Goal: Transaction & Acquisition: Purchase product/service

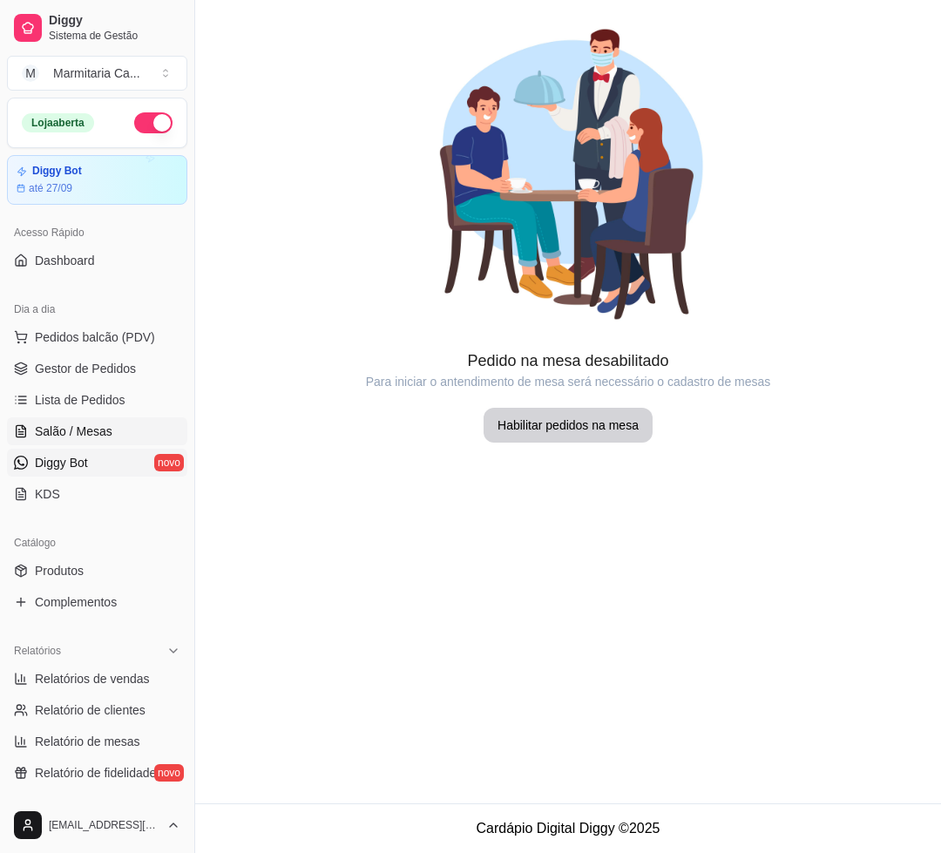
click at [136, 453] on link "Diggy Bot novo" at bounding box center [97, 463] width 180 height 28
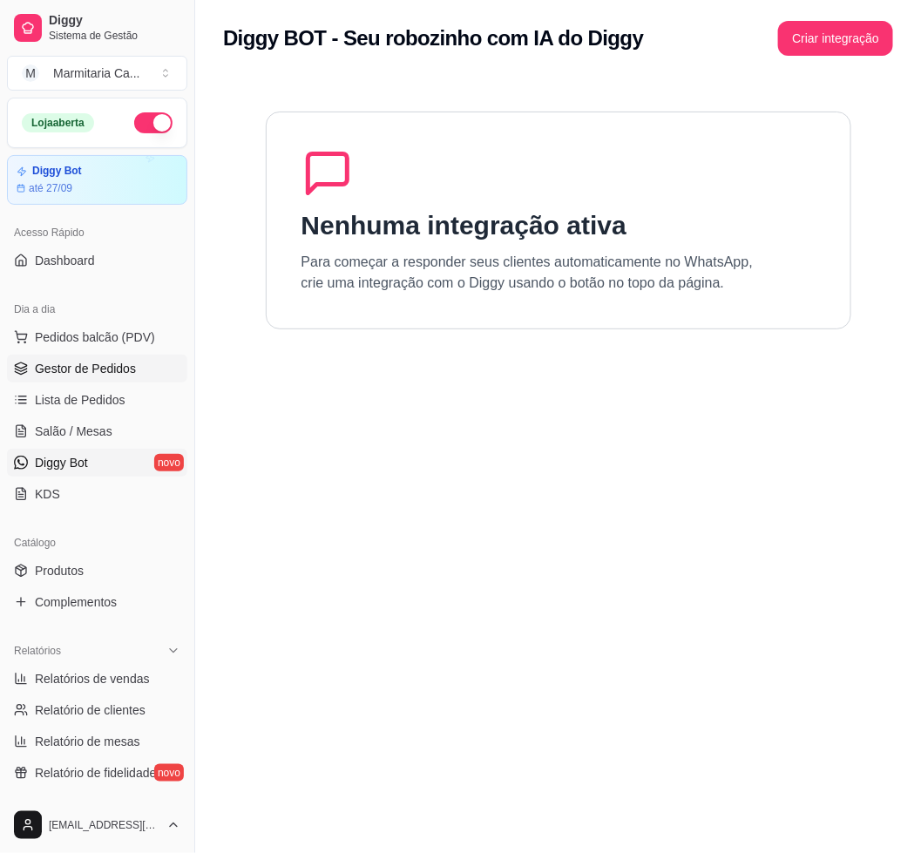
click at [105, 364] on span "Gestor de Pedidos" at bounding box center [85, 368] width 101 height 17
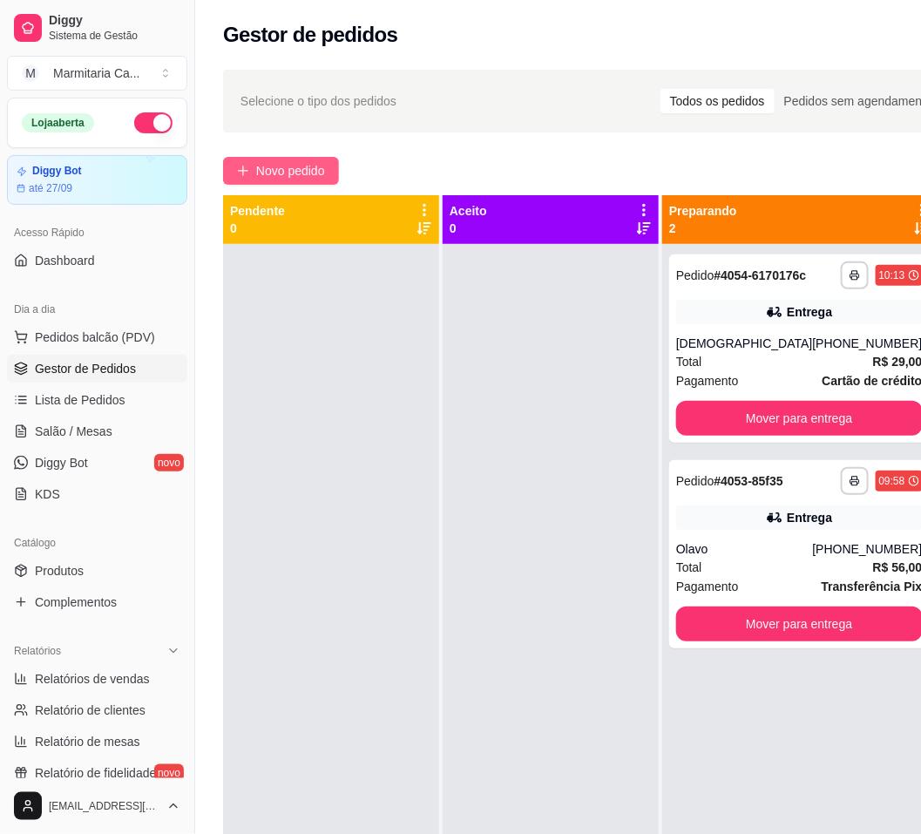
click at [252, 176] on button "Novo pedido" at bounding box center [281, 171] width 116 height 28
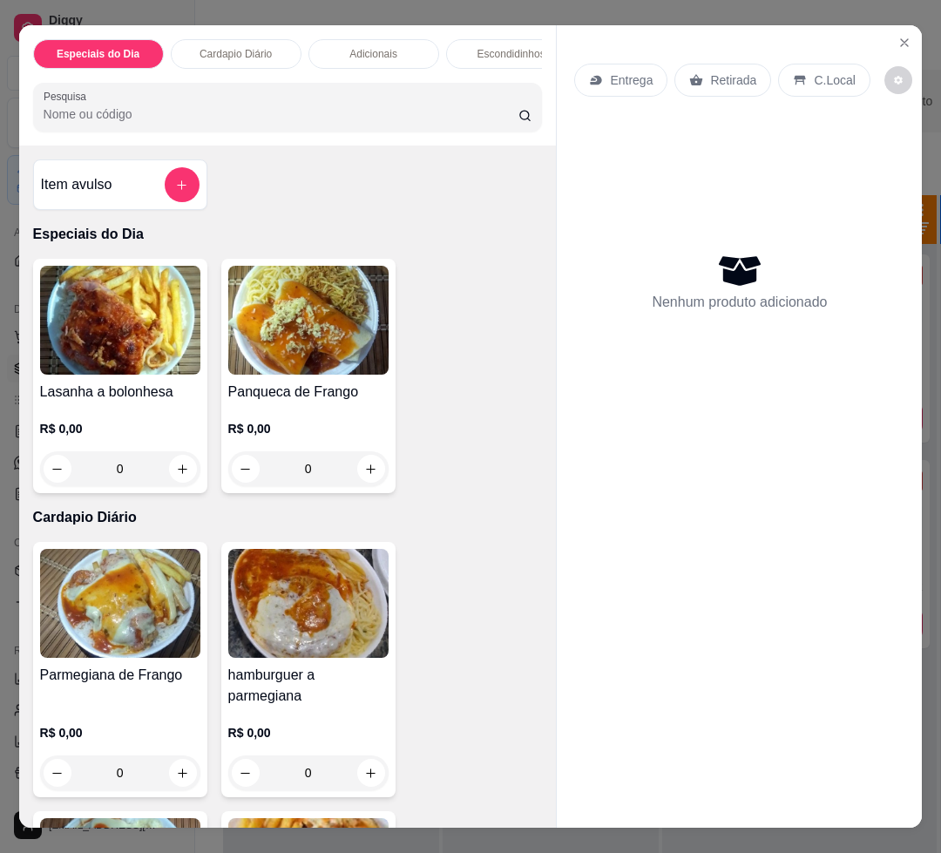
click at [123, 658] on img at bounding box center [120, 603] width 160 height 109
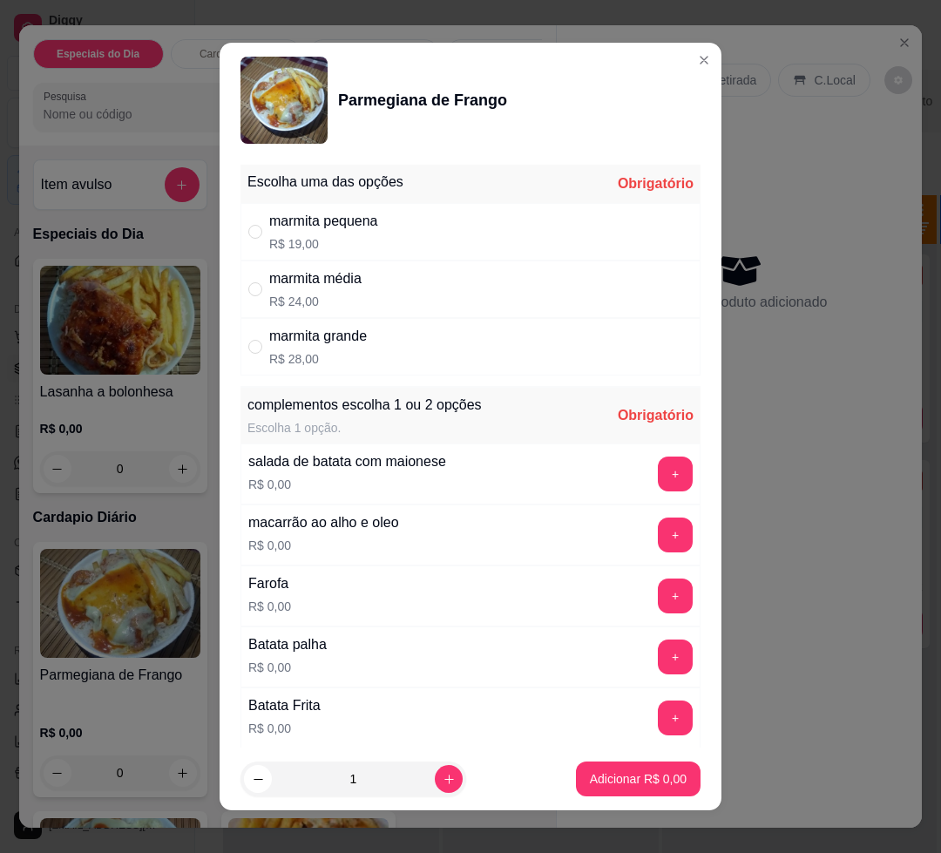
click at [319, 289] on div "marmita média" at bounding box center [315, 278] width 92 height 21
radio input "true"
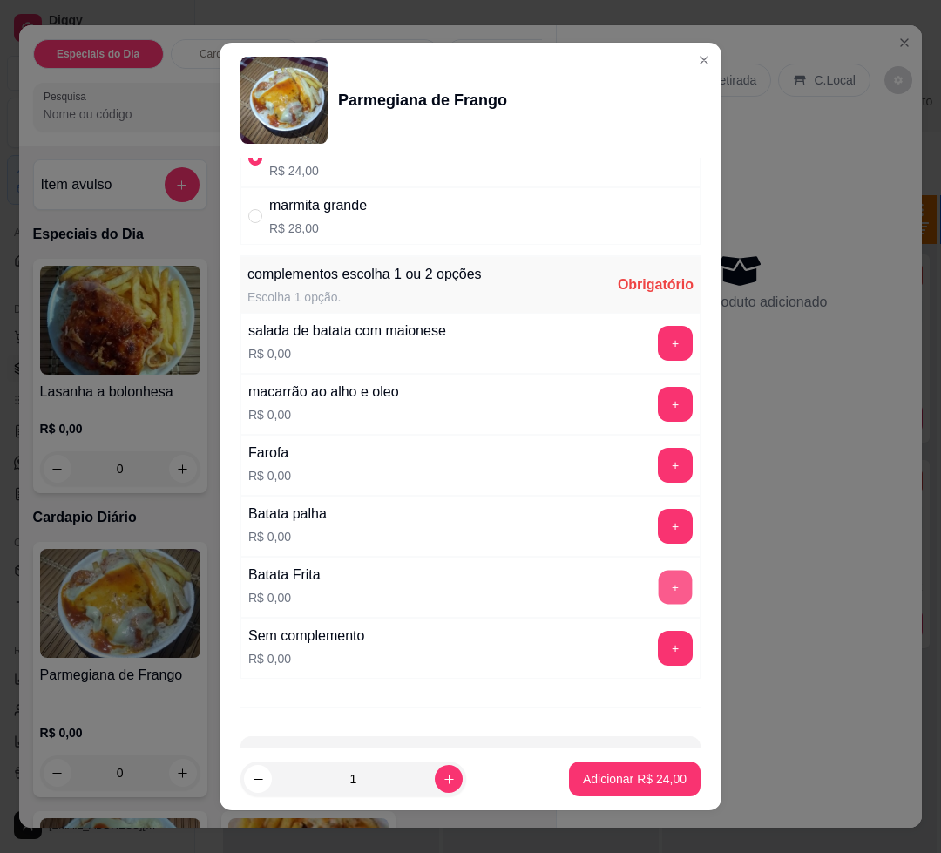
click at [659, 589] on button "+" at bounding box center [676, 588] width 34 height 34
click at [658, 418] on button "+" at bounding box center [675, 404] width 35 height 35
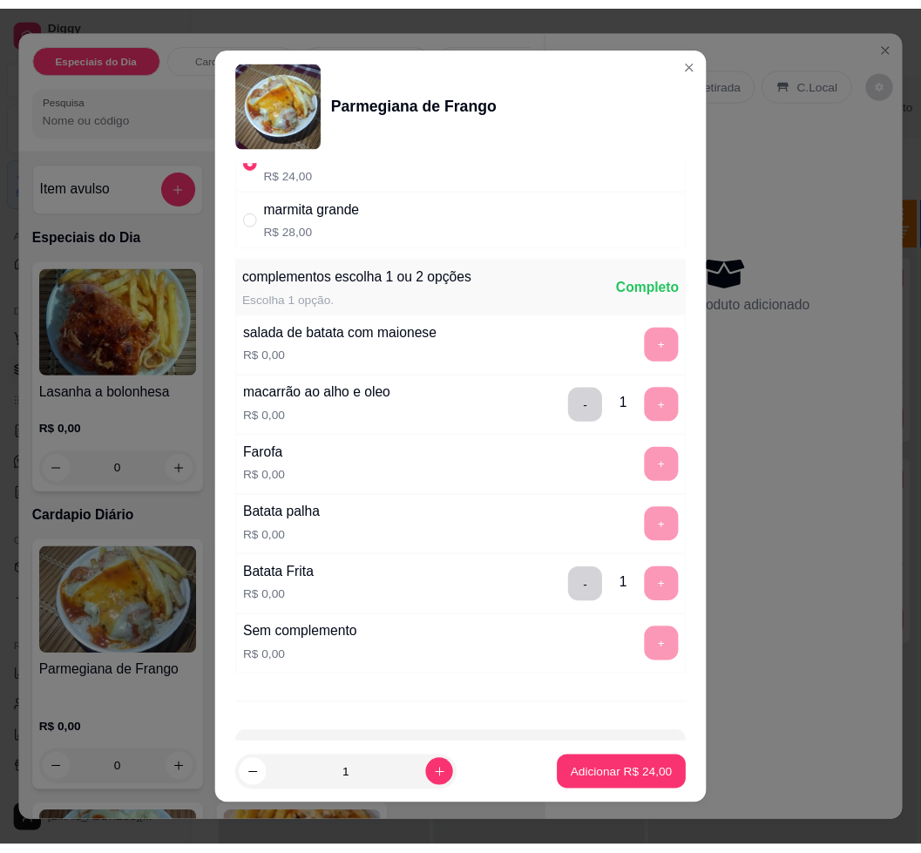
scroll to position [201, 0]
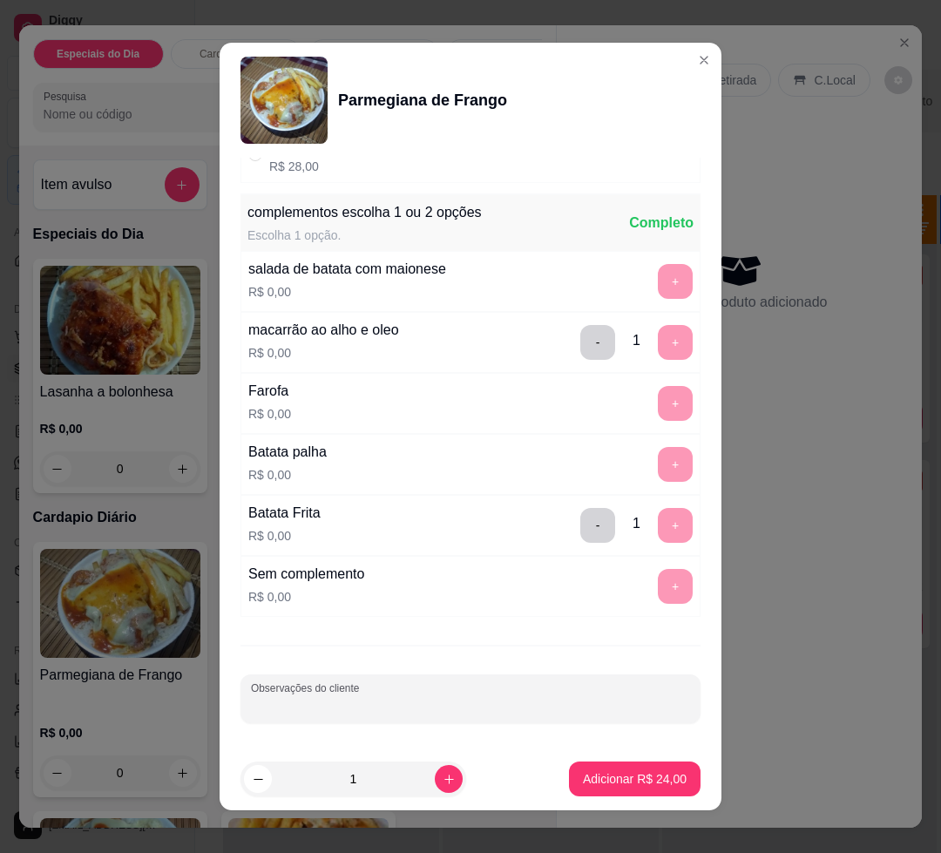
click at [367, 711] on input "Observações do cliente" at bounding box center [470, 705] width 439 height 17
type input "0"
type input "100 FEIJÃO"
click at [583, 785] on p "Adicionar R$ 24,00" at bounding box center [635, 779] width 104 height 17
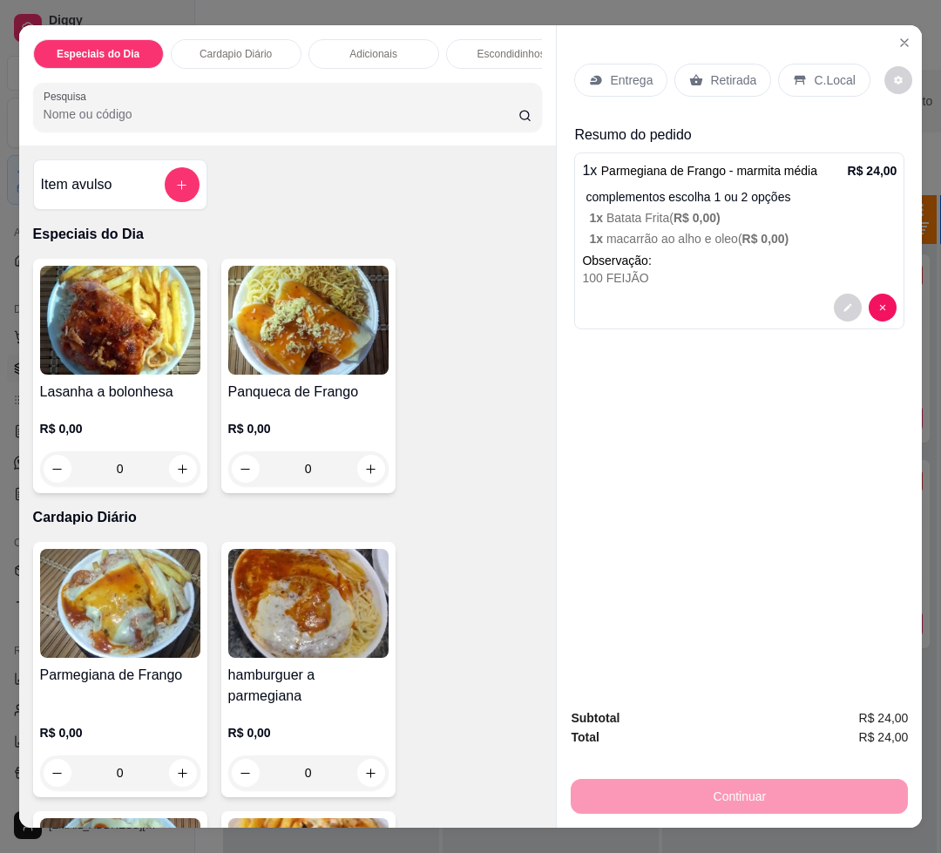
click at [646, 69] on div "Entrega" at bounding box center [620, 80] width 93 height 33
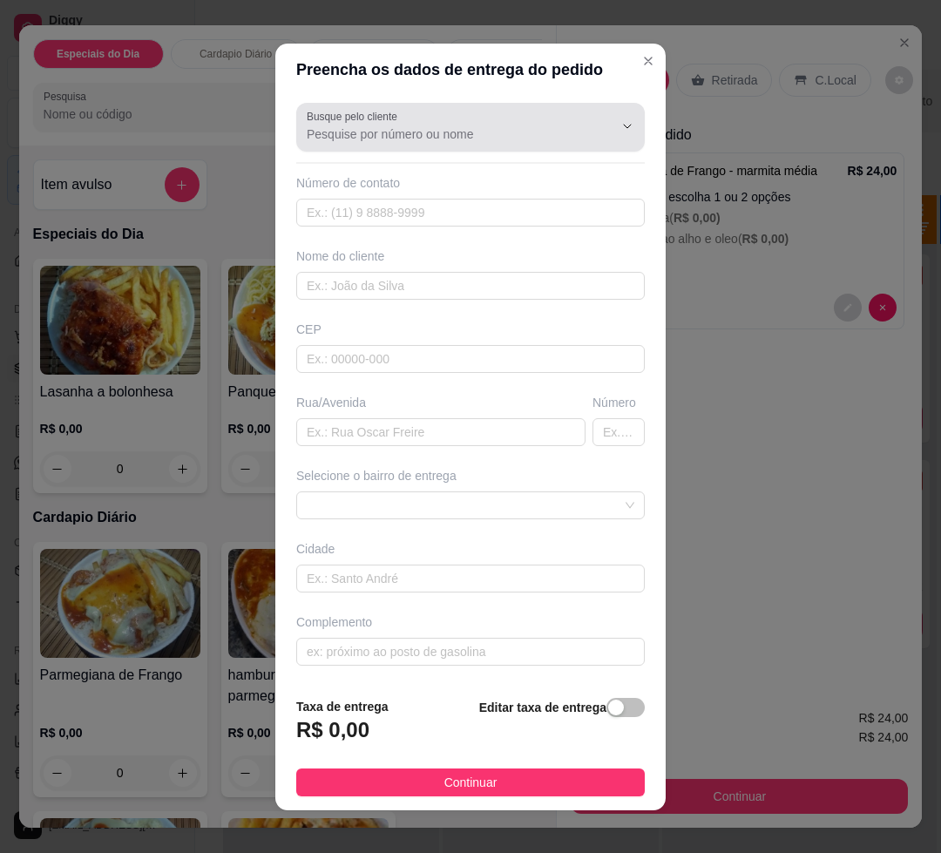
click at [422, 147] on div "Busque pelo cliente" at bounding box center [470, 127] width 349 height 49
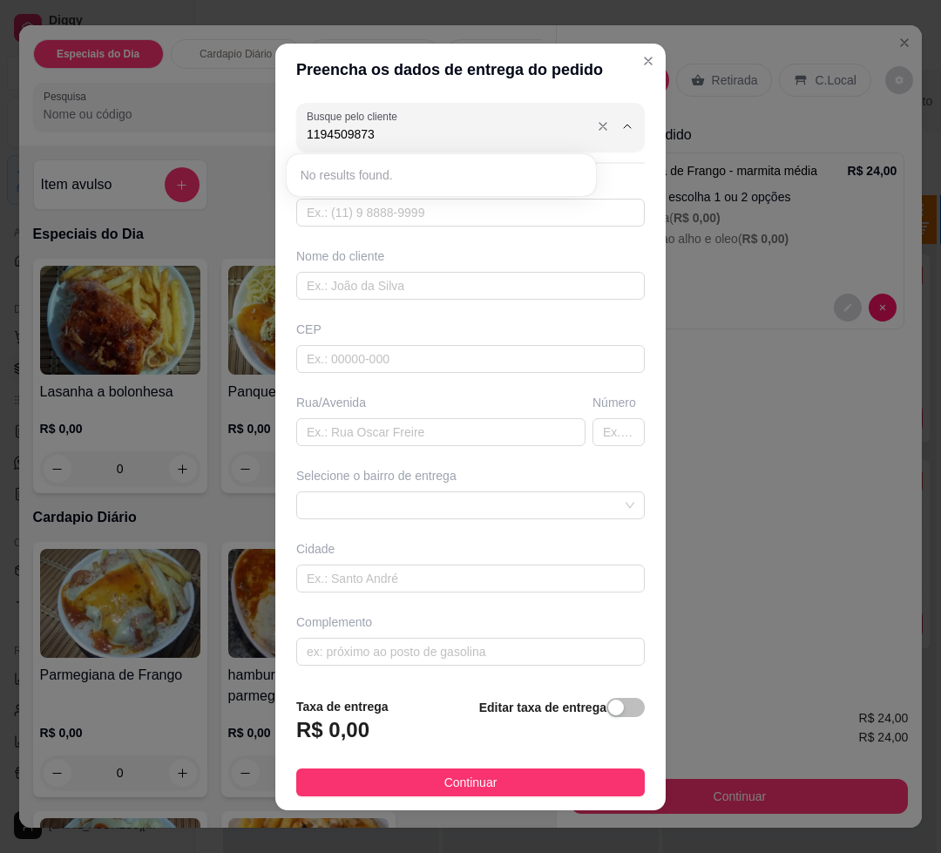
type input "11945098736"
click at [401, 137] on input "11945098736" at bounding box center [446, 134] width 279 height 17
click at [353, 231] on div "Busque pelo cliente 11945098736 Número de contato Nome do cliente CEP Rua/[GEOG…" at bounding box center [470, 390] width 391 height 588
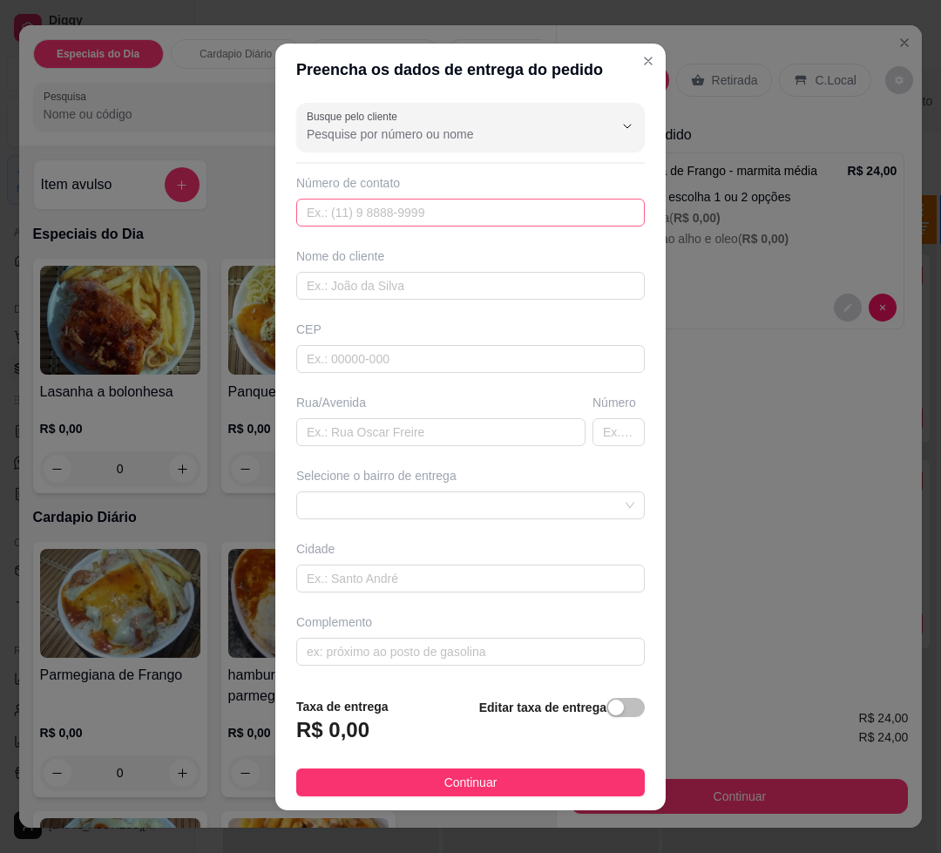
paste input "11945098736"
type input "11945098736"
click at [330, 218] on input "text" at bounding box center [470, 213] width 349 height 28
click at [328, 218] on input "text" at bounding box center [470, 213] width 349 height 28
paste input "[PHONE_NUMBER]"
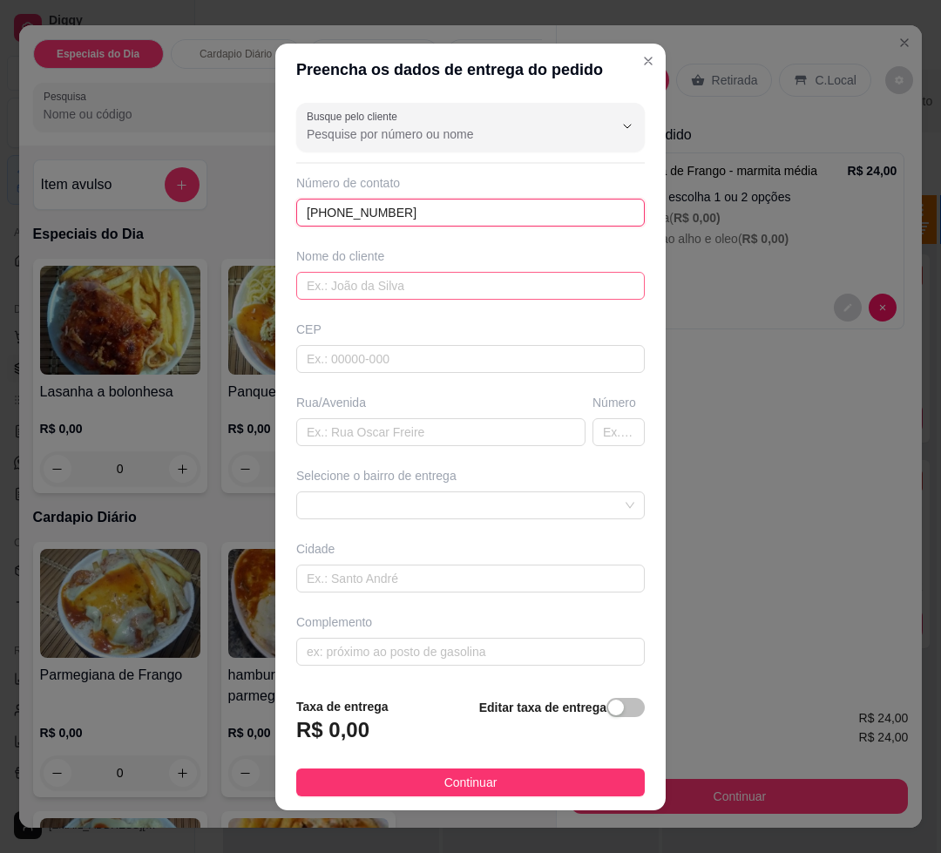
type input "[PHONE_NUMBER]"
click at [358, 280] on input "text" at bounding box center [470, 286] width 349 height 28
type input "DUDA"
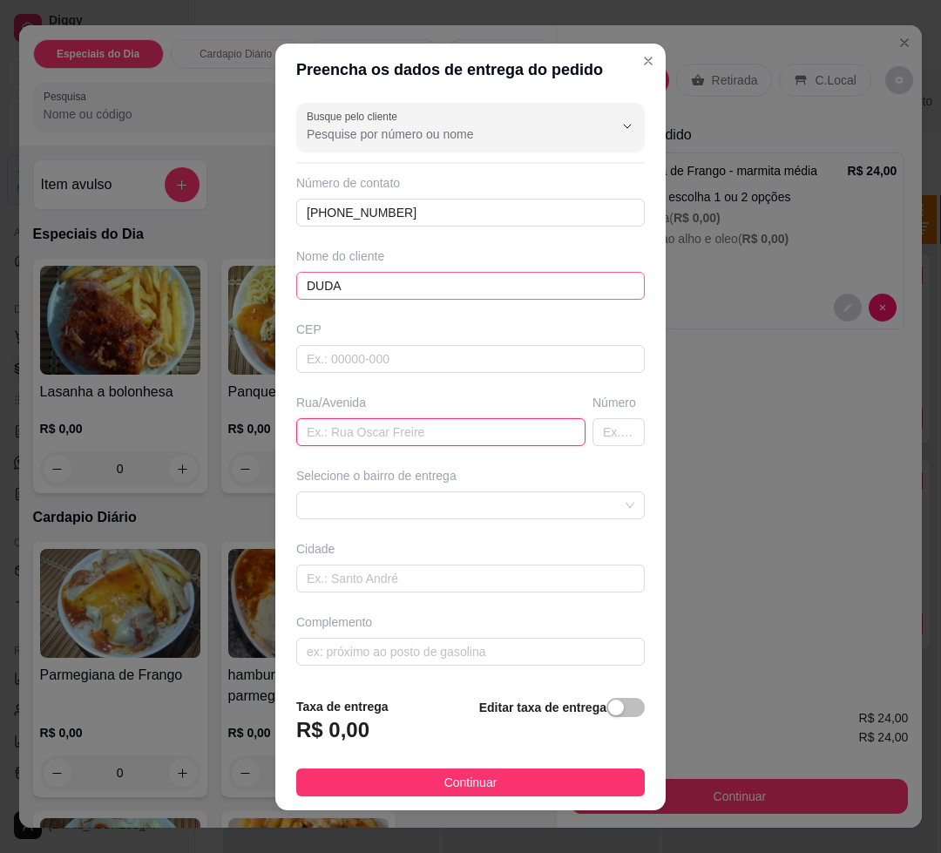
type input "A"
type input "[PERSON_NAME]"
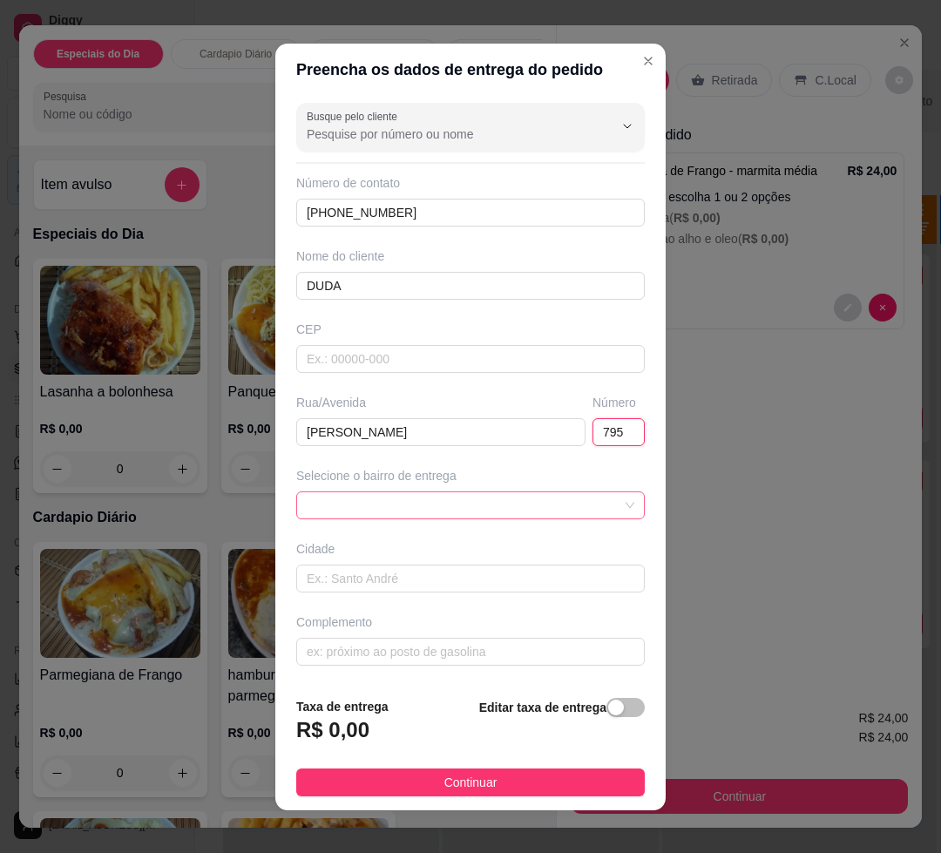
click at [362, 519] on span at bounding box center [471, 506] width 328 height 26
type input "795"
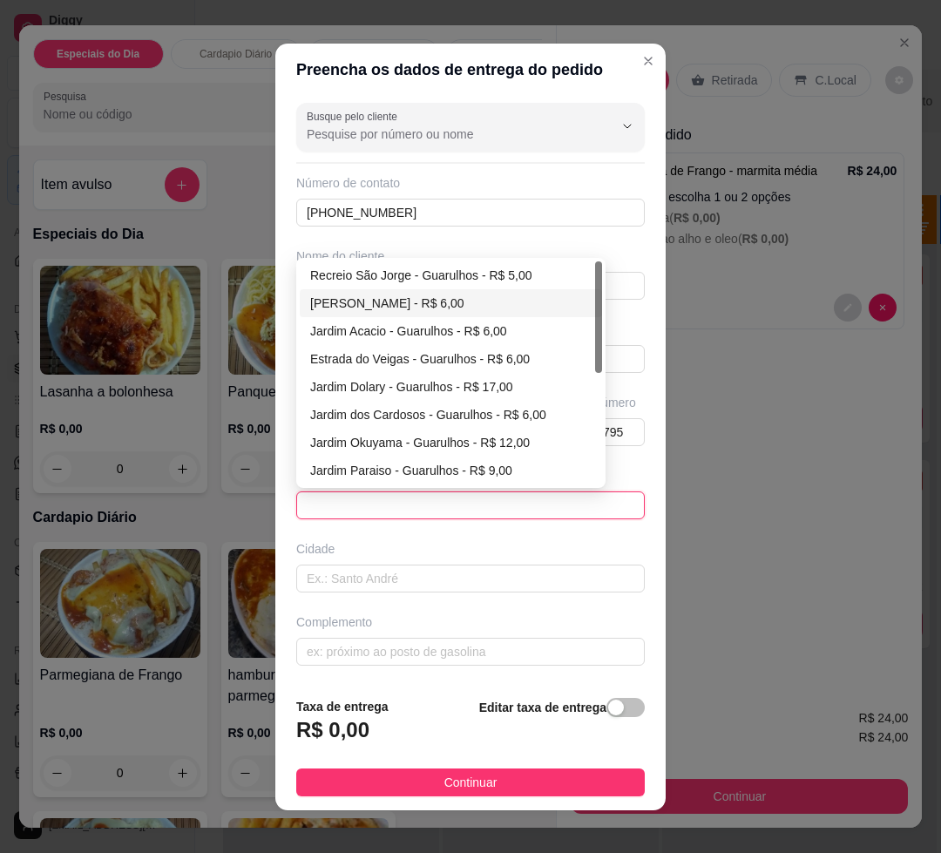
click at [401, 285] on div "Recreio São Jorge - Guarulhos - R$ 5,00" at bounding box center [451, 275] width 282 height 19
type input "Guarulhos"
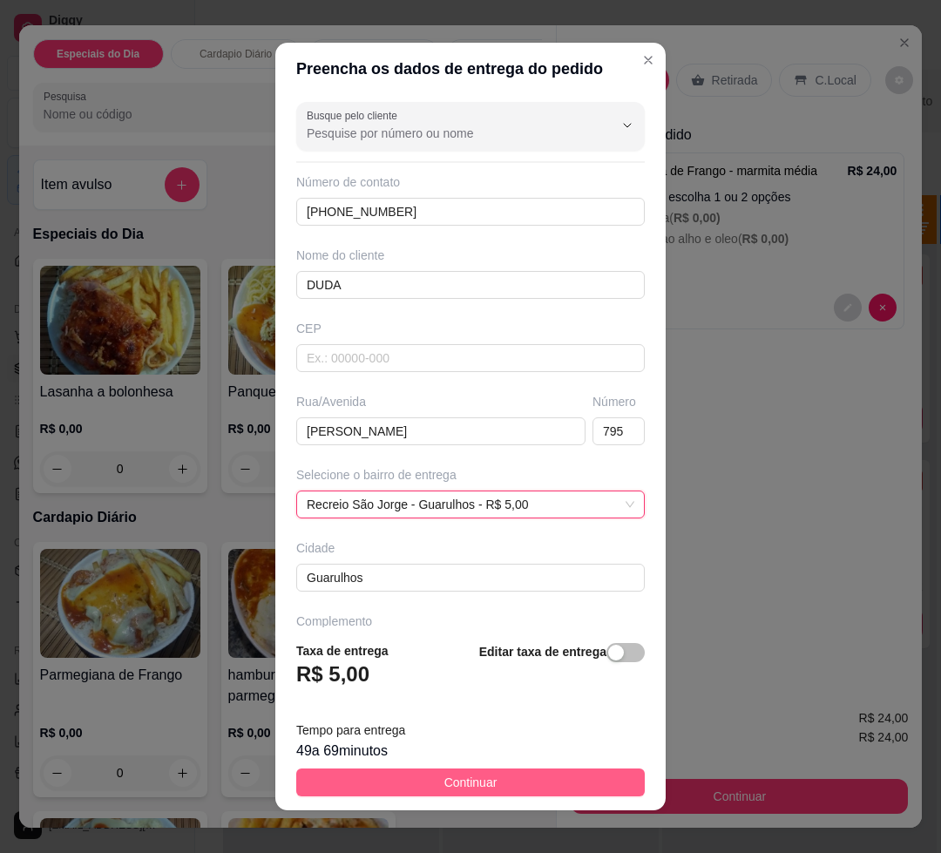
click at [445, 782] on span "Continuar" at bounding box center [471, 782] width 53 height 19
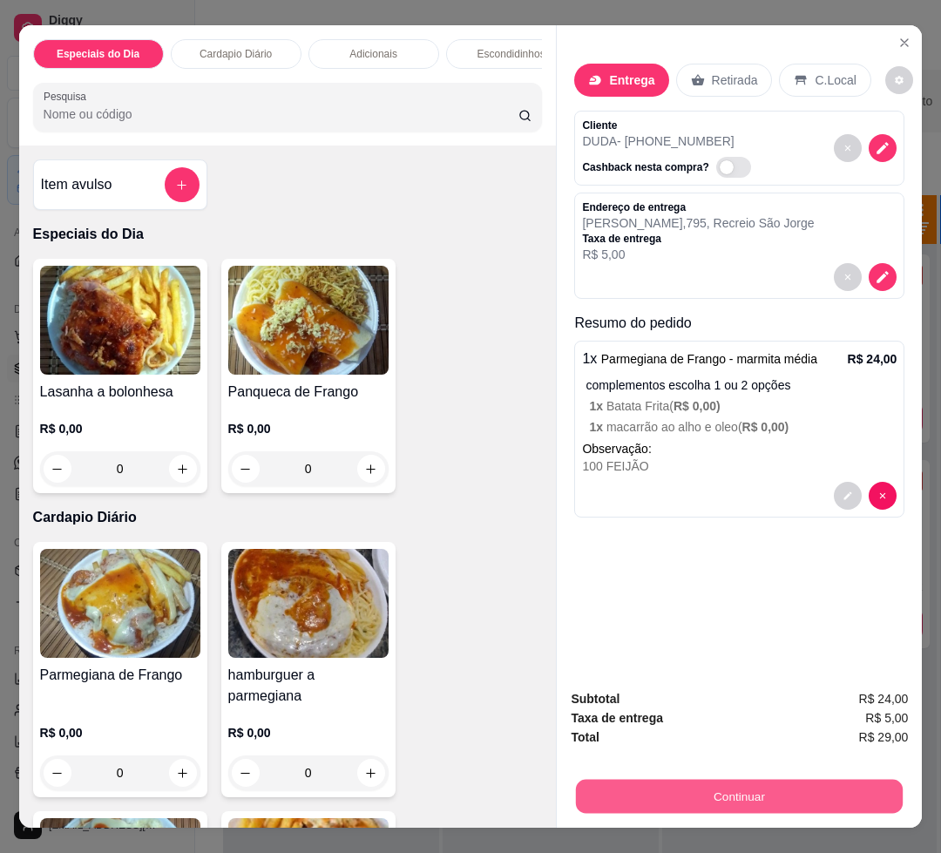
click at [634, 793] on button "Continuar" at bounding box center [739, 796] width 327 height 34
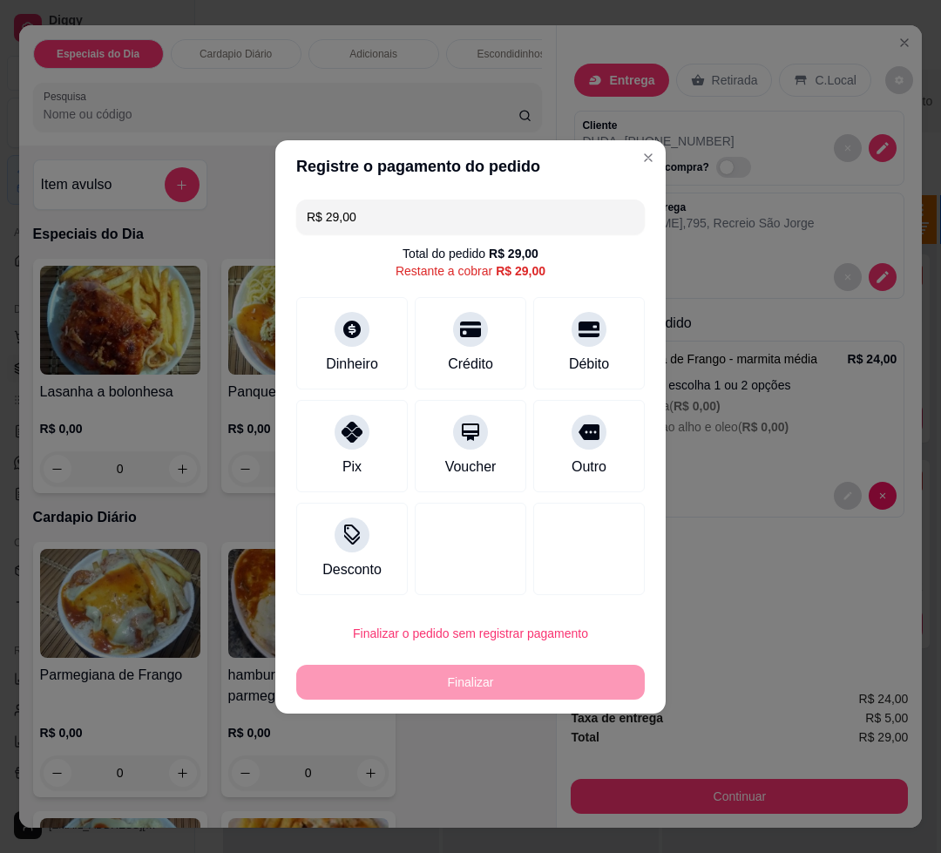
click at [516, 364] on div "Dinheiro Crédito Débito" at bounding box center [470, 343] width 349 height 92
click at [482, 345] on div "Crédito" at bounding box center [471, 340] width 123 height 102
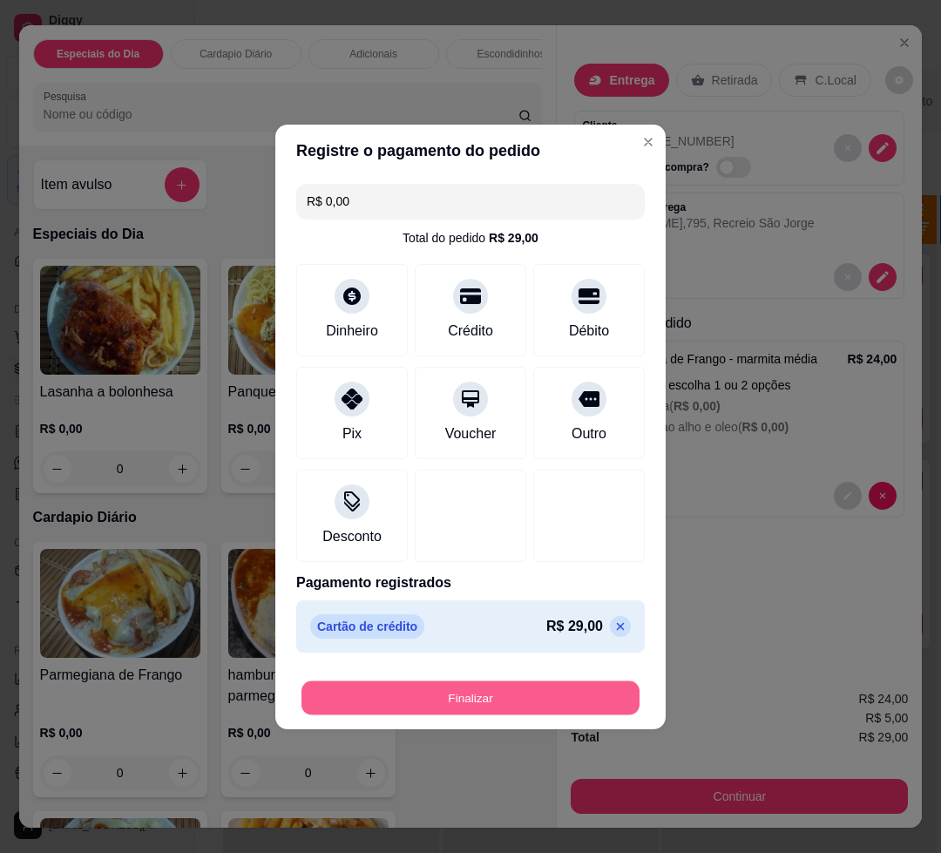
click at [469, 689] on button "Finalizar" at bounding box center [471, 698] width 338 height 34
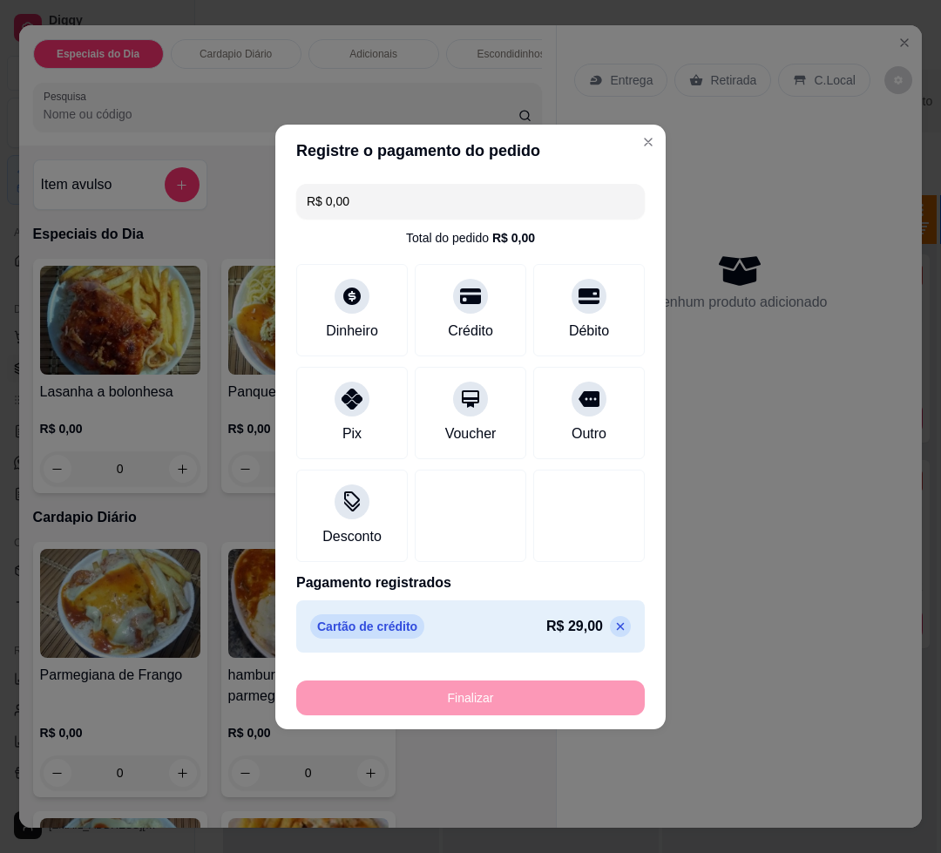
type input "-R$ 29,00"
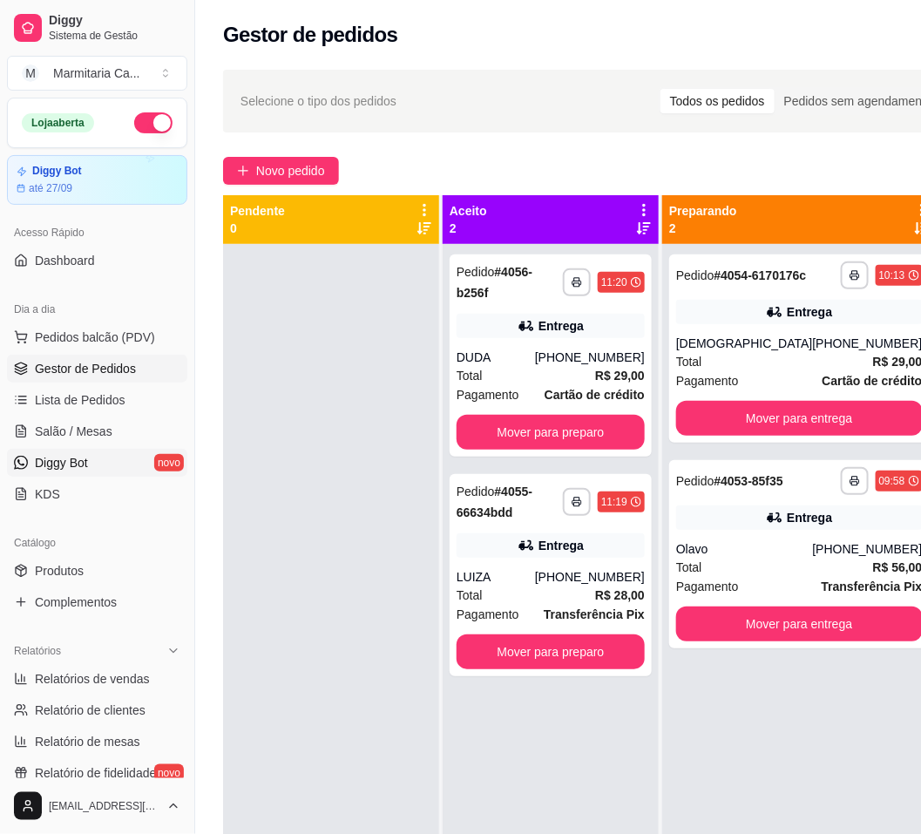
click at [37, 471] on span "Diggy Bot" at bounding box center [61, 462] width 53 height 17
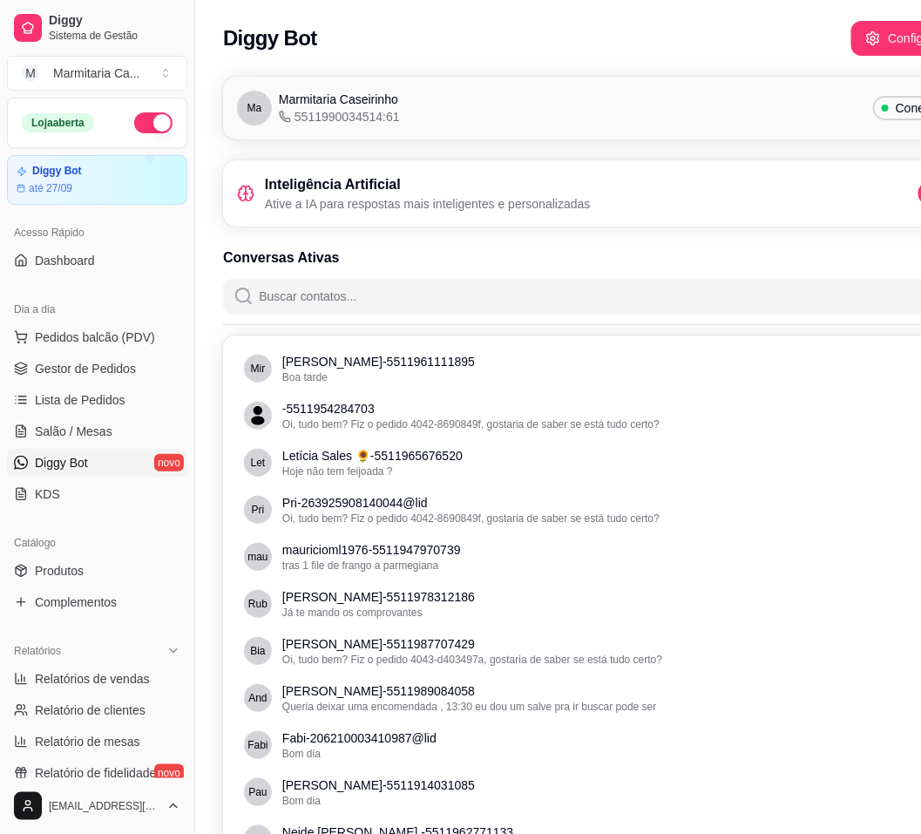
click at [887, 189] on div "Inteligência Artificial Ative a IA para respostas mais inteligentes e personali…" at bounding box center [602, 193] width 731 height 38
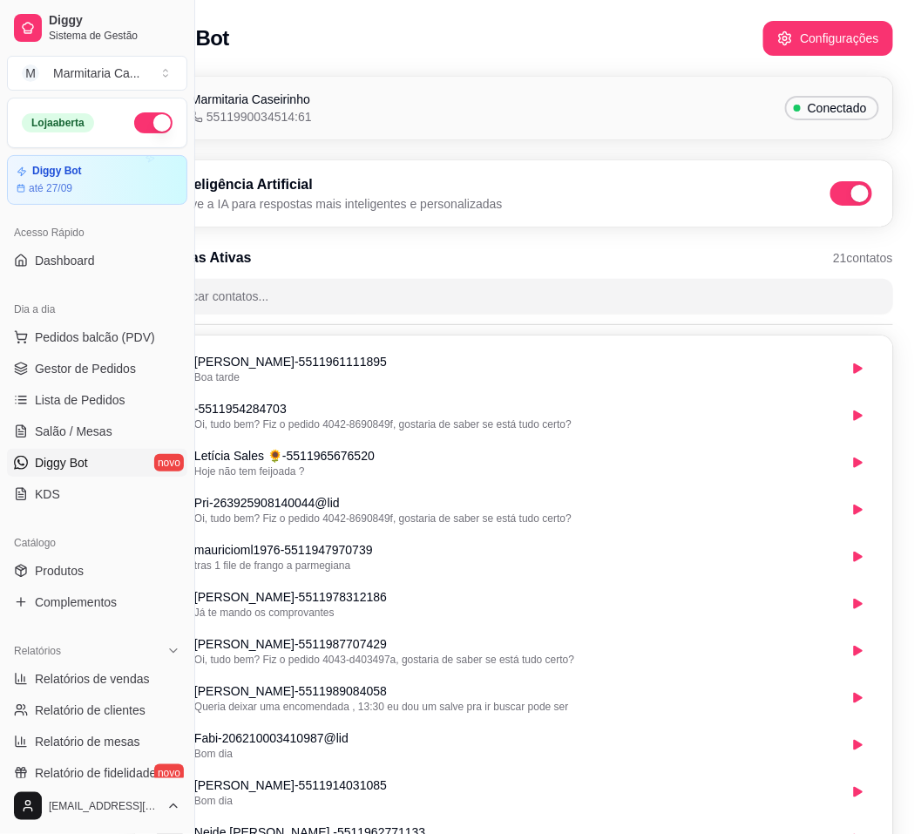
click at [845, 207] on div "Inteligência Artificial Ative a IA para respostas mais inteligentes e personali…" at bounding box center [514, 193] width 731 height 38
click at [845, 201] on span at bounding box center [852, 193] width 42 height 24
click at [841, 201] on input "checkbox" at bounding box center [835, 202] width 11 height 11
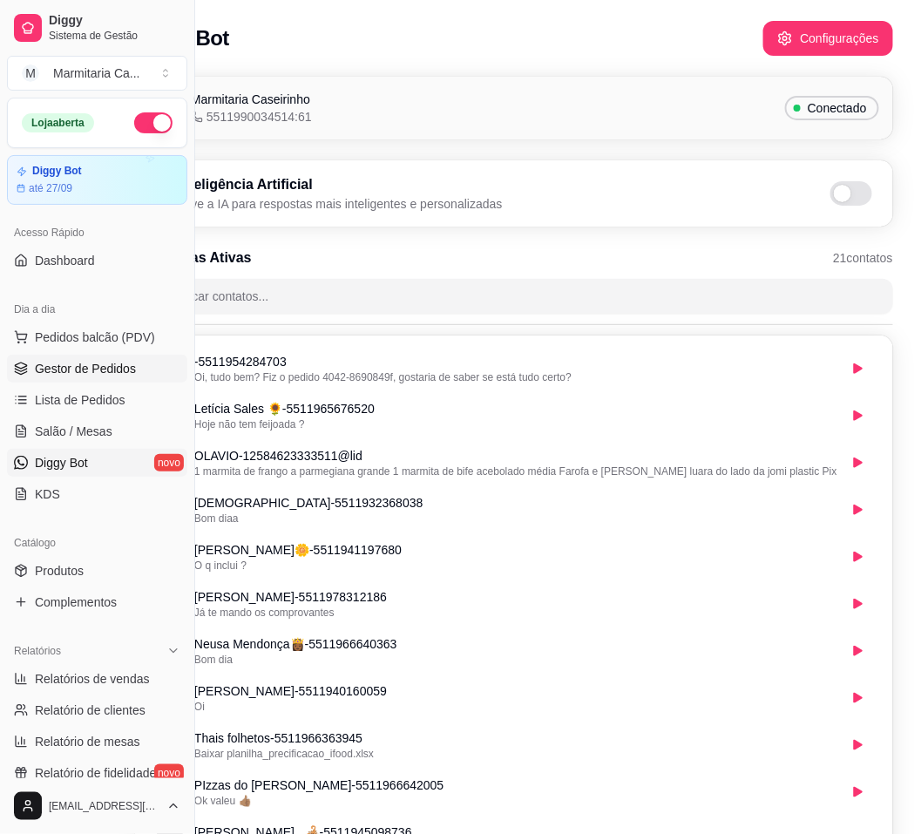
click at [94, 372] on span "Gestor de Pedidos" at bounding box center [85, 368] width 101 height 17
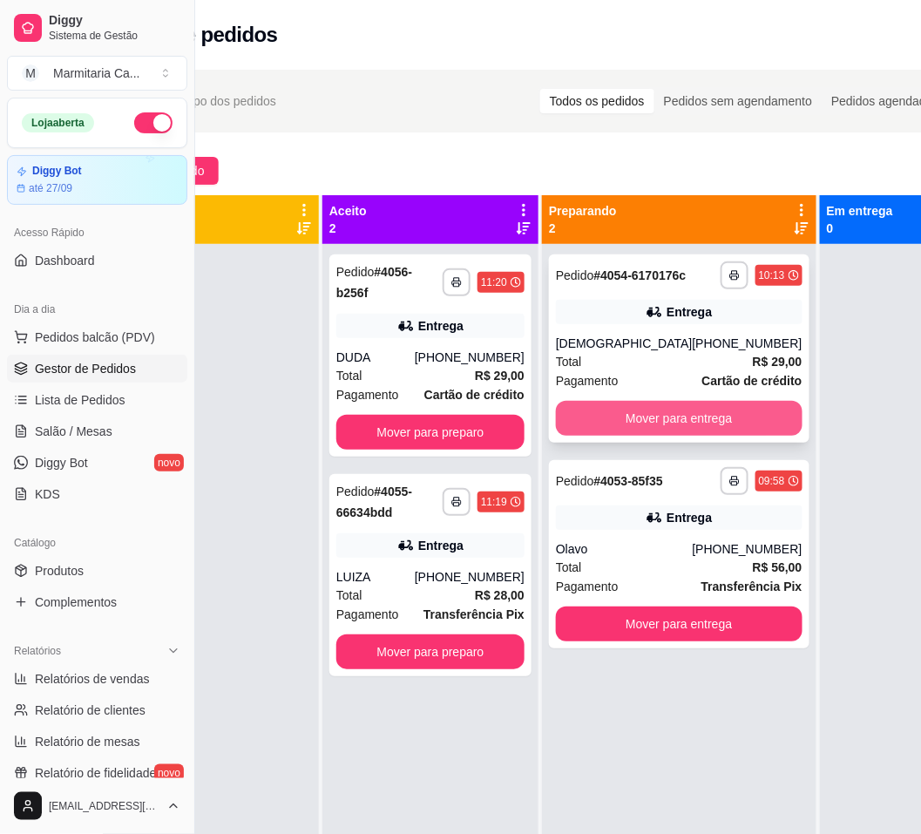
click at [672, 419] on button "Mover para entrega" at bounding box center [679, 418] width 247 height 35
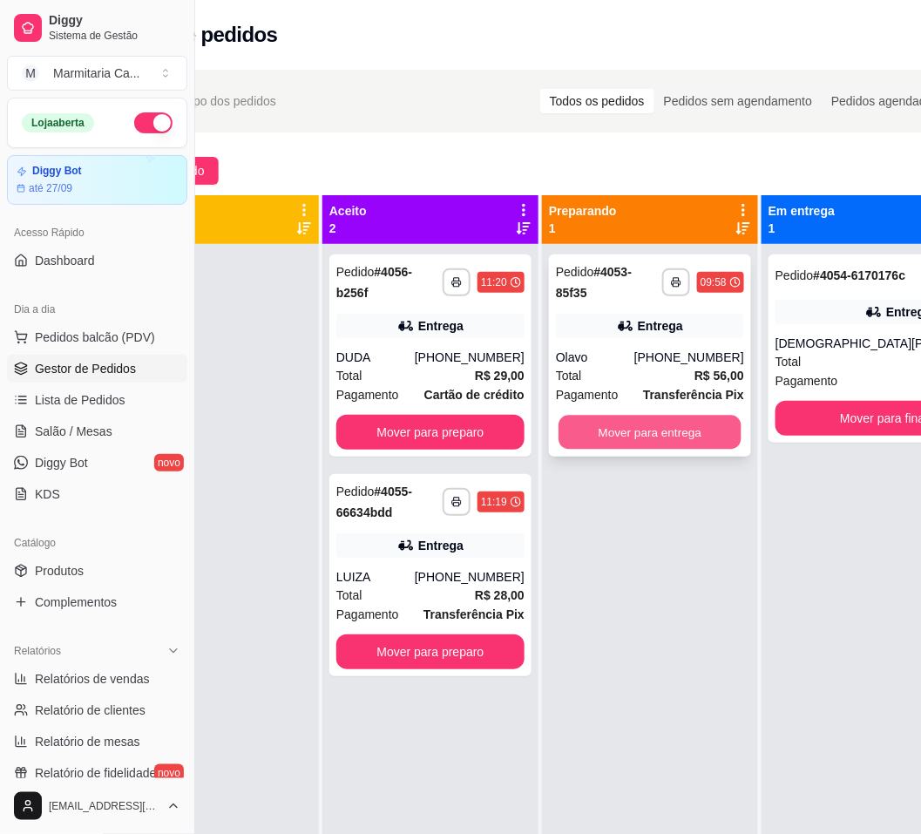
click at [681, 434] on button "Mover para entrega" at bounding box center [650, 433] width 183 height 34
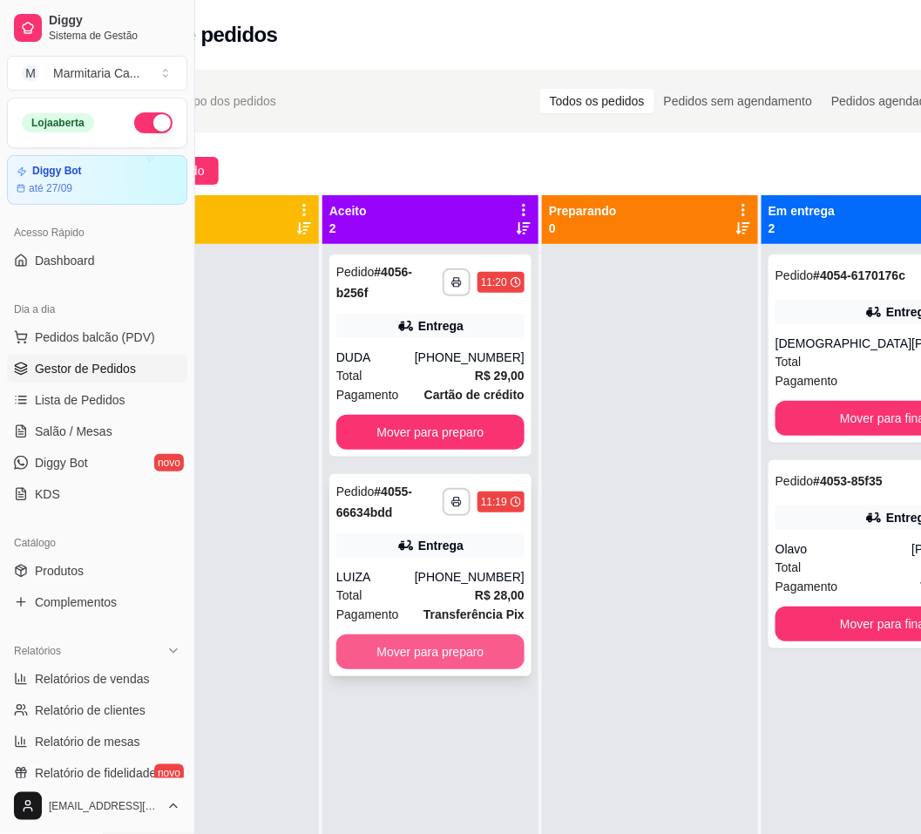
click at [466, 662] on button "Mover para preparo" at bounding box center [430, 652] width 188 height 35
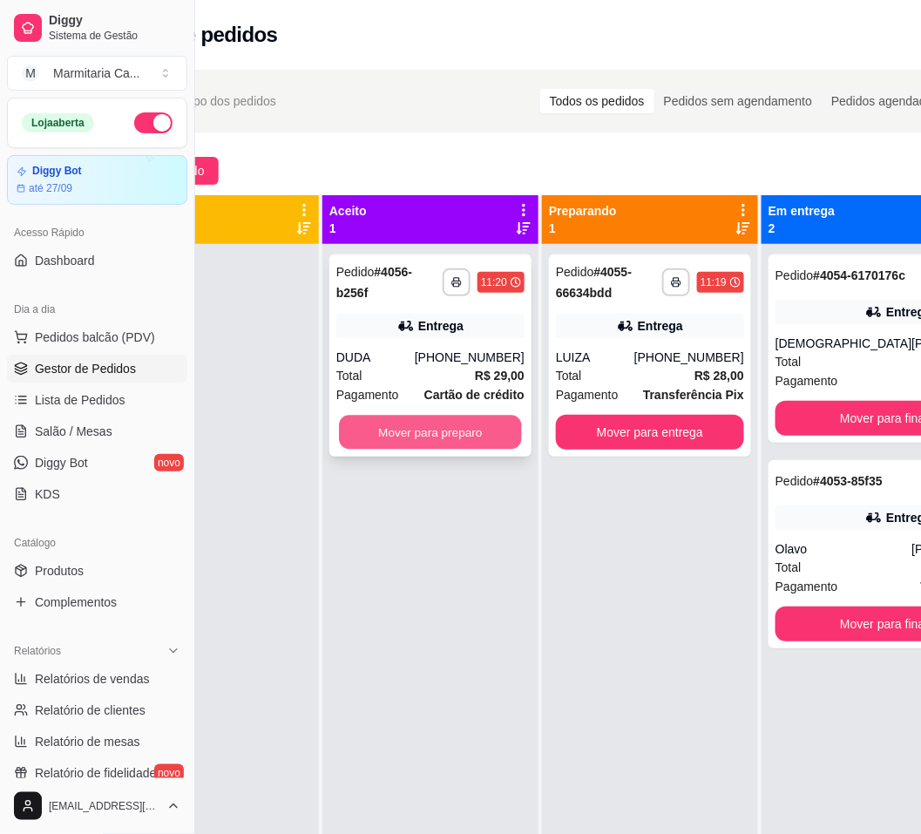
click at [479, 434] on button "Mover para preparo" at bounding box center [430, 433] width 183 height 34
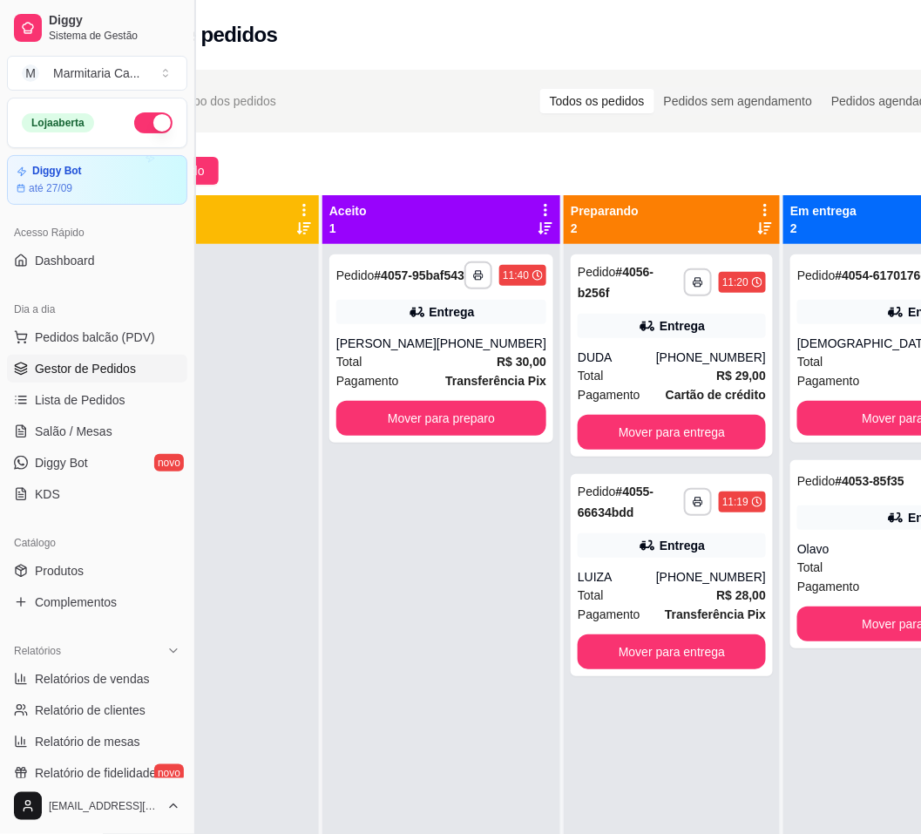
click at [191, 167] on button "Toggle Sidebar" at bounding box center [194, 417] width 14 height 834
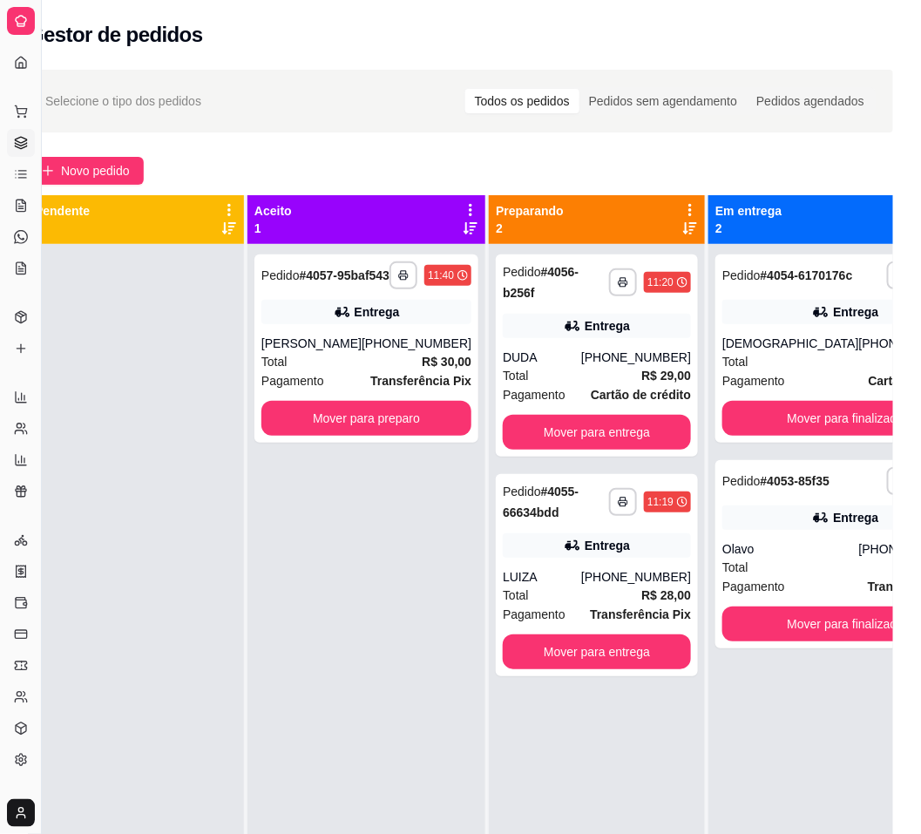
scroll to position [0, 42]
click at [120, 173] on span "Novo pedido" at bounding box center [95, 170] width 69 height 19
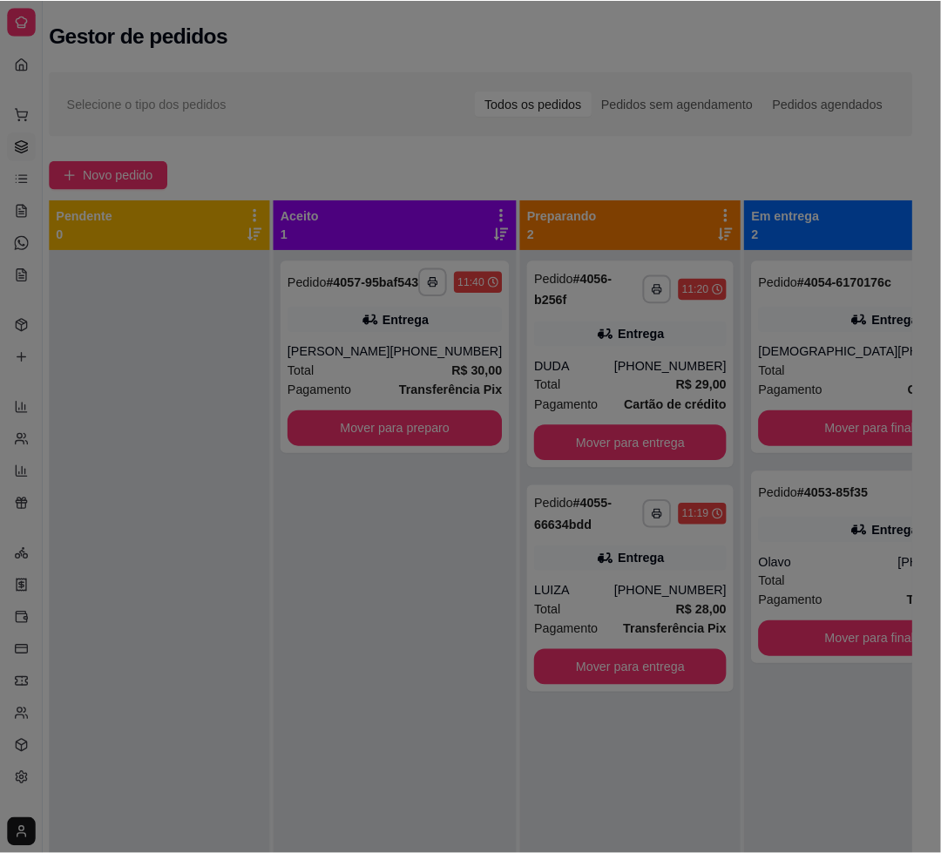
scroll to position [0, 22]
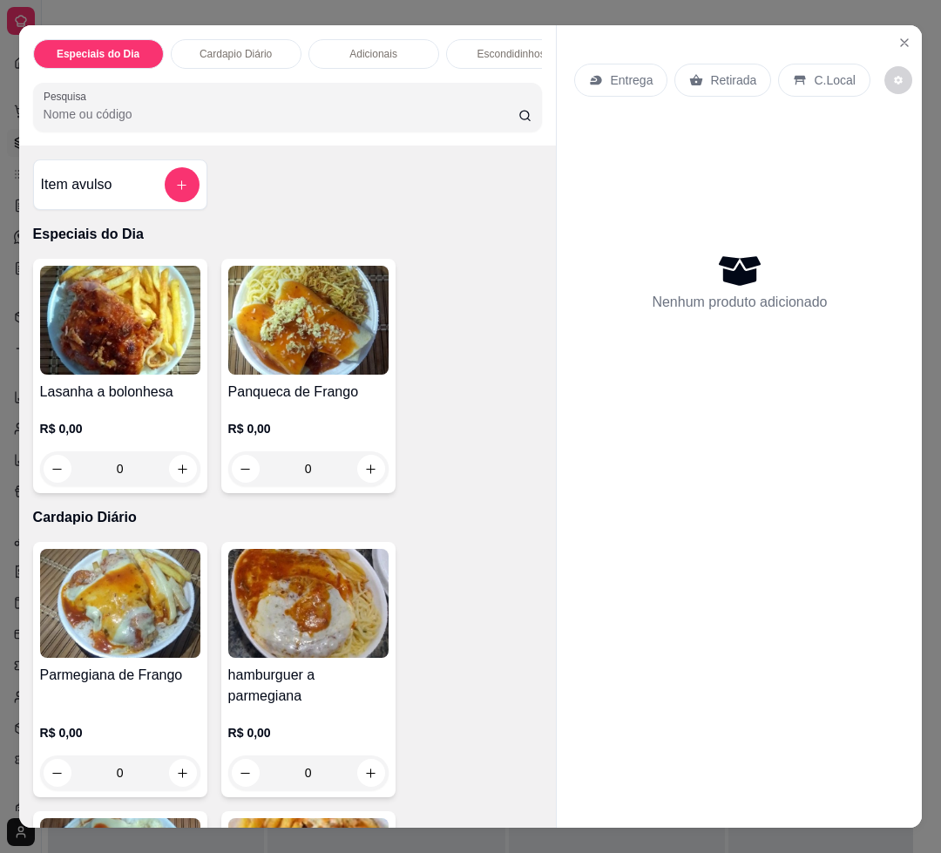
click at [290, 438] on p "R$ 0,00" at bounding box center [308, 428] width 160 height 17
click at [338, 280] on div "Marmita média 750ml" at bounding box center [336, 278] width 134 height 21
radio input "true"
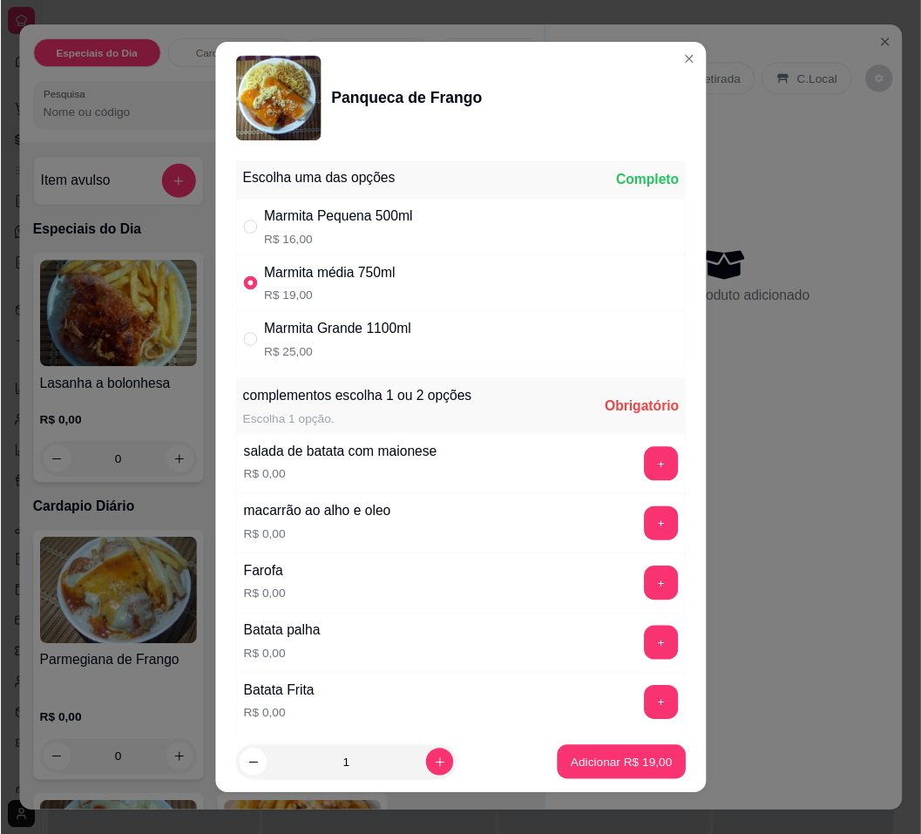
scroll to position [201, 0]
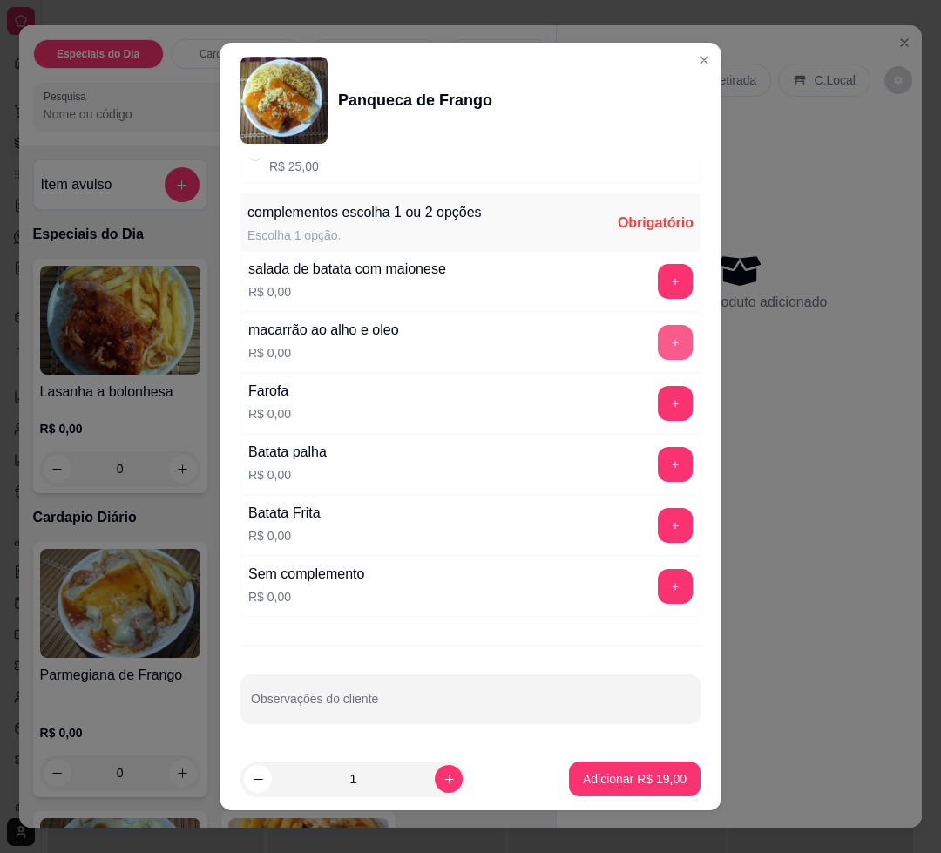
click at [658, 333] on button "+" at bounding box center [675, 342] width 35 height 35
click at [626, 552] on div "Batata Frita R$ 0,00 +" at bounding box center [471, 525] width 460 height 61
click at [658, 528] on button "+" at bounding box center [675, 525] width 35 height 35
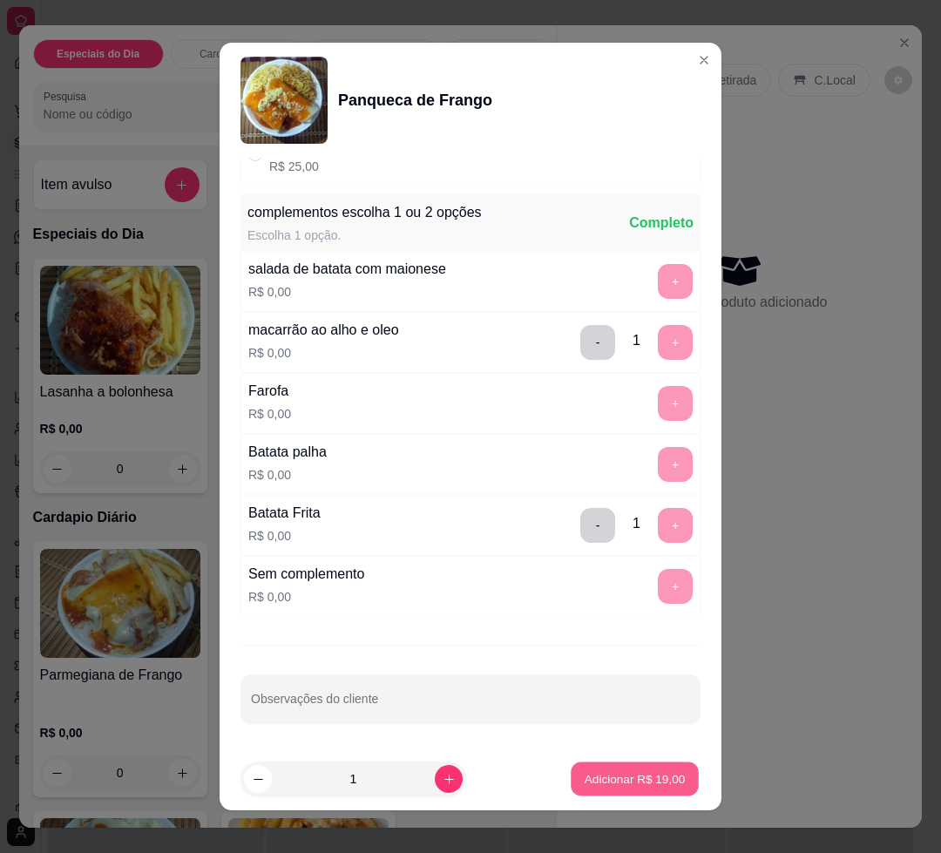
click at [630, 780] on p "Adicionar R$ 19,00" at bounding box center [635, 779] width 101 height 17
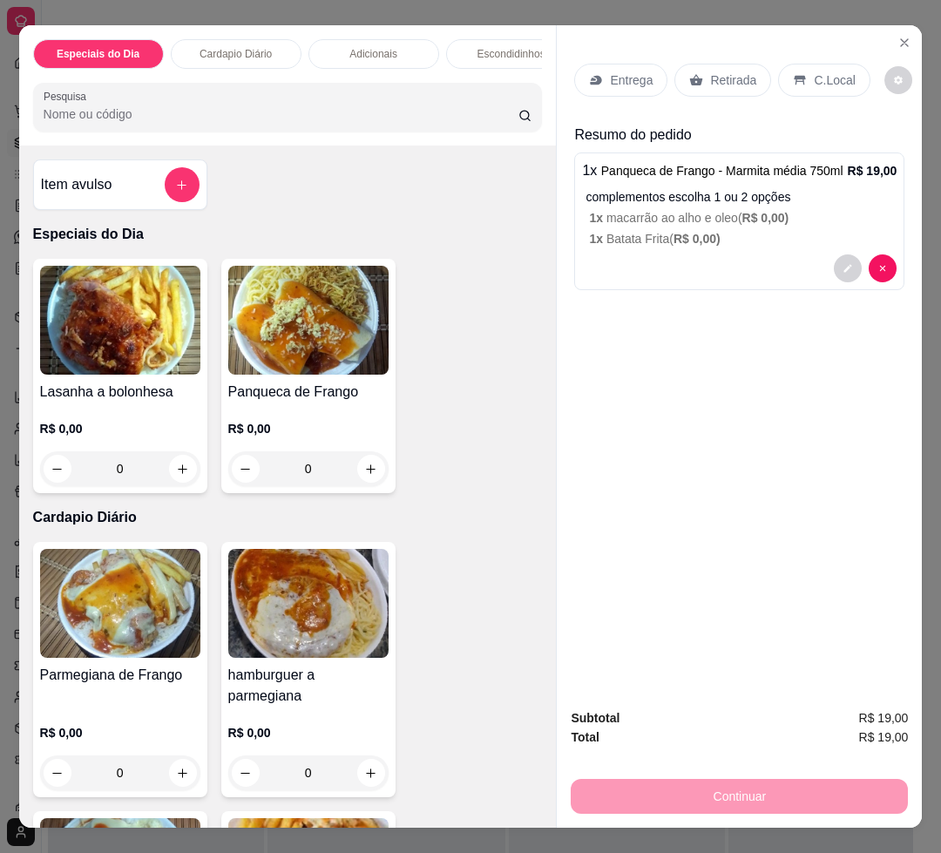
click at [634, 87] on div "Entrega" at bounding box center [620, 80] width 93 height 33
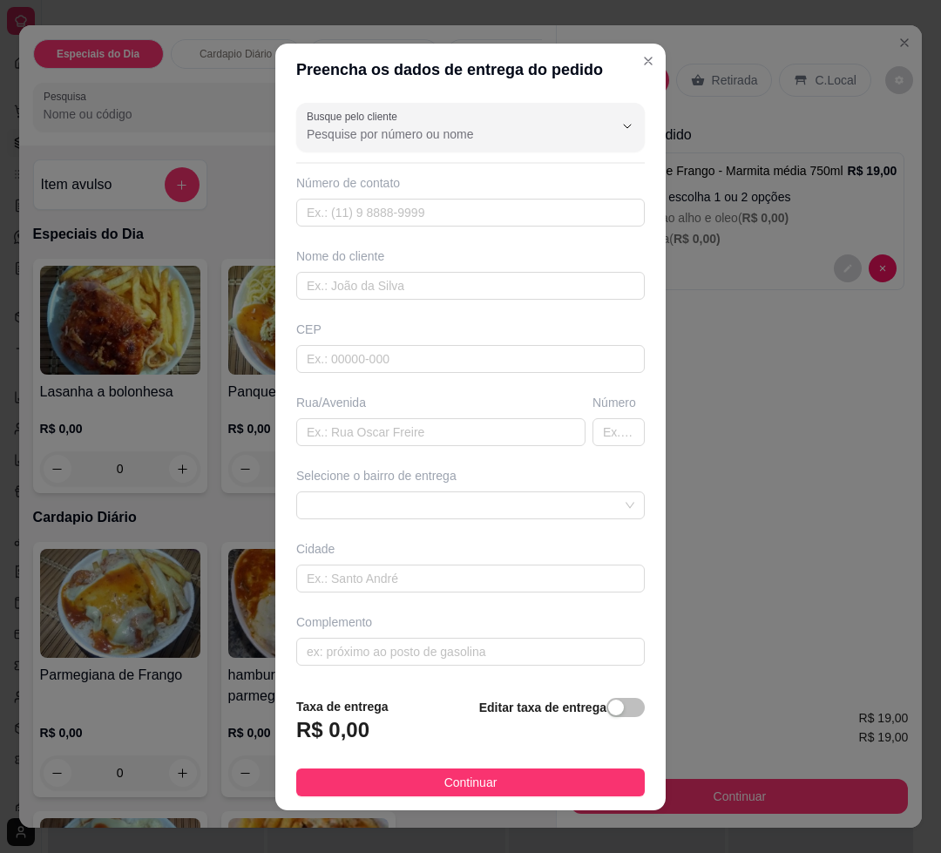
click at [513, 158] on div "Busque pelo cliente Número de contato Nome do cliente CEP Rua/[GEOGRAPHIC_DATA]…" at bounding box center [470, 390] width 391 height 588
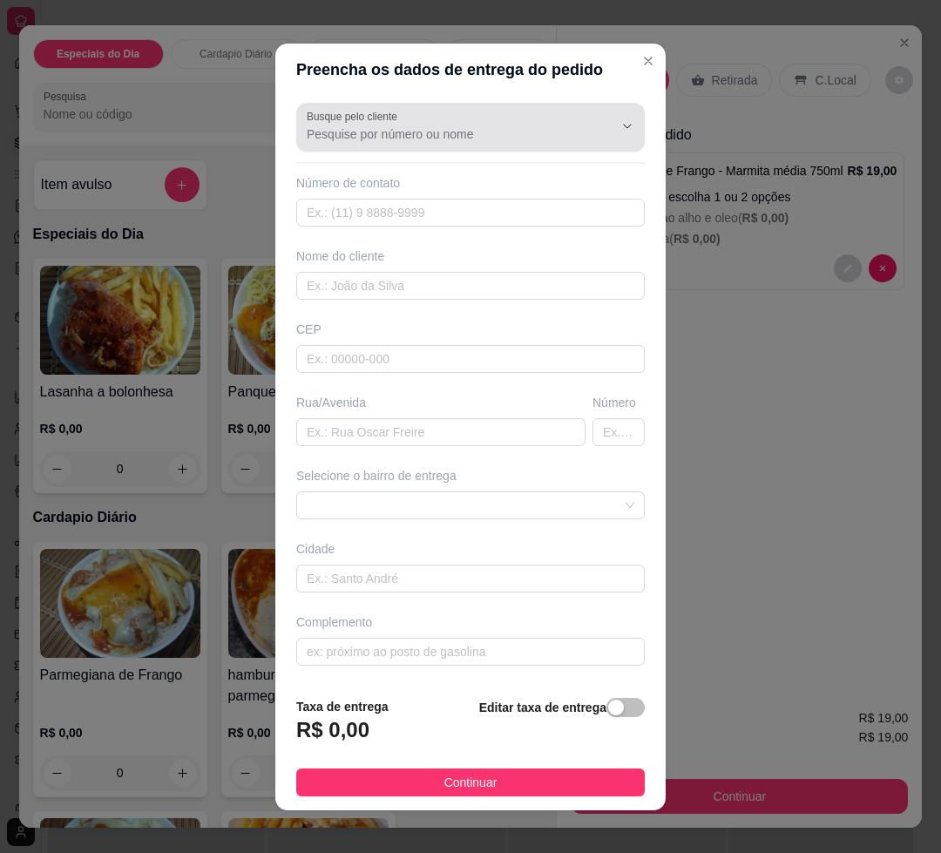
click at [493, 144] on div "Busque pelo cliente" at bounding box center [470, 127] width 349 height 49
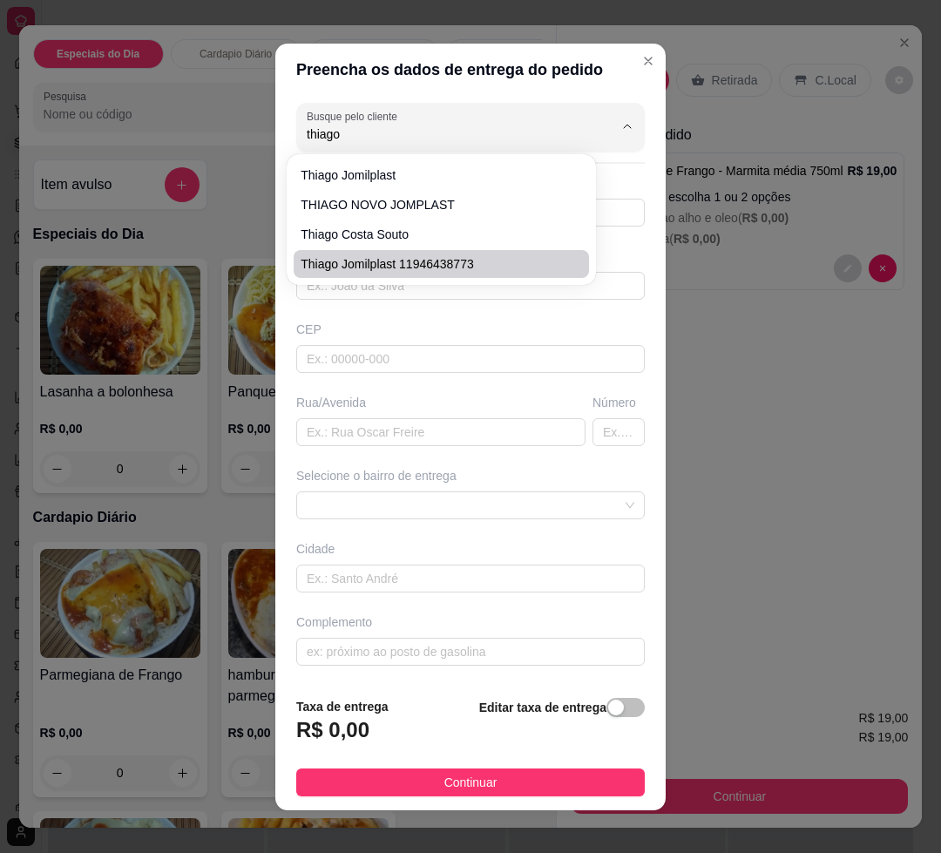
click at [473, 259] on span "Thiago Jomilplast 11946438773" at bounding box center [433, 263] width 264 height 17
type input "Thiago Jomilplast 11946438773"
type input "11946438773"
type input "Thiago Jomilplast 11946438773"
type input "RUA RESTINGA"
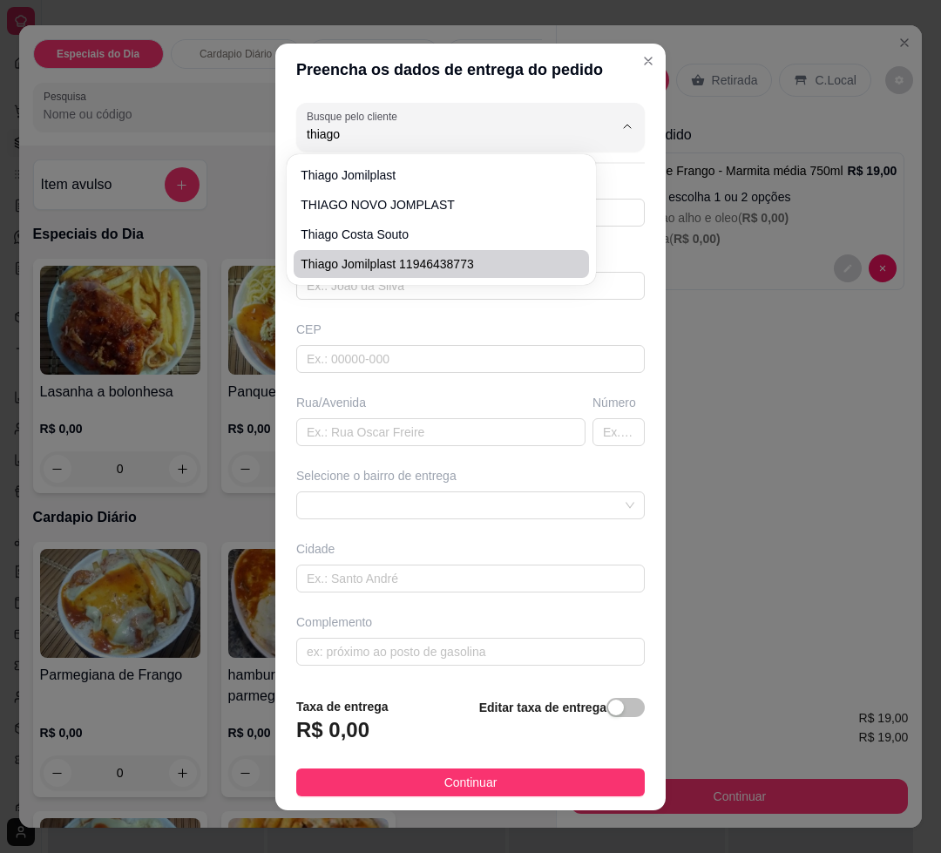
type input "0"
type input "Guarulhos"
type input "Jomilplast para 13h"
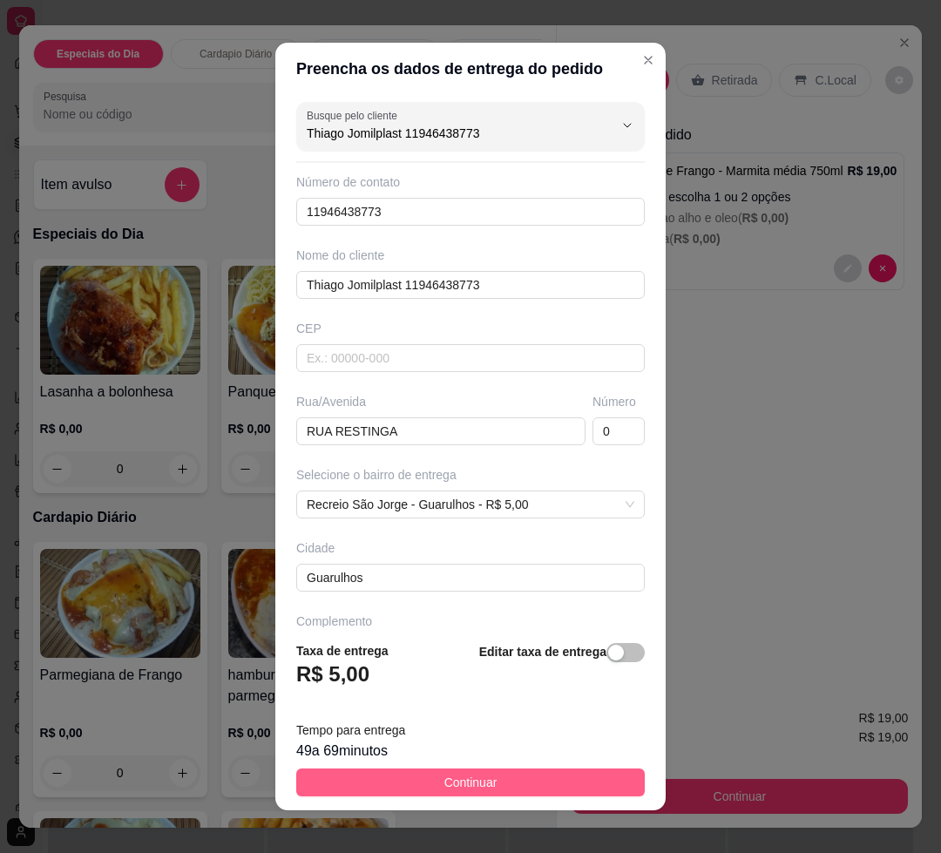
type input "Thiago Jomilplast 11946438773"
click at [534, 788] on button "Continuar" at bounding box center [470, 783] width 349 height 28
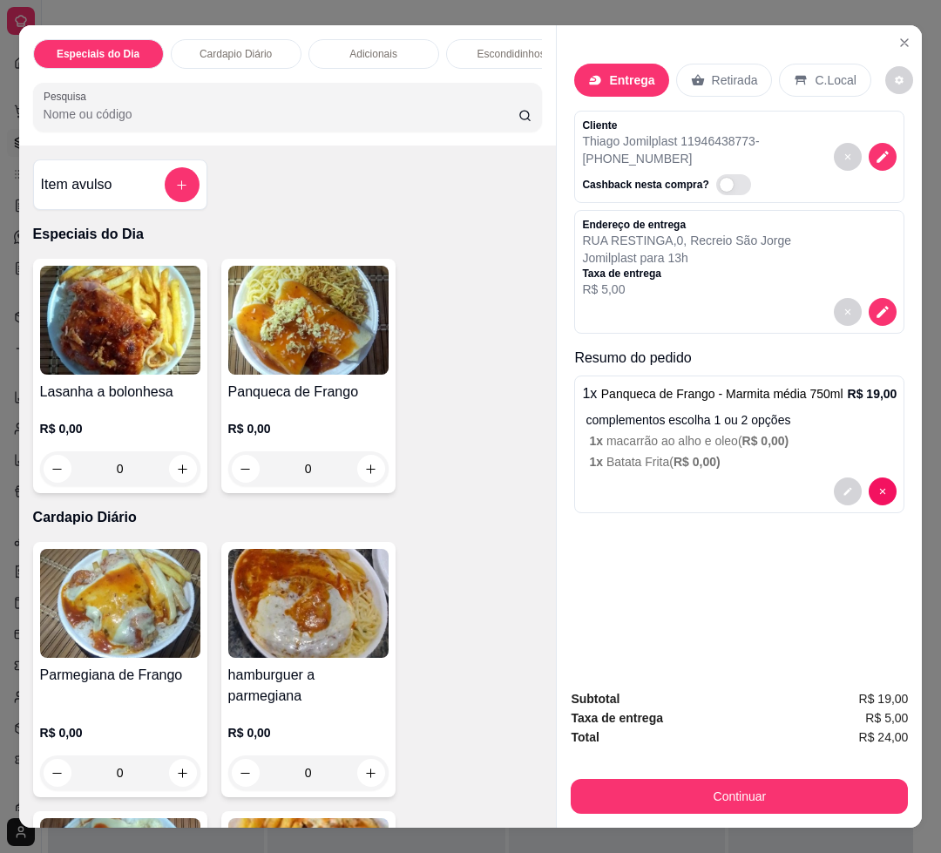
click at [769, 779] on button "Continuar" at bounding box center [739, 796] width 337 height 35
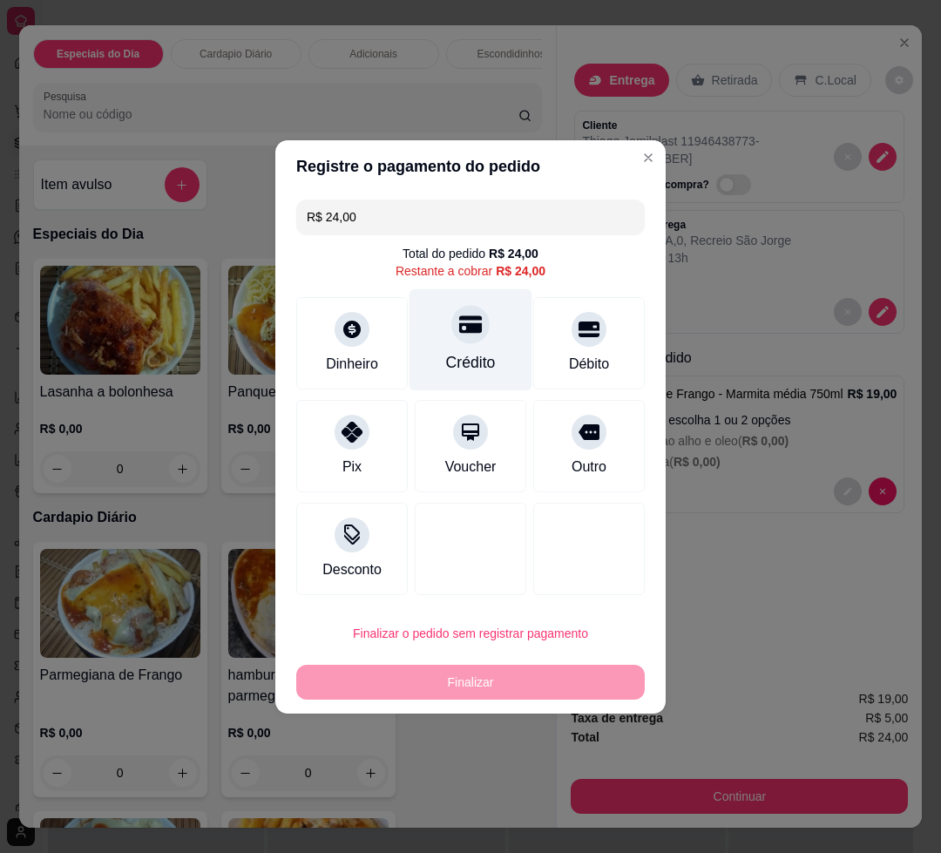
click at [497, 333] on div "Crédito" at bounding box center [471, 340] width 123 height 102
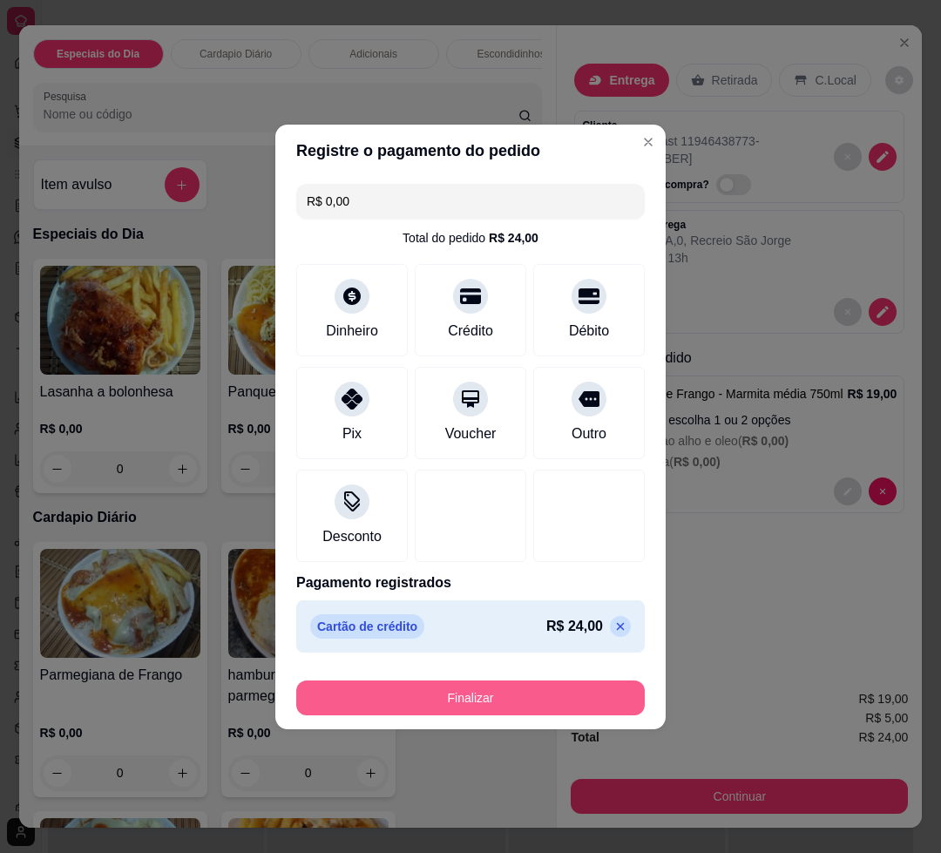
click at [511, 709] on button "Finalizar" at bounding box center [470, 698] width 349 height 35
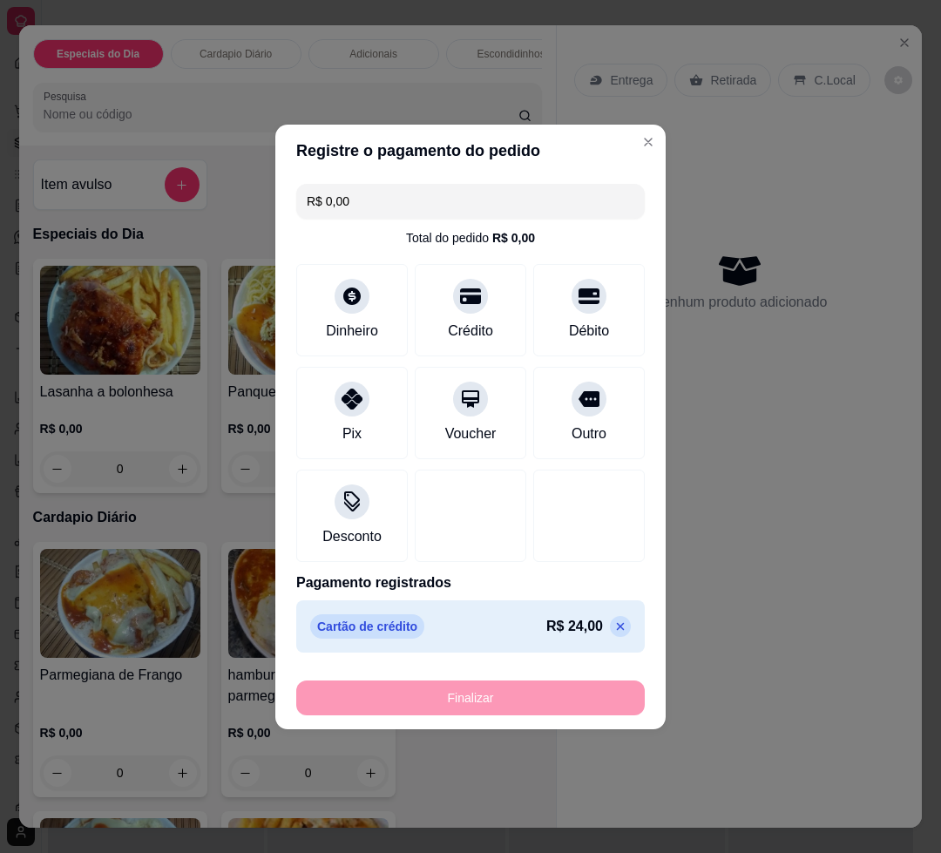
type input "-R$ 24,00"
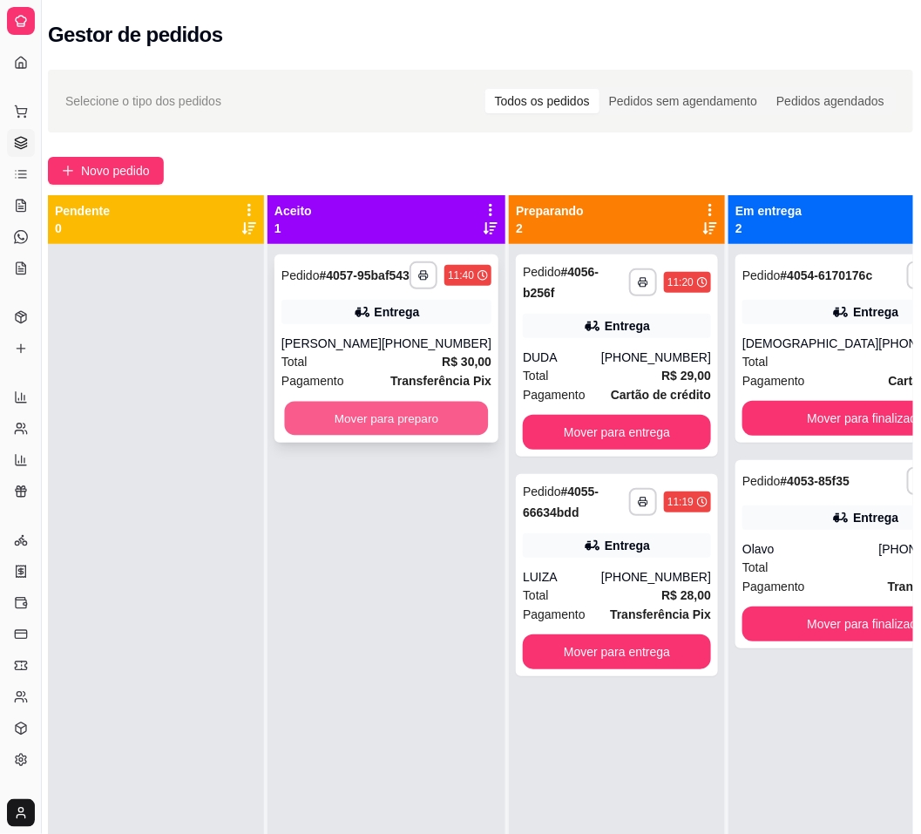
click at [311, 436] on button "Mover para preparo" at bounding box center [387, 419] width 204 height 34
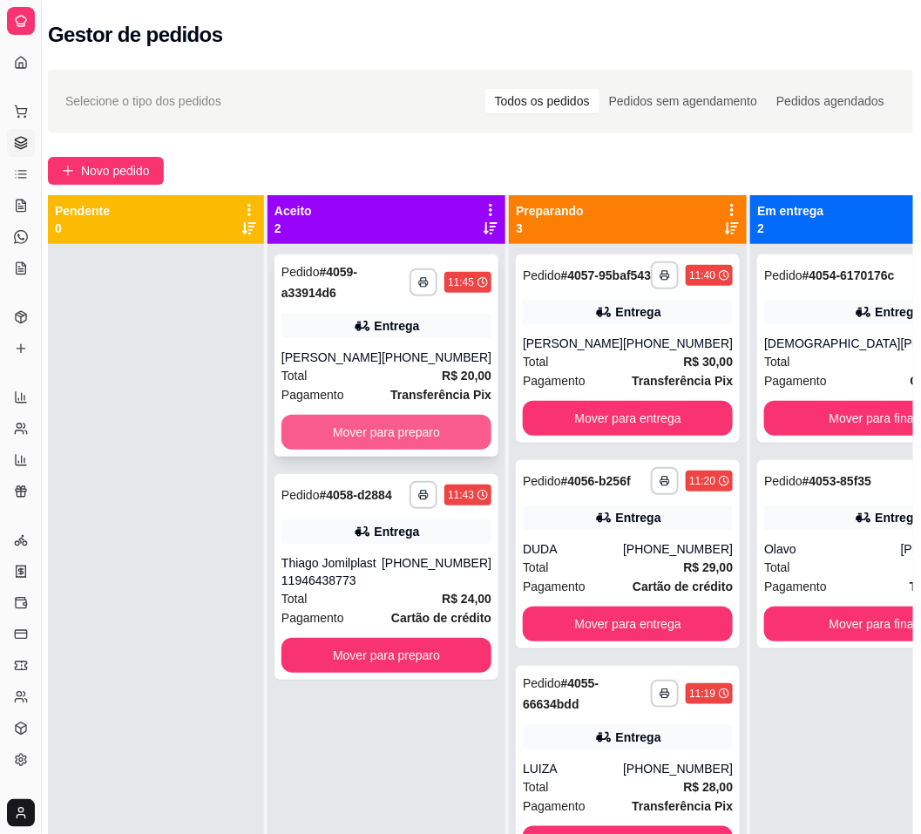
click at [387, 443] on button "Mover para preparo" at bounding box center [387, 432] width 210 height 35
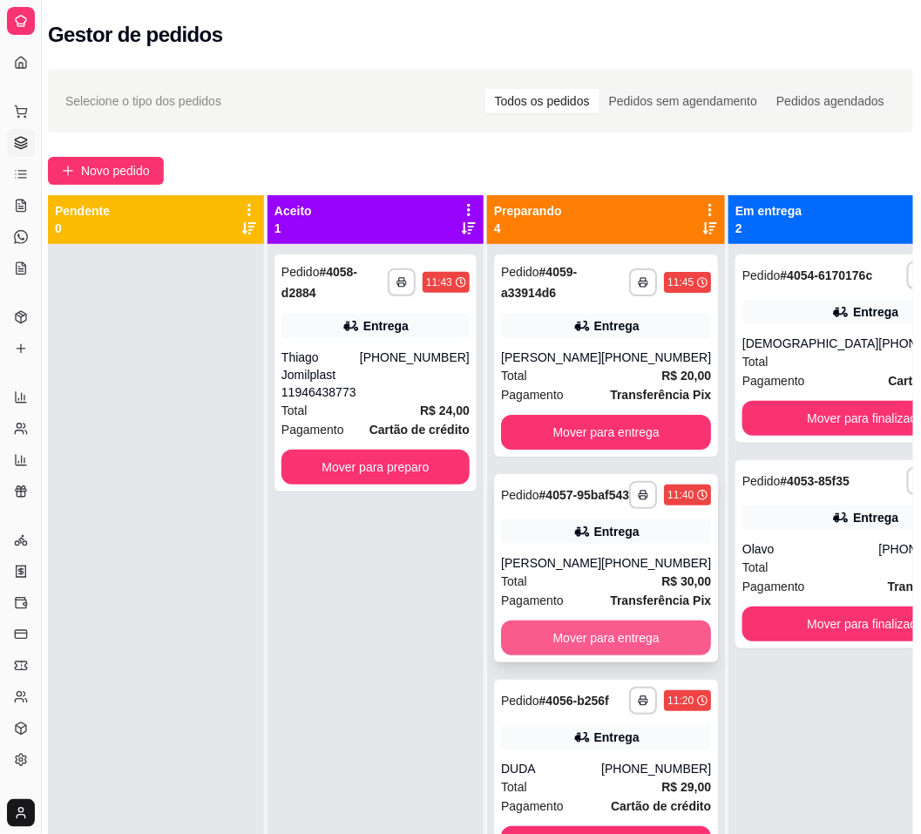
click at [617, 656] on button "Mover para entrega" at bounding box center [606, 638] width 210 height 35
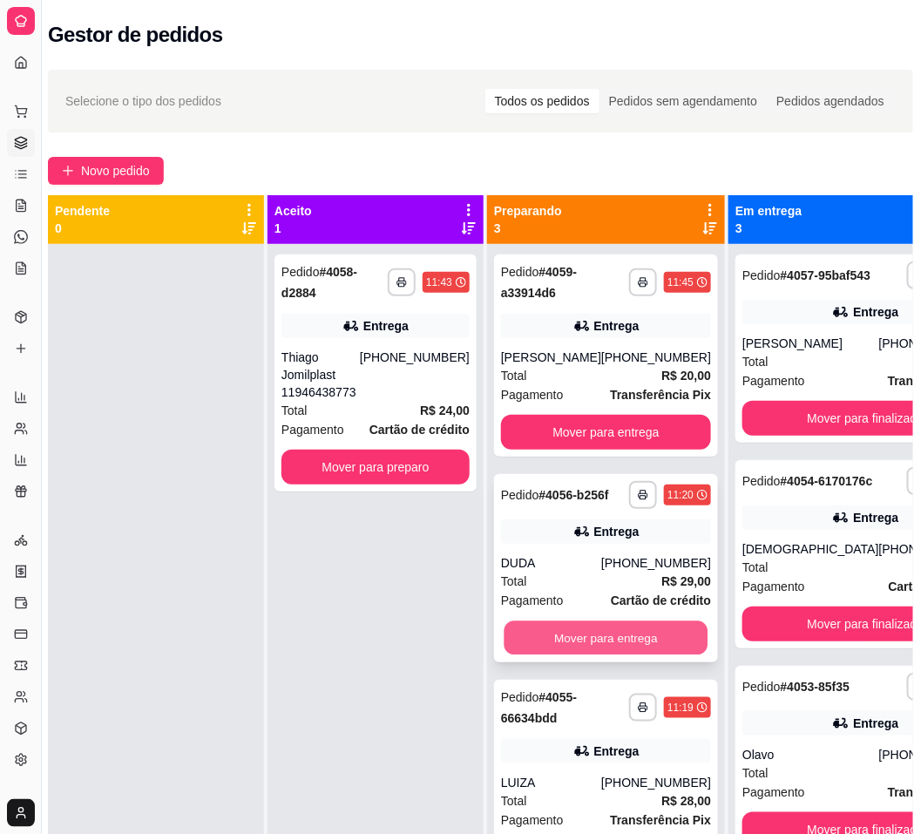
click at [581, 642] on button "Mover para entrega" at bounding box center [607, 639] width 204 height 34
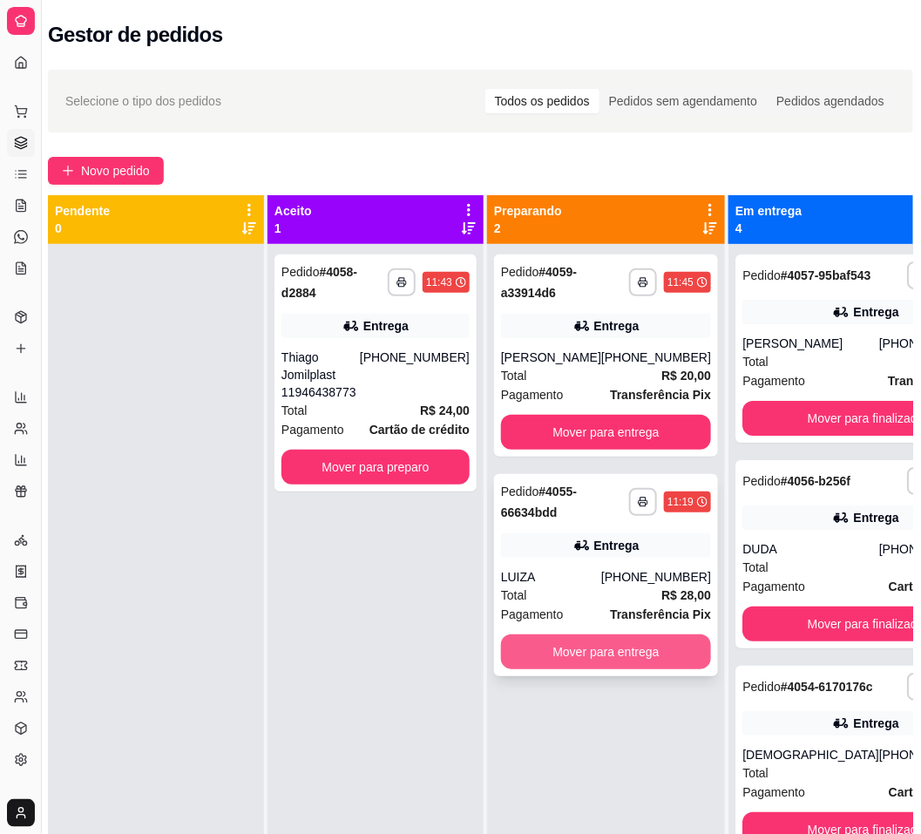
click at [581, 652] on button "Mover para entrega" at bounding box center [606, 652] width 210 height 35
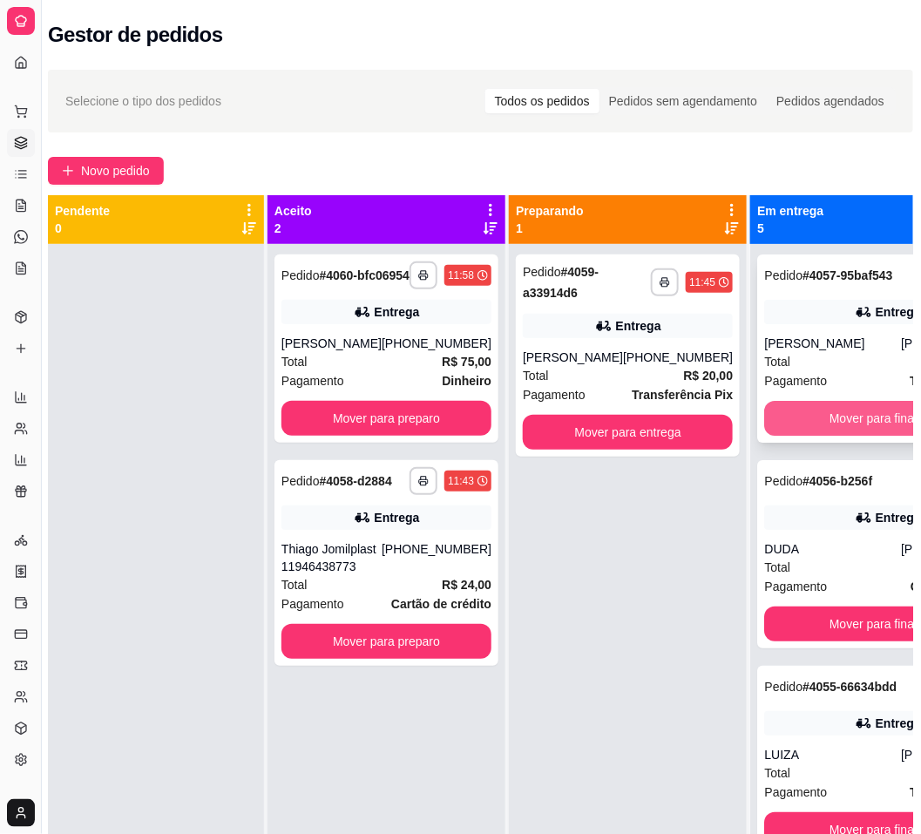
click at [792, 391] on div "Pagamento Transferência Pix" at bounding box center [888, 380] width 247 height 19
click at [835, 530] on div "Entrega" at bounding box center [888, 518] width 247 height 24
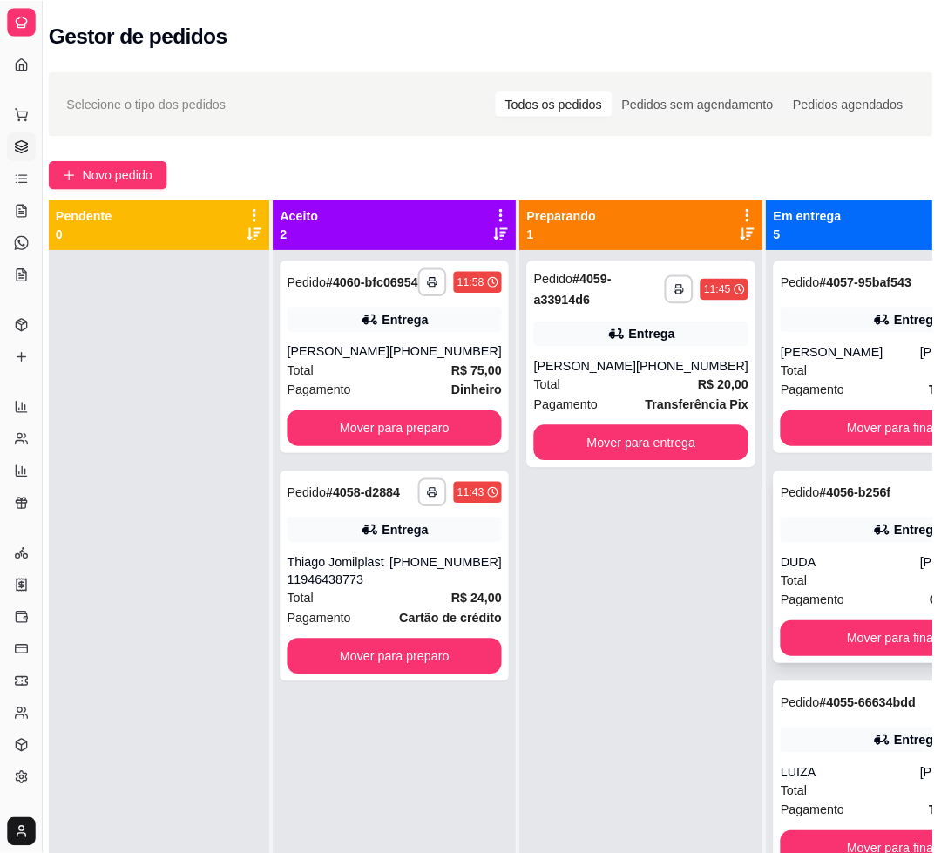
scroll to position [262, 0]
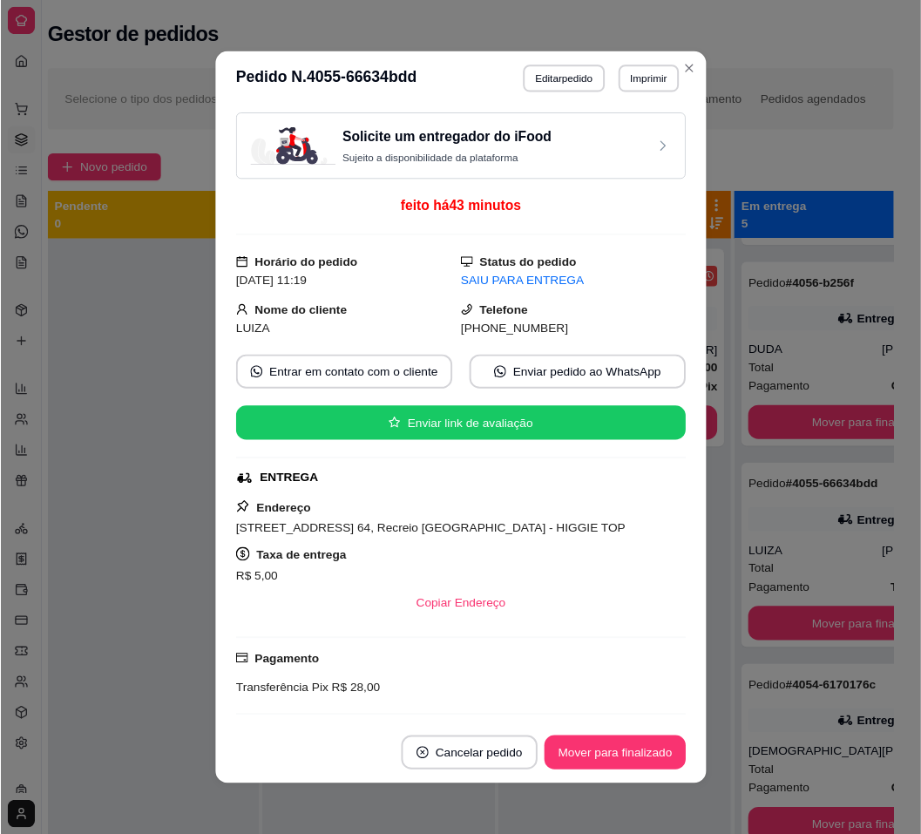
scroll to position [131, 0]
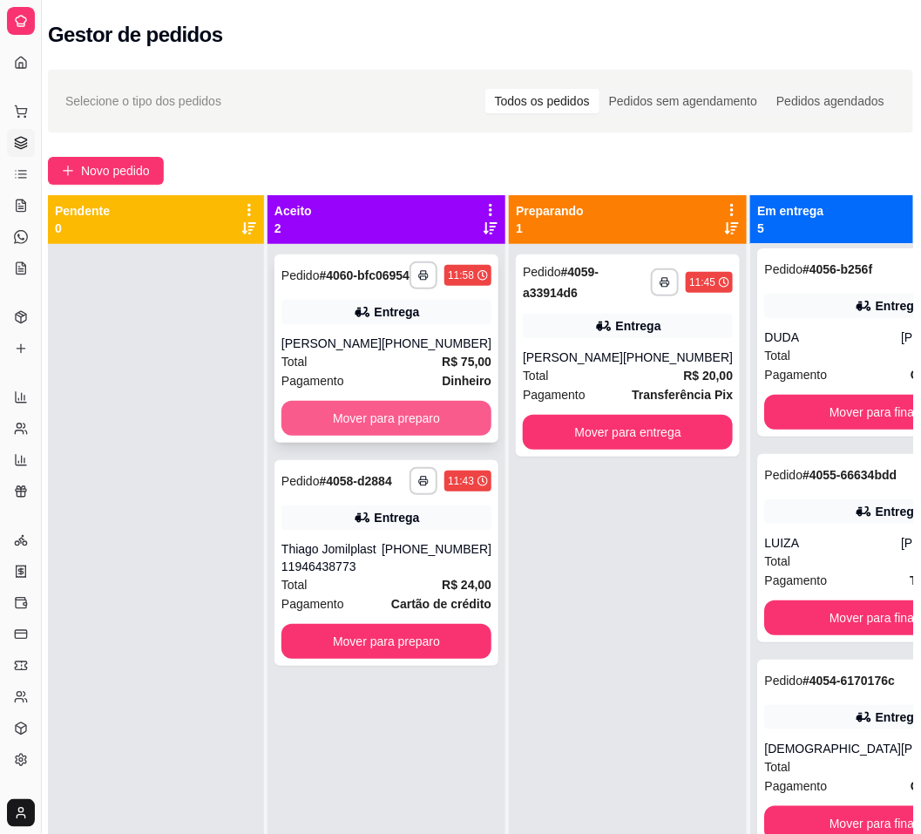
click at [445, 424] on button "Mover para preparo" at bounding box center [387, 418] width 210 height 35
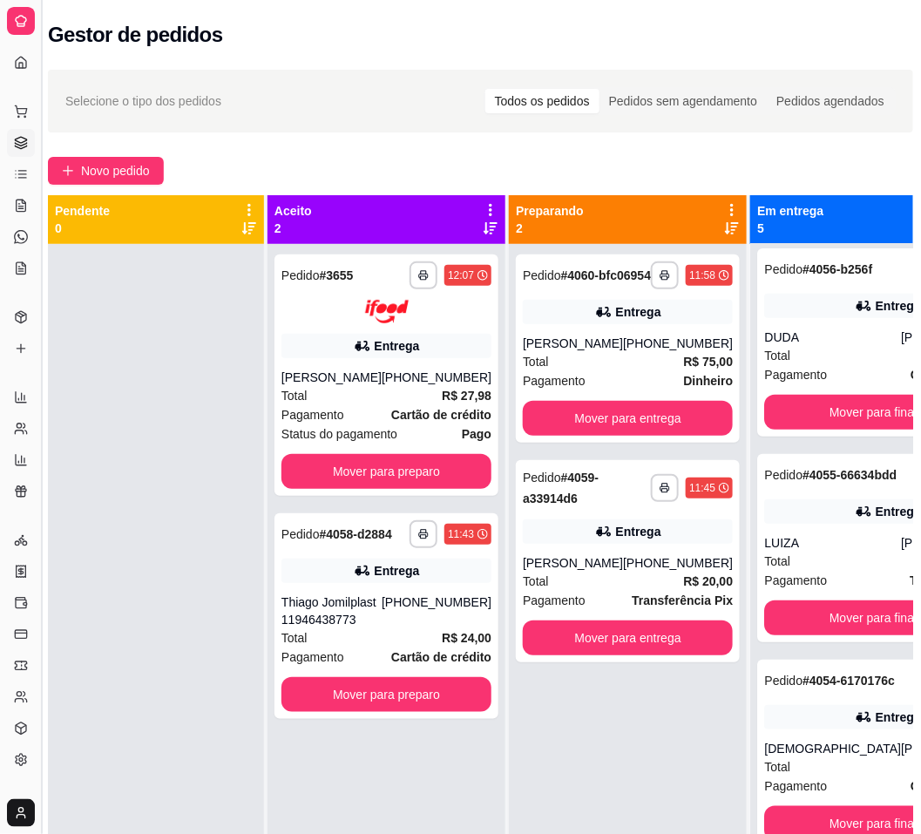
click at [40, 95] on button "Toggle Sidebar" at bounding box center [41, 417] width 14 height 834
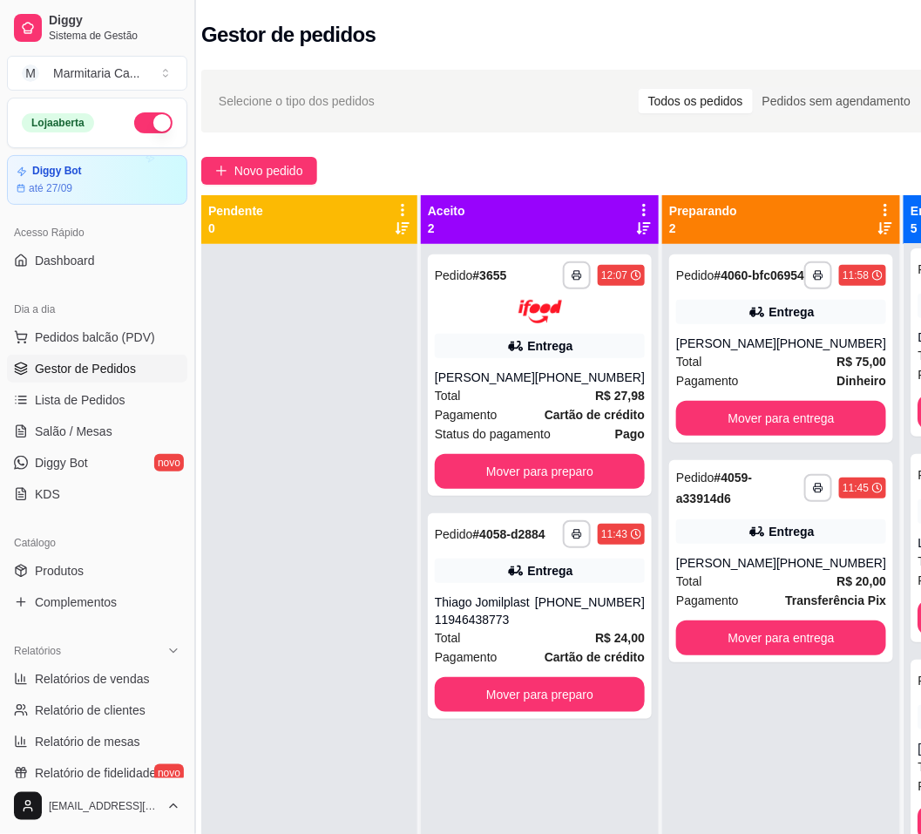
click at [40, 95] on div "Diggy Sistema de Gestão M Marmitaria Ca ..." at bounding box center [97, 49] width 194 height 98
click at [69, 562] on link "Produtos" at bounding box center [97, 571] width 180 height 28
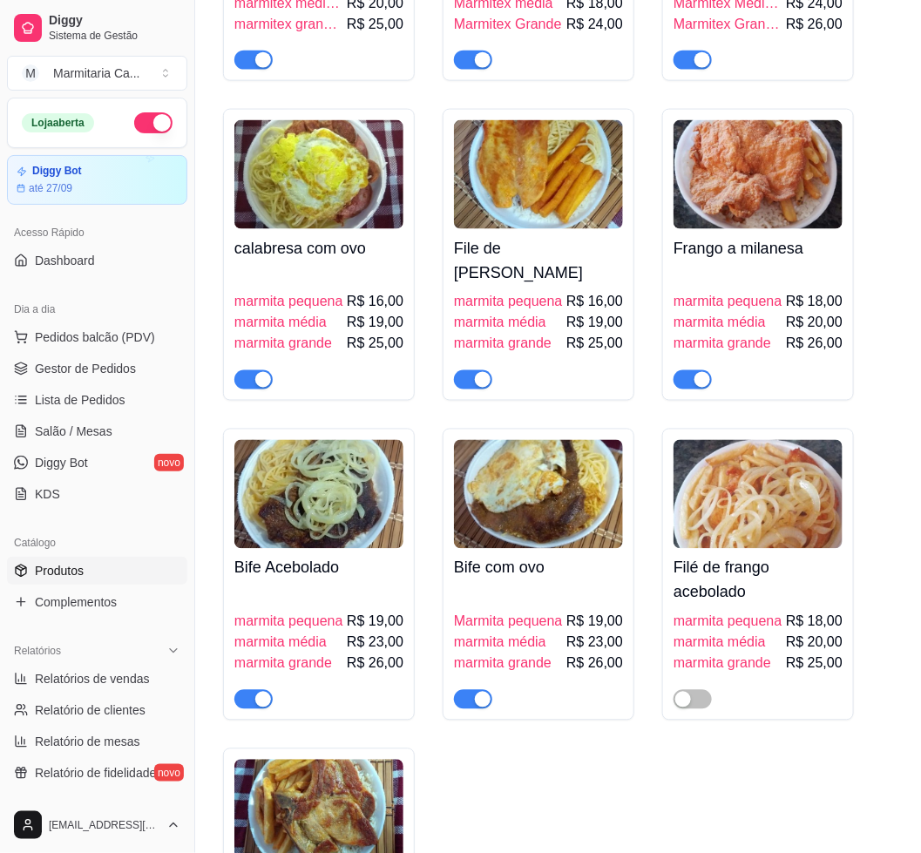
scroll to position [4184, 0]
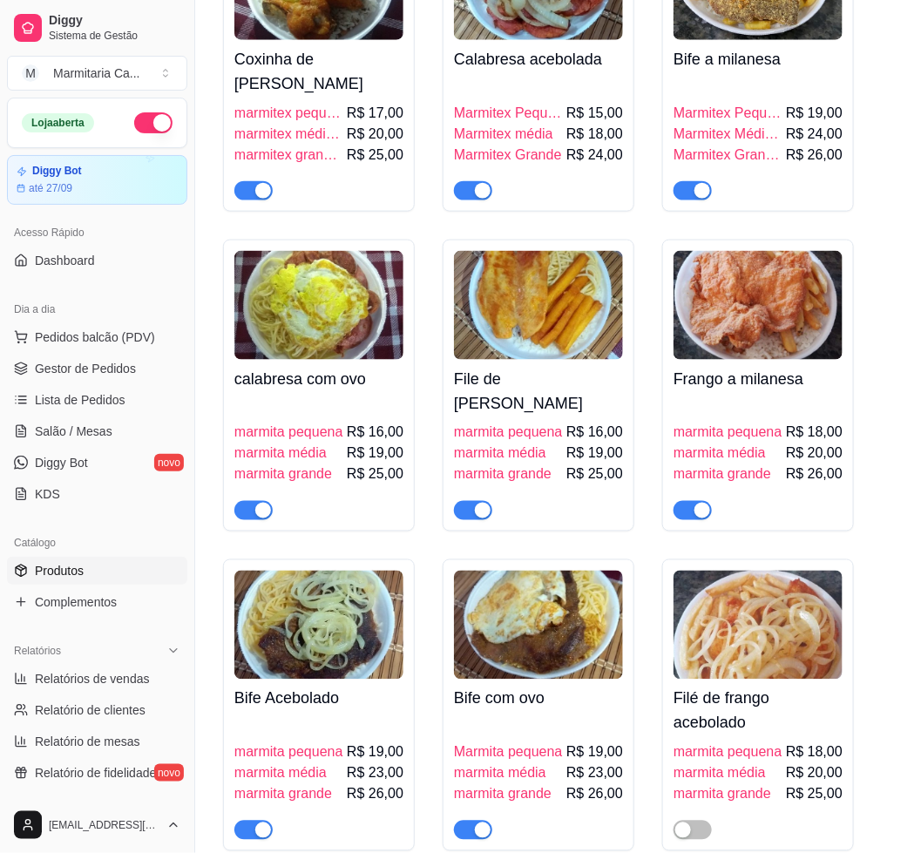
click at [479, 506] on div "button" at bounding box center [483, 511] width 16 height 16
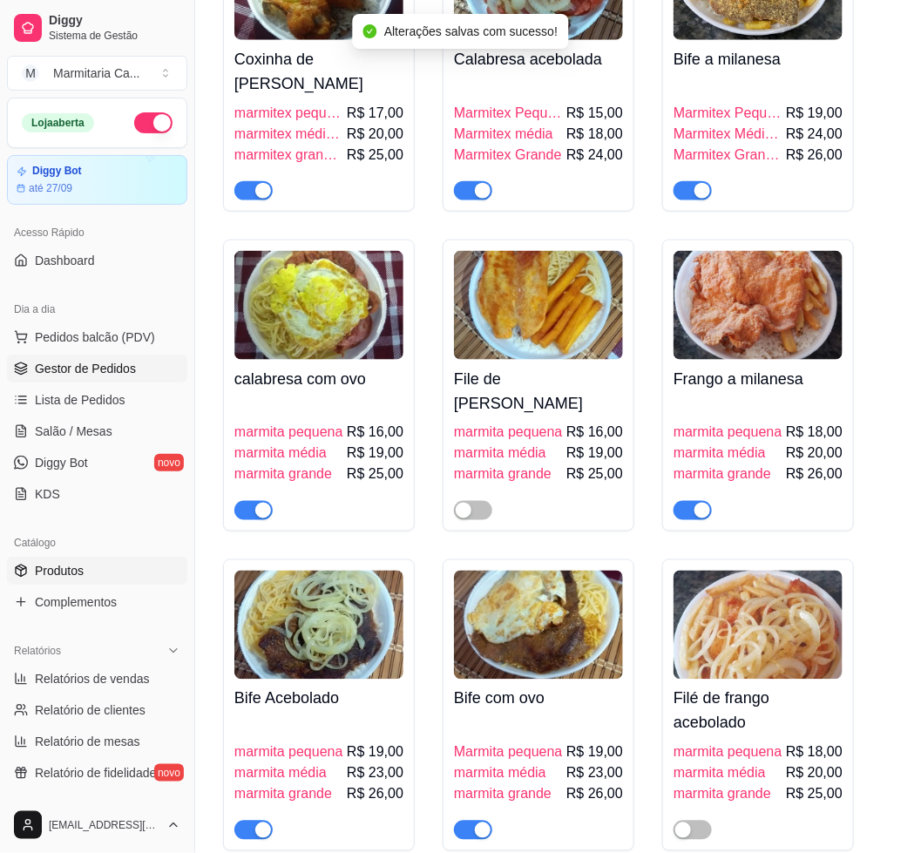
click at [51, 369] on span "Gestor de Pedidos" at bounding box center [85, 368] width 101 height 17
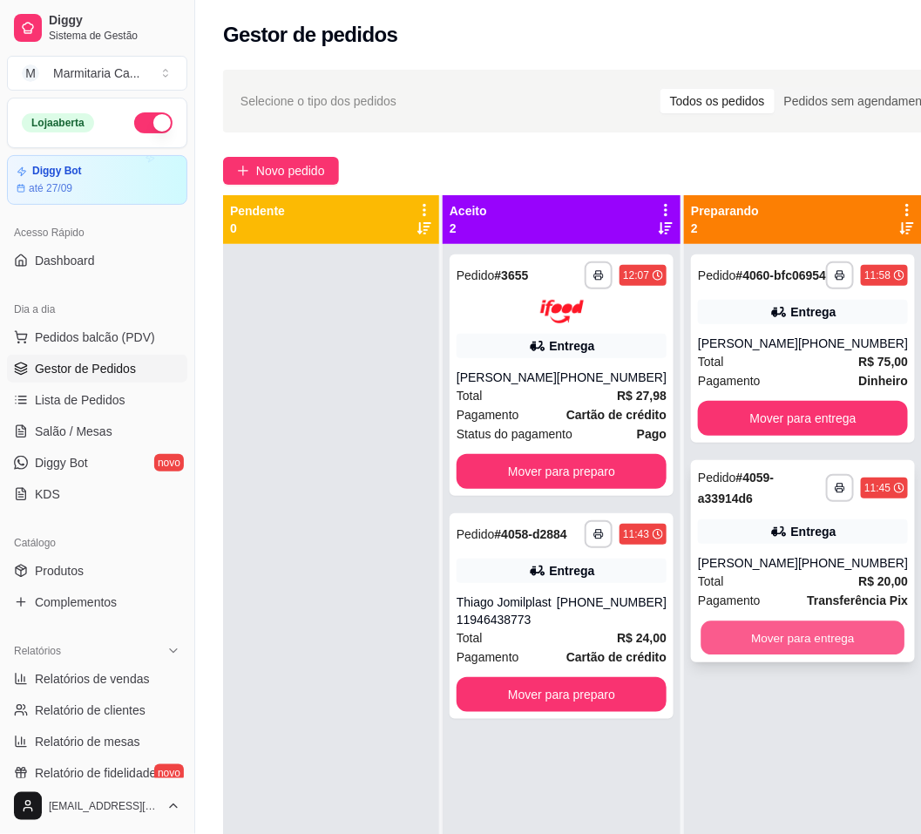
click at [717, 639] on button "Mover para entrega" at bounding box center [804, 639] width 204 height 34
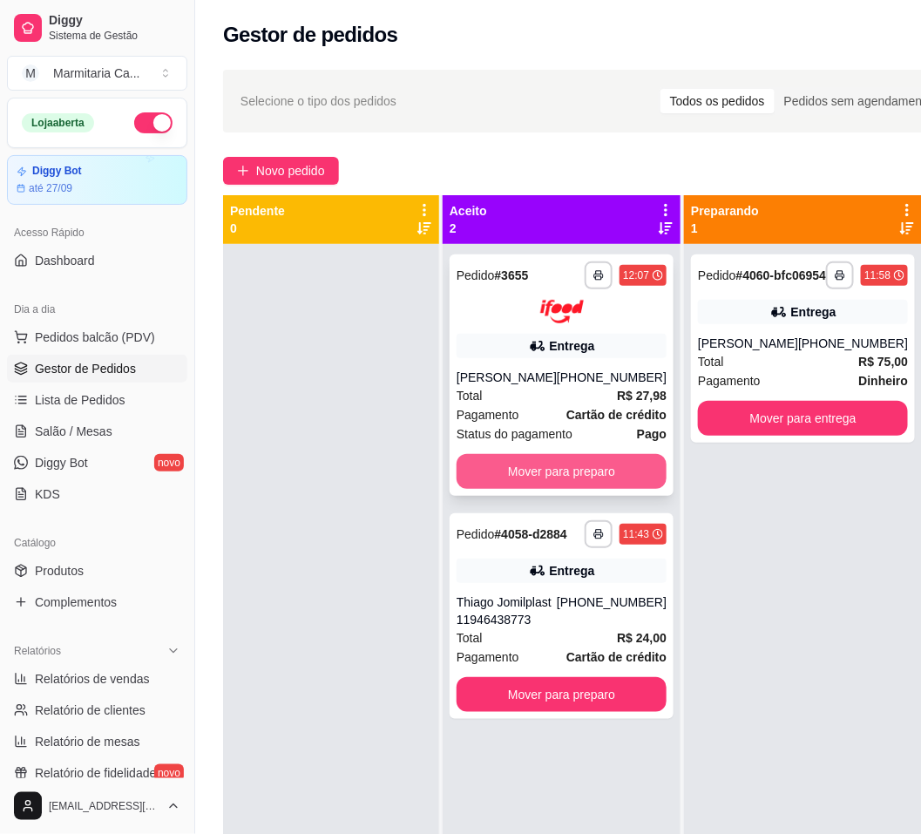
click at [583, 476] on button "Mover para preparo" at bounding box center [562, 471] width 210 height 35
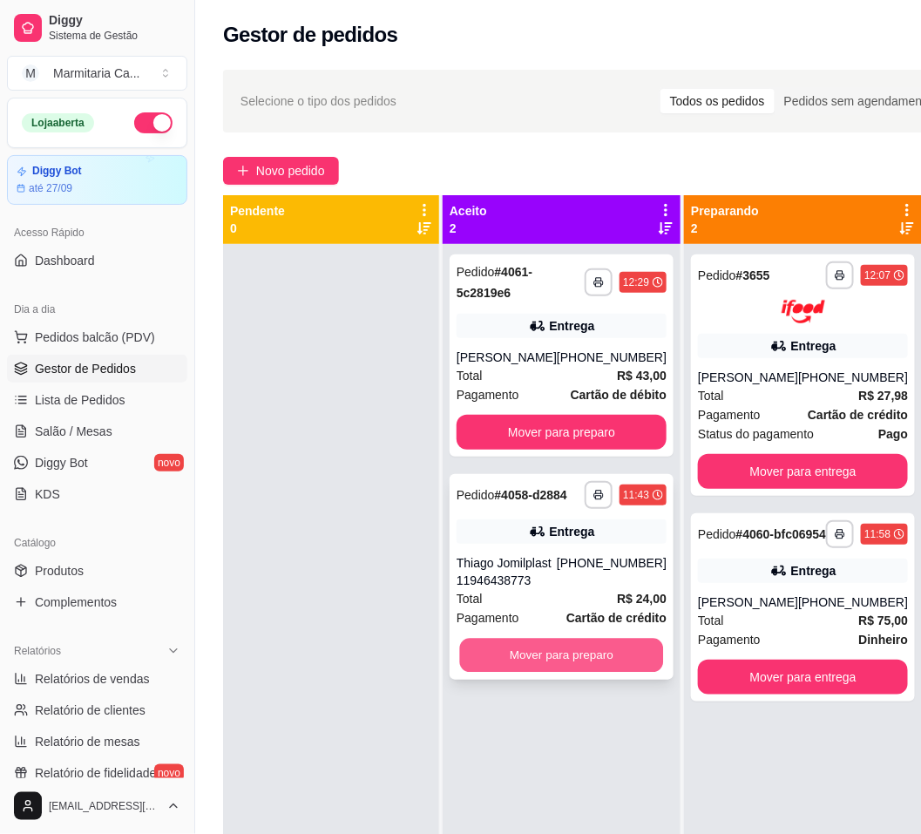
click at [615, 657] on button "Mover para preparo" at bounding box center [562, 656] width 204 height 34
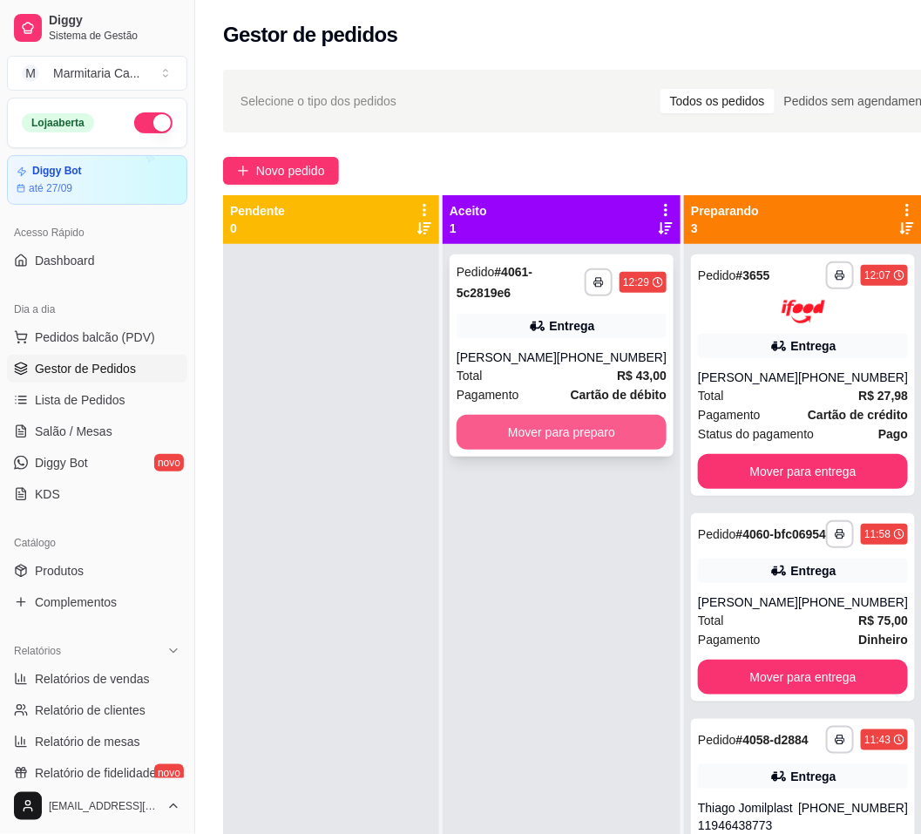
click at [560, 439] on button "Mover para preparo" at bounding box center [562, 432] width 210 height 35
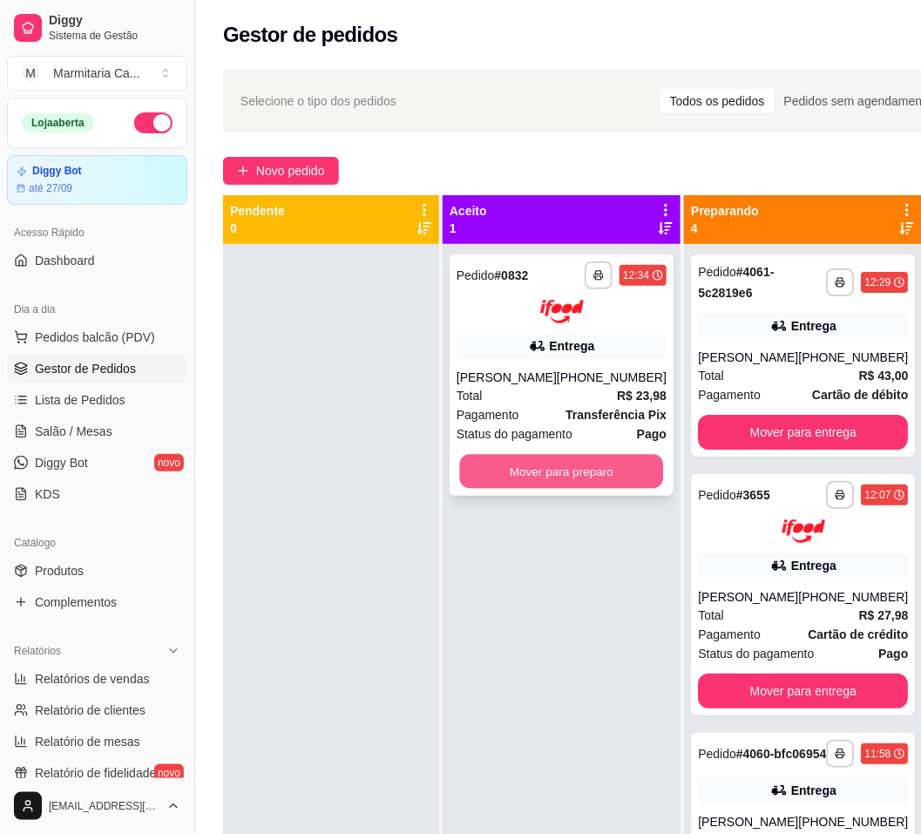
click at [574, 461] on button "Mover para preparo" at bounding box center [562, 471] width 204 height 34
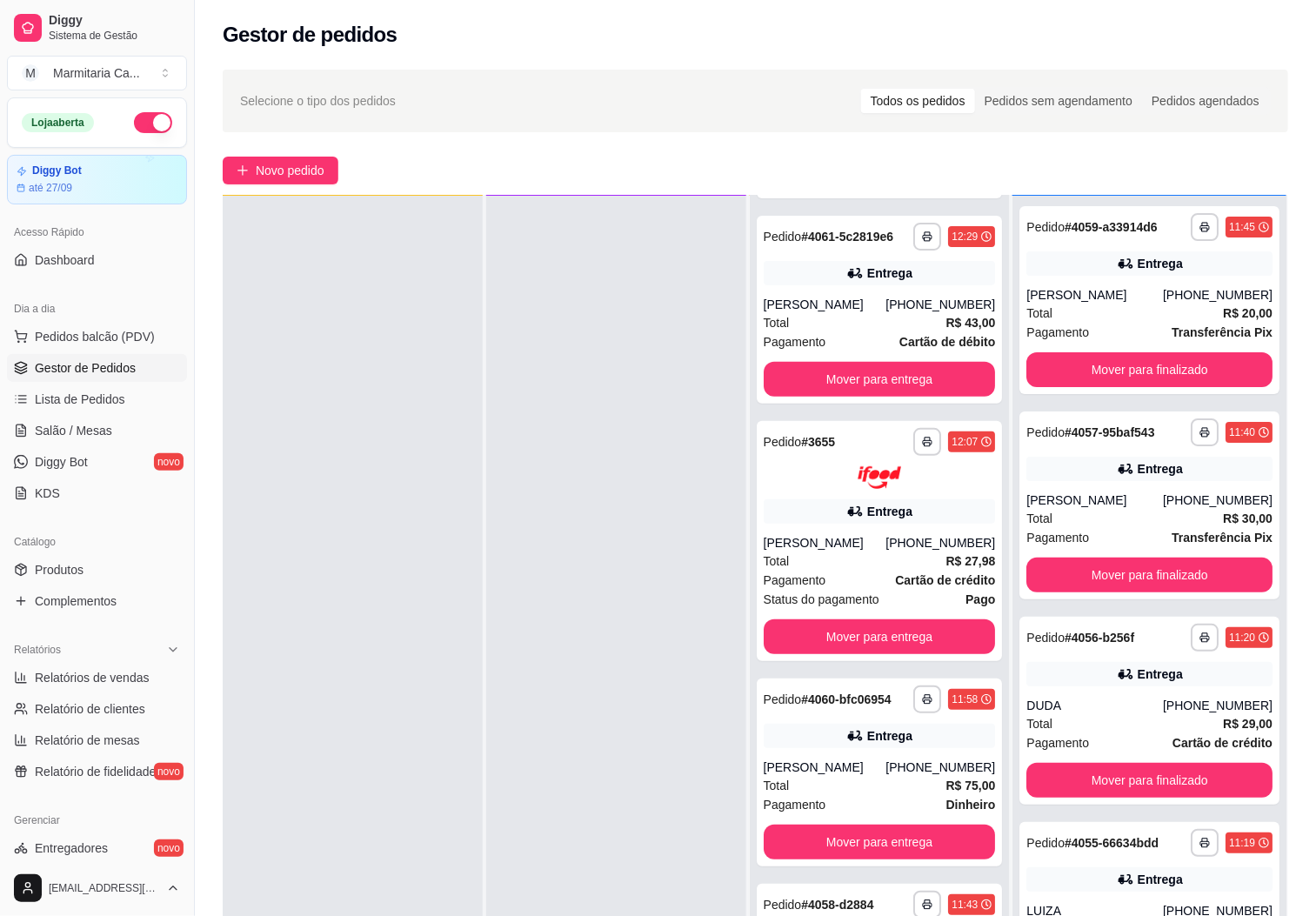
scroll to position [266, 0]
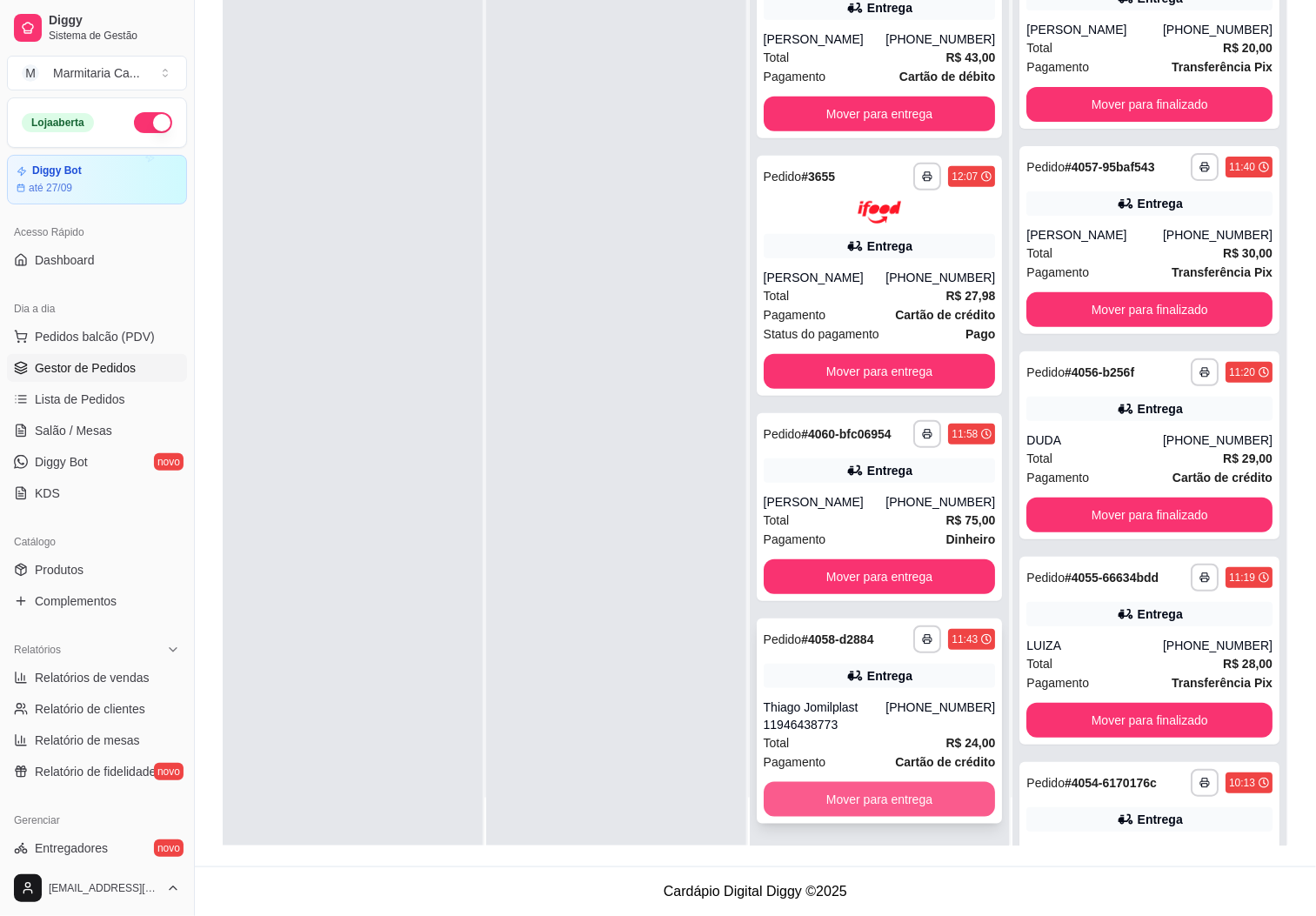
click at [874, 801] on button "Mover para entrega" at bounding box center [879, 799] width 232 height 35
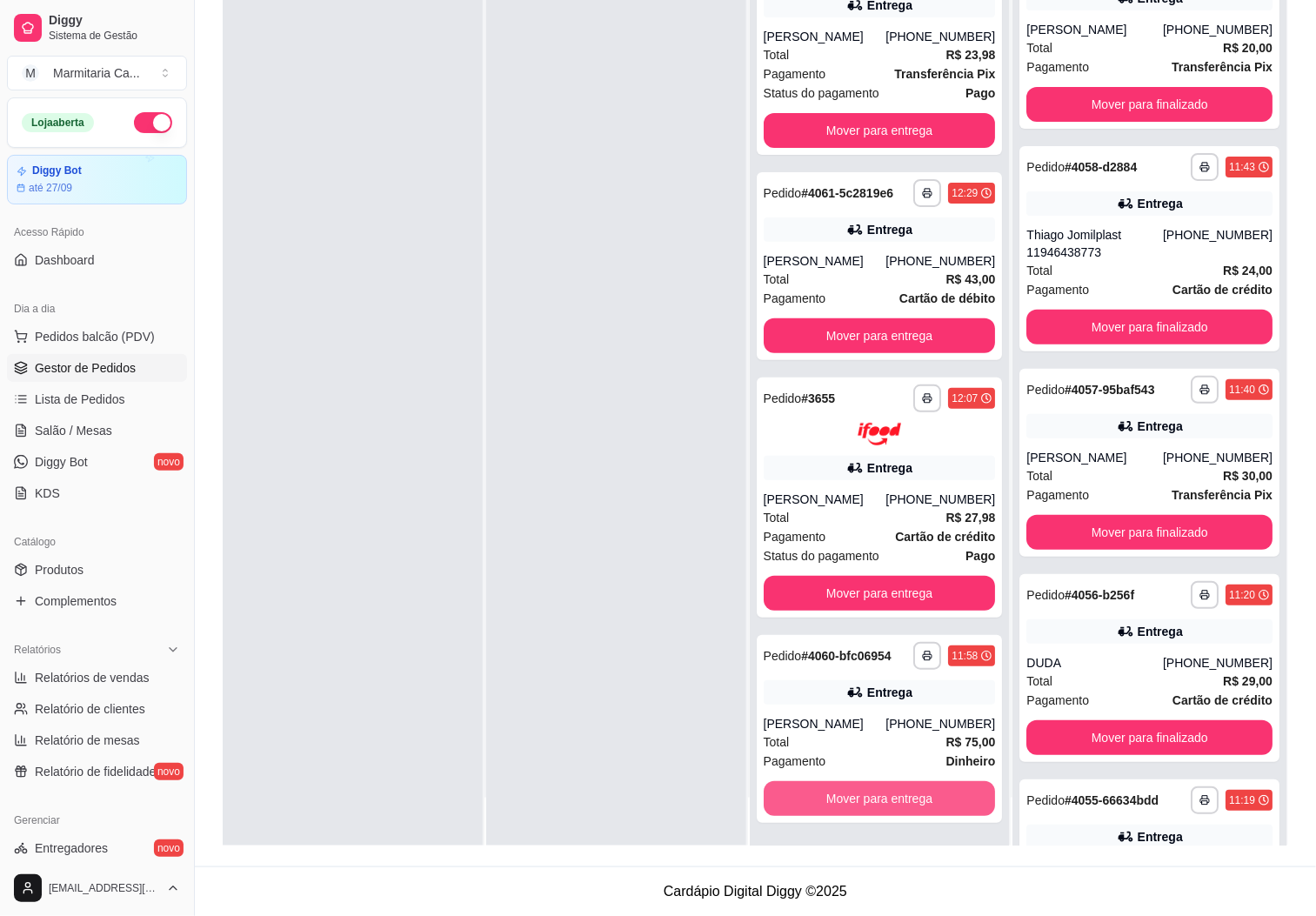
click at [874, 801] on button "Mover para entrega" at bounding box center [879, 798] width 232 height 35
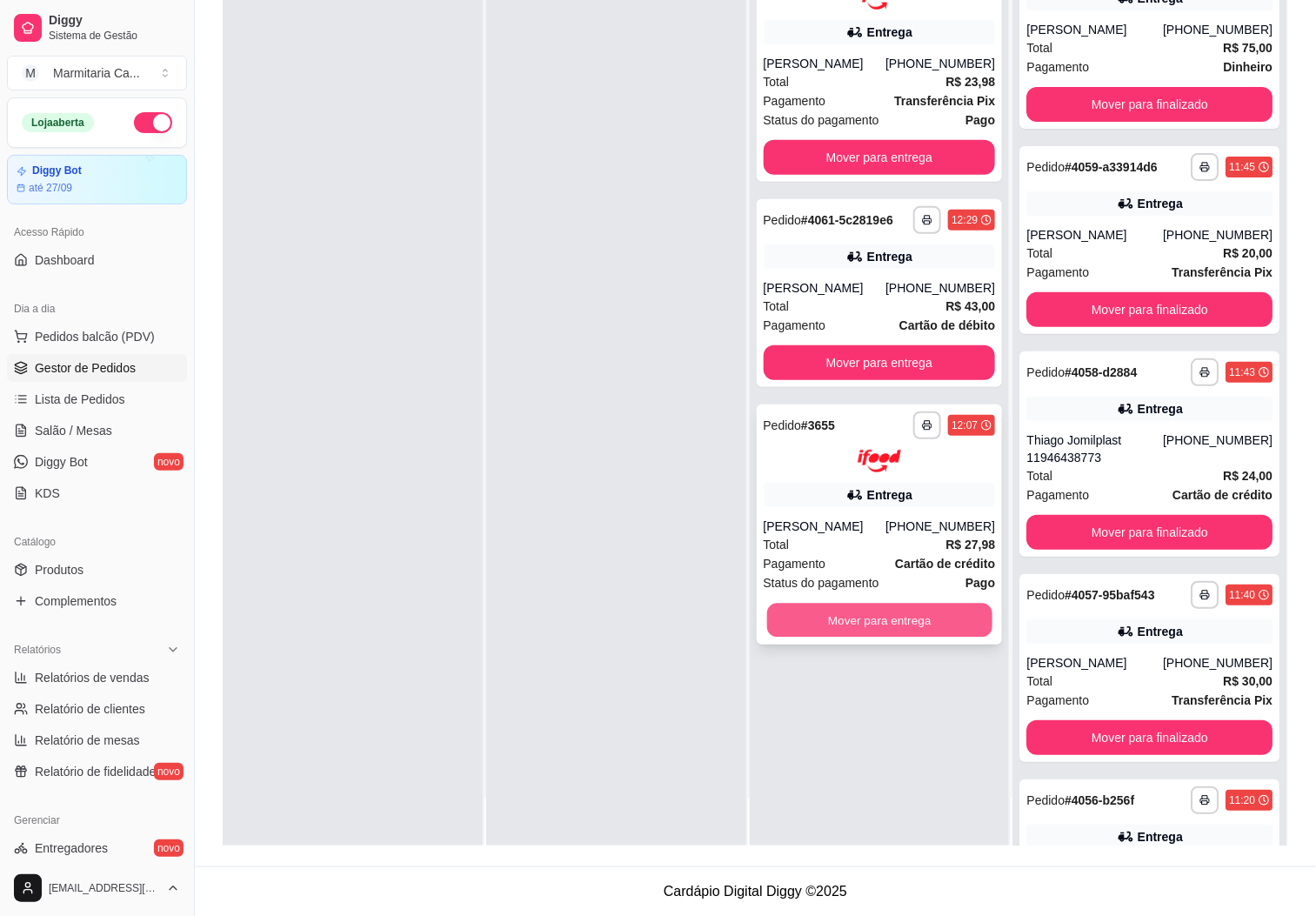
click at [874, 635] on button "Mover para entrega" at bounding box center [880, 621] width 225 height 34
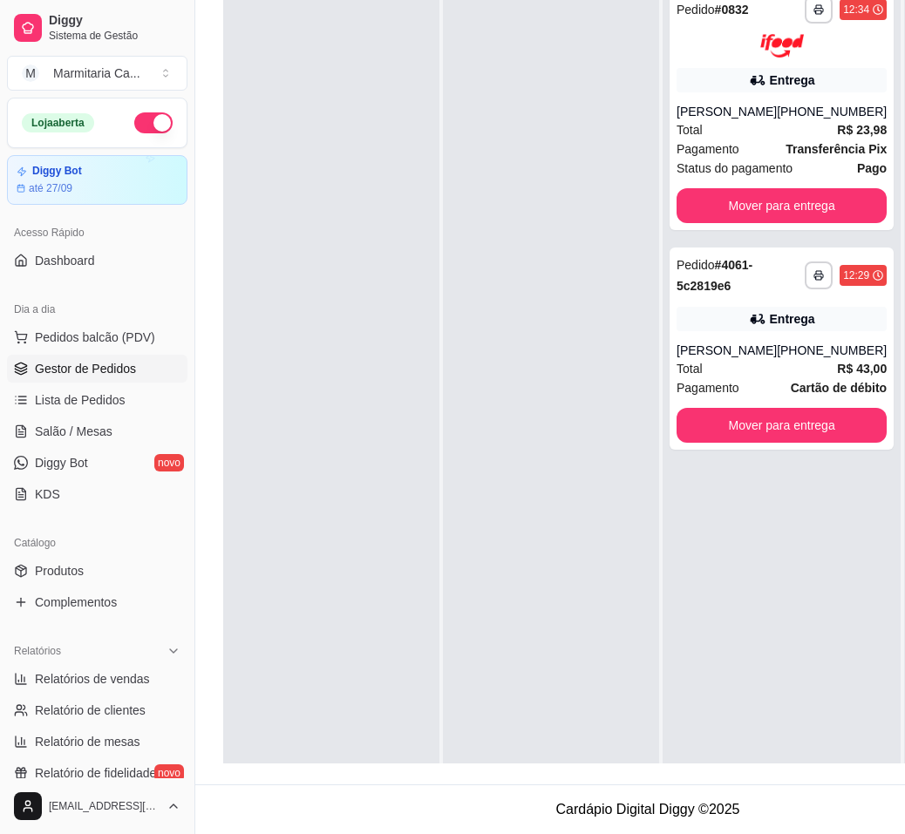
drag, startPoint x: 330, startPoint y: 758, endPoint x: 377, endPoint y: 767, distance: 47.0
click at [377, 764] on div "**********" at bounding box center [647, 346] width 849 height 834
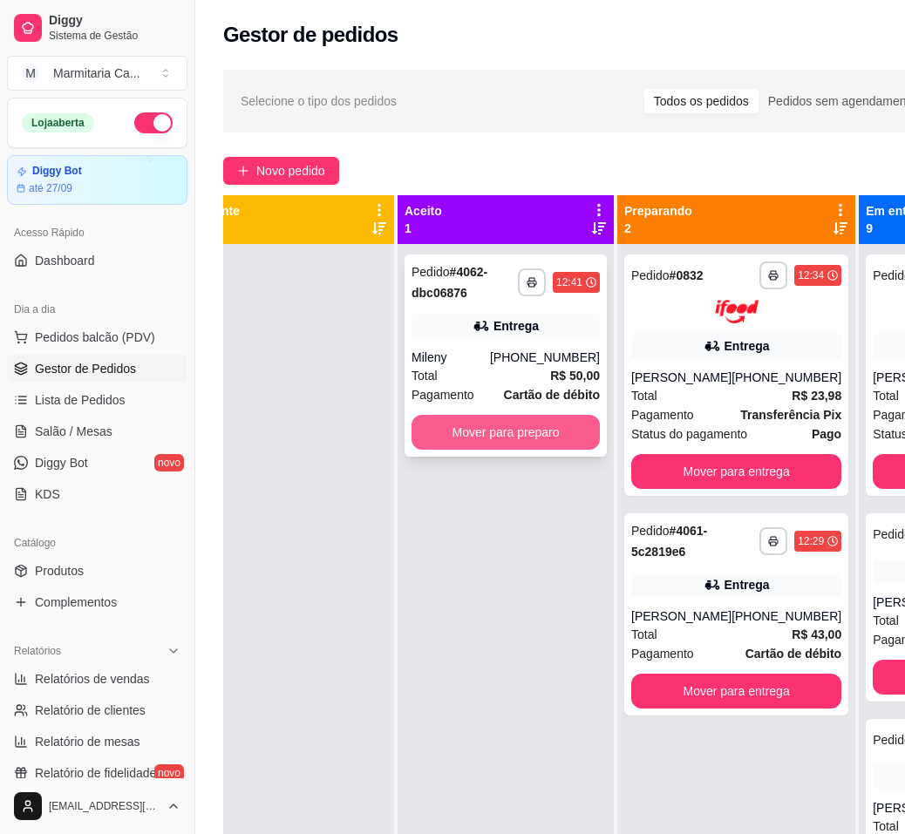
click at [558, 445] on button "Mover para preparo" at bounding box center [505, 432] width 188 height 35
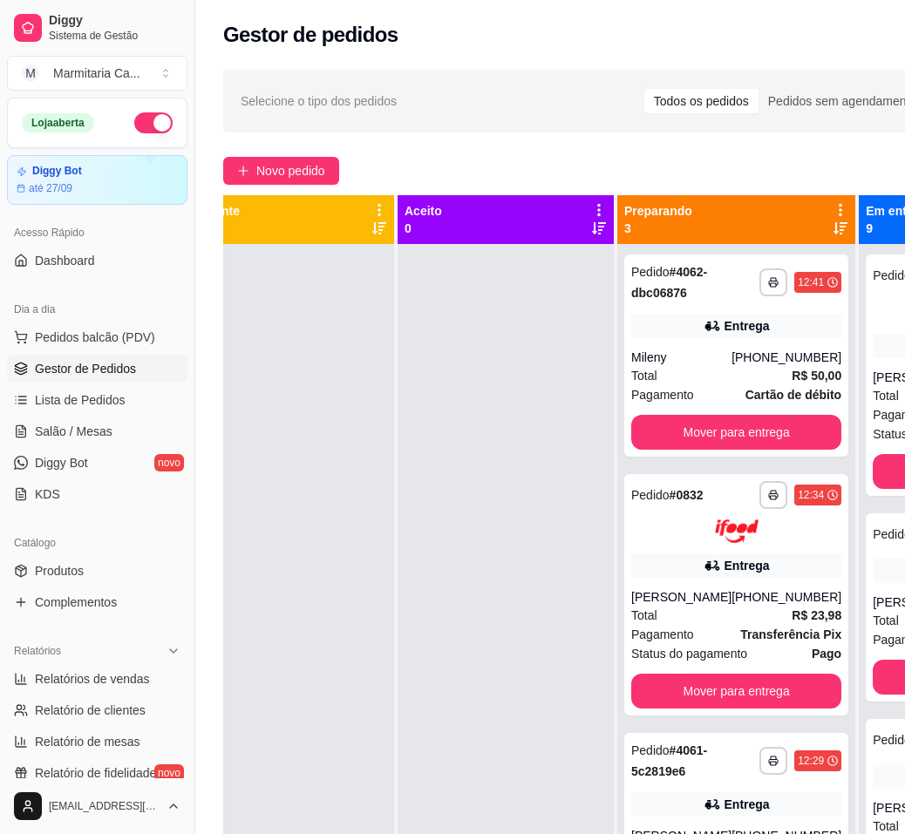
drag, startPoint x: 583, startPoint y: 346, endPoint x: 521, endPoint y: 327, distance: 64.8
click at [583, 346] on div at bounding box center [506, 661] width 216 height 834
click at [296, 170] on span "Novo pedido" at bounding box center [290, 170] width 69 height 19
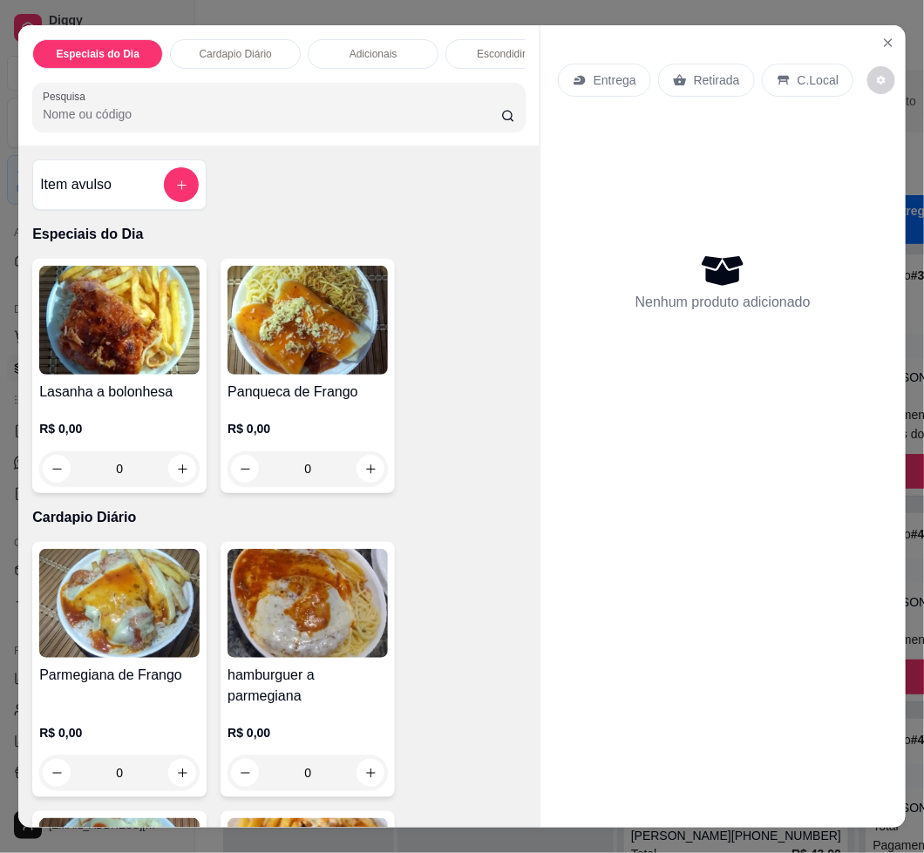
click at [133, 610] on img at bounding box center [119, 603] width 160 height 109
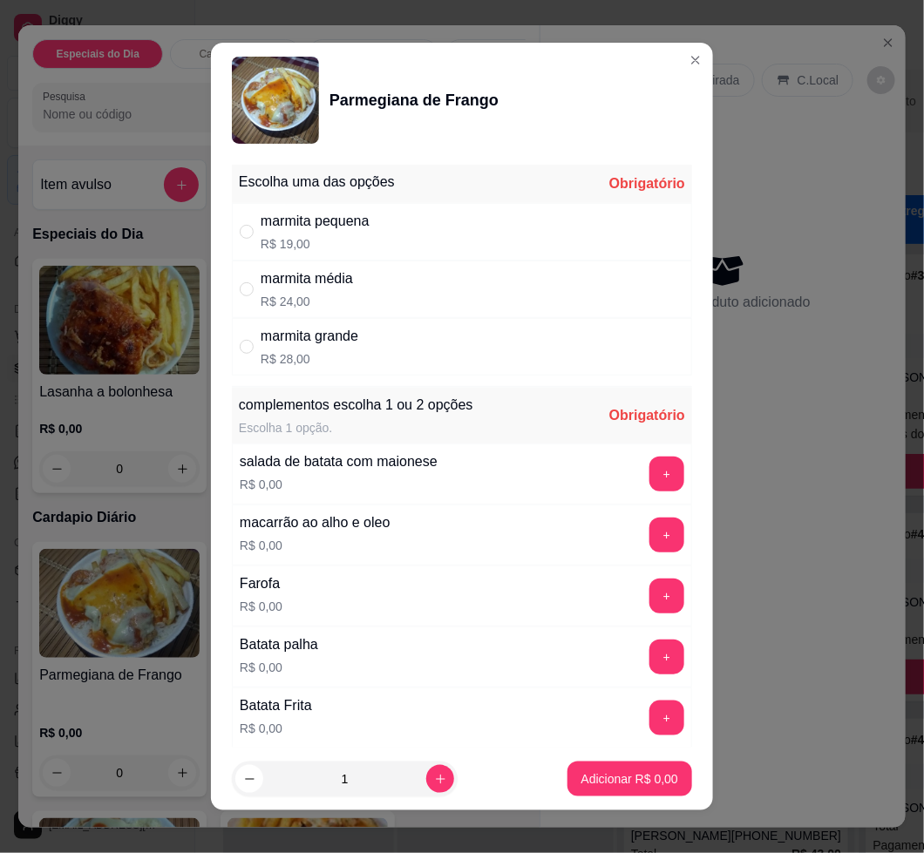
click at [350, 283] on div "marmita média R$ 24,00" at bounding box center [462, 290] width 460 height 58
radio input "true"
click at [649, 481] on button "+" at bounding box center [666, 474] width 35 height 35
click at [650, 714] on button "+" at bounding box center [667, 719] width 34 height 34
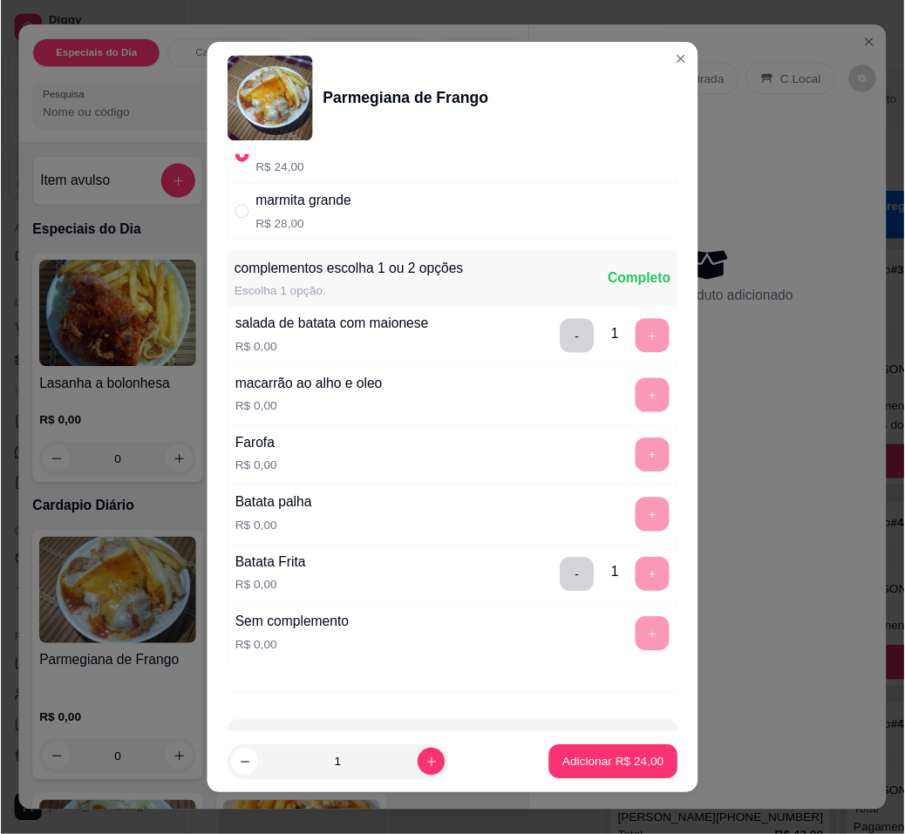
scroll to position [201, 0]
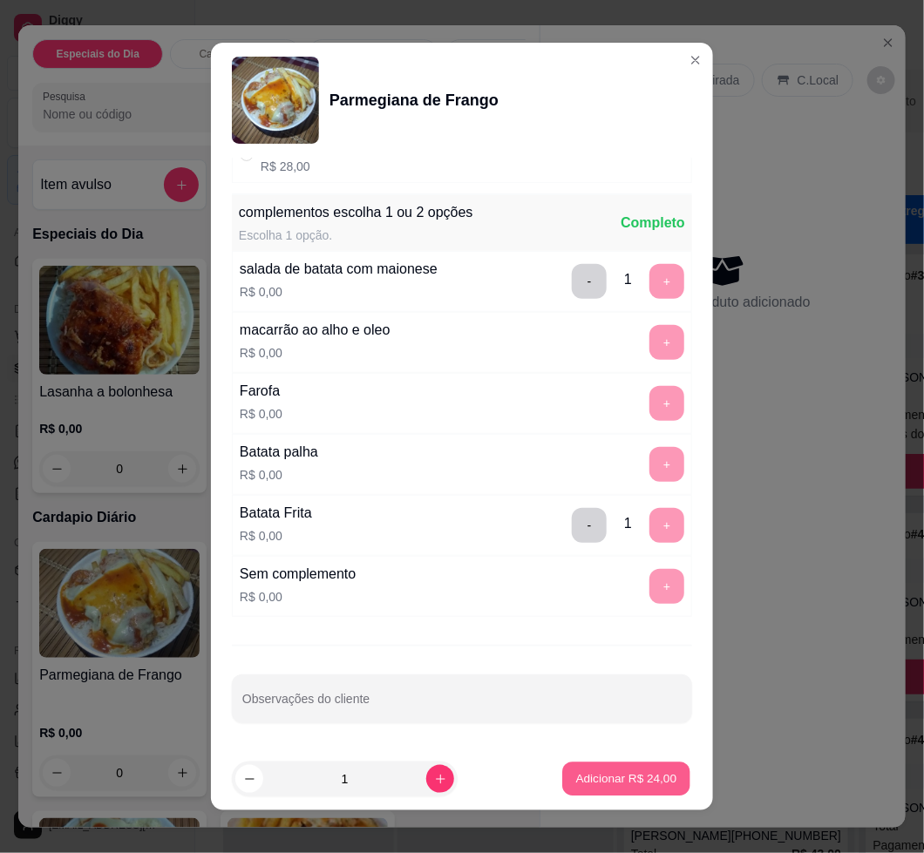
click at [643, 766] on button "Adicionar R$ 24,00" at bounding box center [626, 780] width 128 height 34
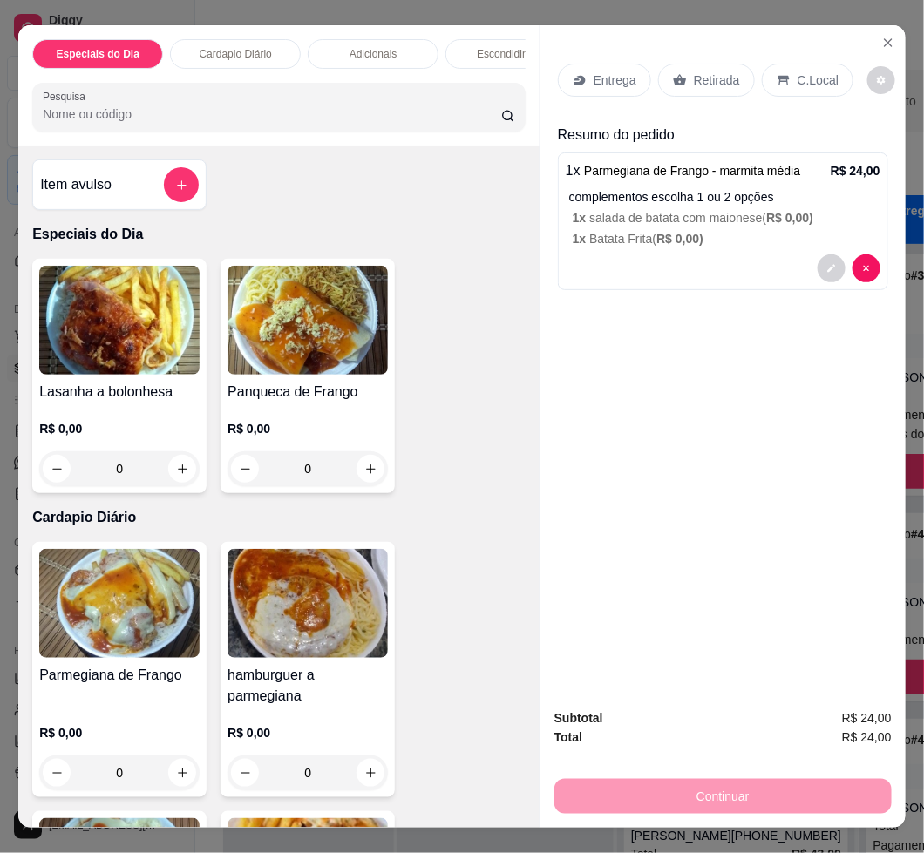
click at [680, 86] on div "Retirada" at bounding box center [706, 80] width 97 height 33
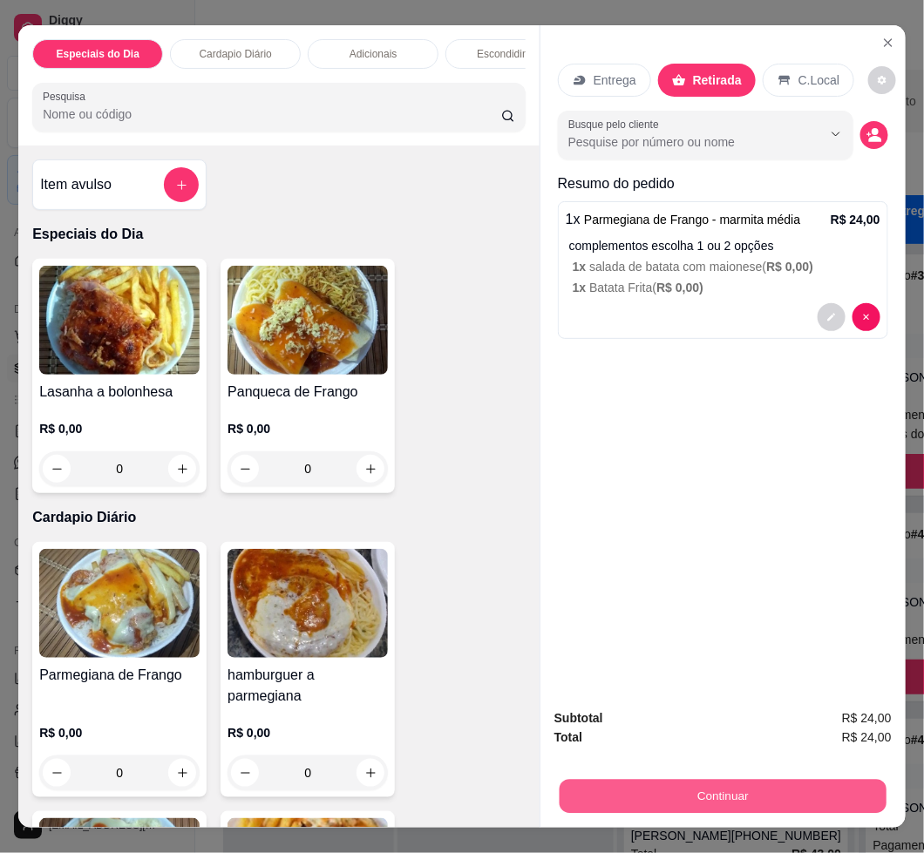
click at [615, 780] on button "Continuar" at bounding box center [723, 796] width 327 height 34
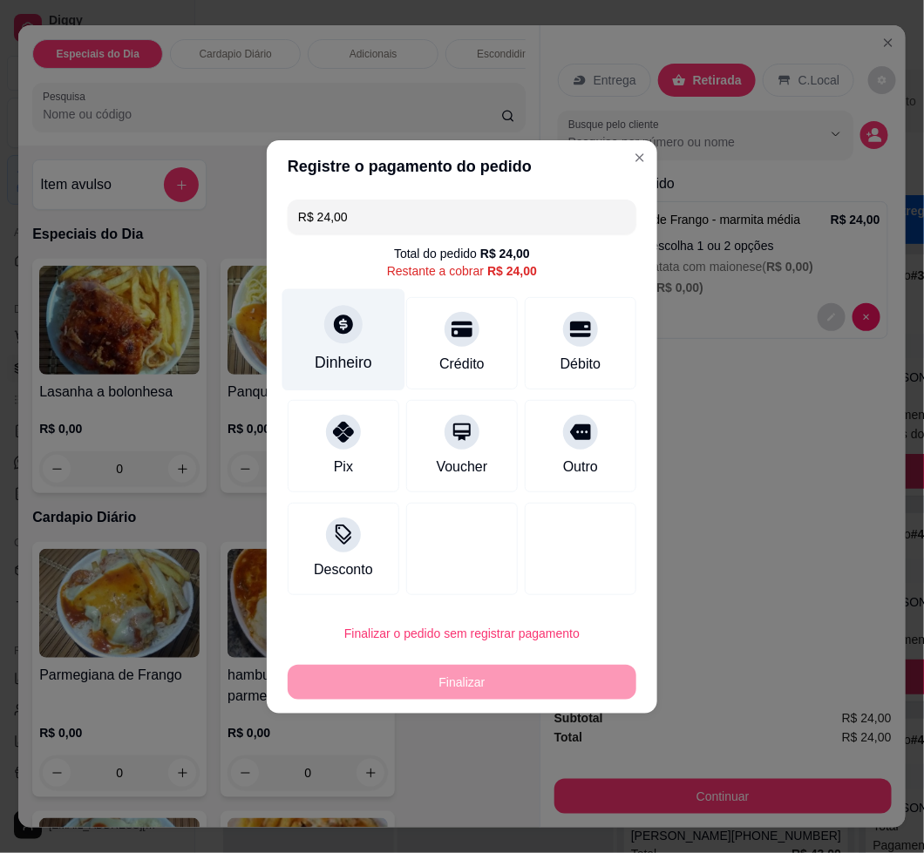
click at [356, 354] on div "Dinheiro" at bounding box center [344, 362] width 58 height 23
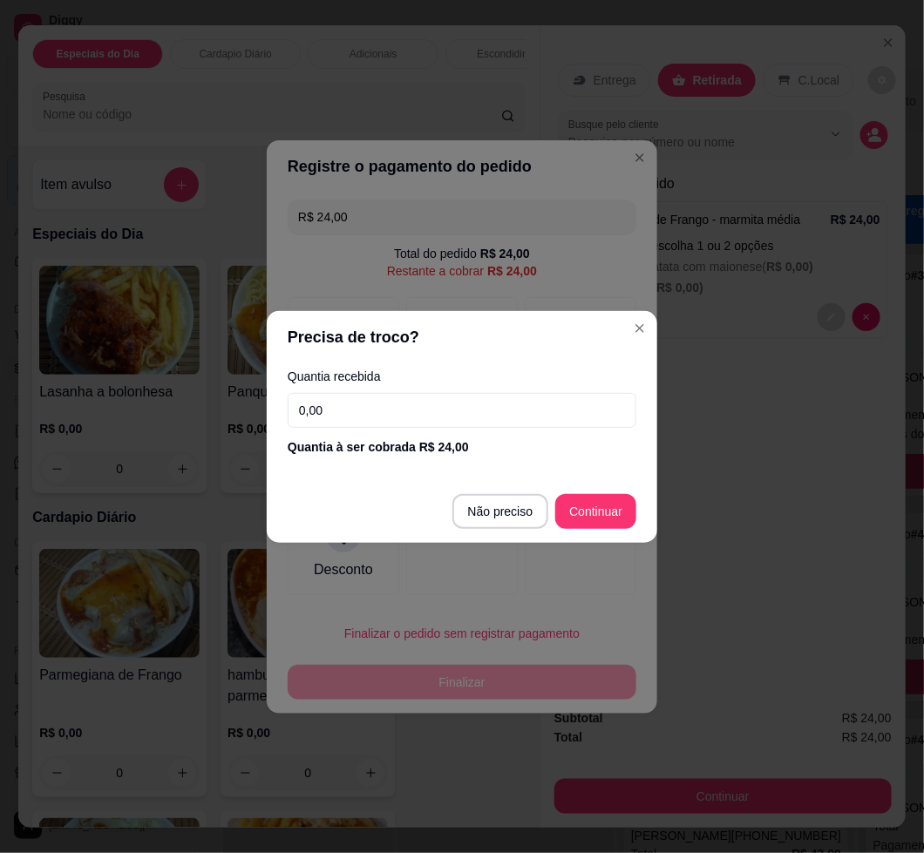
click at [396, 398] on input "0,00" at bounding box center [462, 410] width 349 height 35
type input "R$ 0,00"
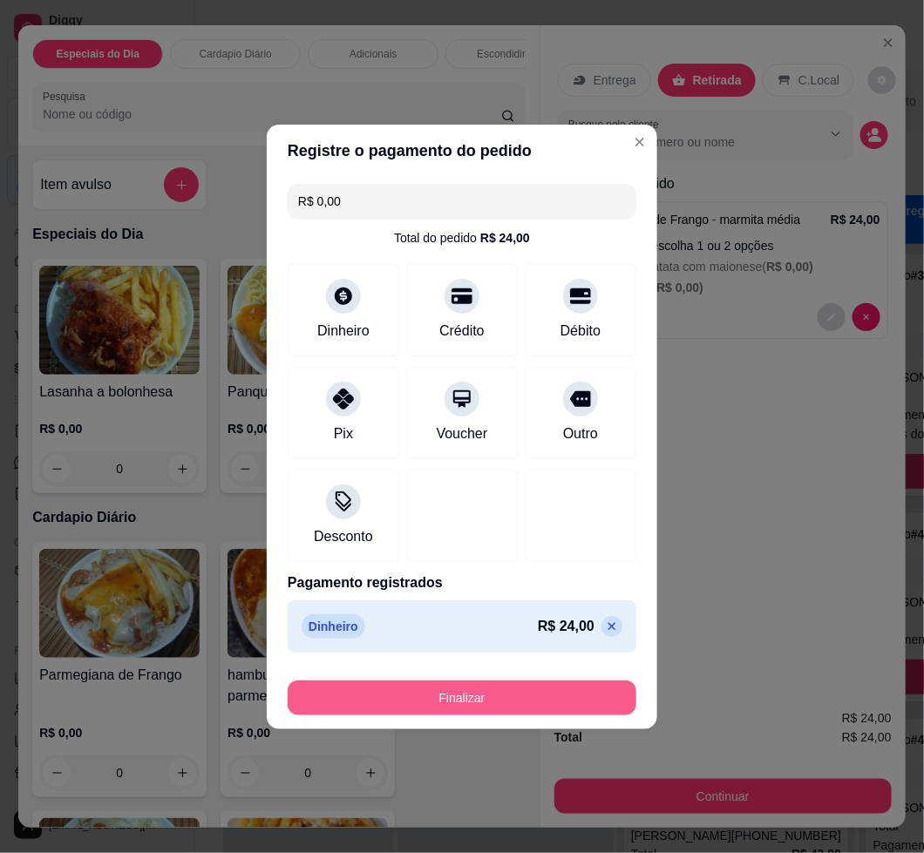
click at [508, 683] on button "Finalizar" at bounding box center [462, 698] width 349 height 35
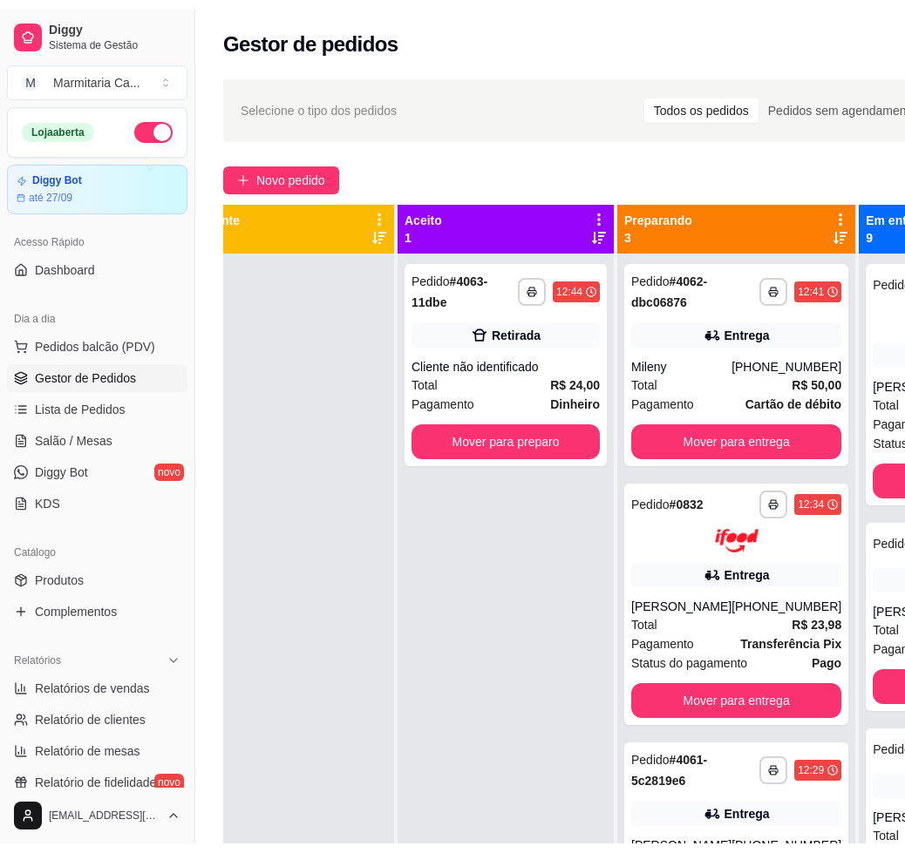
scroll to position [0, 27]
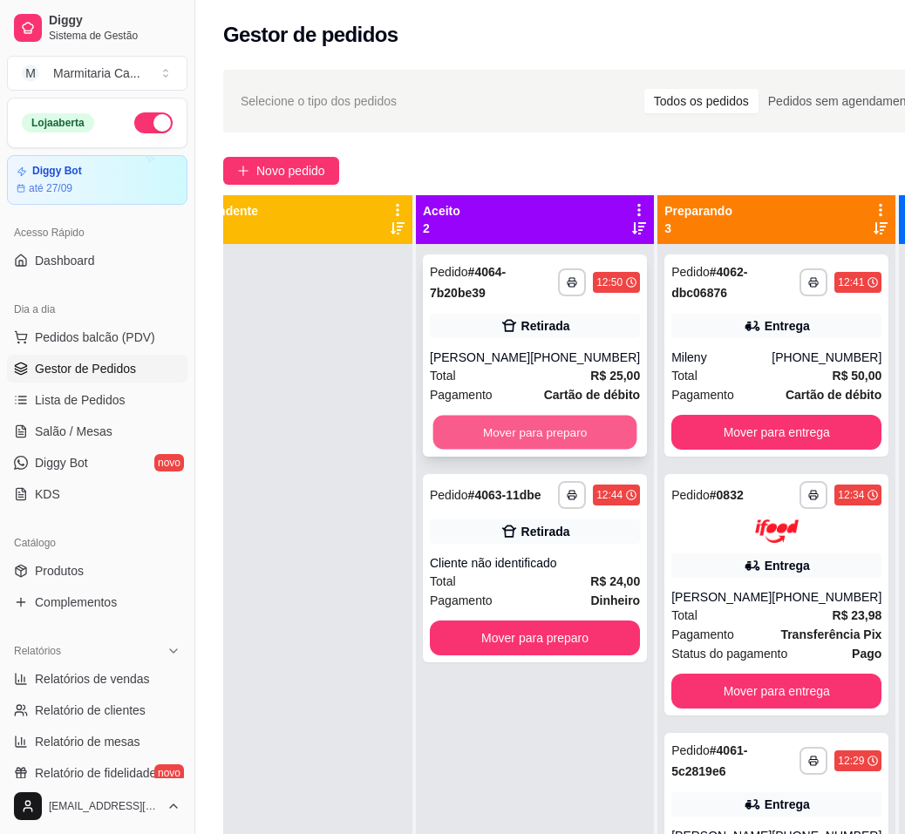
click at [450, 445] on button "Mover para preparo" at bounding box center [535, 433] width 204 height 34
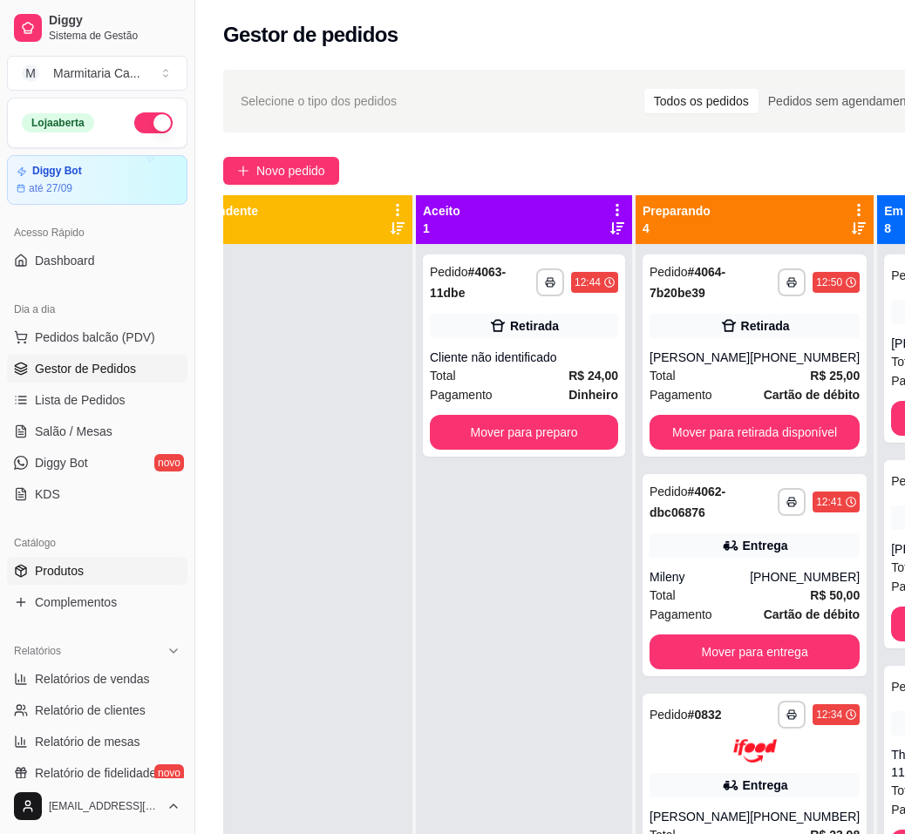
click at [74, 562] on link "Produtos" at bounding box center [97, 571] width 180 height 28
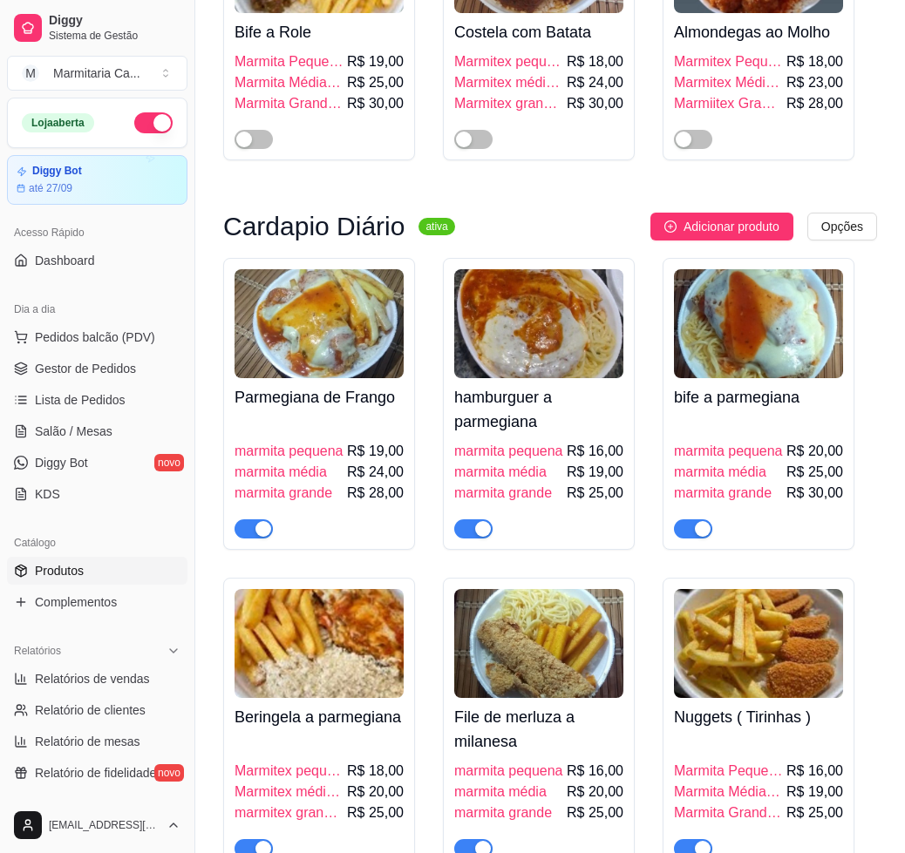
scroll to position [2877, 0]
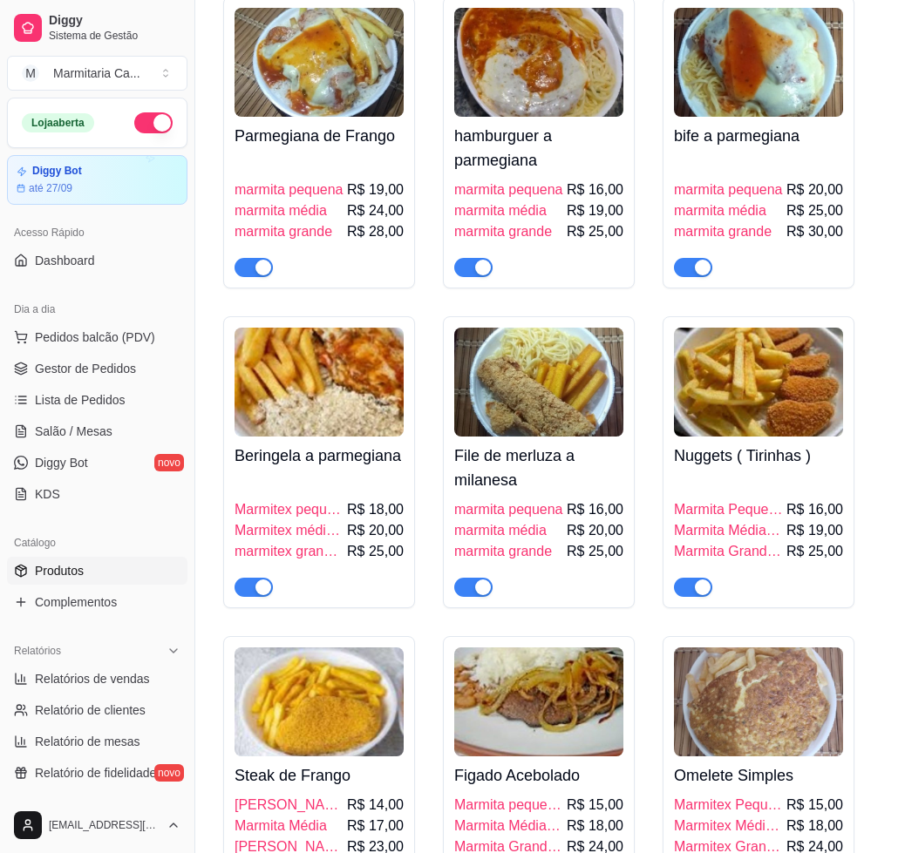
click at [479, 595] on div "button" at bounding box center [483, 588] width 16 height 16
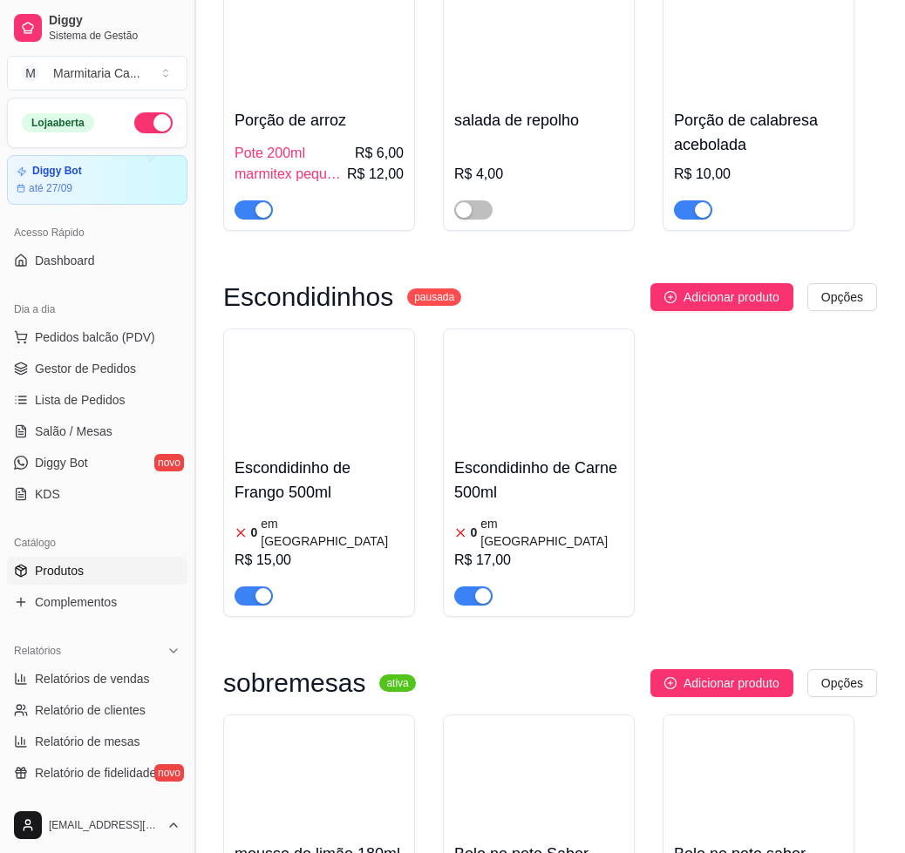
scroll to position [8630, 0]
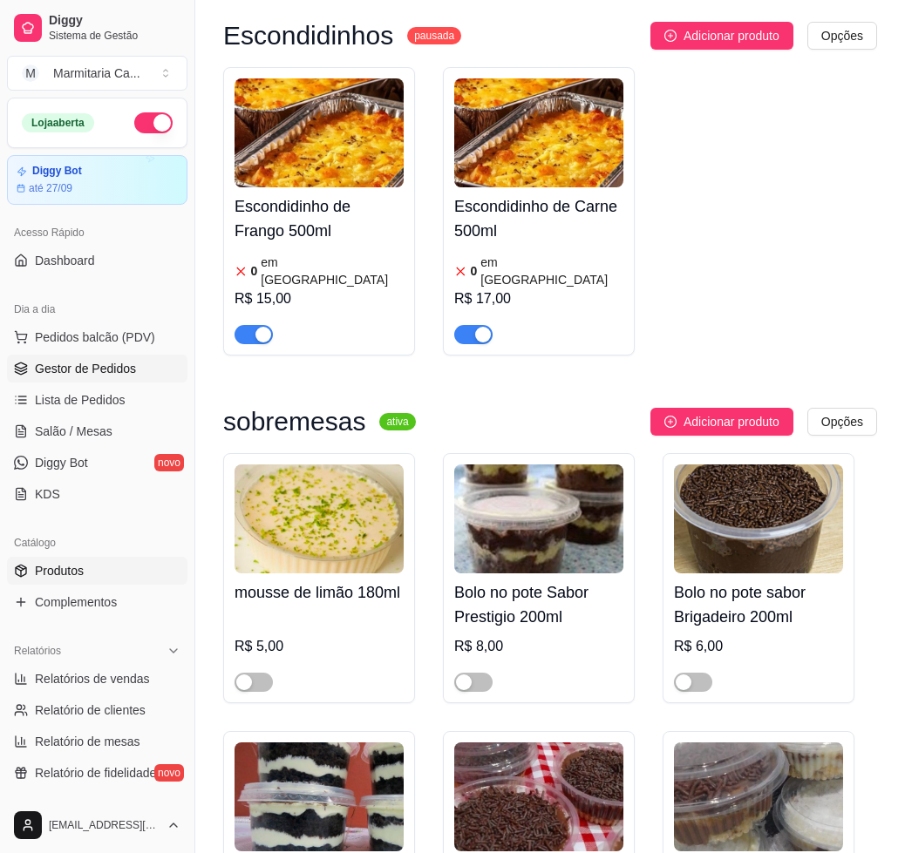
click at [126, 362] on span "Gestor de Pedidos" at bounding box center [85, 368] width 101 height 17
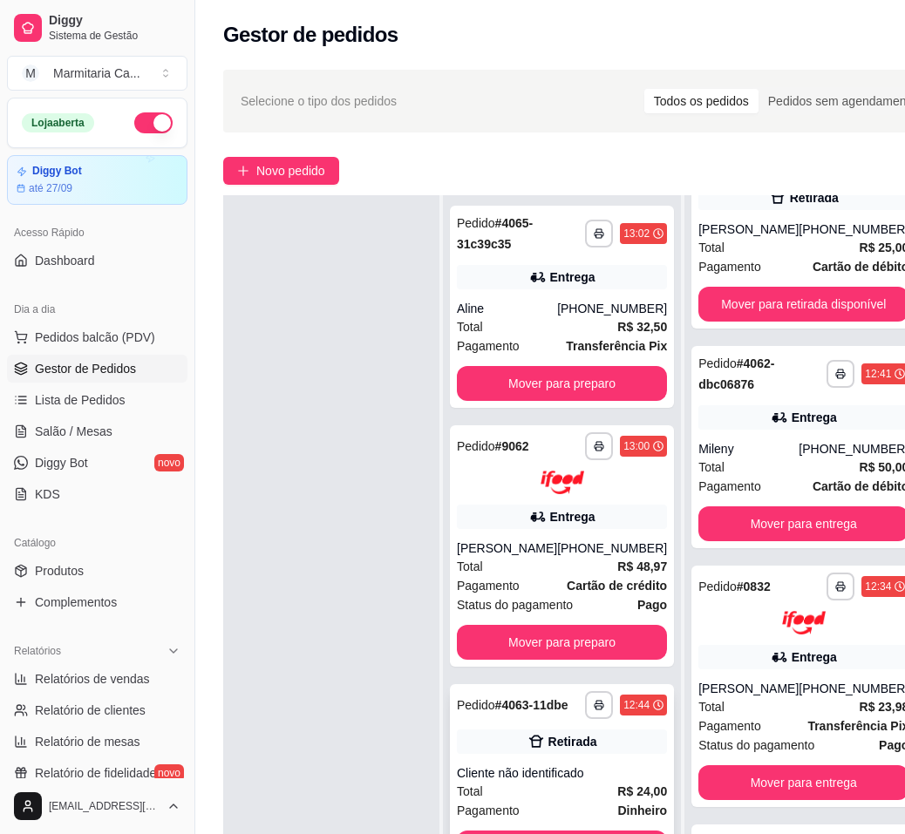
scroll to position [286, 0]
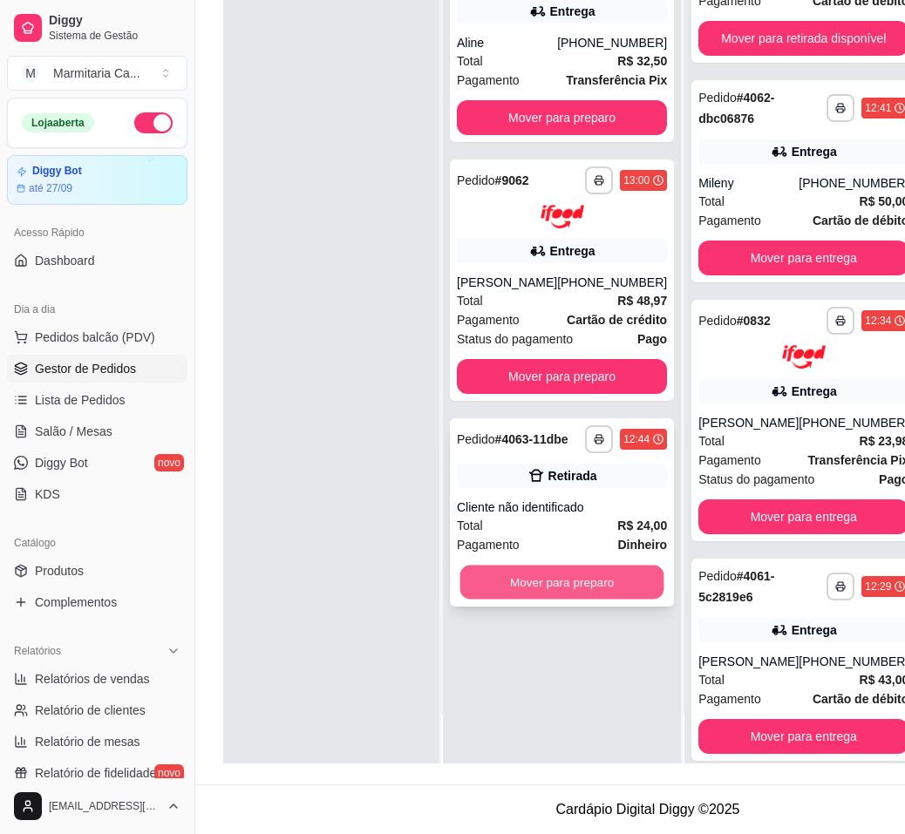
click at [513, 565] on button "Mover para preparo" at bounding box center [562, 582] width 204 height 34
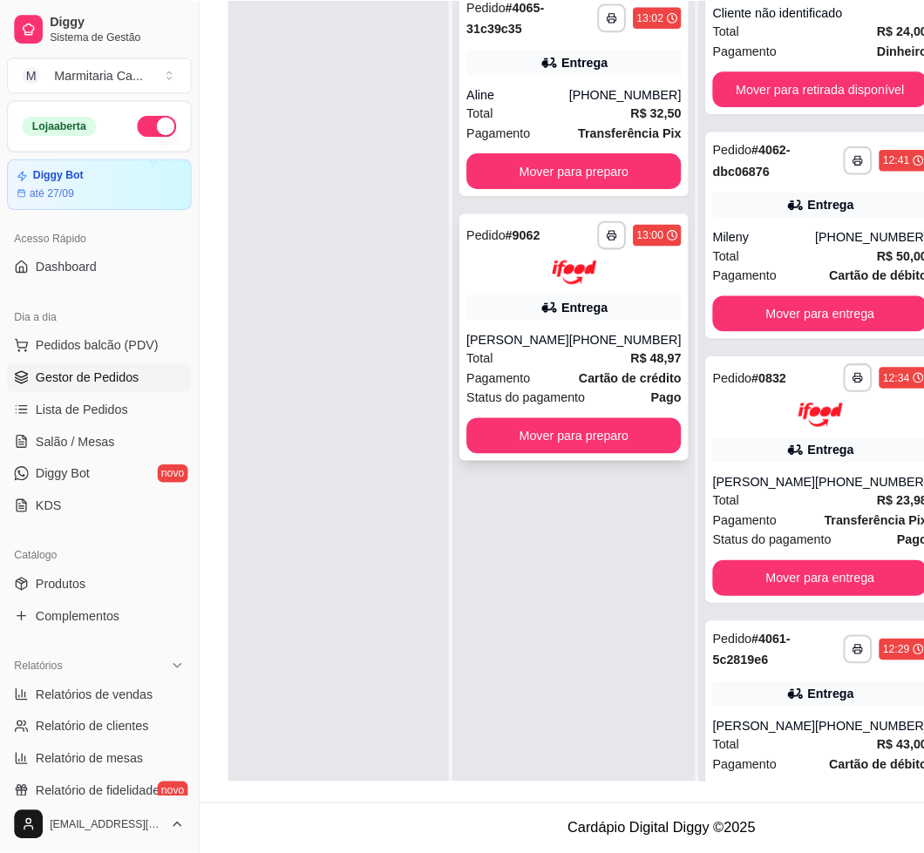
scroll to position [0, 0]
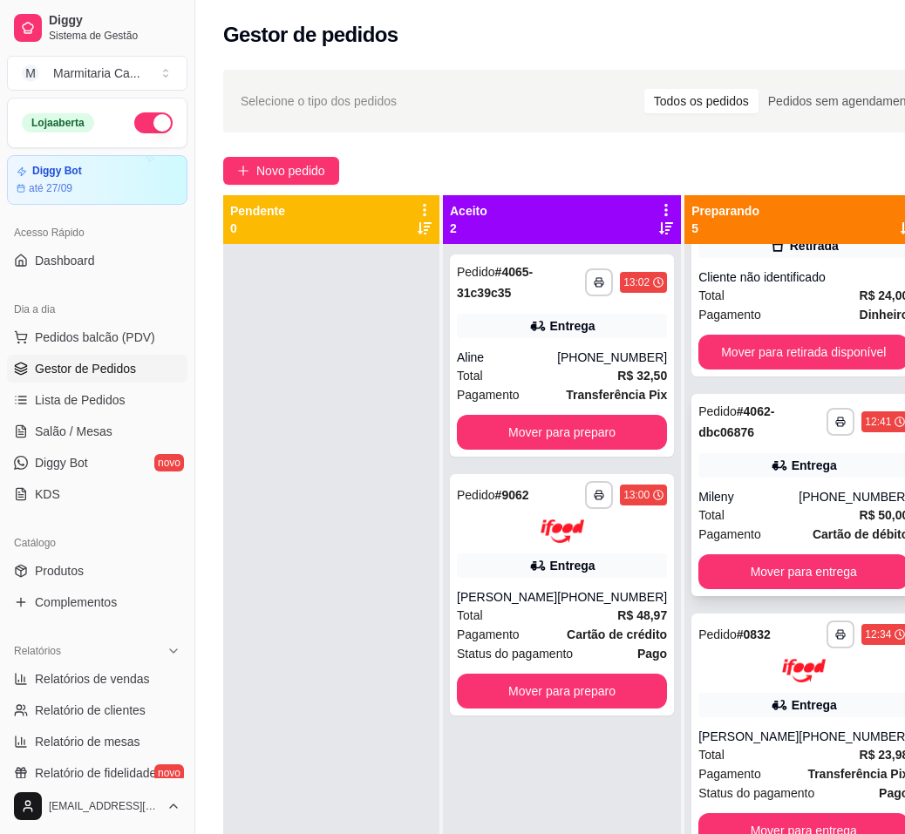
click at [799, 489] on div "[PHONE_NUMBER]" at bounding box center [854, 496] width 110 height 17
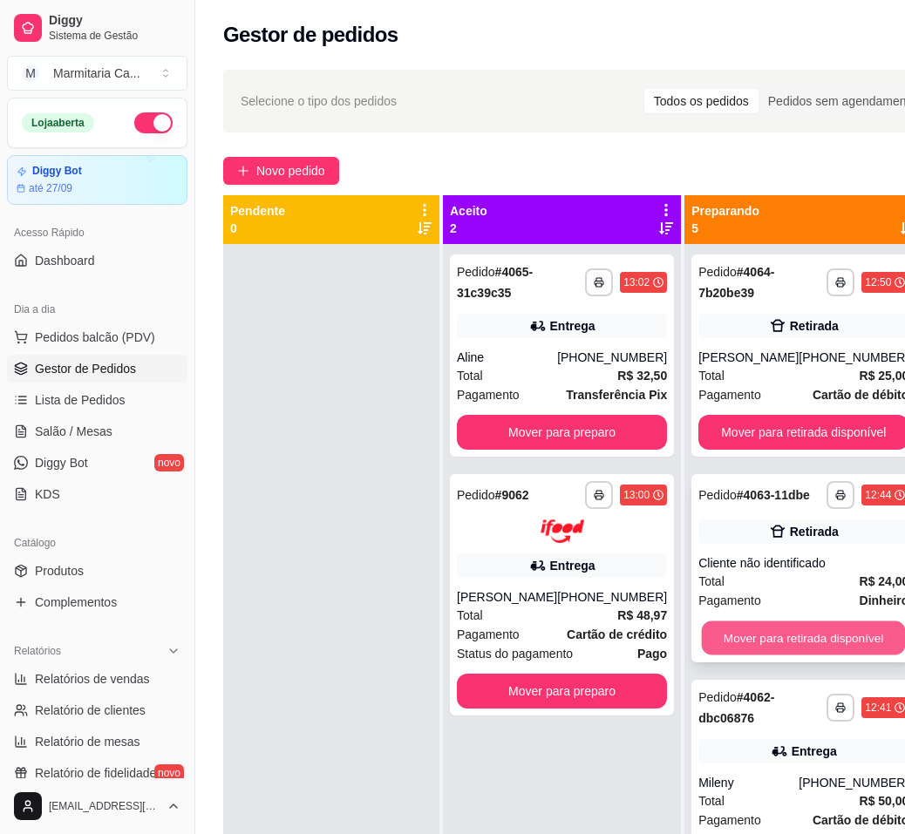
click at [814, 633] on button "Mover para retirada disponível" at bounding box center [804, 639] width 204 height 34
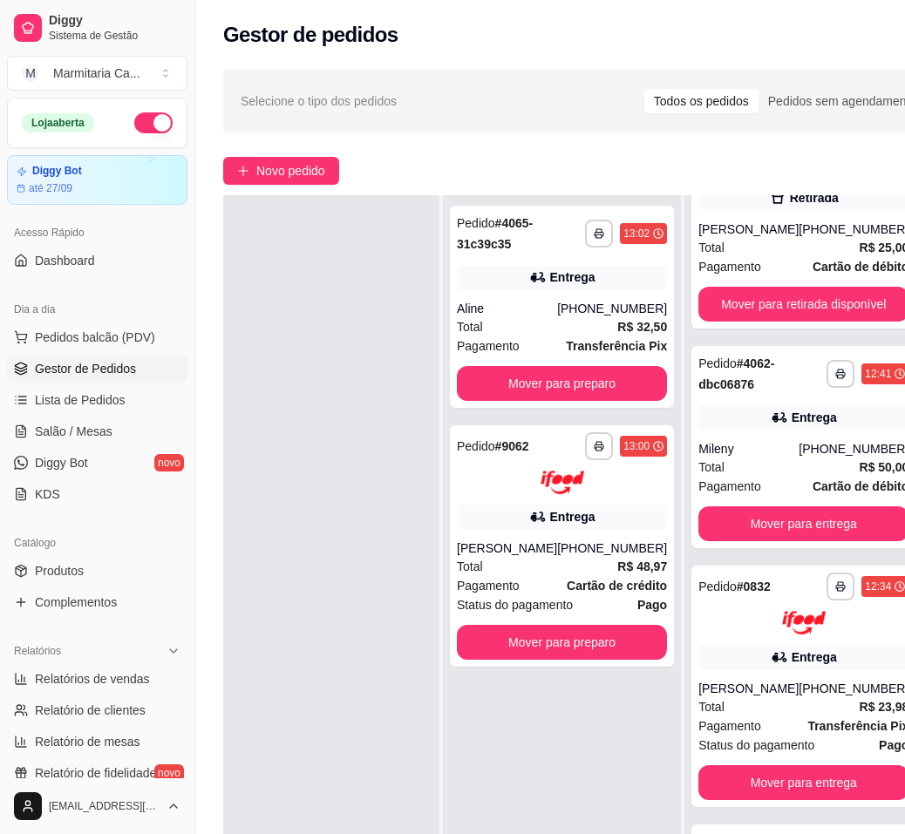
scroll to position [286, 0]
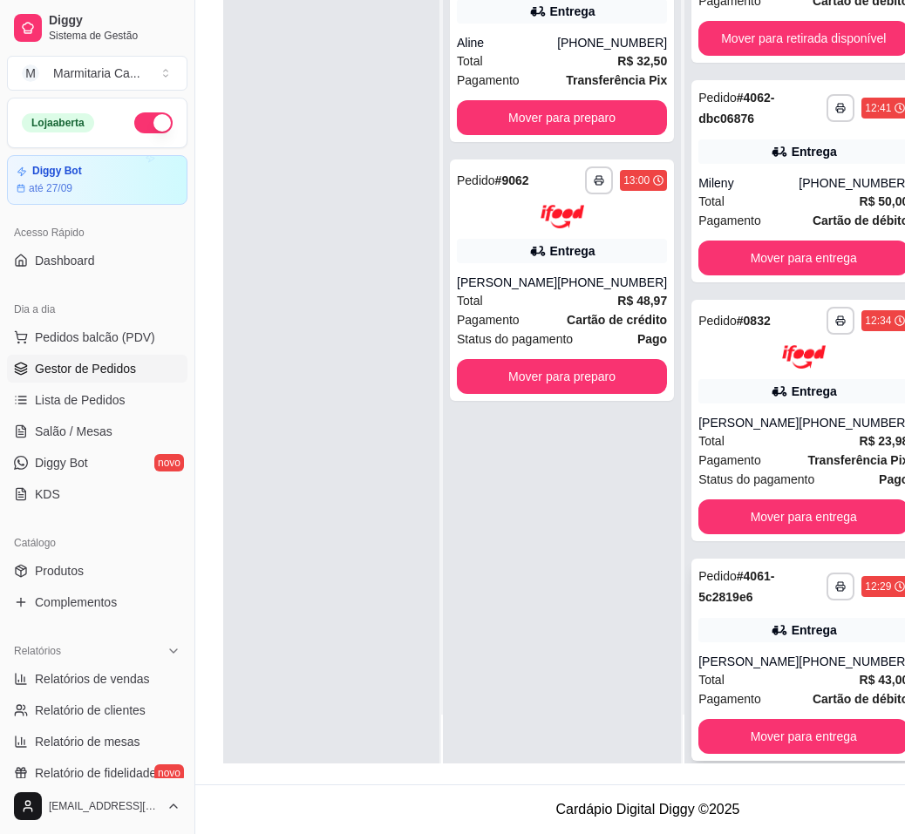
click at [792, 622] on div "Entrega" at bounding box center [814, 630] width 45 height 17
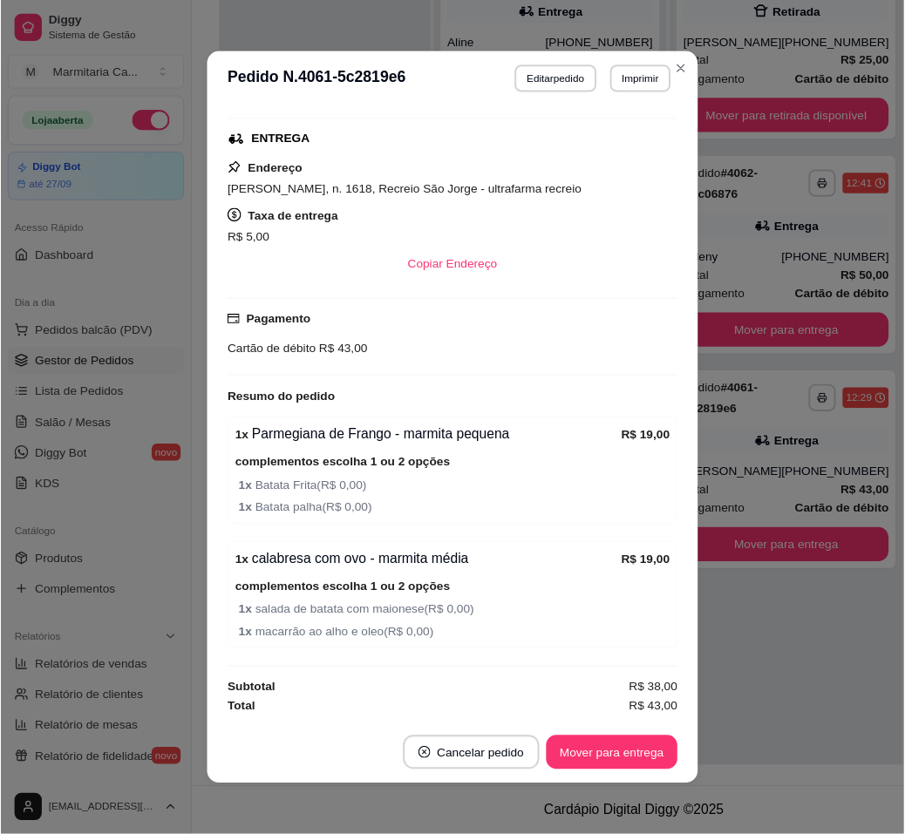
scroll to position [3, 0]
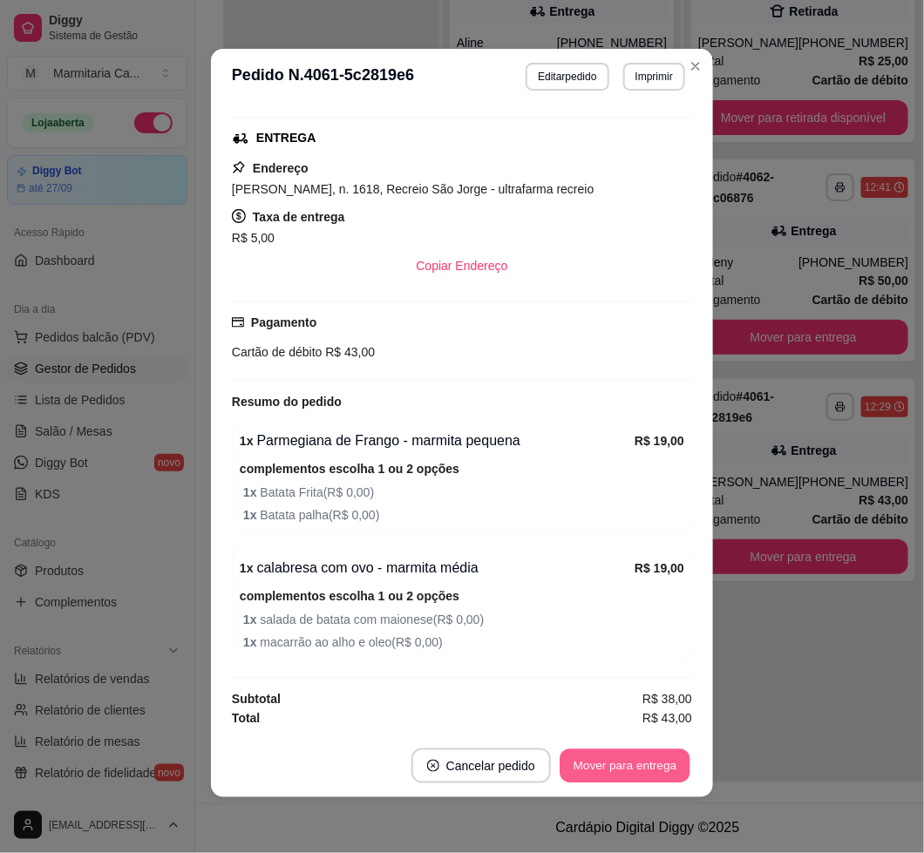
click at [657, 762] on button "Mover para entrega" at bounding box center [625, 767] width 131 height 34
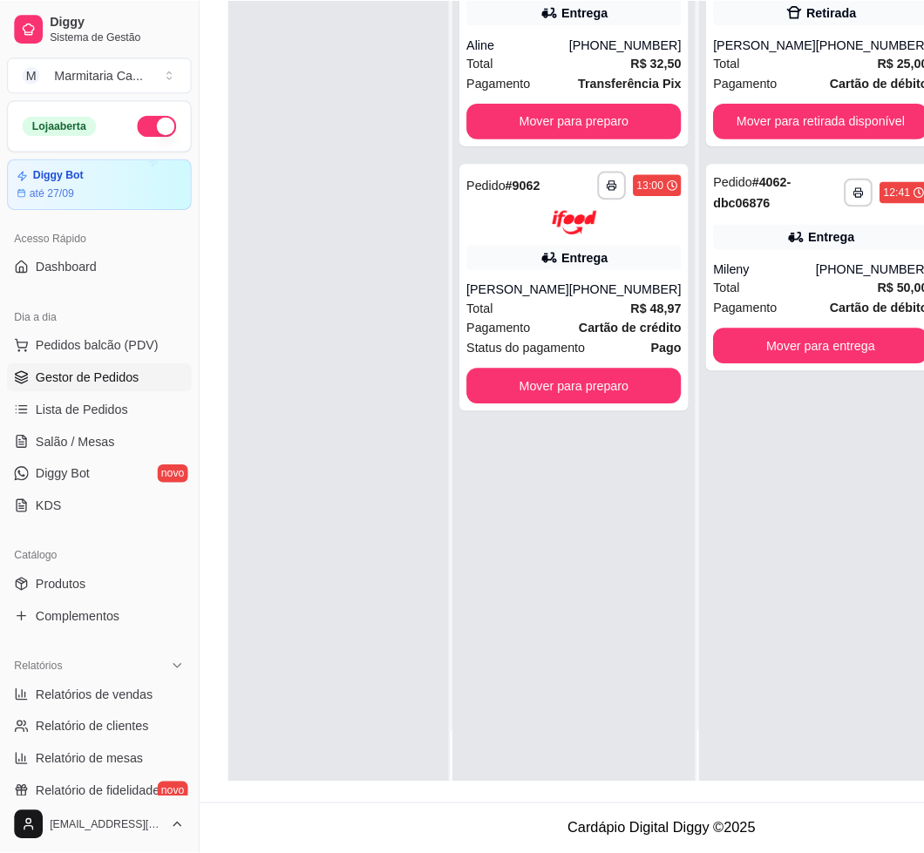
scroll to position [0, 0]
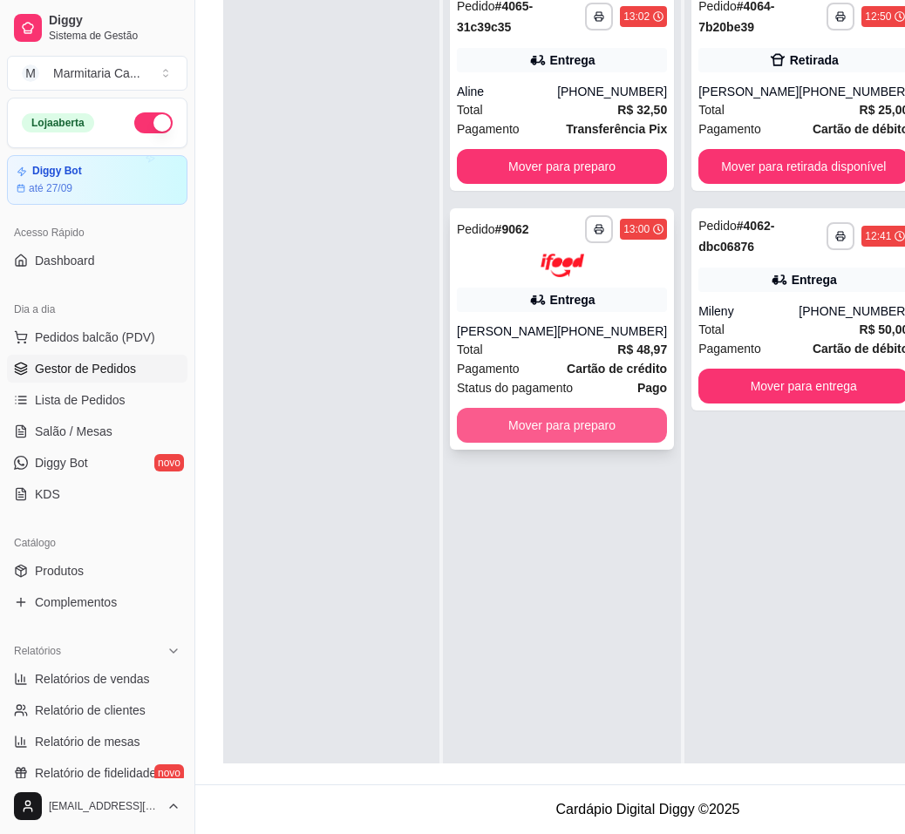
click at [561, 429] on button "Mover para preparo" at bounding box center [562, 425] width 210 height 35
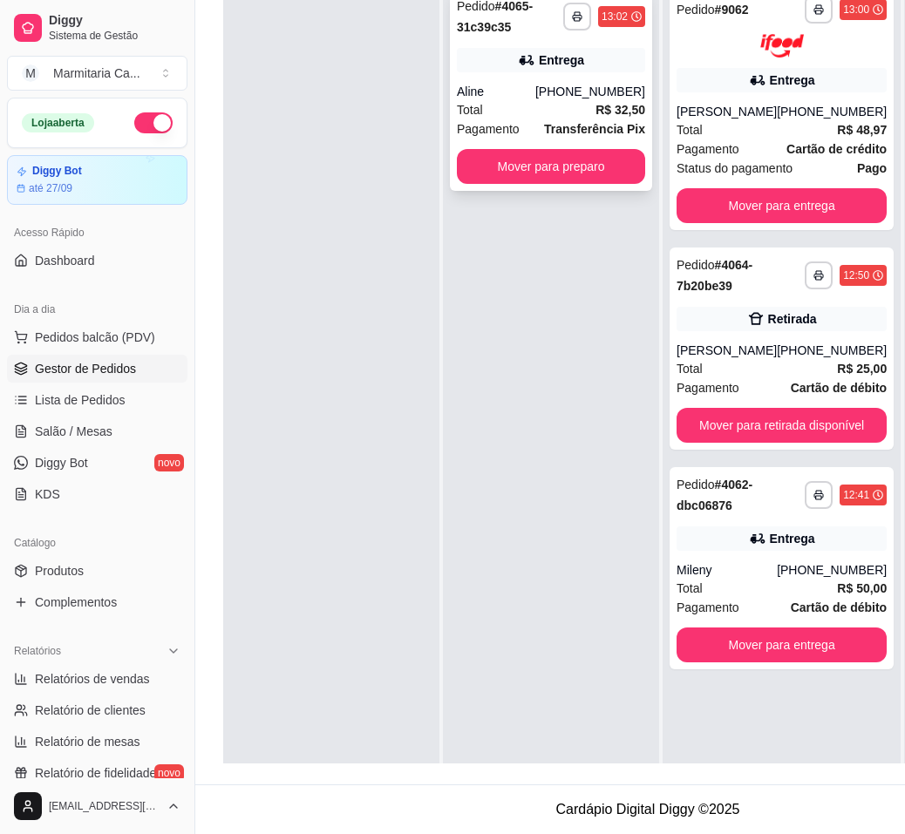
click at [561, 76] on div "**********" at bounding box center [551, 90] width 202 height 202
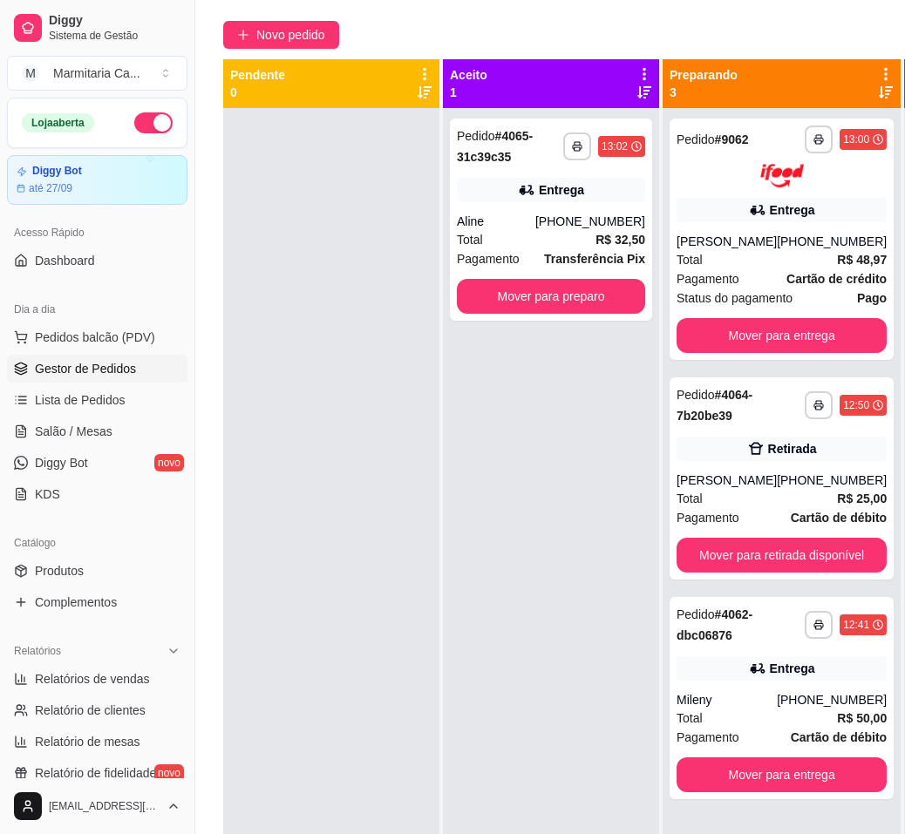
drag, startPoint x: 296, startPoint y: 581, endPoint x: 424, endPoint y: 809, distance: 261.5
click at [424, 809] on div at bounding box center [331, 525] width 216 height 834
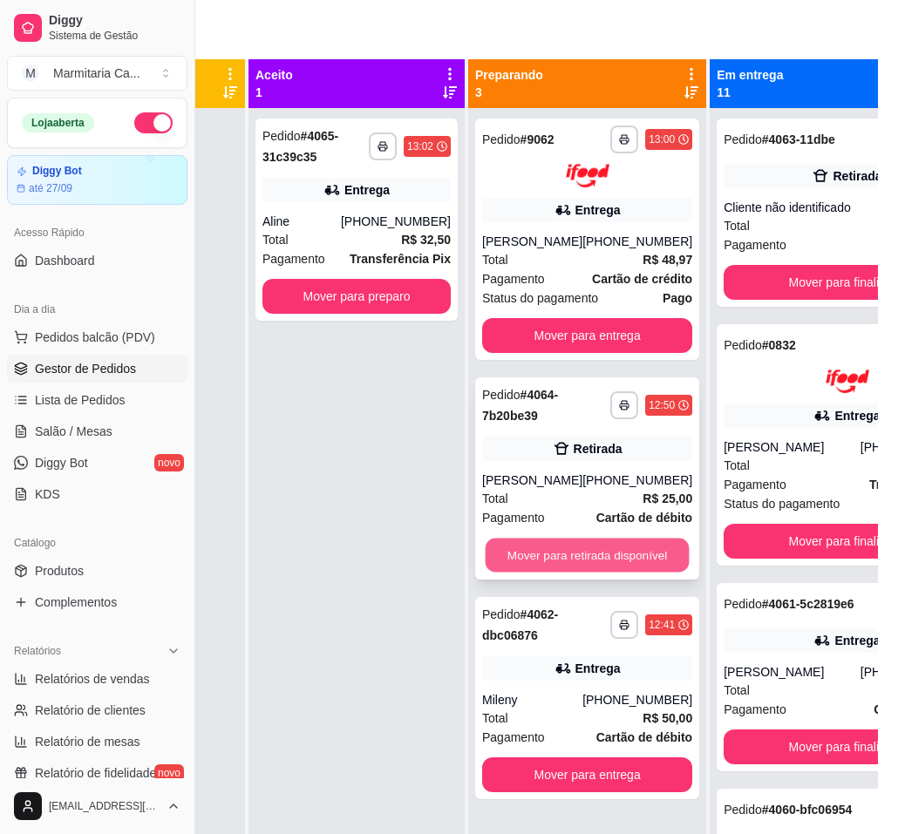
click at [602, 545] on button "Mover para retirada disponível" at bounding box center [588, 555] width 204 height 34
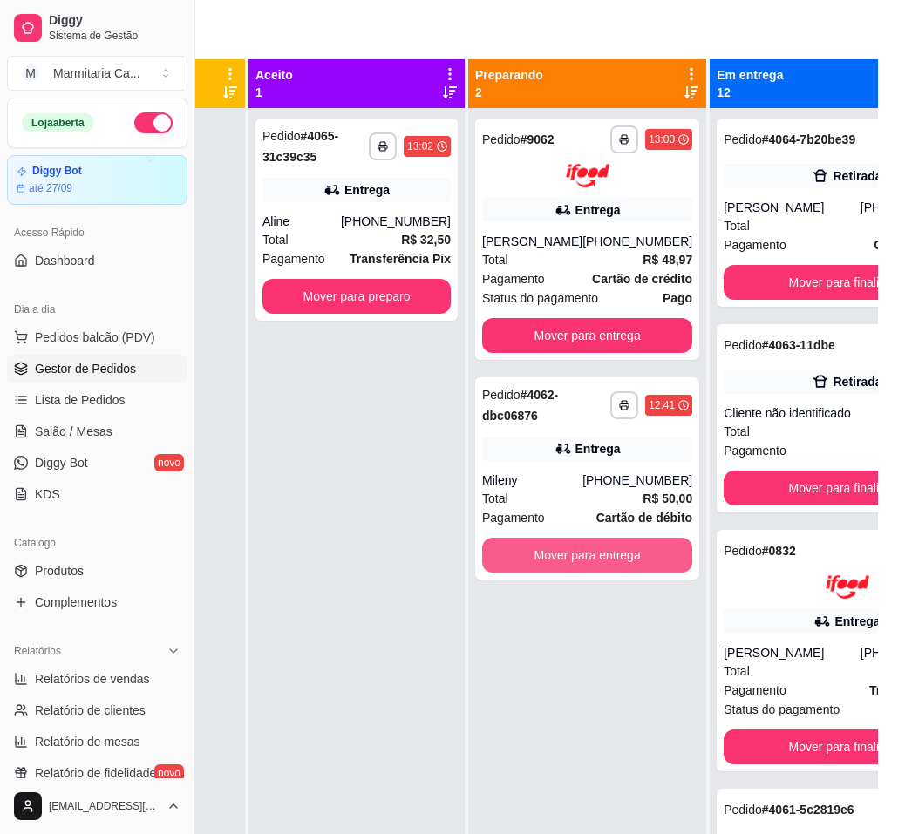
click at [602, 545] on button "Mover para entrega" at bounding box center [587, 555] width 210 height 35
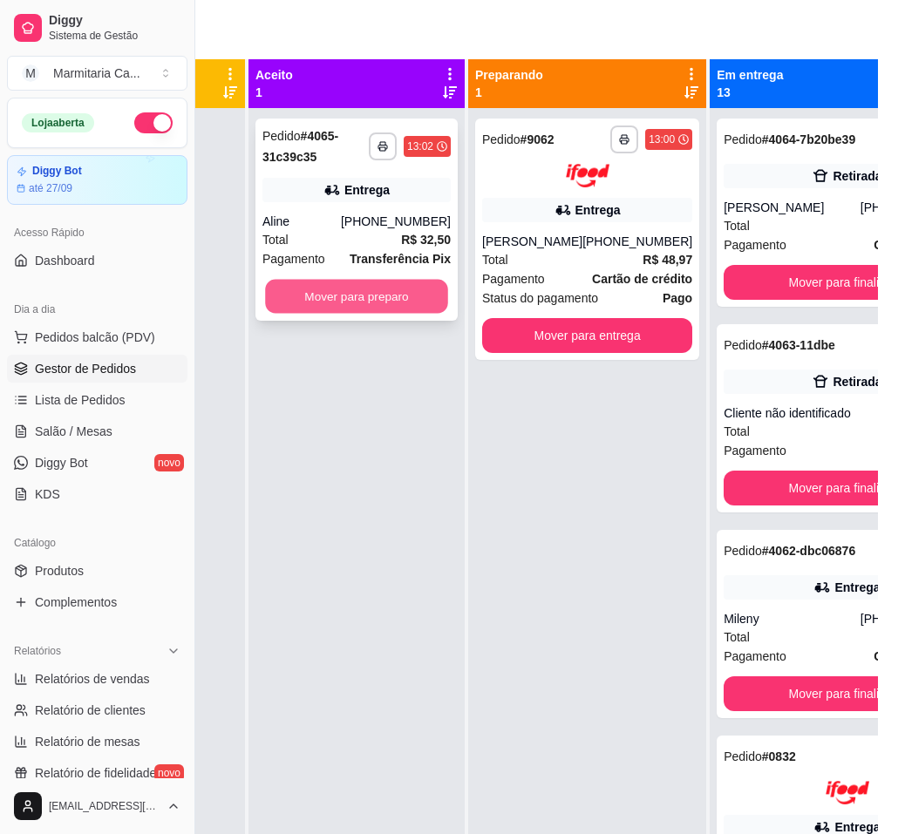
click at [340, 288] on button "Mover para preparo" at bounding box center [356, 297] width 183 height 34
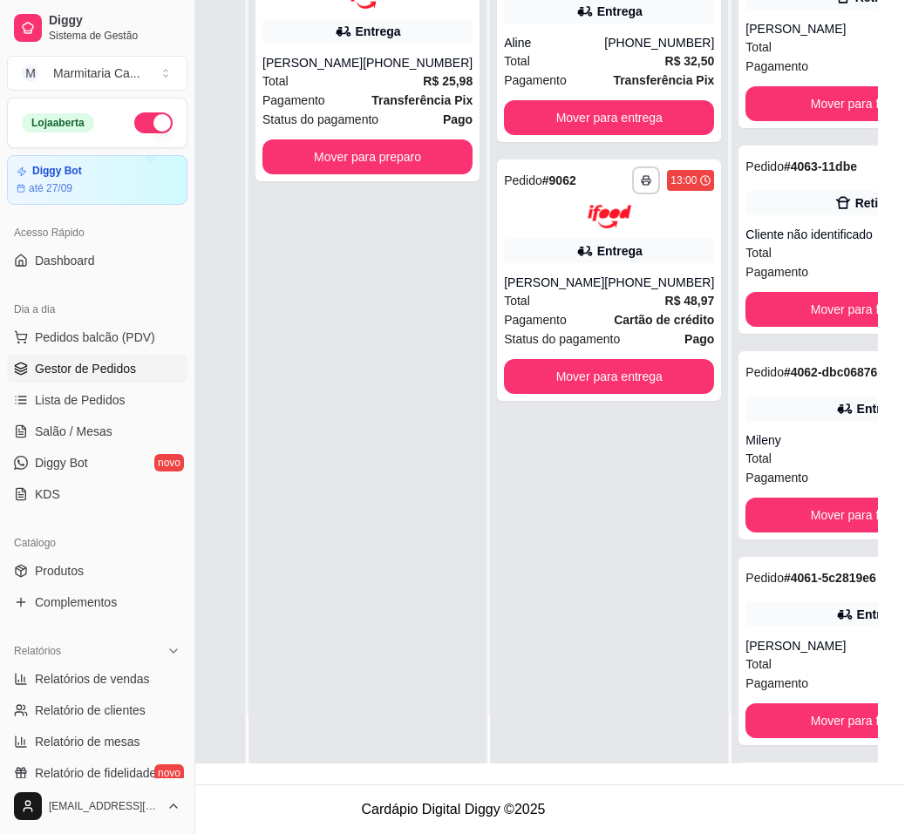
scroll to position [0, 0]
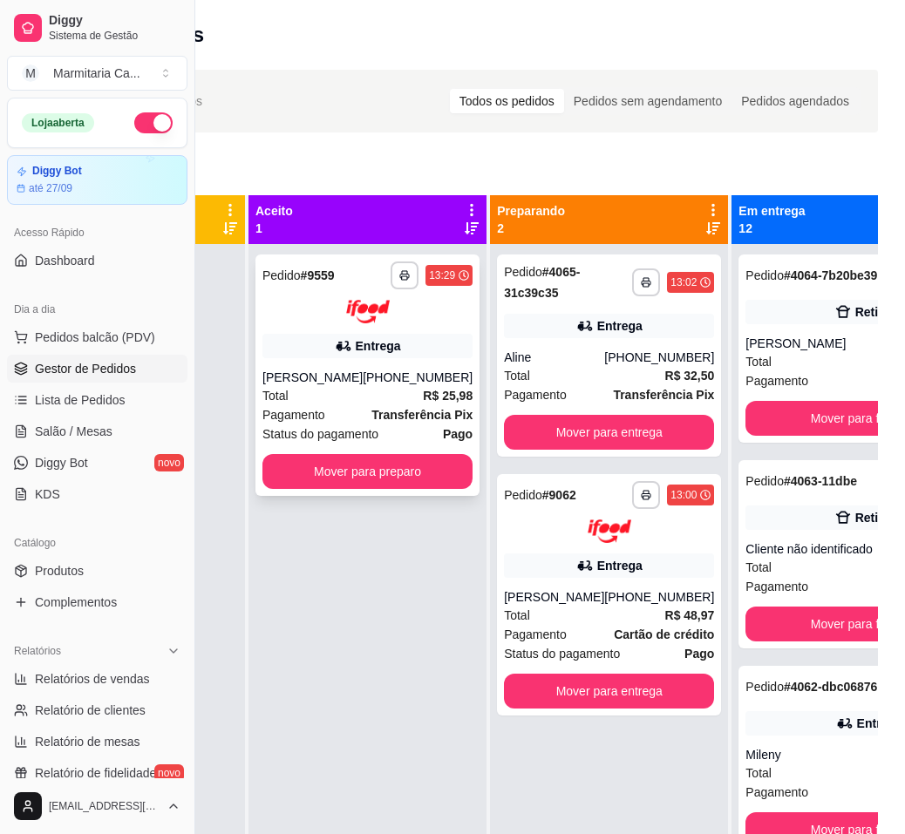
click at [364, 405] on div "Total R$ 25,98" at bounding box center [367, 395] width 210 height 19
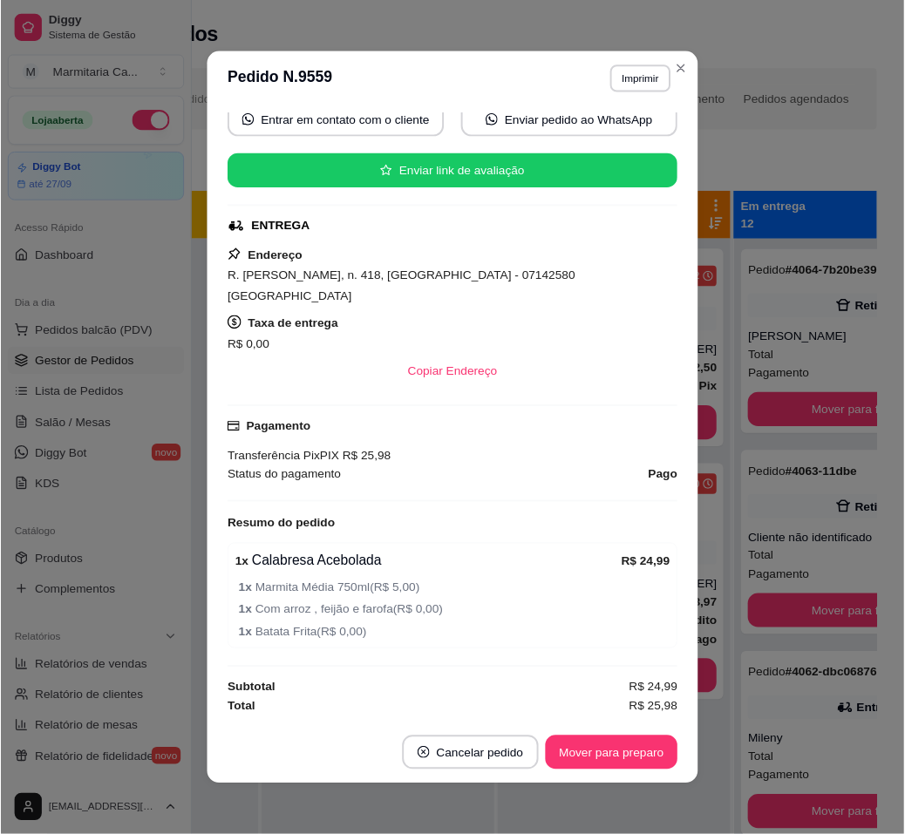
scroll to position [3, 0]
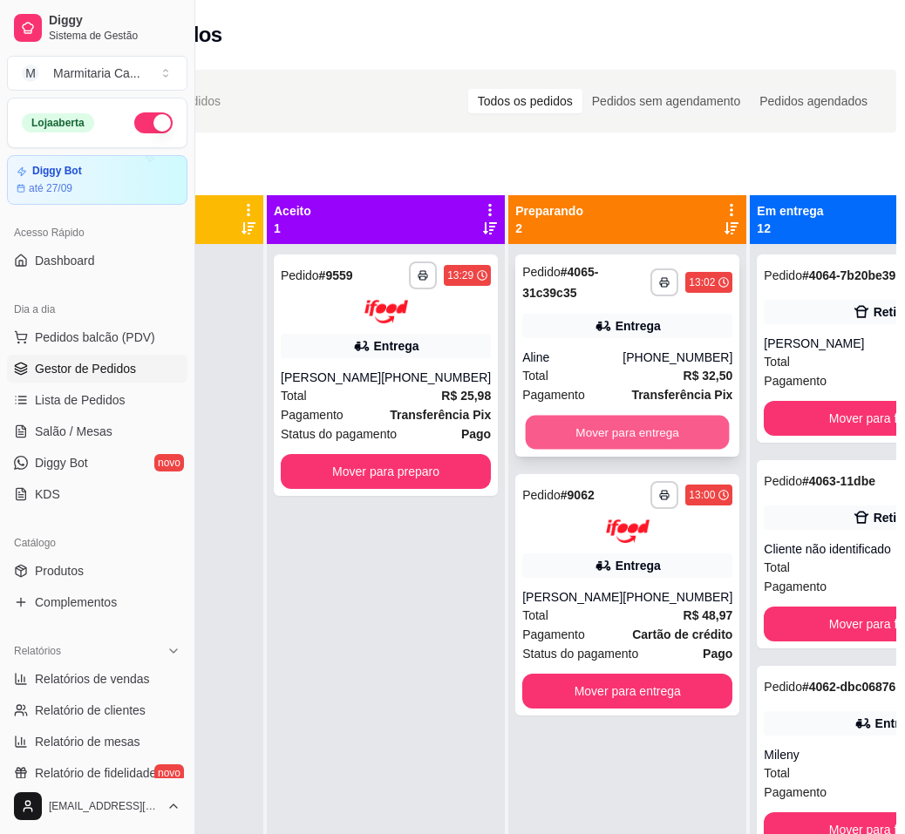
click at [542, 422] on button "Mover para entrega" at bounding box center [628, 433] width 204 height 34
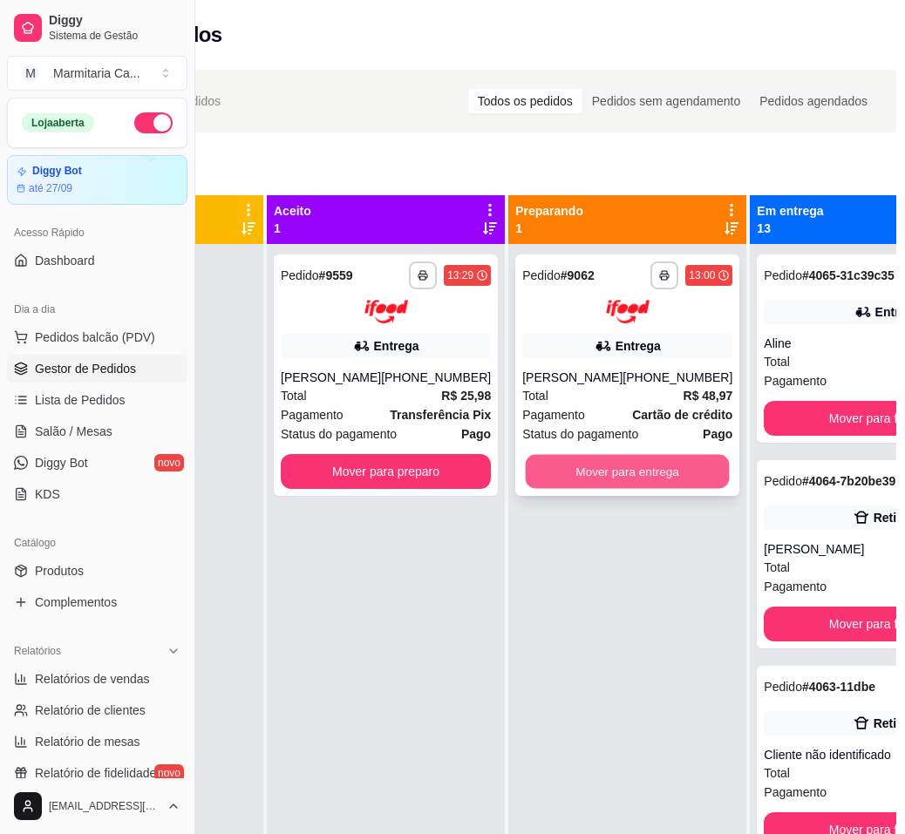
click at [555, 484] on button "Mover para entrega" at bounding box center [628, 471] width 204 height 34
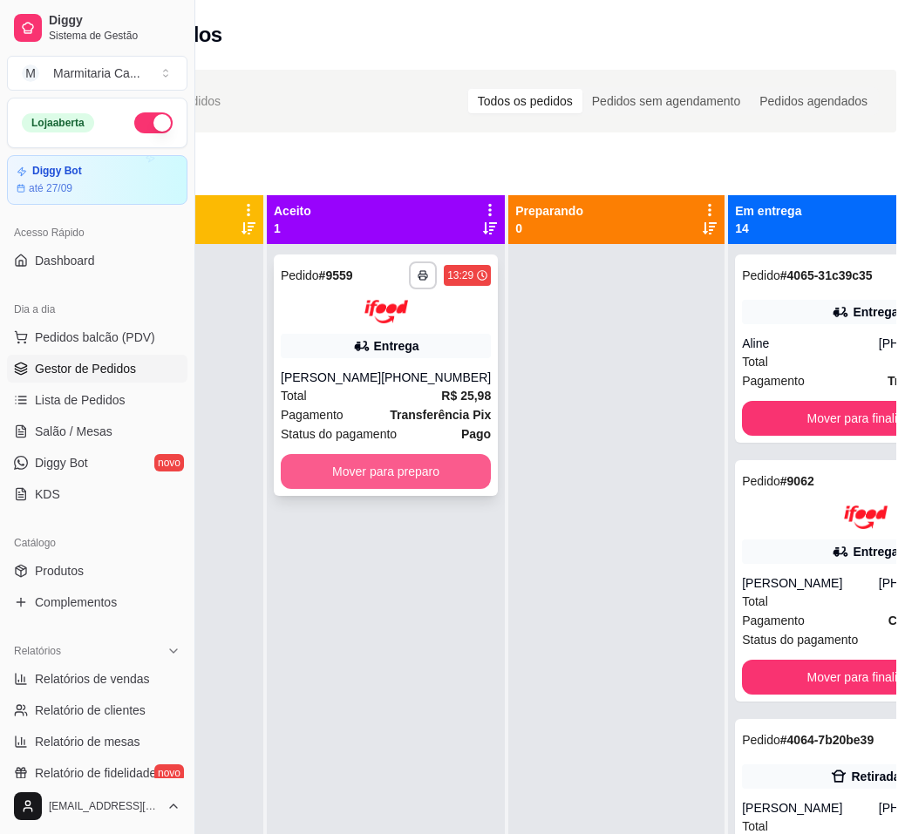
click at [422, 485] on button "Mover para preparo" at bounding box center [386, 471] width 210 height 35
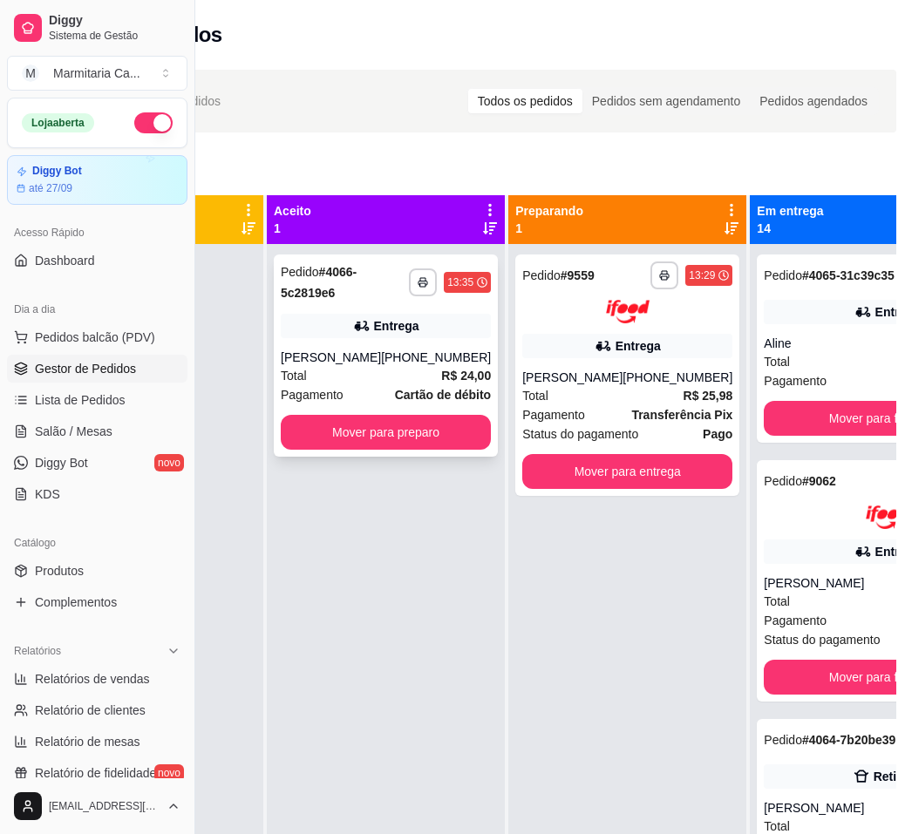
click at [372, 450] on div "**********" at bounding box center [386, 356] width 224 height 202
click at [354, 429] on button "Mover para preparo" at bounding box center [386, 432] width 210 height 35
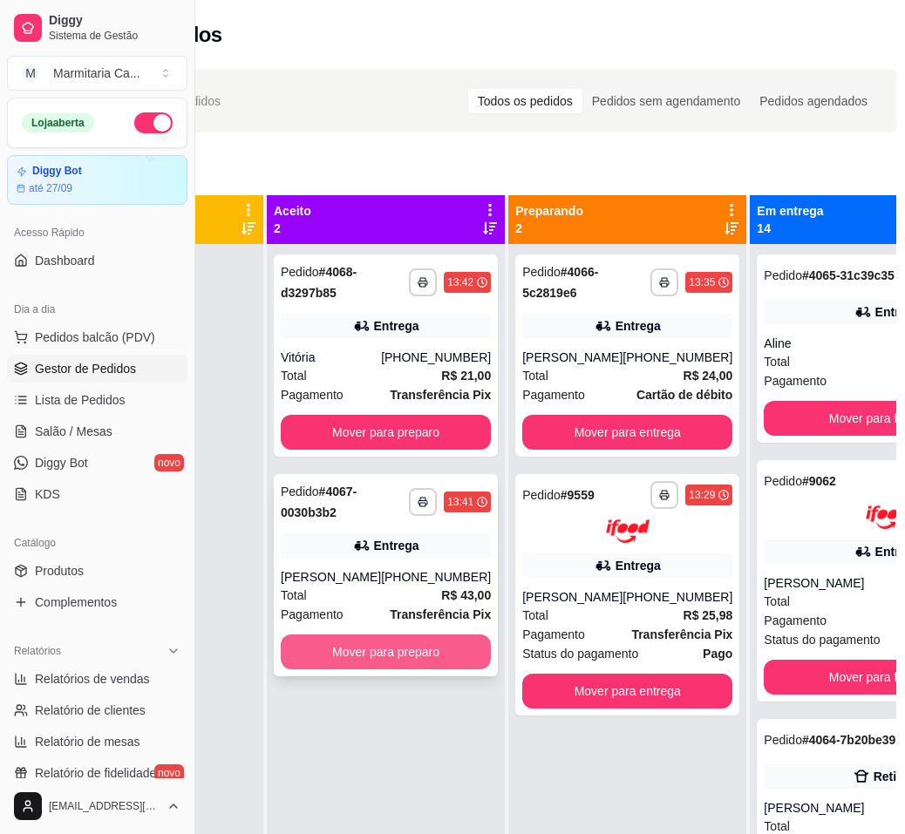
click at [430, 663] on button "Mover para preparo" at bounding box center [386, 652] width 210 height 35
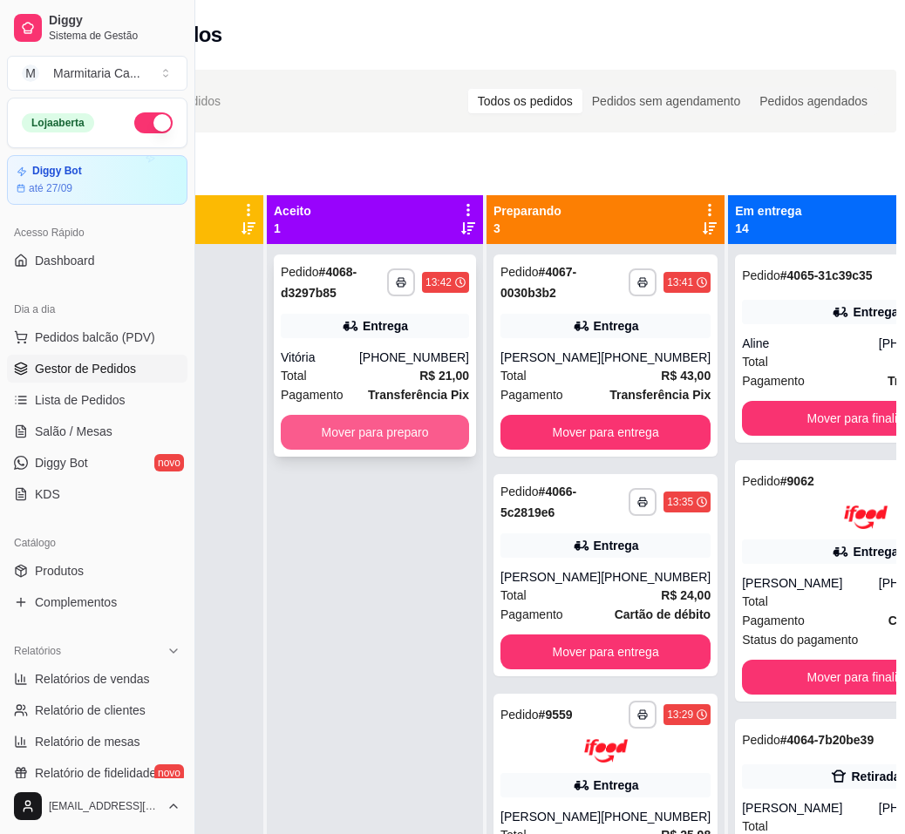
click at [314, 434] on button "Mover para preparo" at bounding box center [375, 432] width 188 height 35
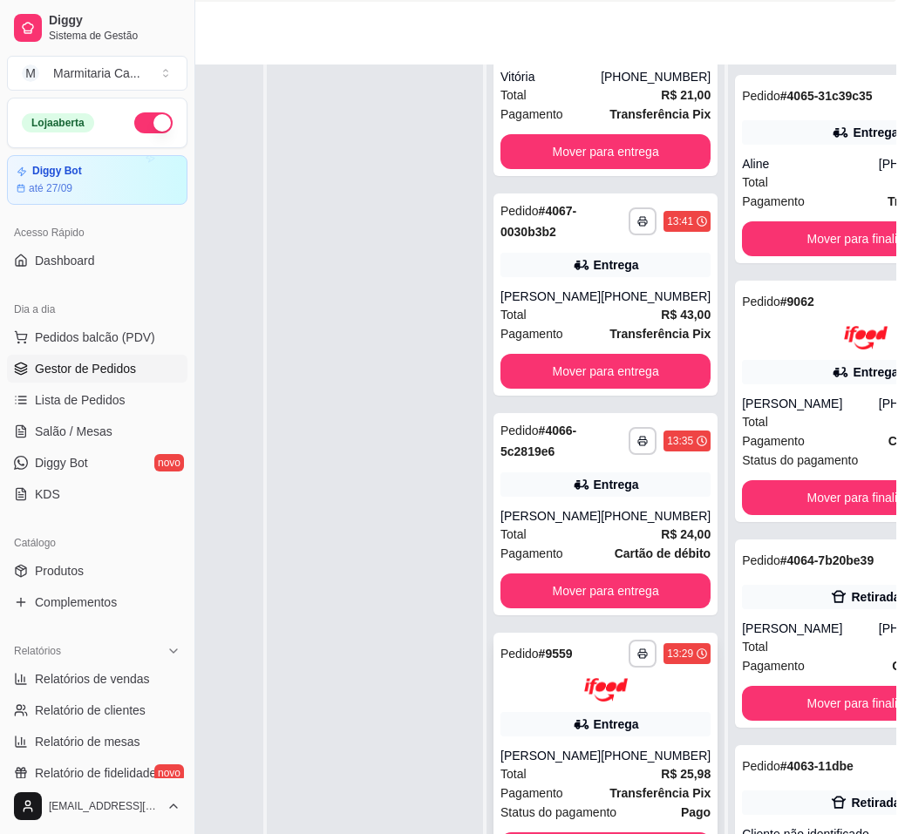
scroll to position [115, 0]
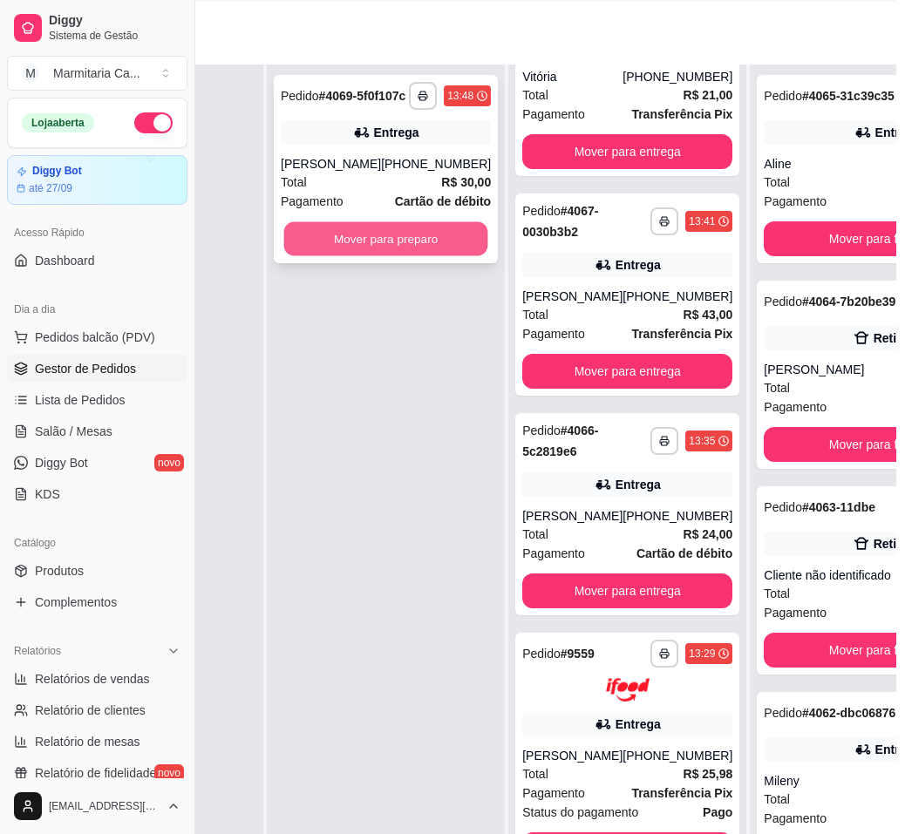
click at [359, 241] on button "Mover para preparo" at bounding box center [386, 239] width 204 height 34
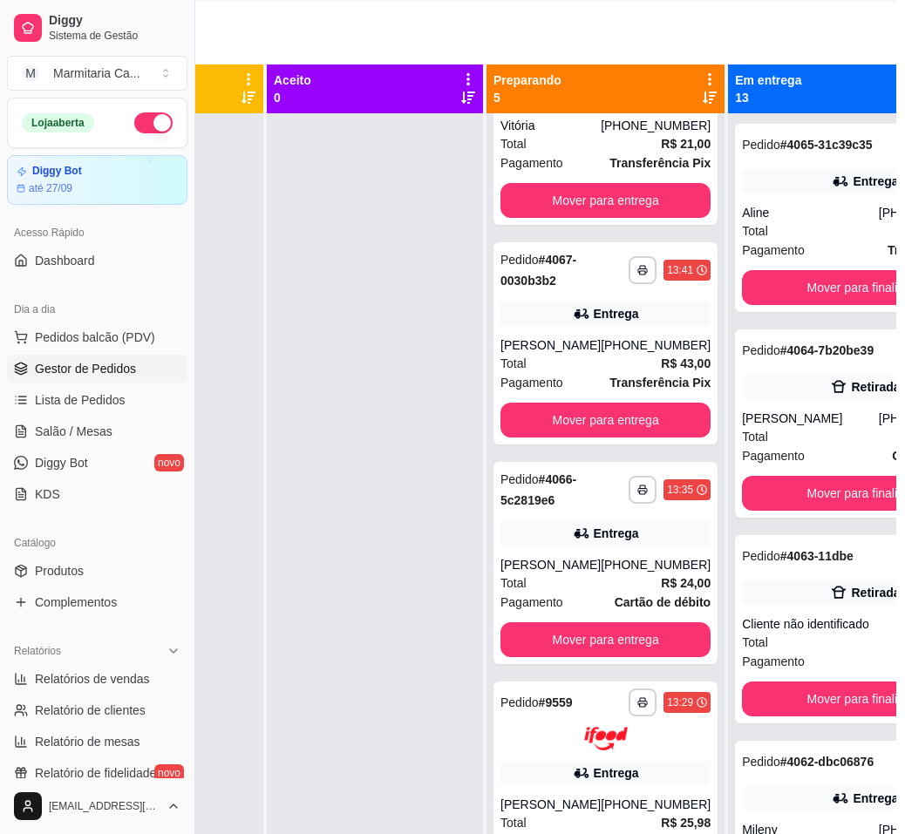
scroll to position [0, 176]
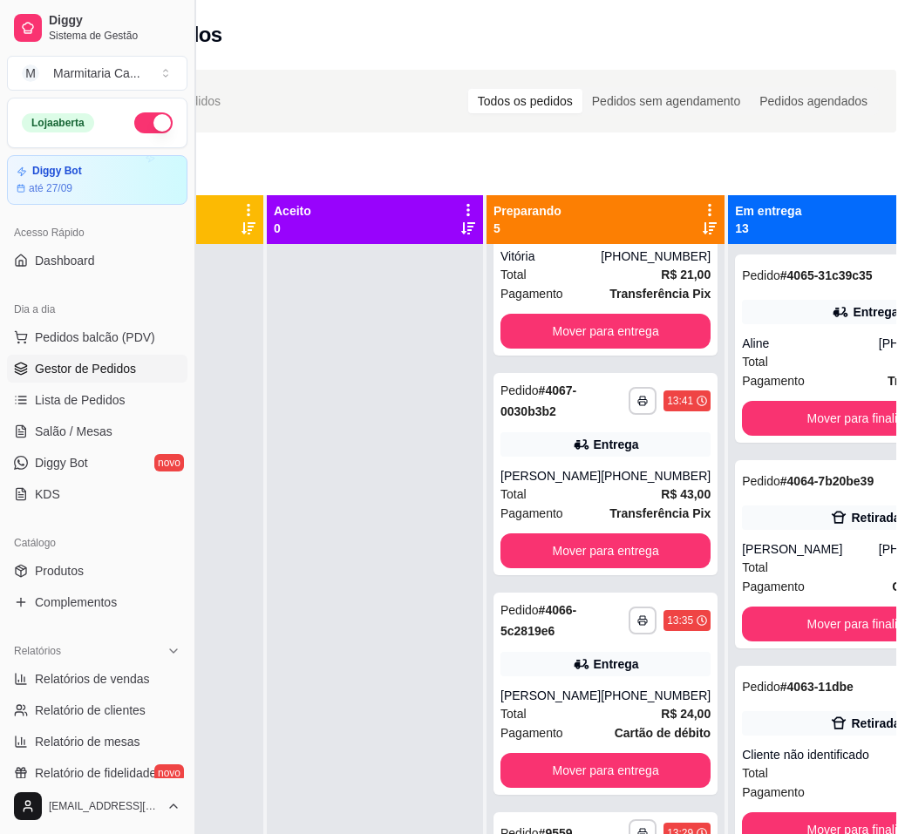
click at [196, 214] on button "Toggle Sidebar" at bounding box center [194, 417] width 14 height 834
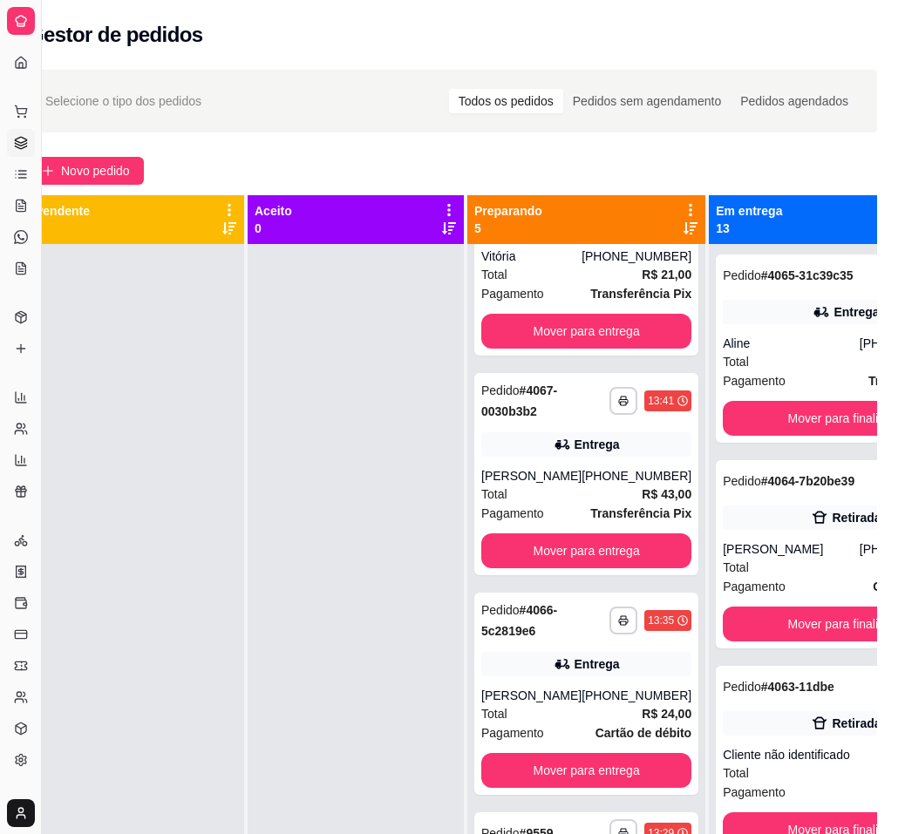
scroll to position [0, 42]
click at [74, 158] on button "Novo pedido" at bounding box center [86, 171] width 116 height 28
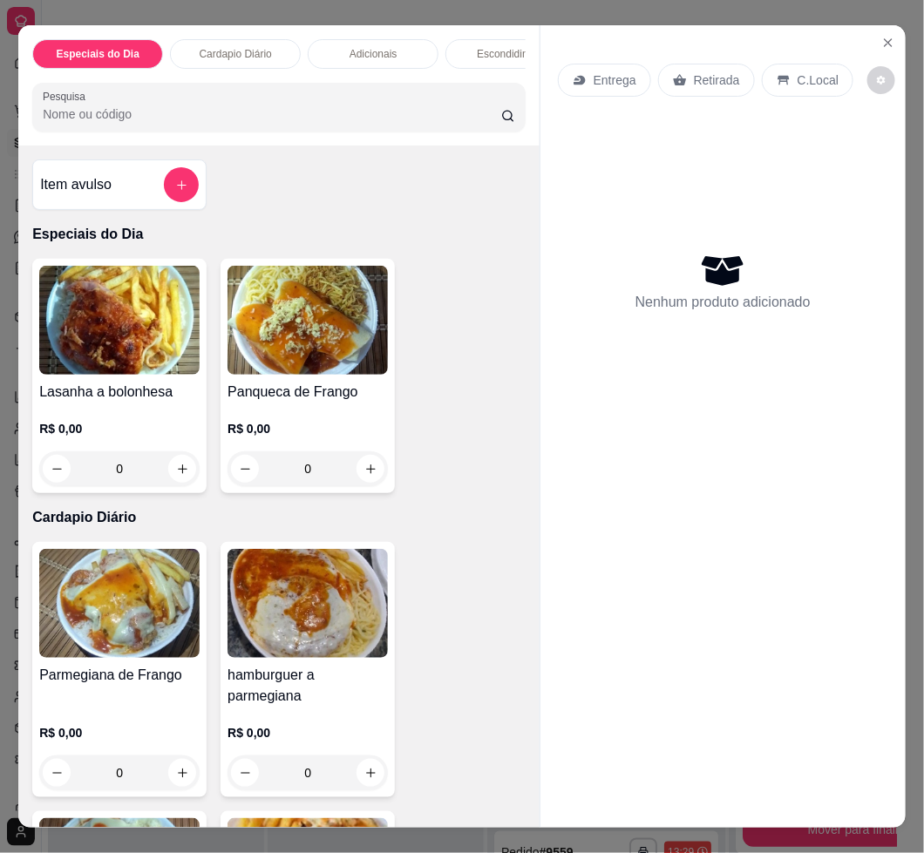
click at [44, 717] on div "R$ 0,00 0" at bounding box center [119, 749] width 160 height 84
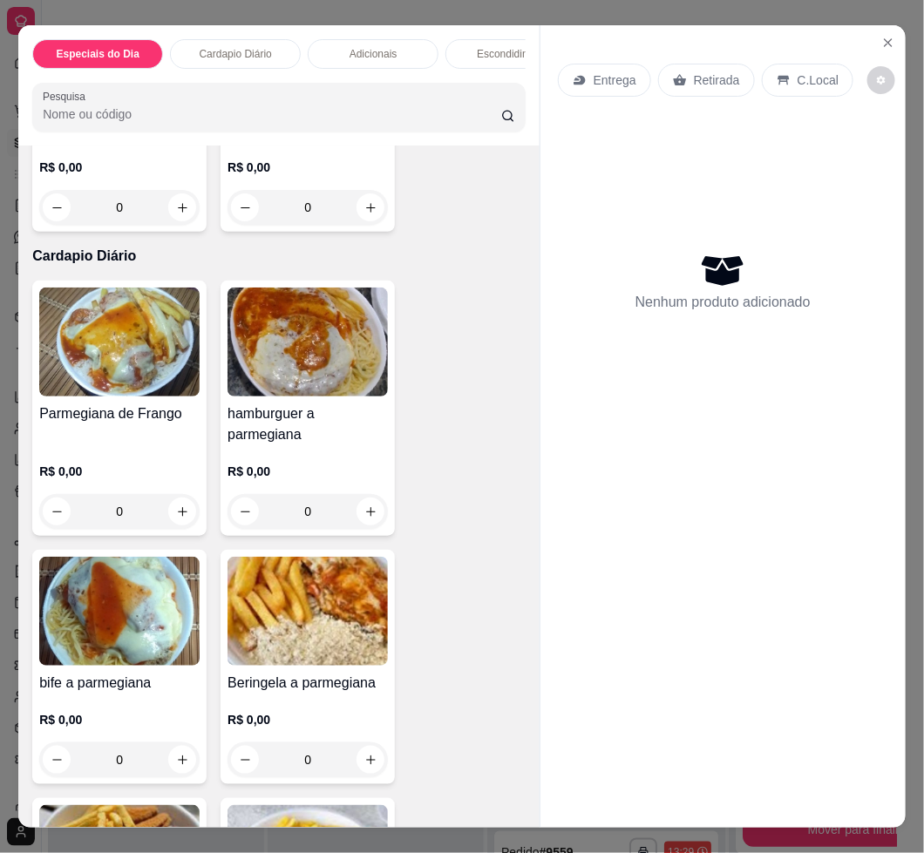
click at [155, 694] on h4 "bife a parmegiana" at bounding box center [119, 683] width 160 height 21
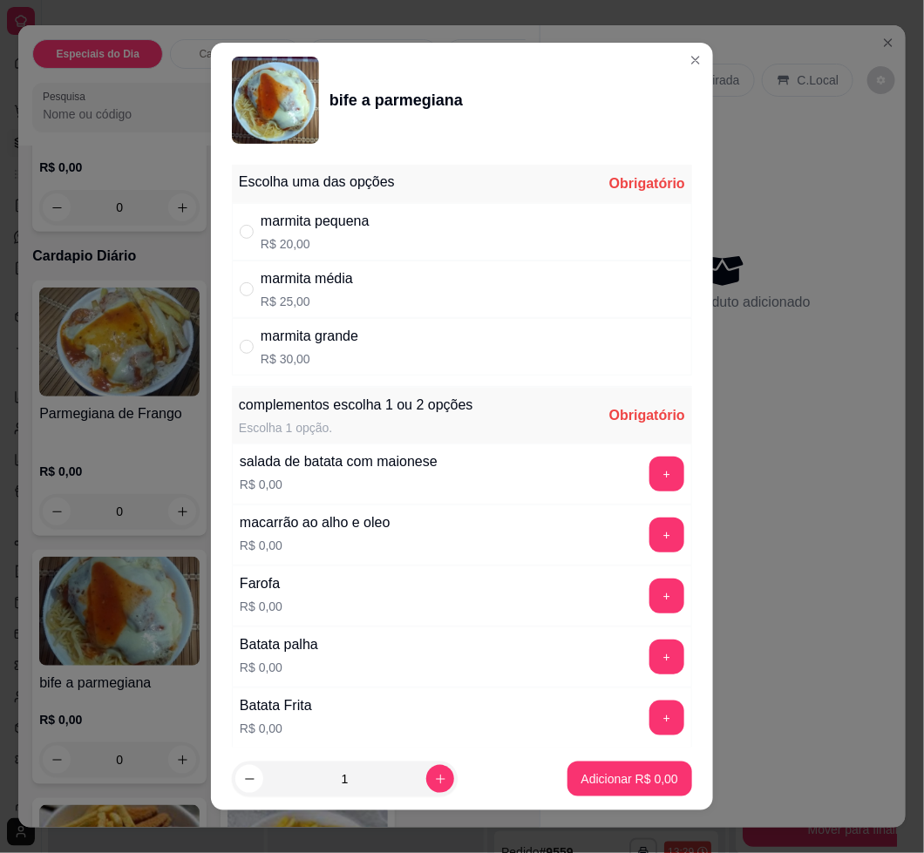
click at [281, 254] on div "marmita pequena R$ 20,00" at bounding box center [462, 232] width 460 height 58
radio input "true"
click at [644, 724] on div "Escolha uma das opções Completo marmita pequena R$ 20,00 marmita média R$ 25,00…" at bounding box center [462, 453] width 502 height 590
click at [642, 731] on div "+" at bounding box center [666, 718] width 49 height 35
click at [649, 731] on button "+" at bounding box center [666, 718] width 35 height 35
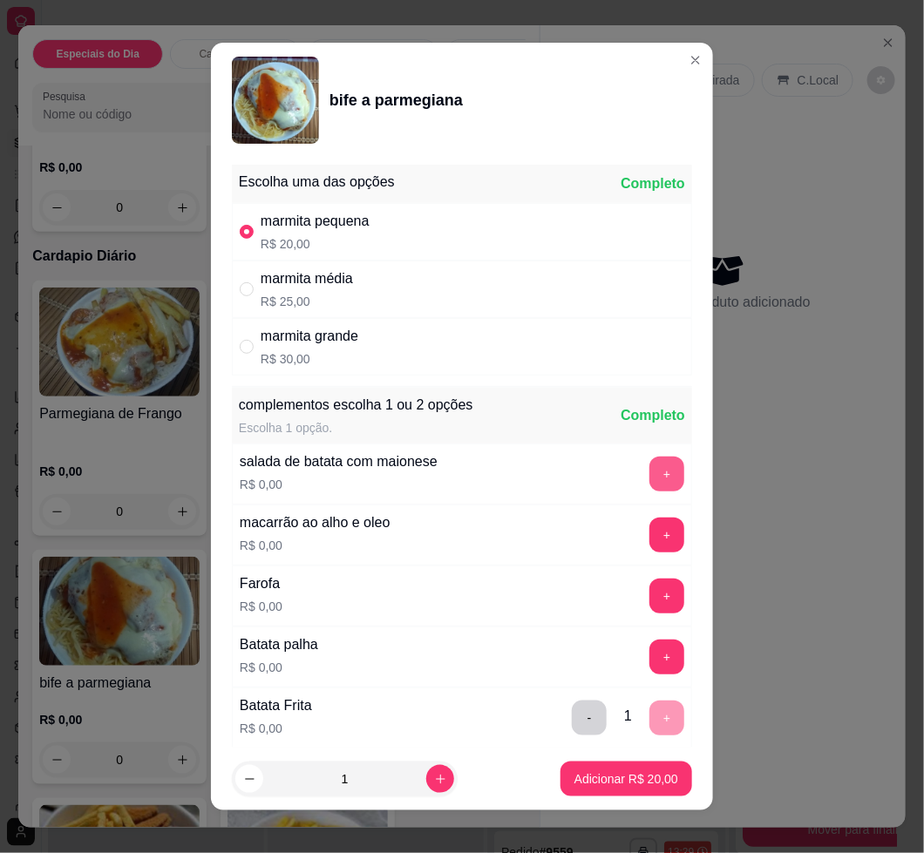
click at [649, 490] on button "+" at bounding box center [666, 474] width 35 height 35
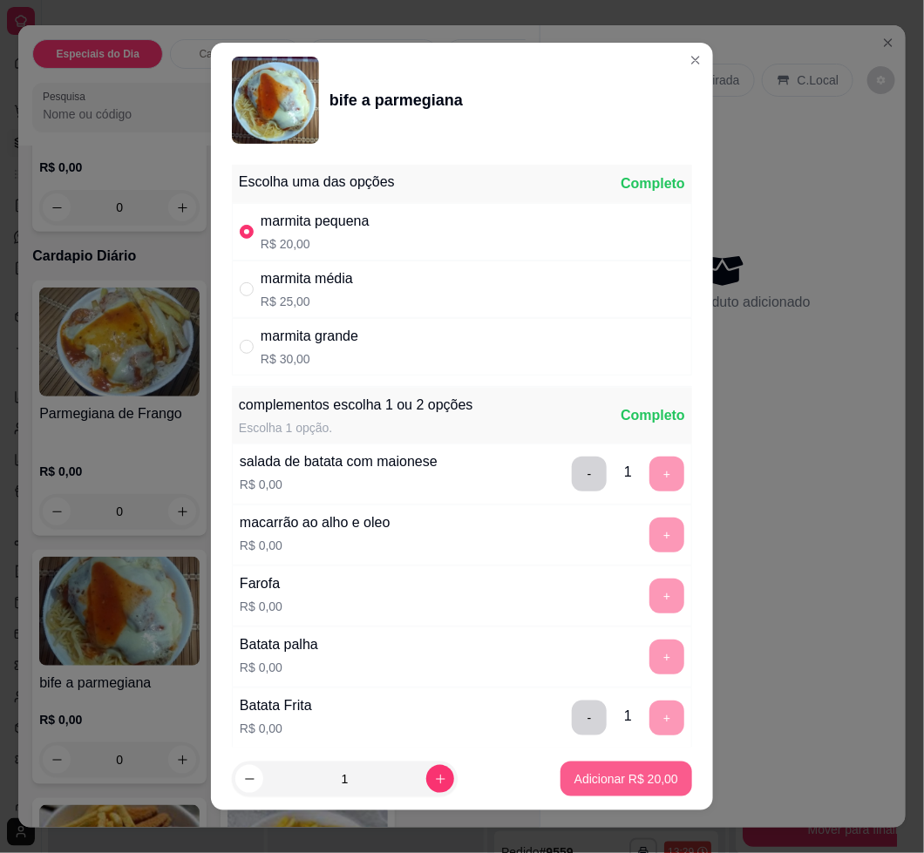
click at [621, 777] on p "Adicionar R$ 20,00" at bounding box center [626, 779] width 104 height 17
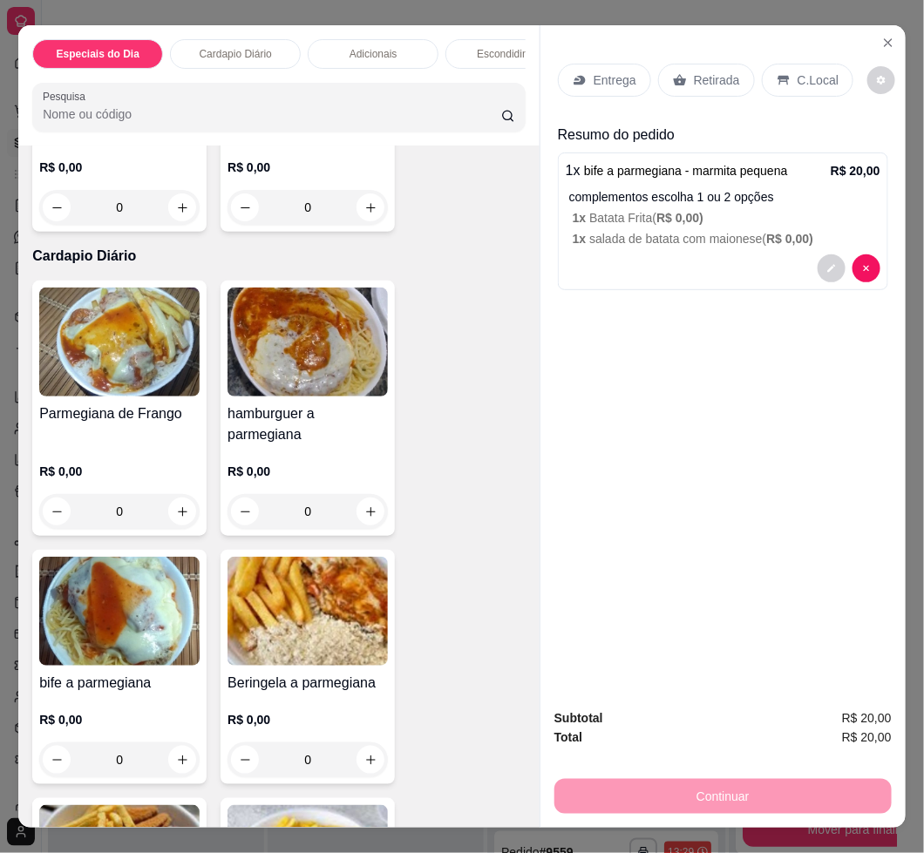
click at [171, 693] on h4 "bife a parmegiana" at bounding box center [119, 683] width 160 height 21
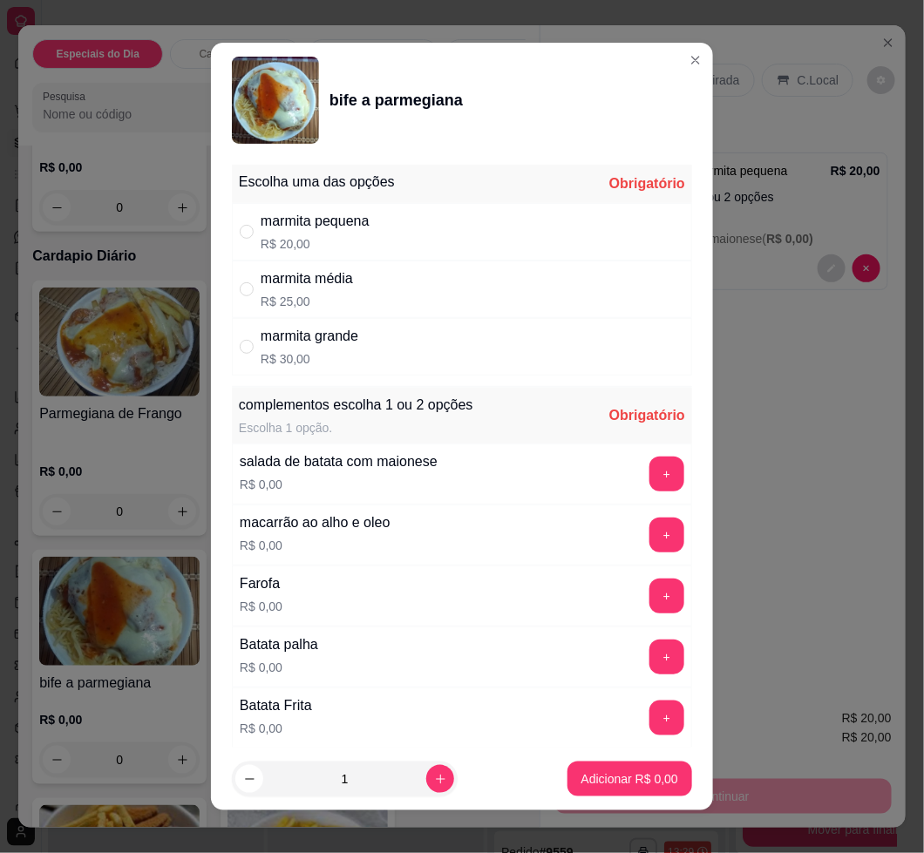
click at [371, 301] on div "marmita média R$ 25,00" at bounding box center [462, 290] width 460 height 58
radio input "true"
click at [649, 711] on button "+" at bounding box center [666, 718] width 35 height 35
click at [649, 479] on button "+" at bounding box center [666, 474] width 35 height 35
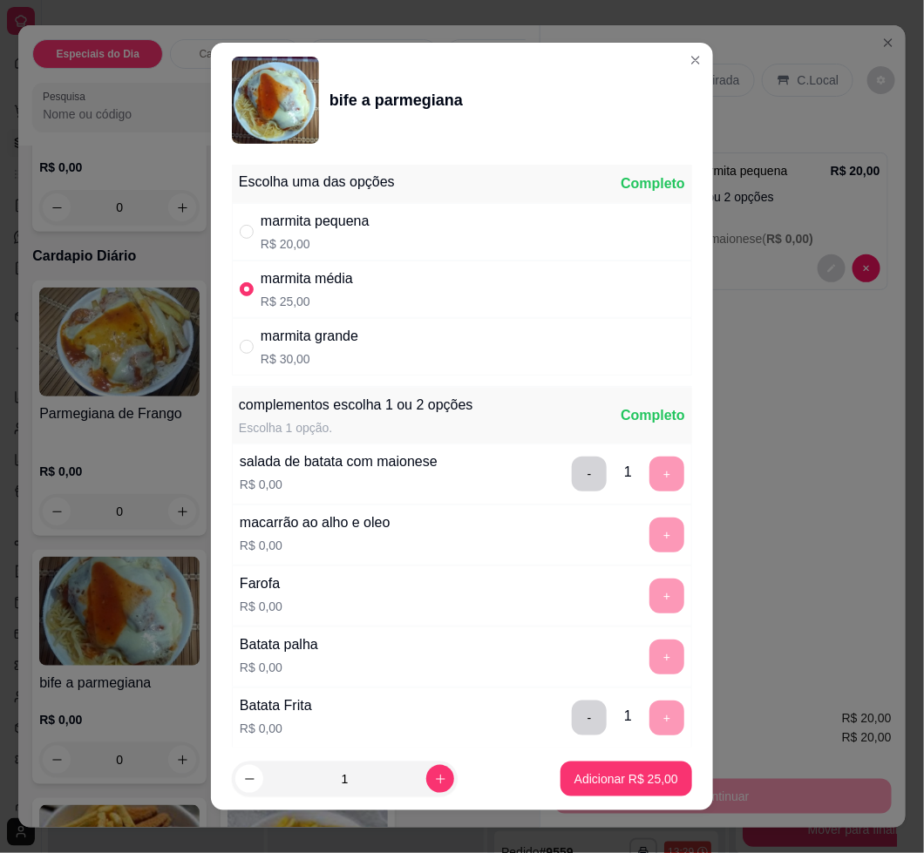
click at [629, 798] on footer "1 Adicionar R$ 25,00" at bounding box center [462, 779] width 502 height 63
click at [628, 783] on p "Adicionar R$ 25,00" at bounding box center [626, 779] width 104 height 17
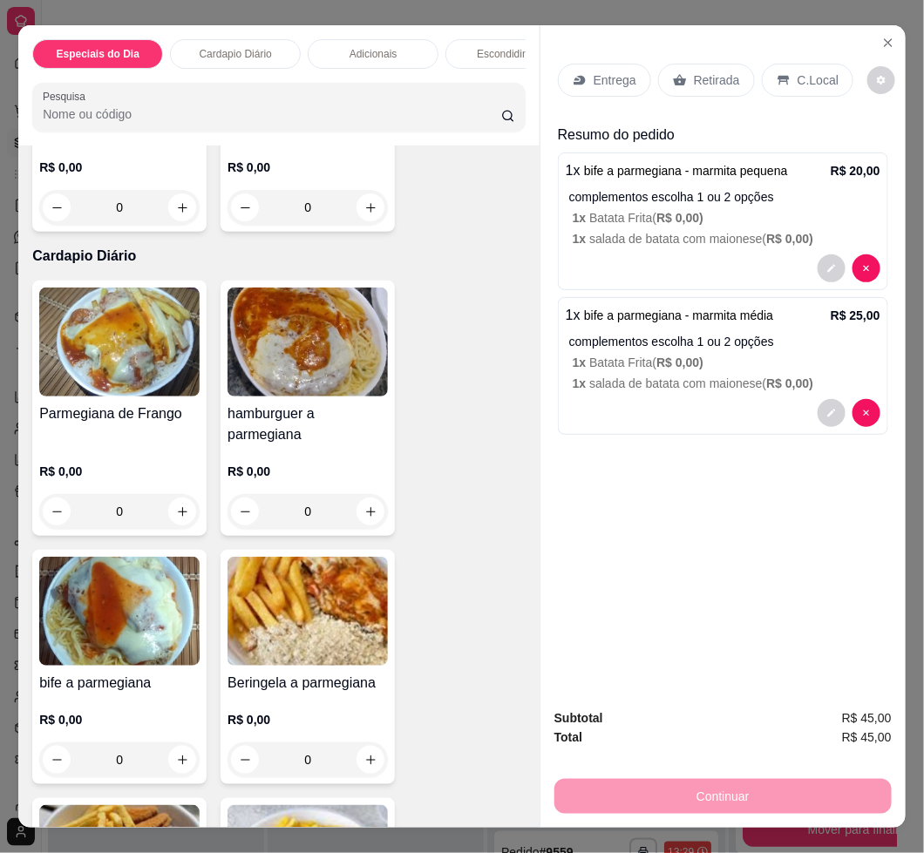
click at [620, 87] on div "Entrega" at bounding box center [604, 80] width 93 height 33
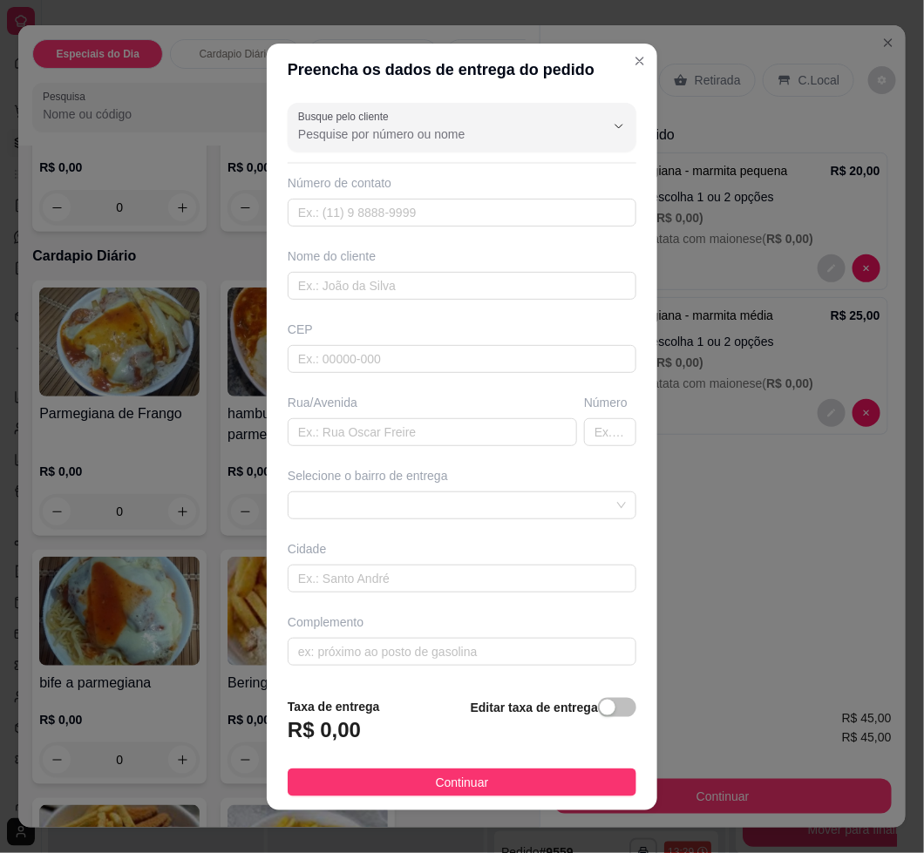
click at [422, 162] on div at bounding box center [462, 163] width 349 height 2
click at [408, 141] on input "Busque pelo cliente" at bounding box center [437, 134] width 279 height 17
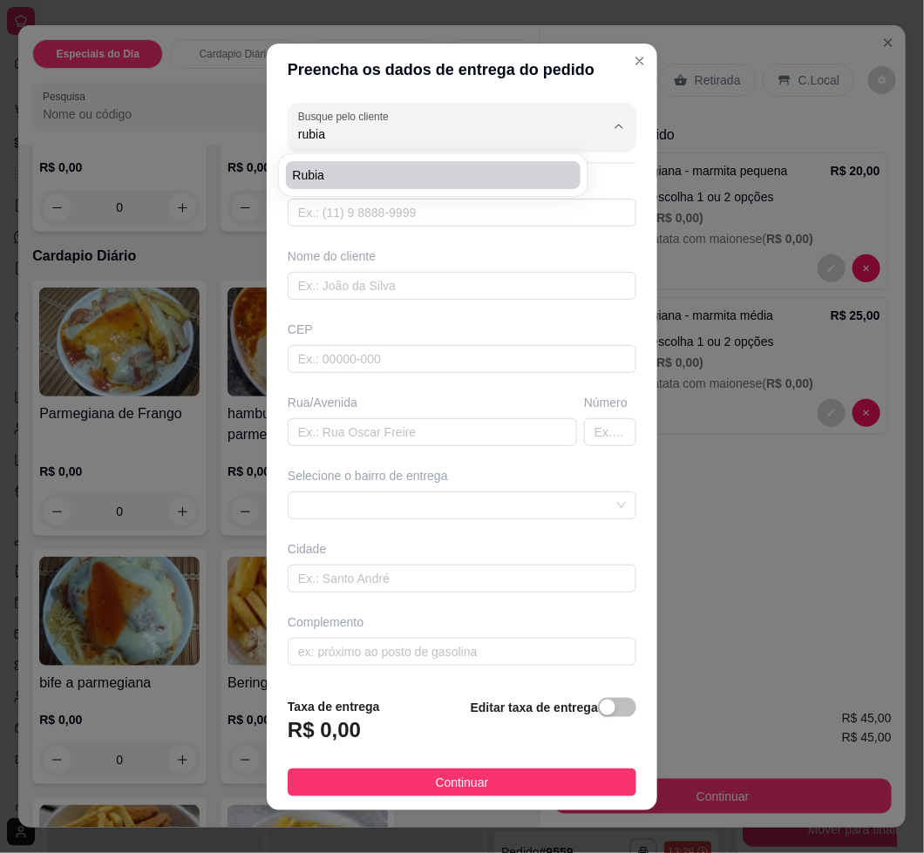
click at [337, 181] on span "Rubia" at bounding box center [425, 175] width 264 height 17
type input "Rubia"
type input "11978312186"
type input "Rubia"
type input "07144390"
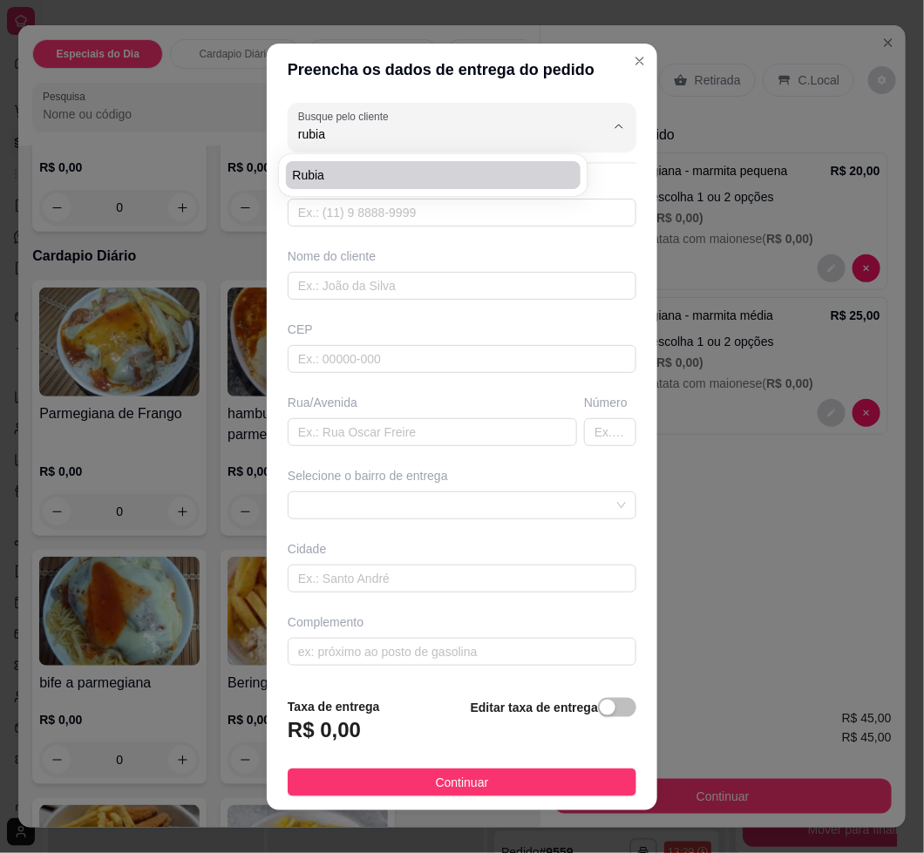
type input "[GEOGRAPHIC_DATA]"
type input "22"
type input "Guarulhos"
type input "Casa 3 em frente caminhão branco"
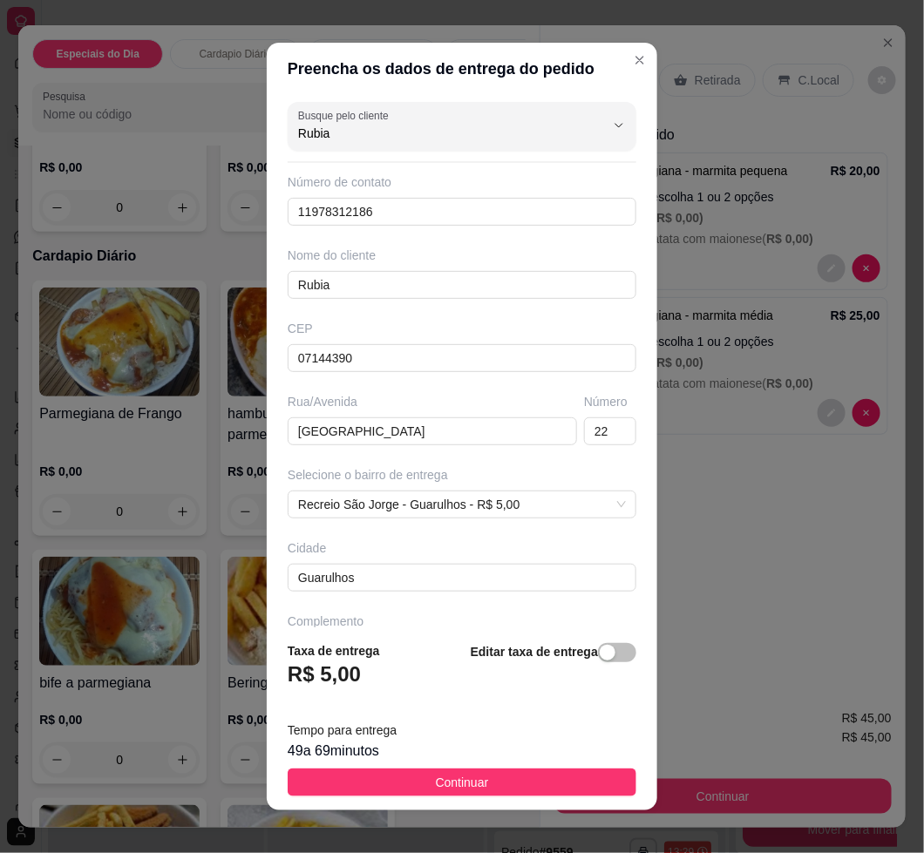
type input "Rubia"
click at [484, 785] on button "Continuar" at bounding box center [462, 783] width 349 height 28
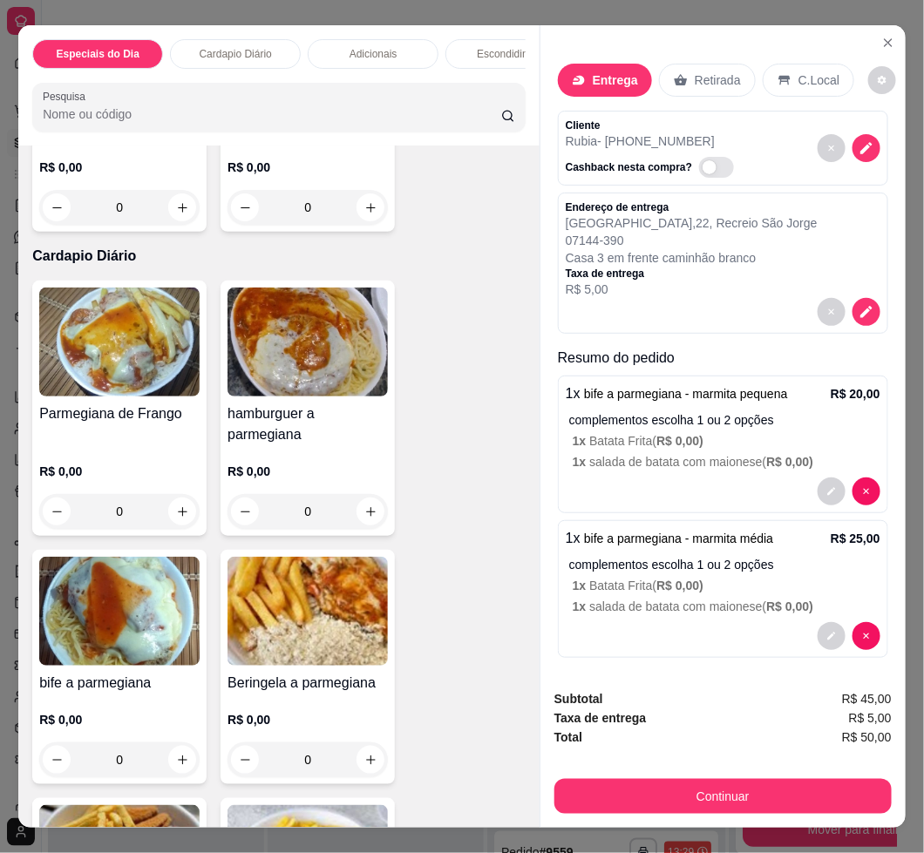
scroll to position [31, 0]
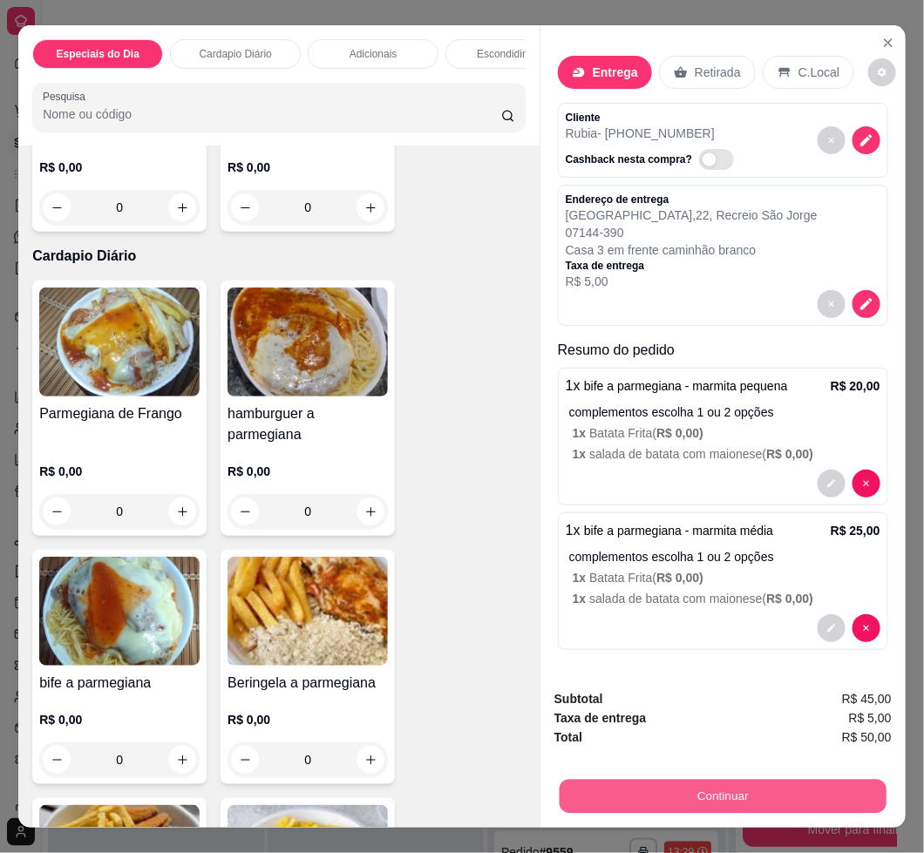
click at [880, 775] on div "Continuar" at bounding box center [722, 794] width 337 height 39
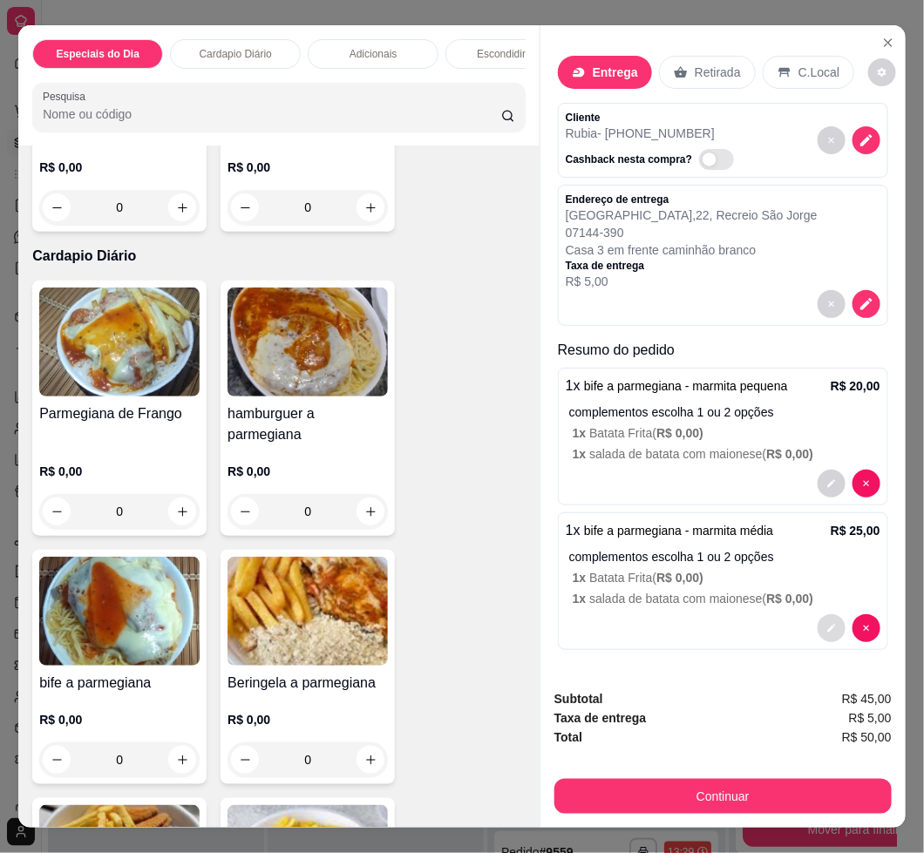
scroll to position [40, 0]
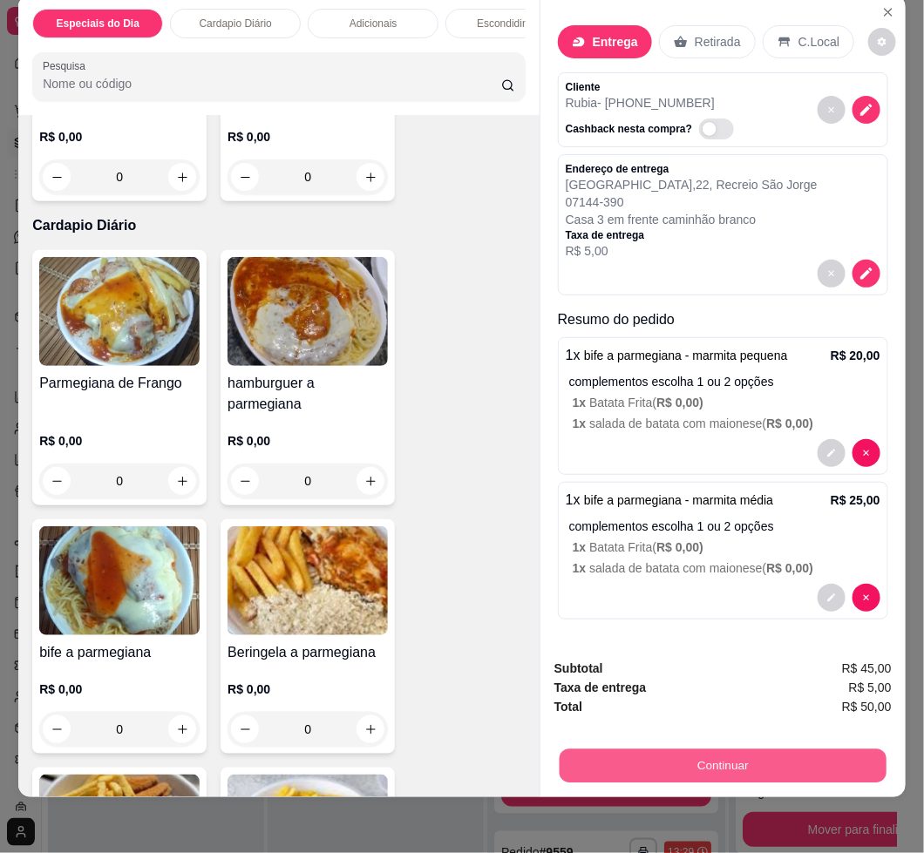
click at [618, 749] on button "Continuar" at bounding box center [723, 766] width 327 height 34
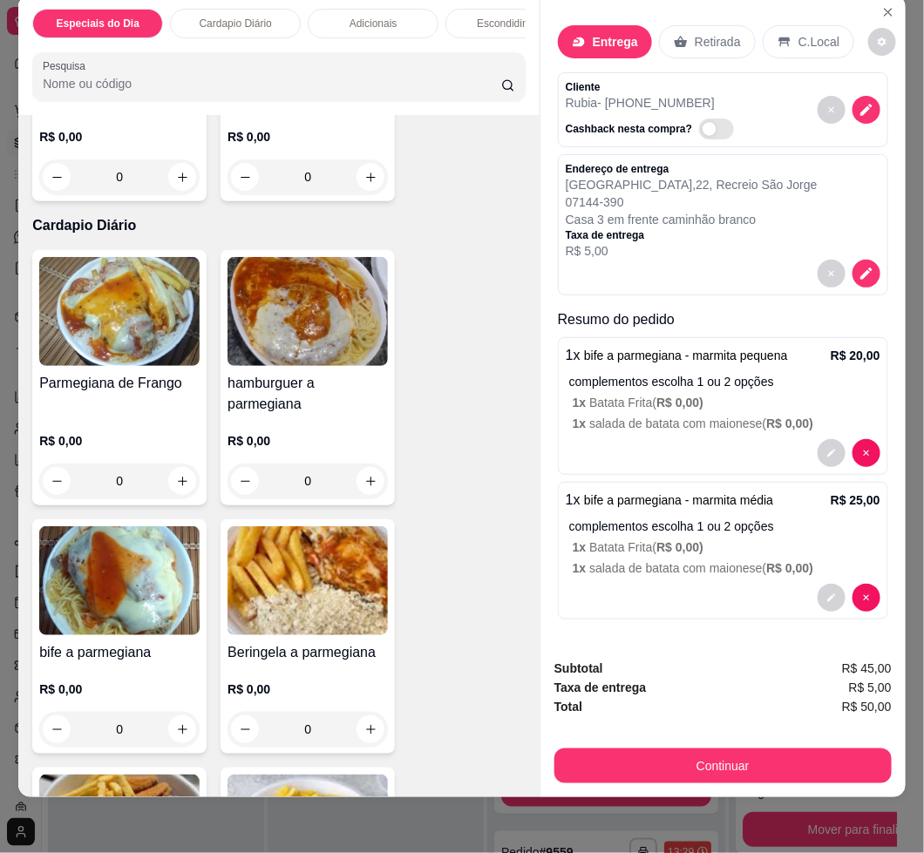
click at [372, 447] on div "Pix" at bounding box center [342, 443] width 126 height 104
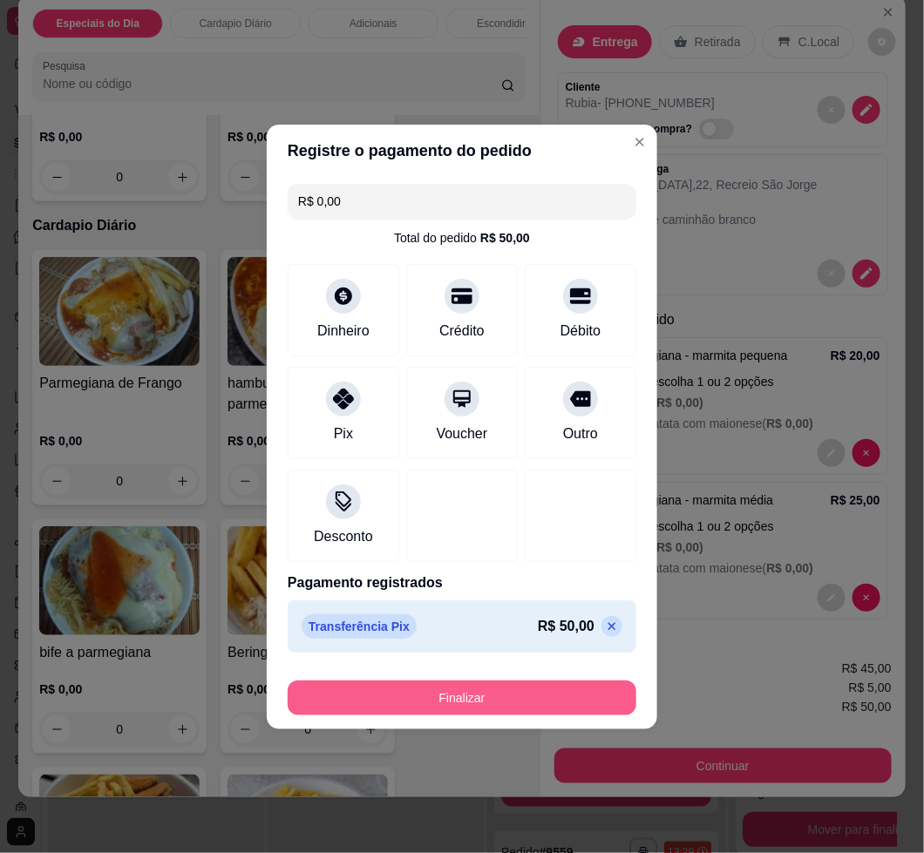
click at [471, 716] on div "Finalizar" at bounding box center [462, 698] width 349 height 35
click at [447, 704] on button "Finalizar" at bounding box center [462, 698] width 338 height 34
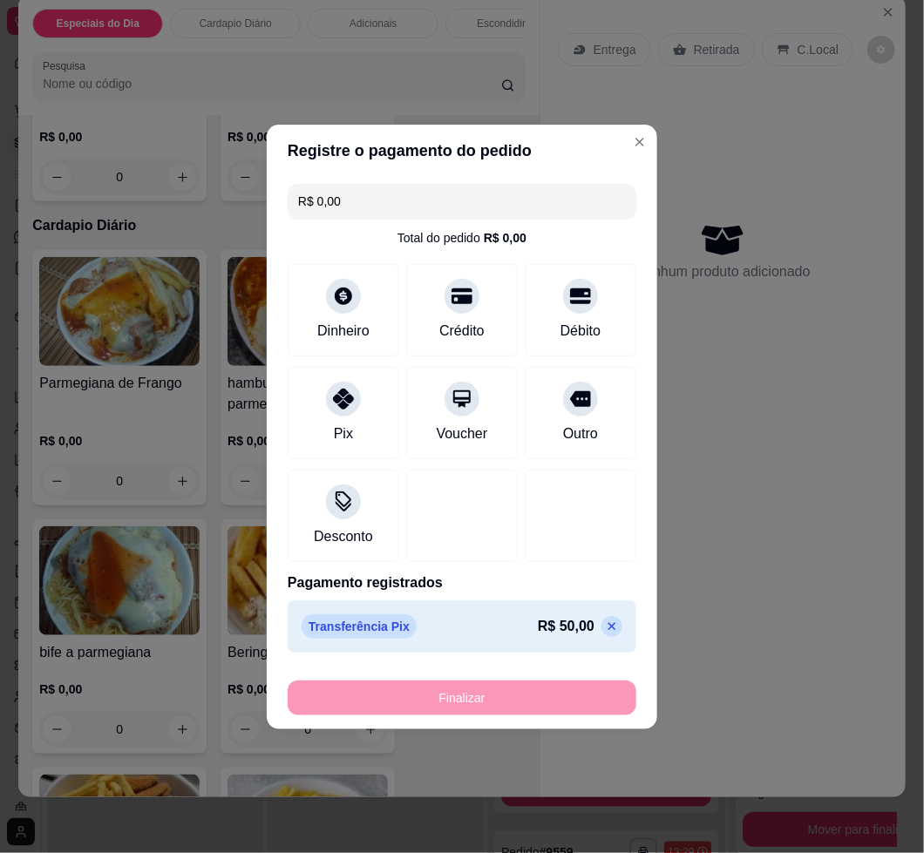
type input "-R$ 50,00"
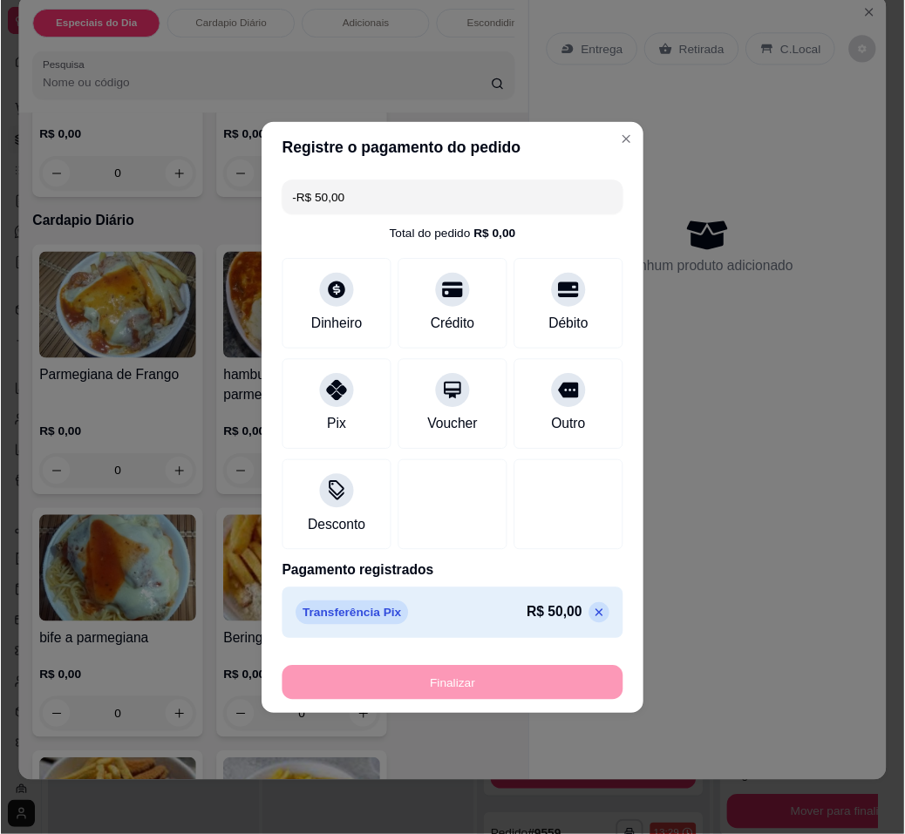
scroll to position [0, 0]
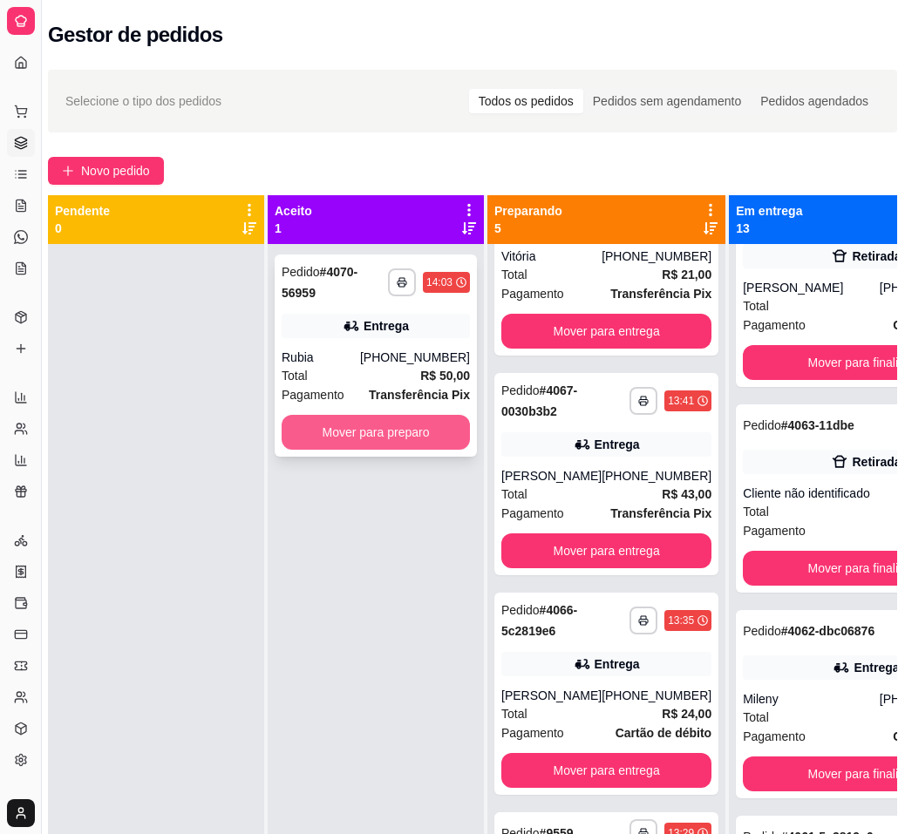
click at [417, 440] on button "Mover para preparo" at bounding box center [376, 432] width 188 height 35
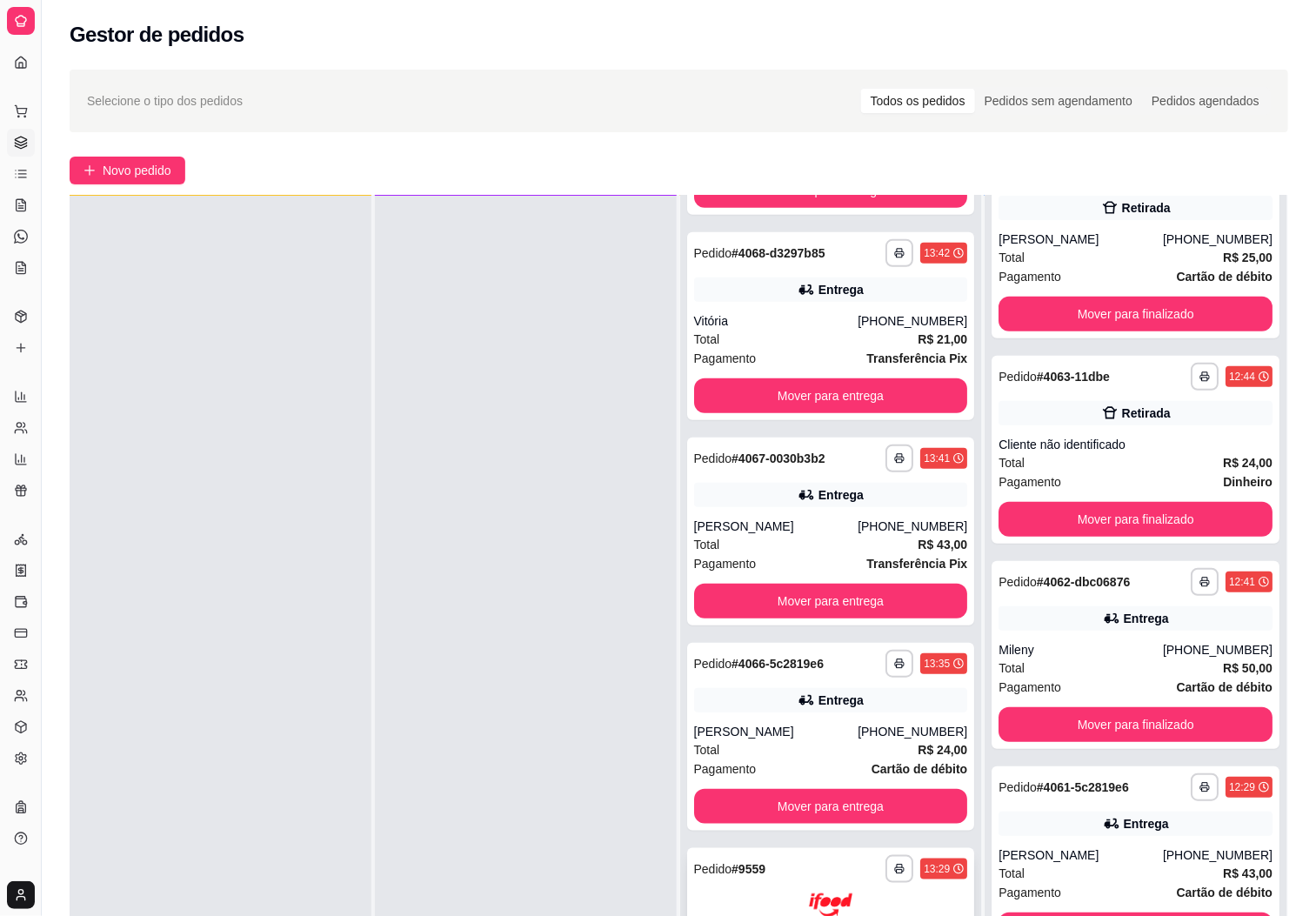
scroll to position [266, 0]
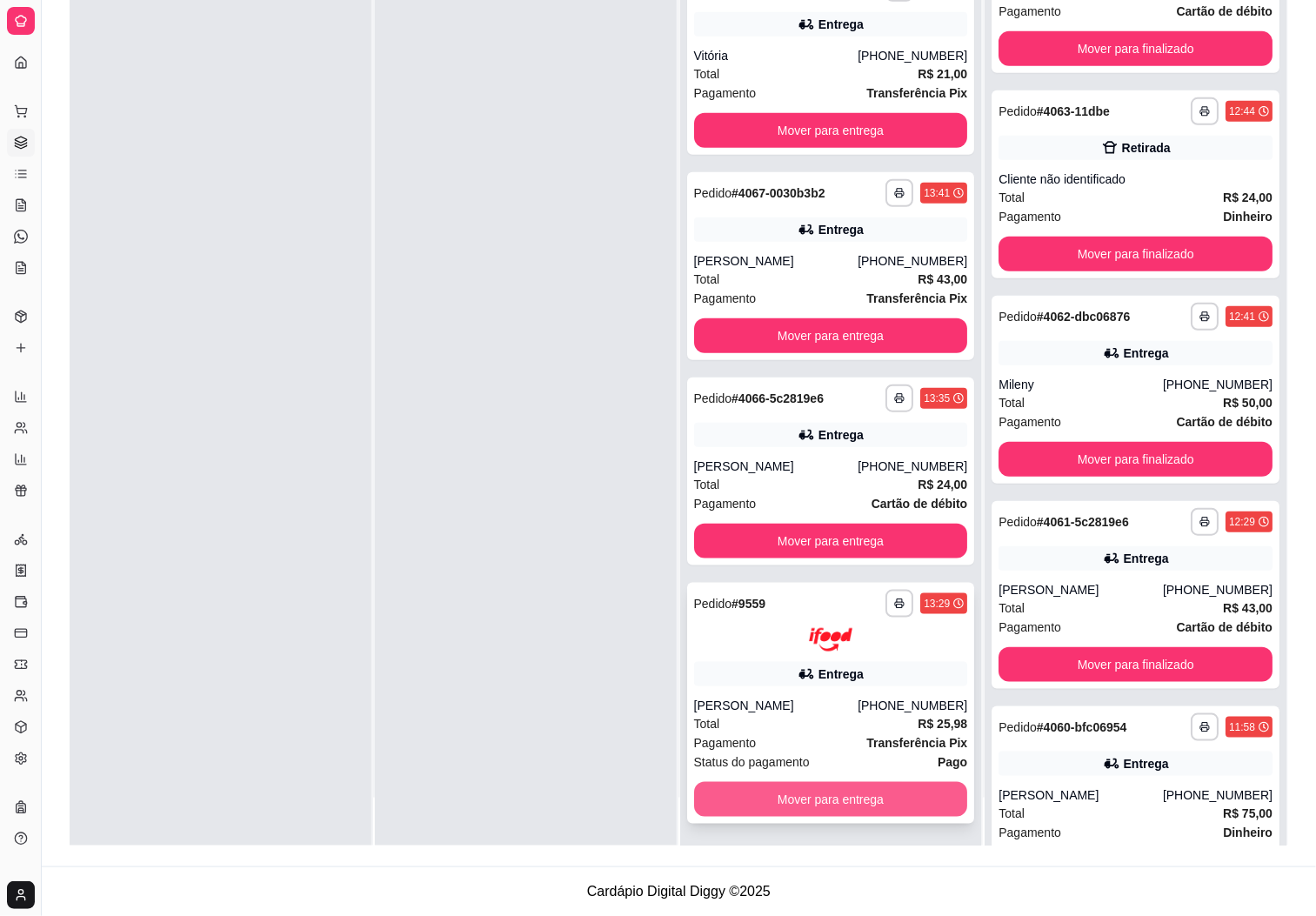
click at [849, 785] on button "Mover para entrega" at bounding box center [831, 799] width 274 height 35
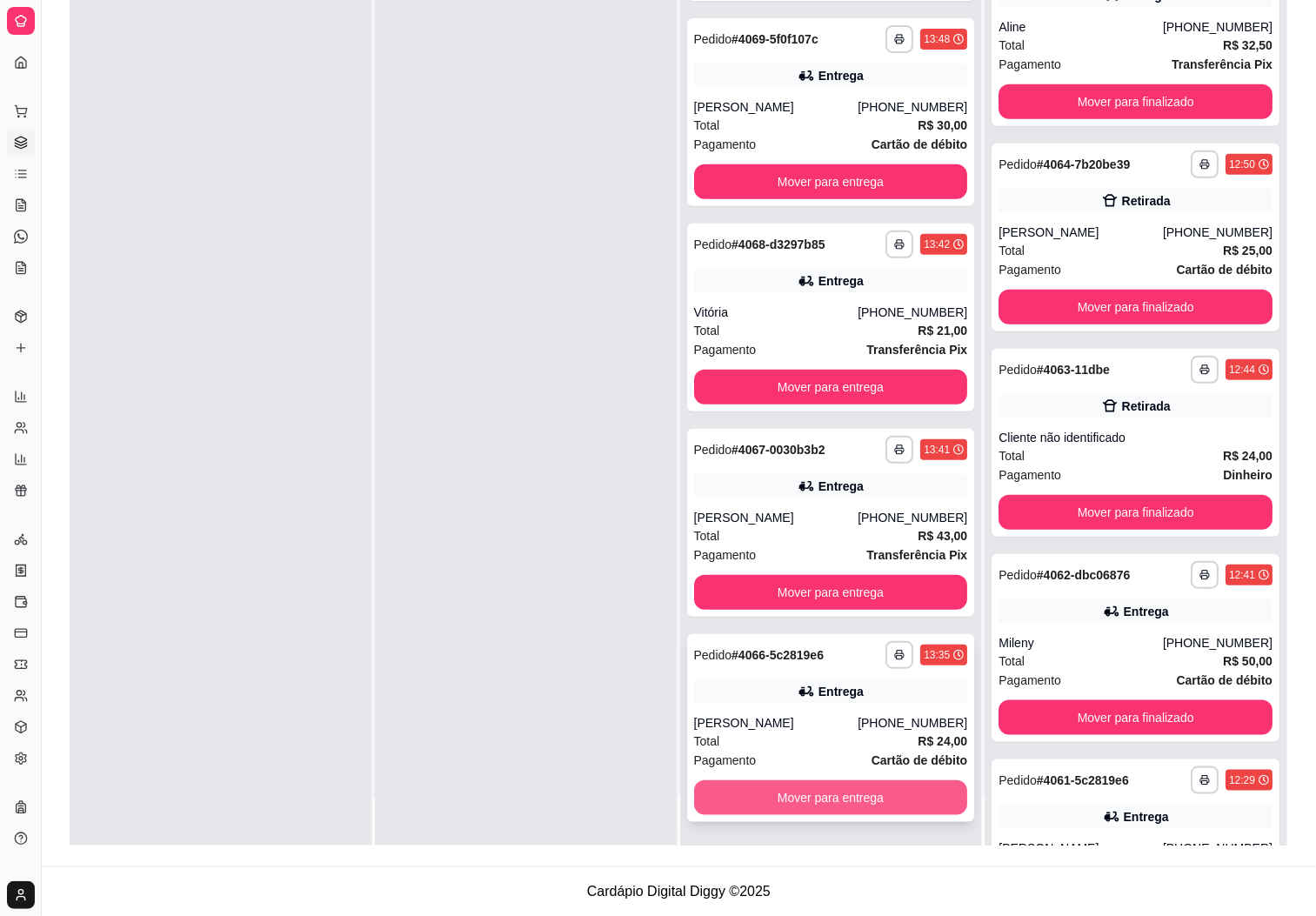
scroll to position [518, 0]
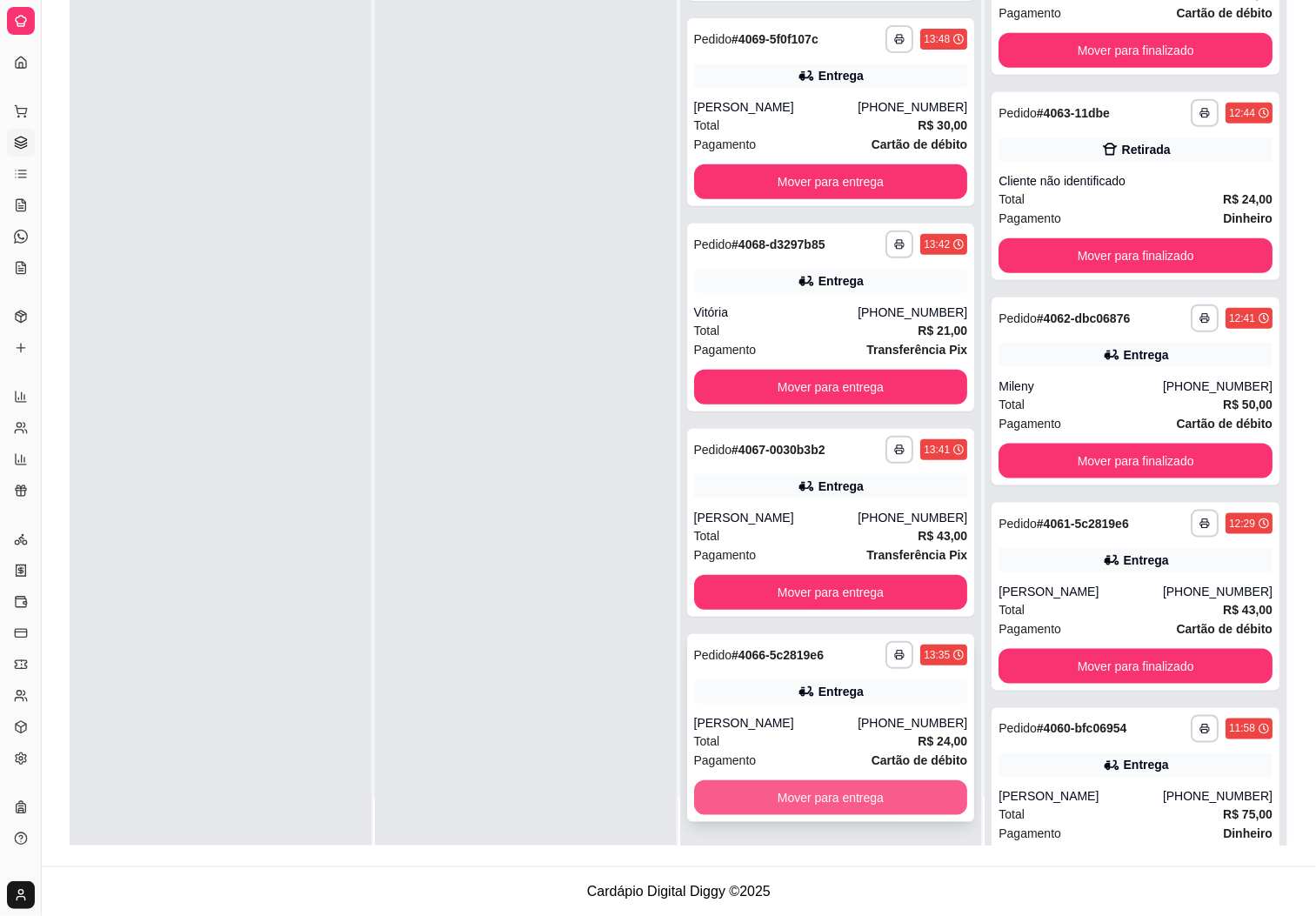
click at [882, 794] on button "Mover para entrega" at bounding box center [831, 797] width 274 height 35
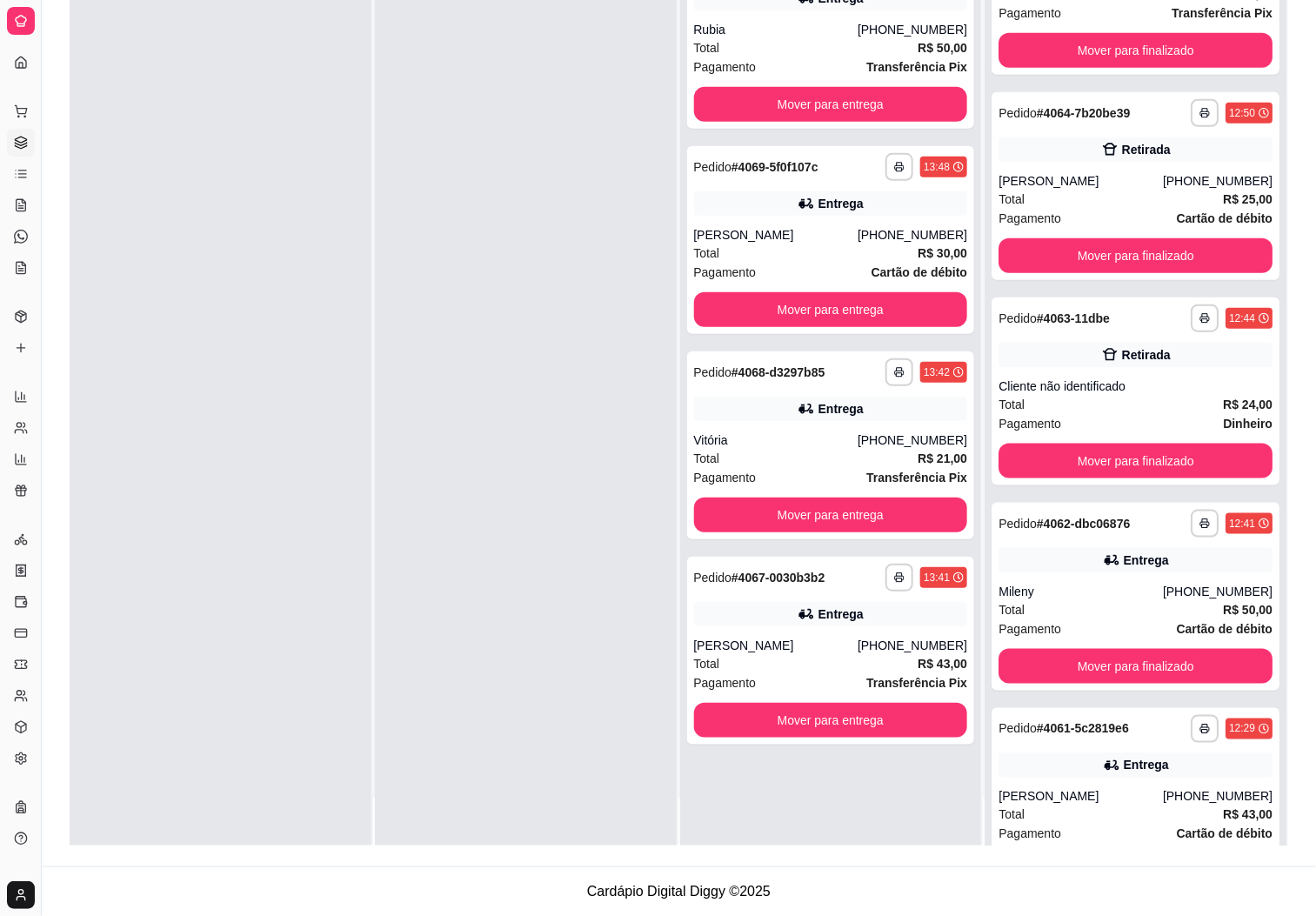
scroll to position [722, 0]
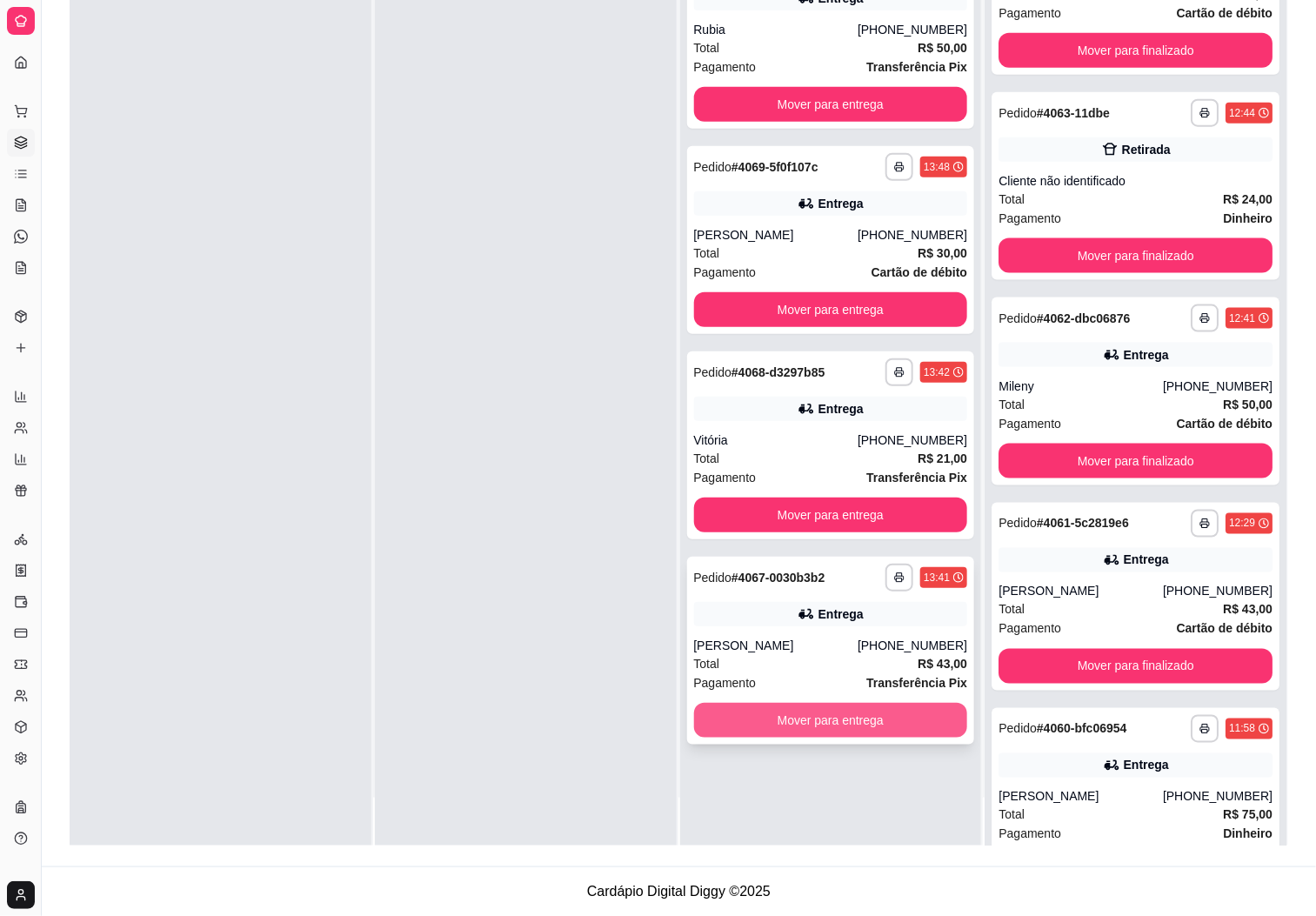
click at [887, 709] on button "Mover para entrega" at bounding box center [831, 719] width 274 height 35
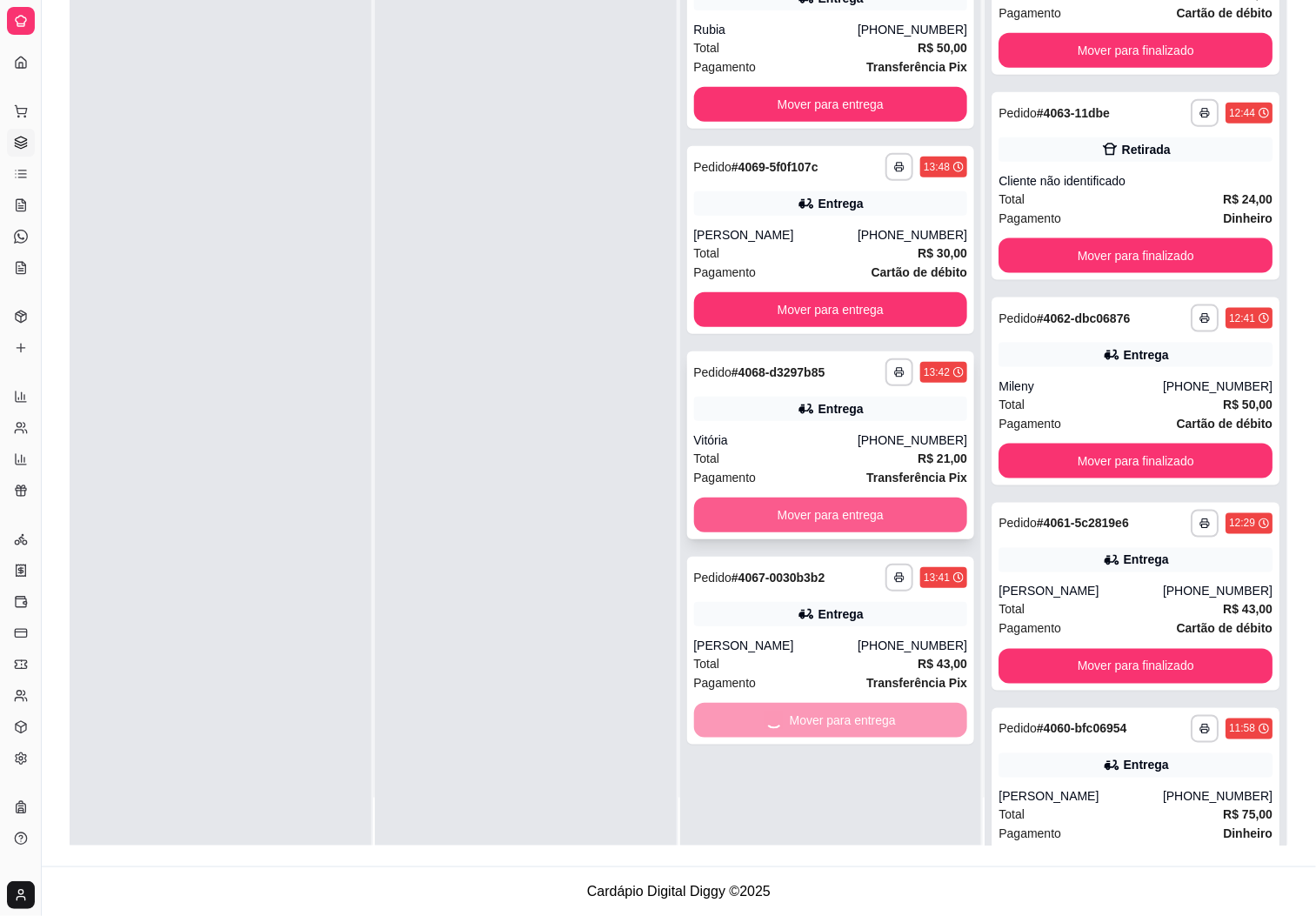
scroll to position [929, 0]
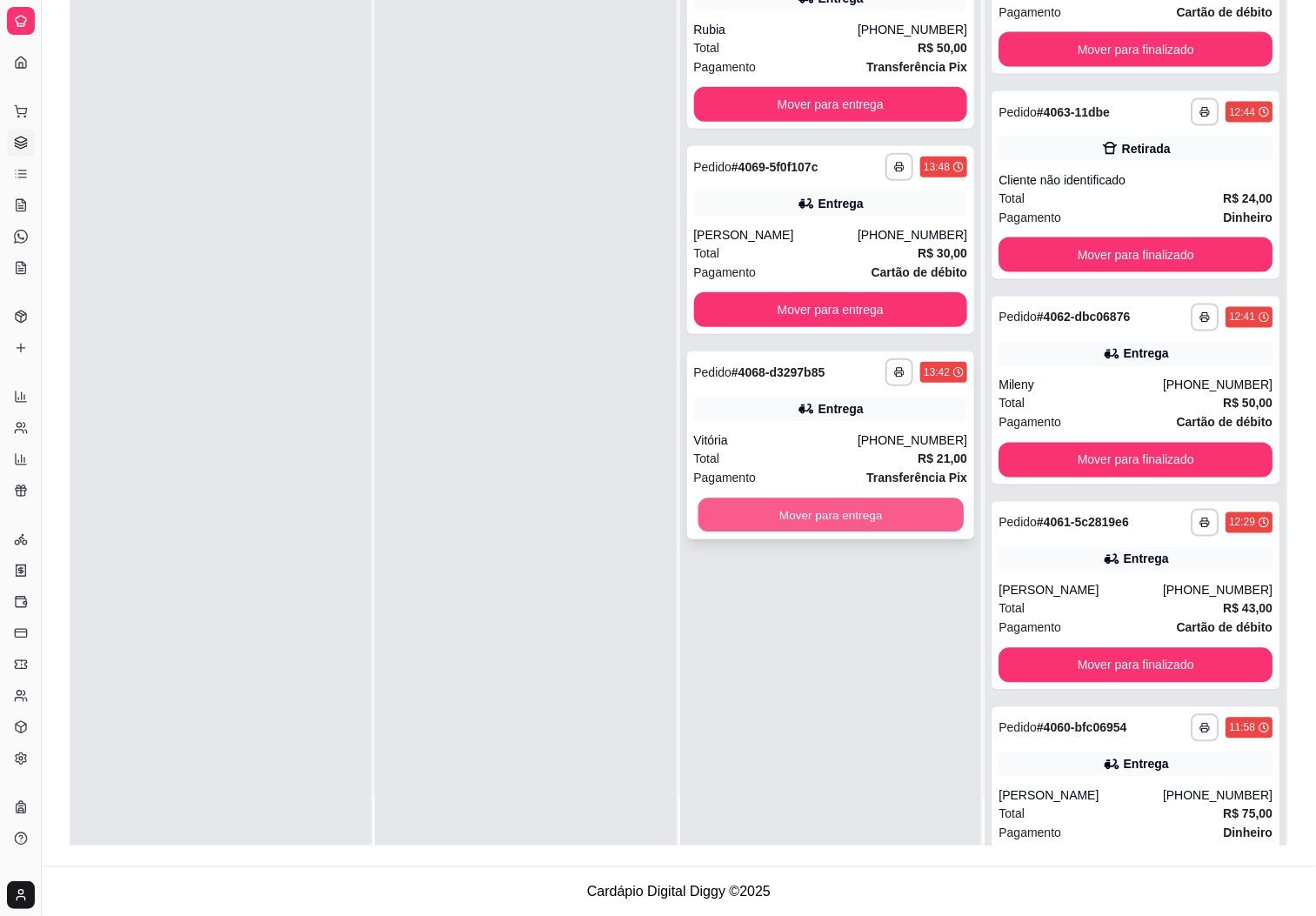
click at [822, 520] on button "Mover para entrega" at bounding box center [830, 516] width 265 height 34
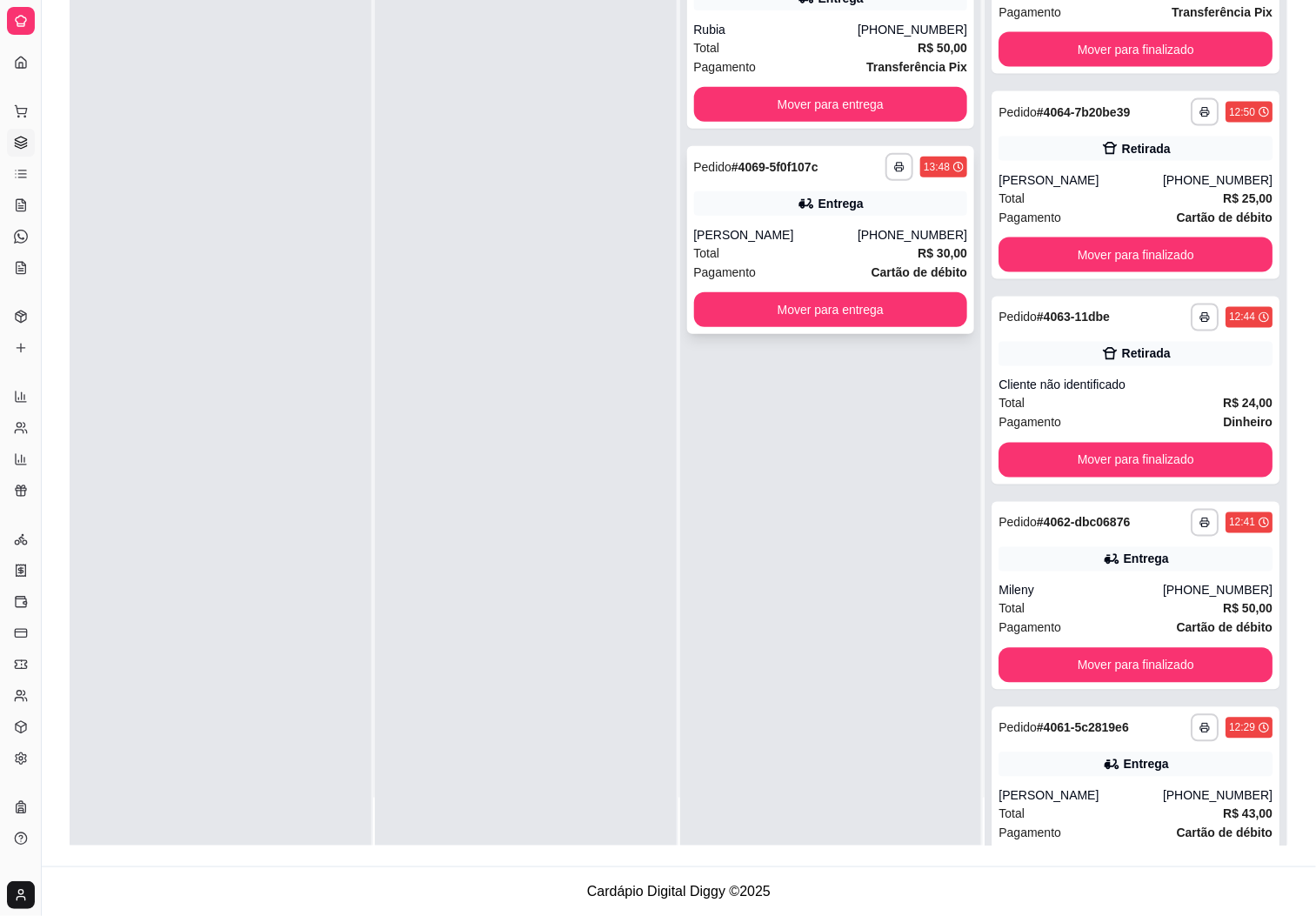
scroll to position [1134, 0]
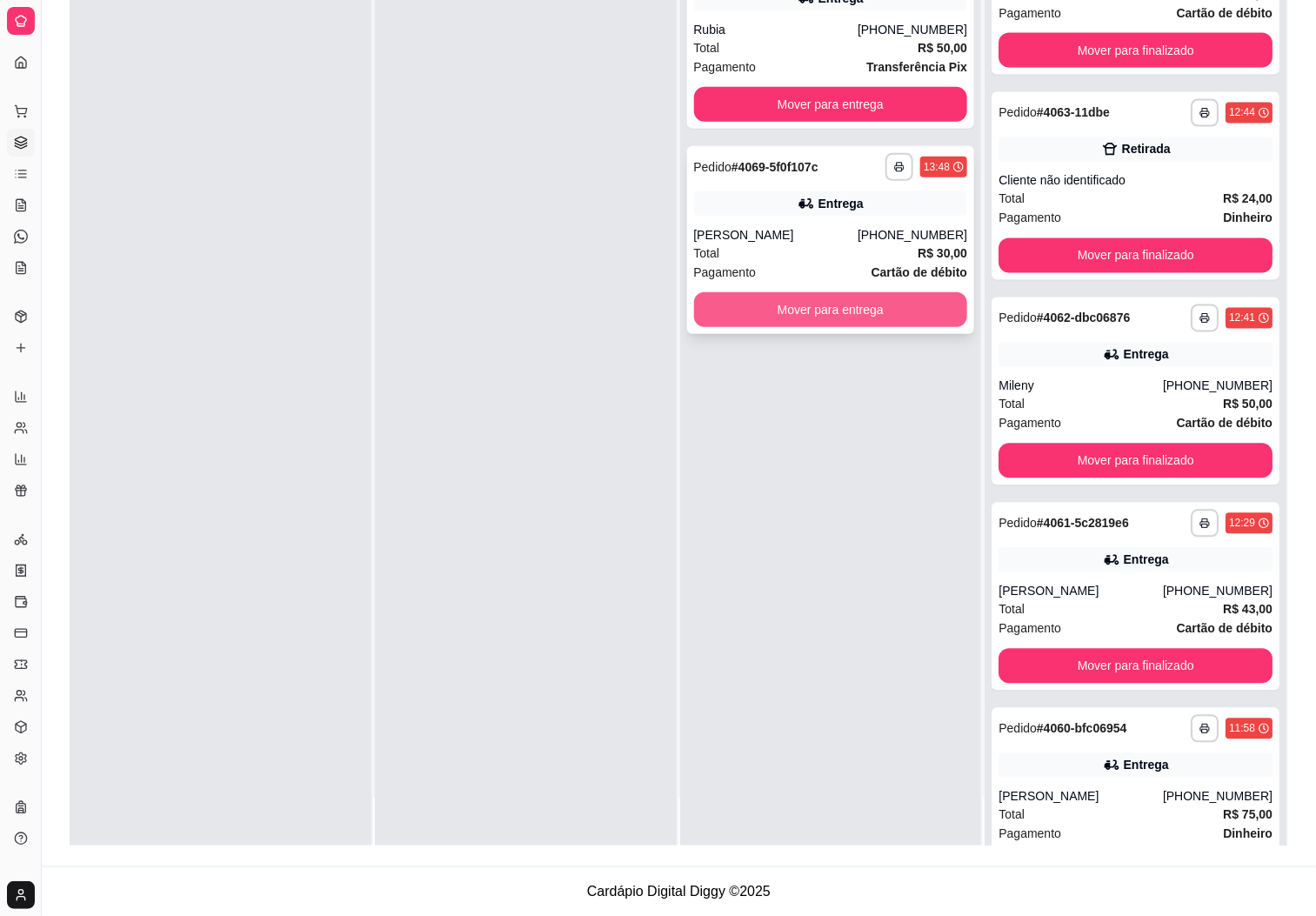
click at [801, 308] on button "Mover para entrega" at bounding box center [831, 309] width 274 height 35
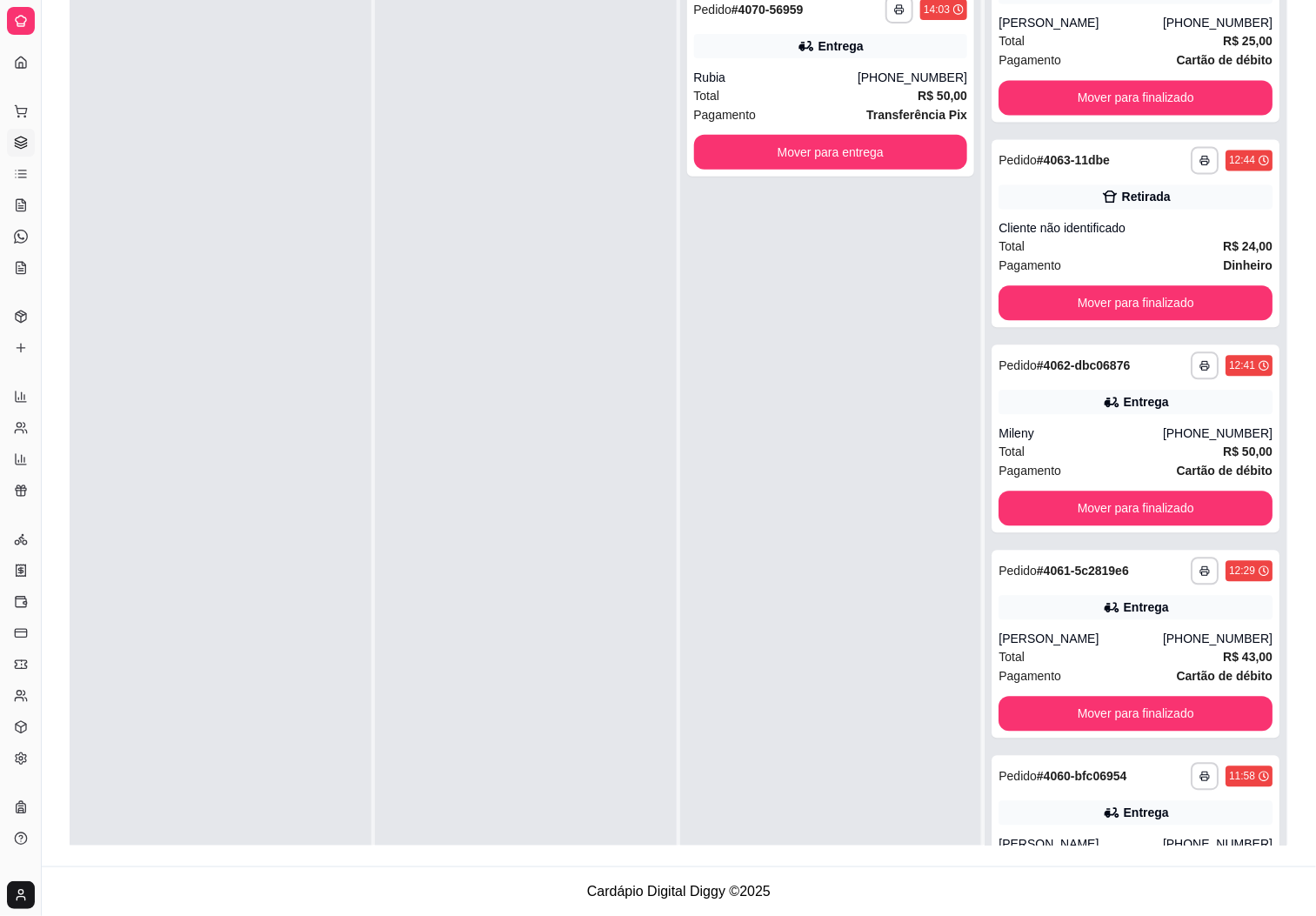
scroll to position [0, 0]
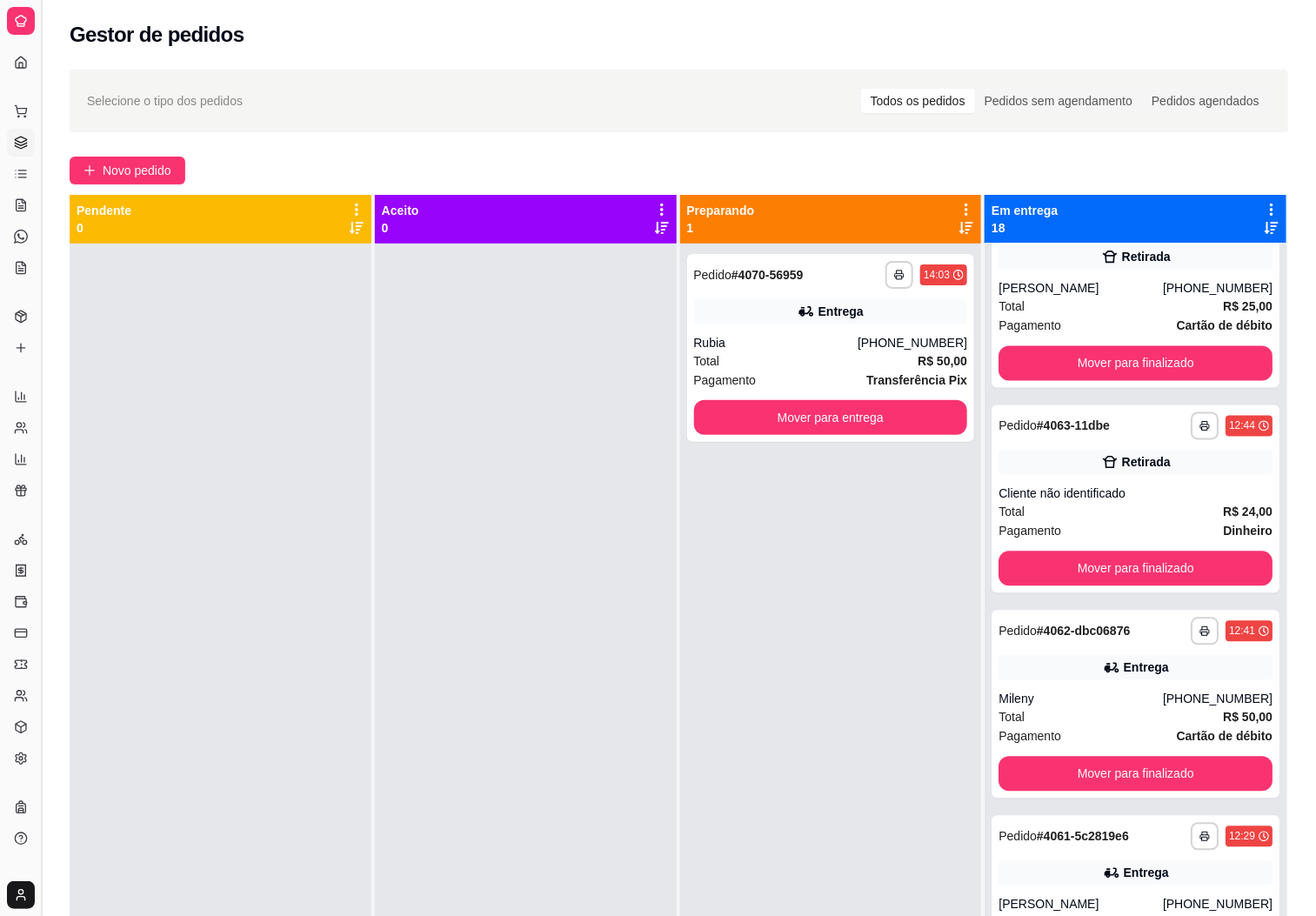
click at [39, 207] on button "Toggle Sidebar" at bounding box center [41, 458] width 14 height 916
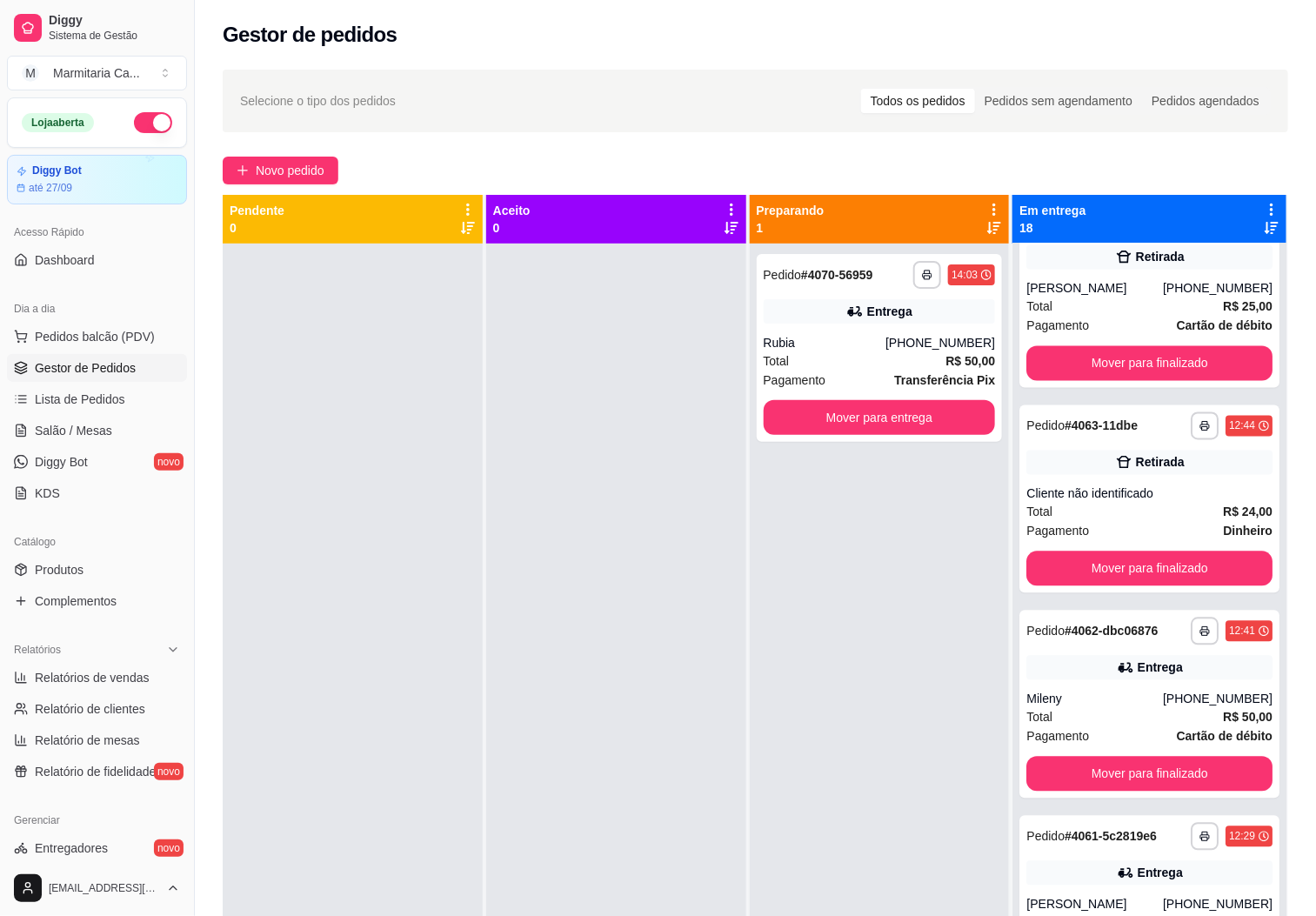
scroll to position [1415, 0]
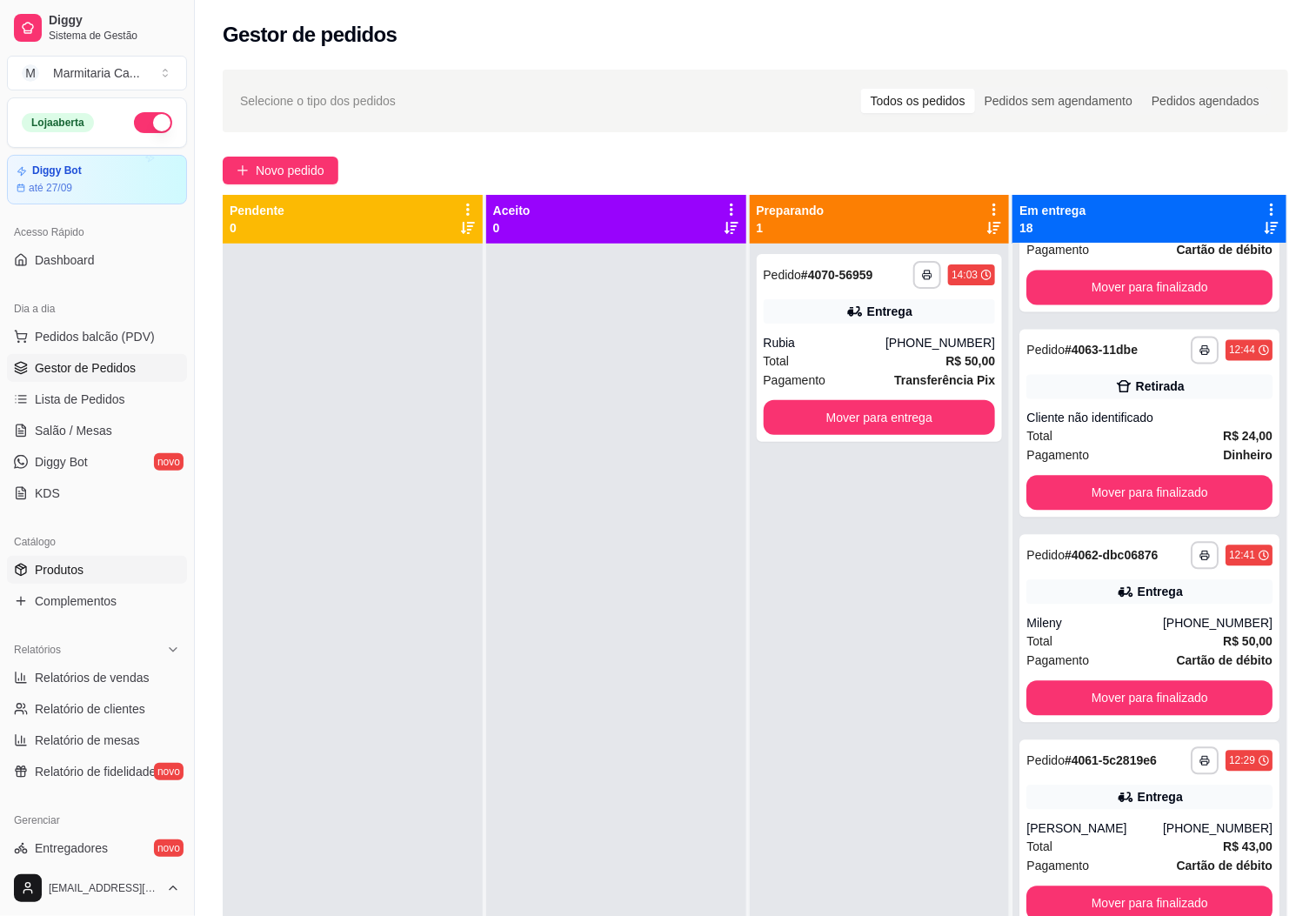
click at [98, 567] on link "Produtos" at bounding box center [97, 570] width 180 height 28
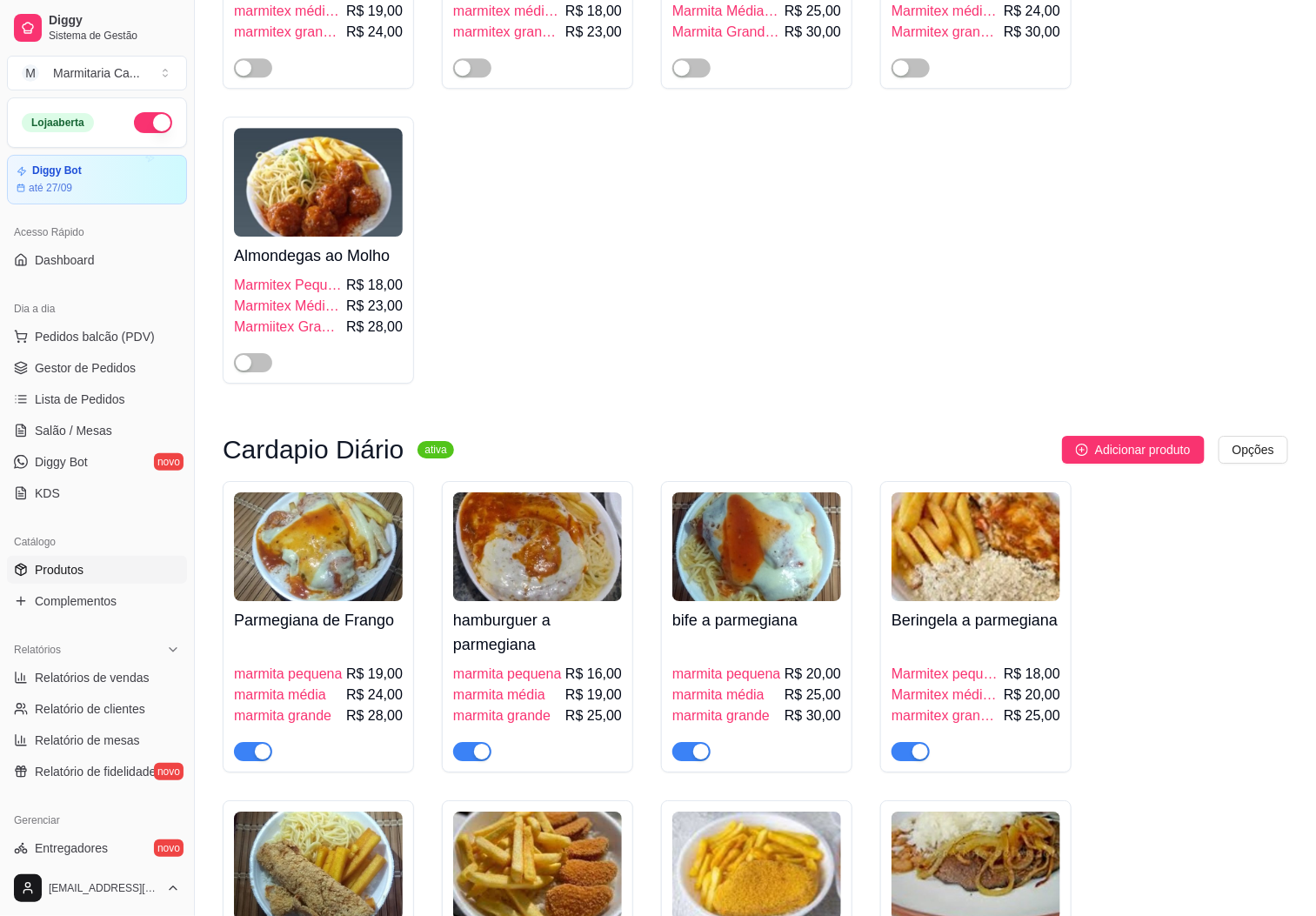
scroll to position [2349, 0]
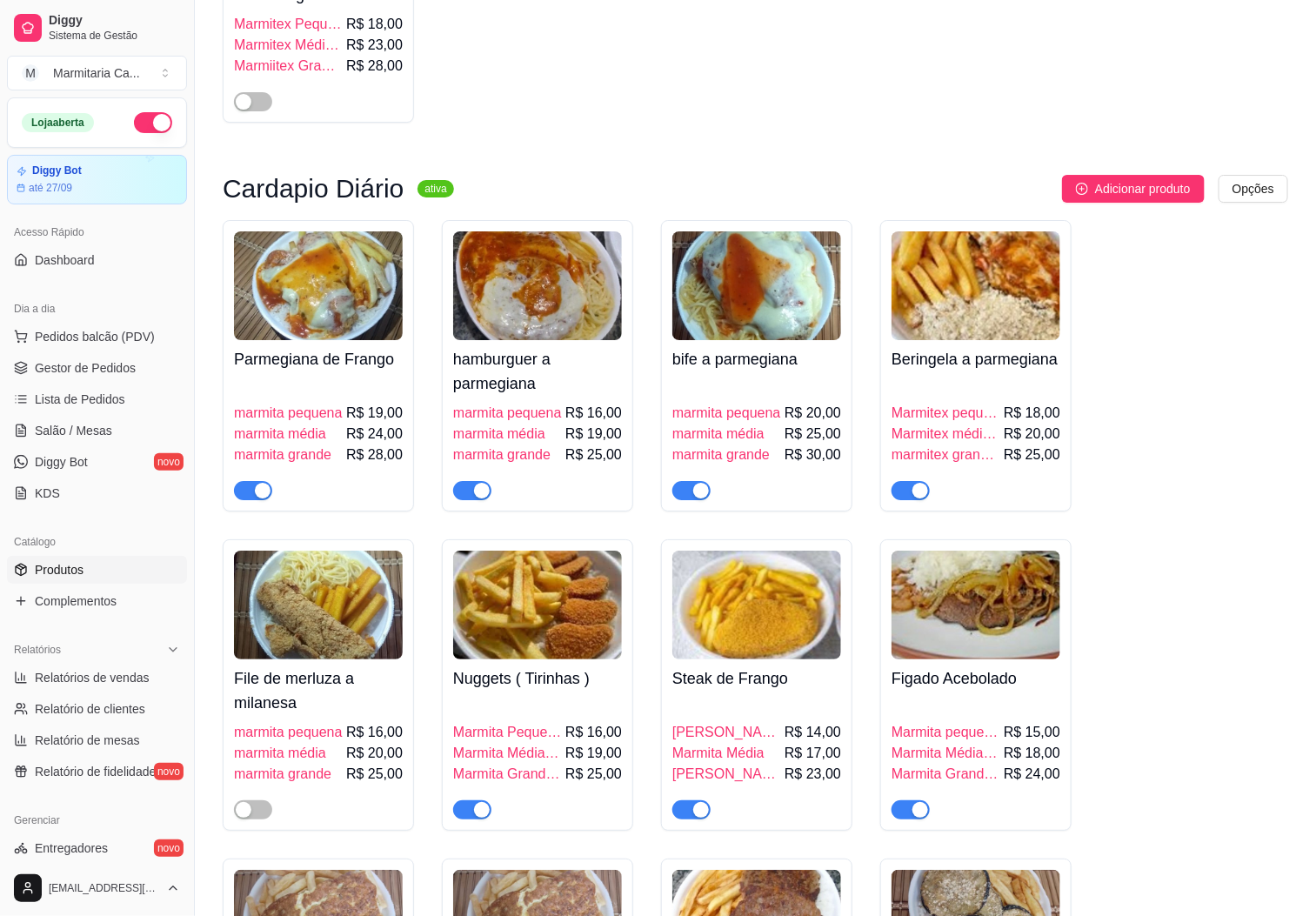
click at [699, 499] on div "button" at bounding box center [701, 491] width 16 height 16
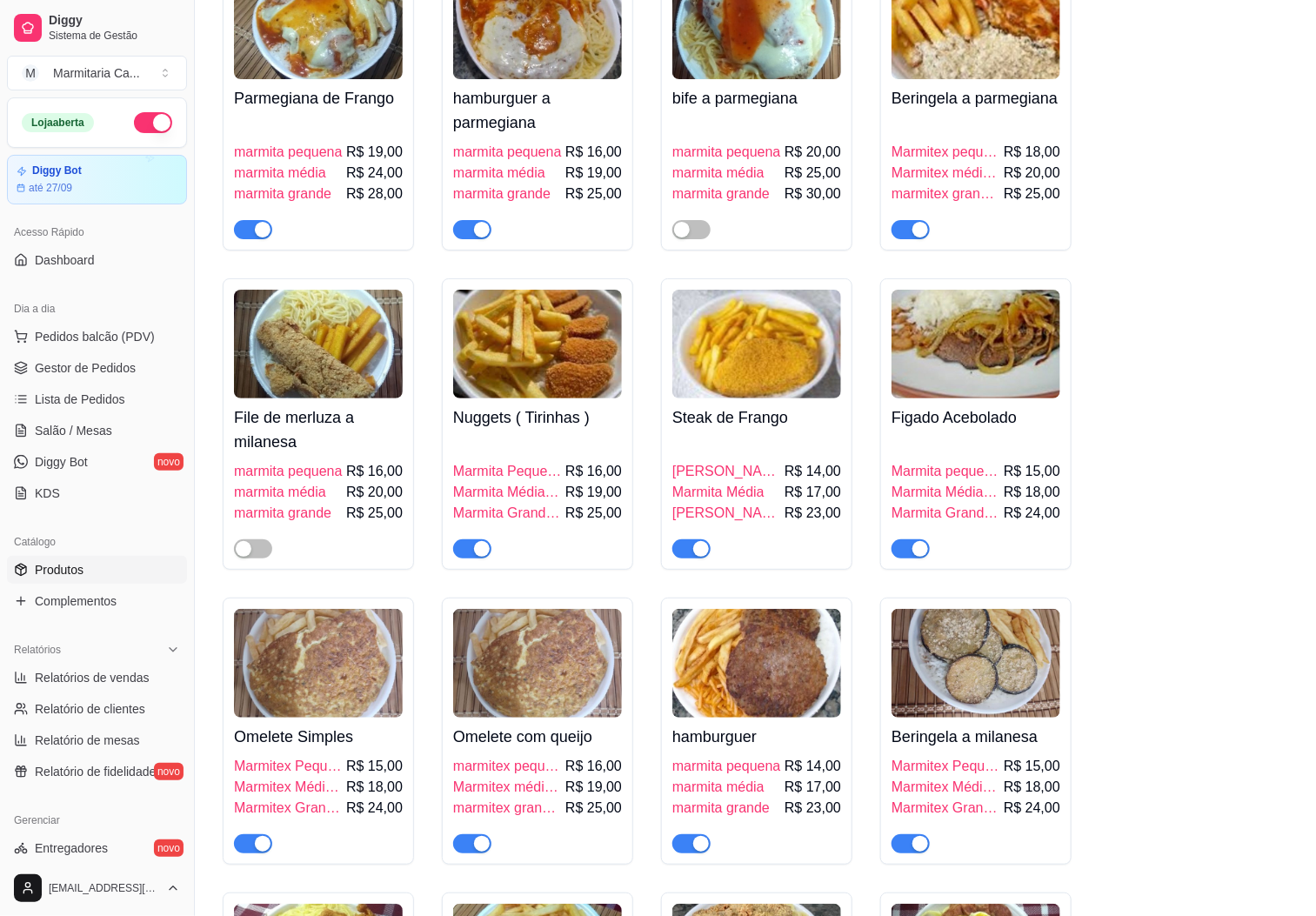
scroll to position [2479, 0]
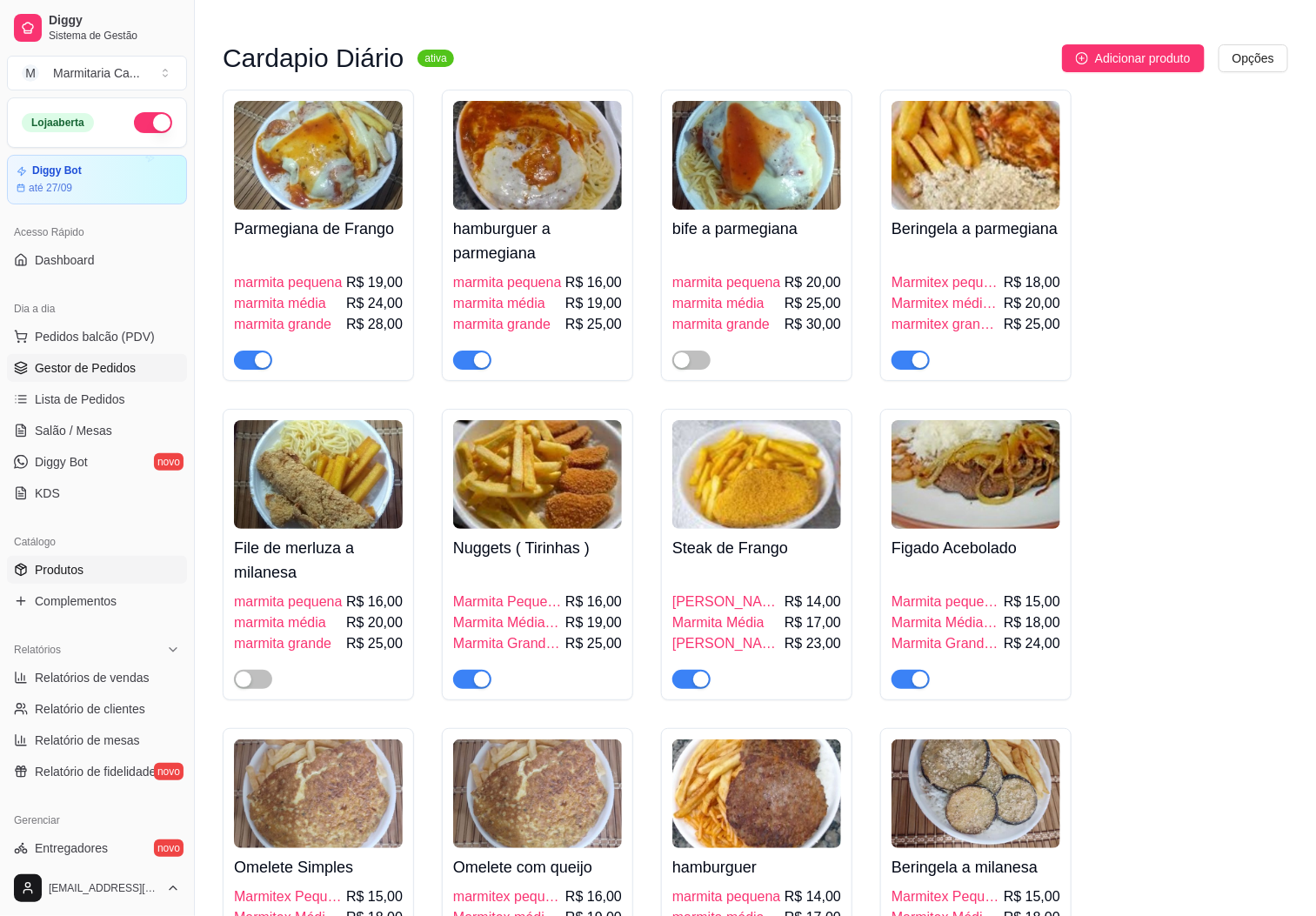
click at [87, 370] on span "Gestor de Pedidos" at bounding box center [85, 367] width 101 height 17
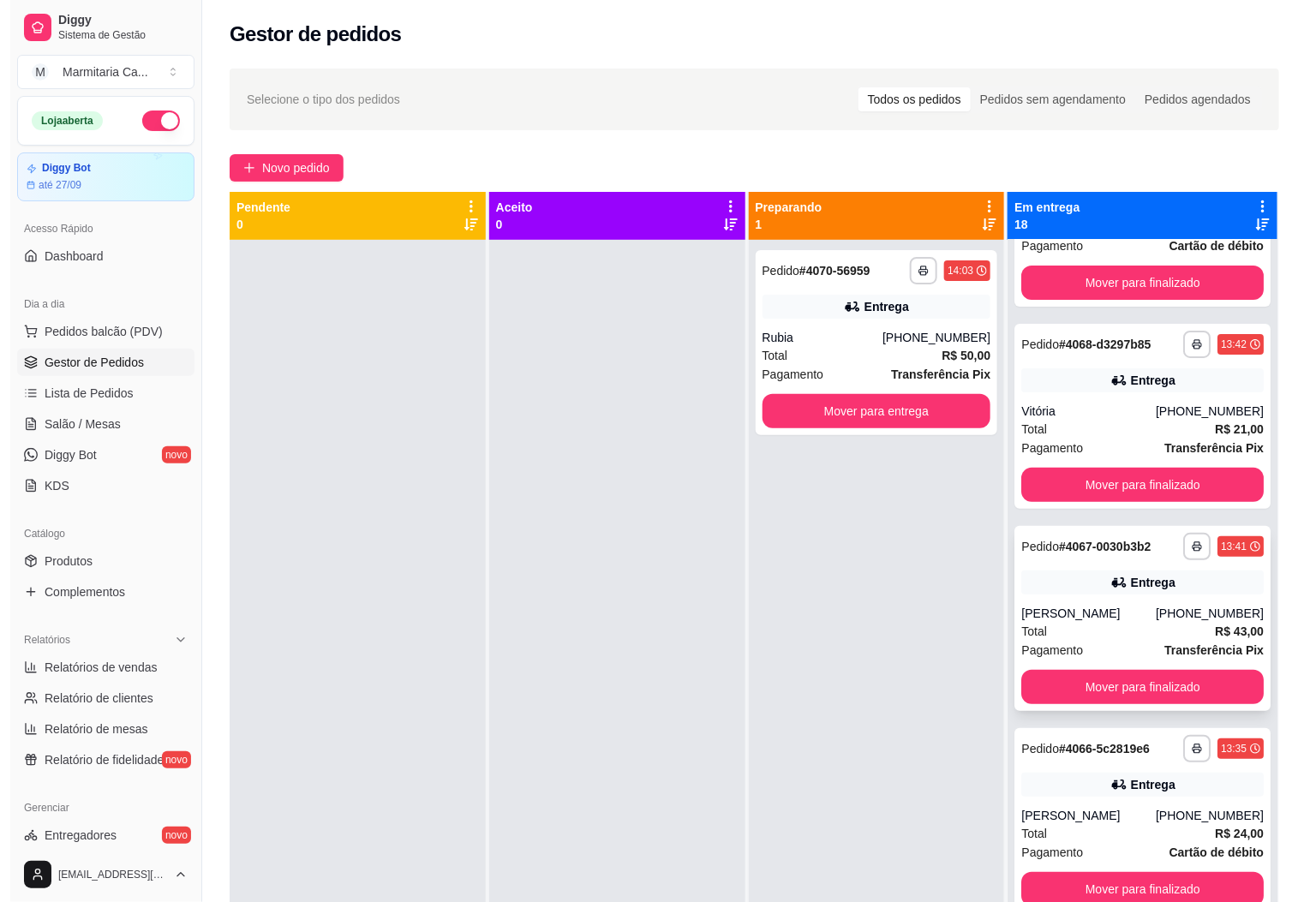
scroll to position [257, 0]
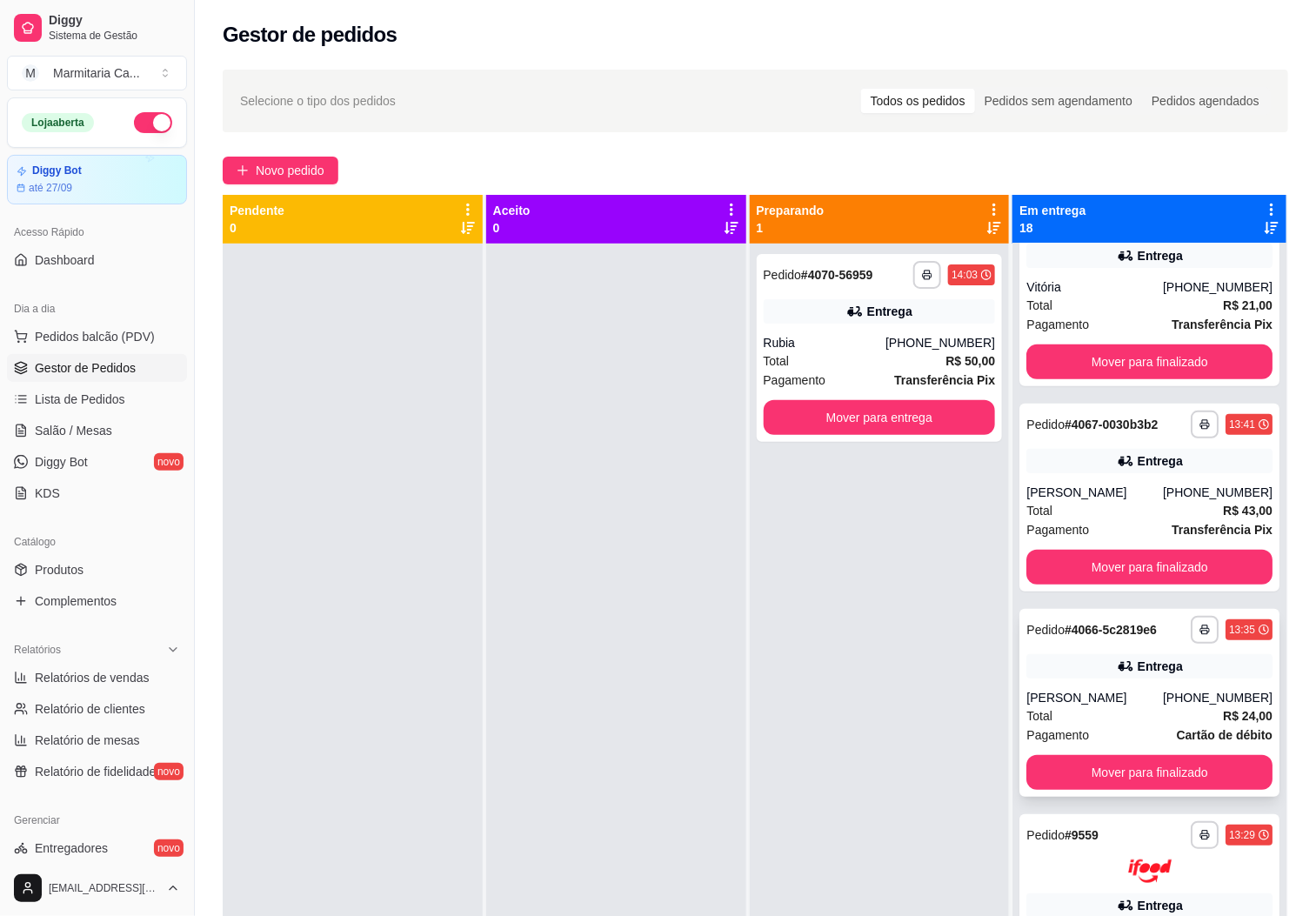
click at [919, 725] on div "Total R$ 24,00" at bounding box center [1149, 715] width 246 height 19
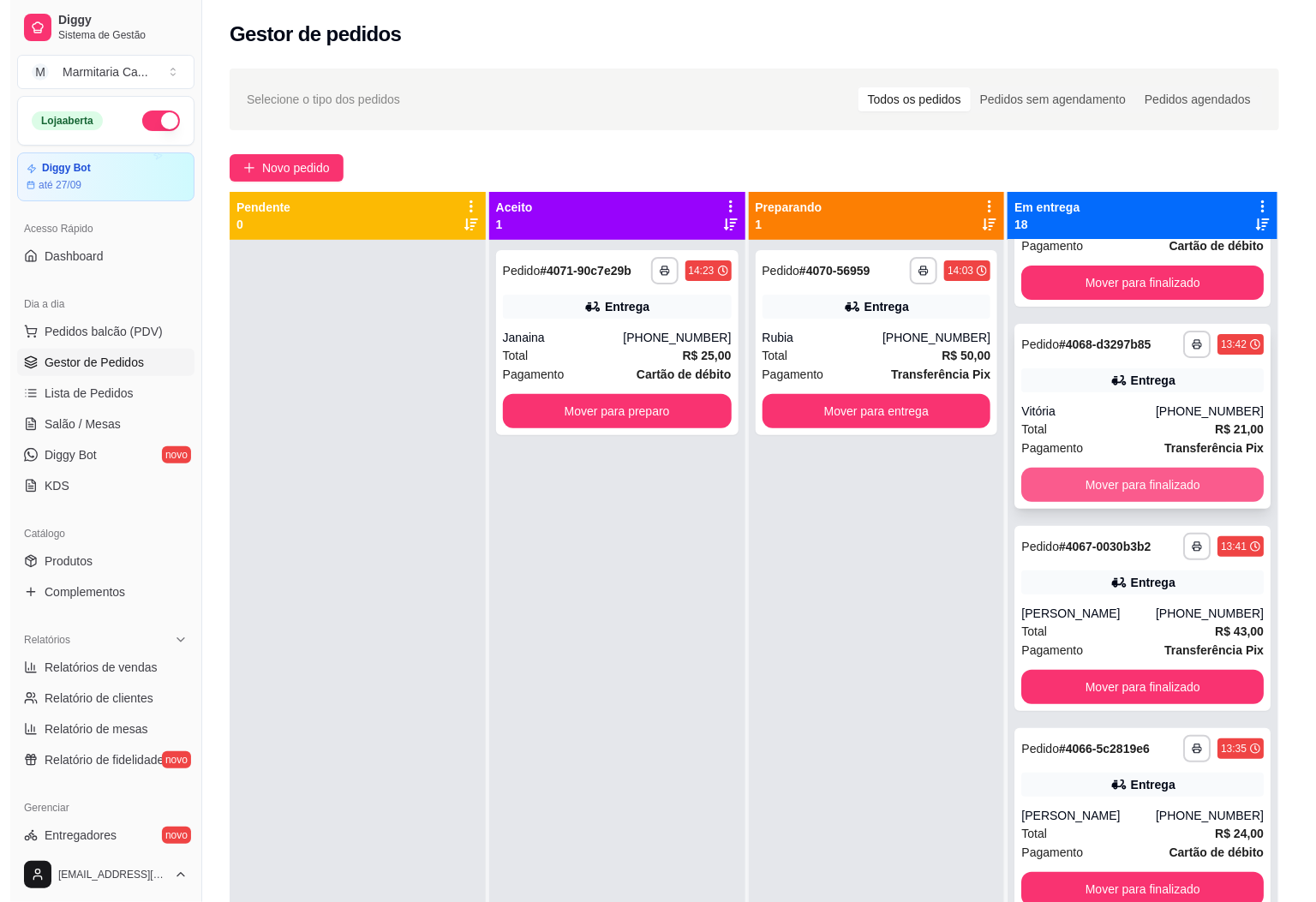
scroll to position [0, 0]
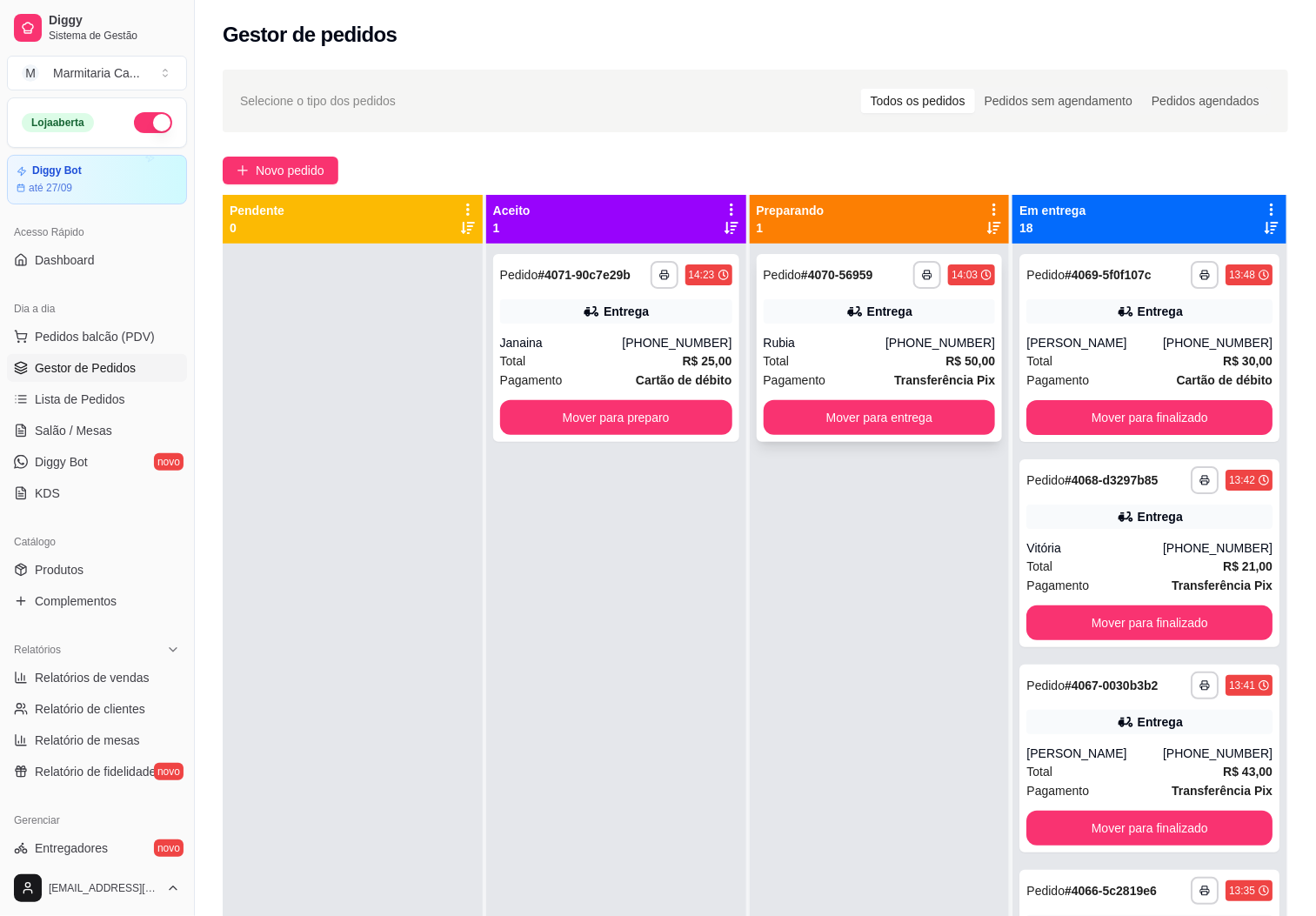
click at [883, 357] on div "Total R$ 50,00" at bounding box center [879, 360] width 232 height 19
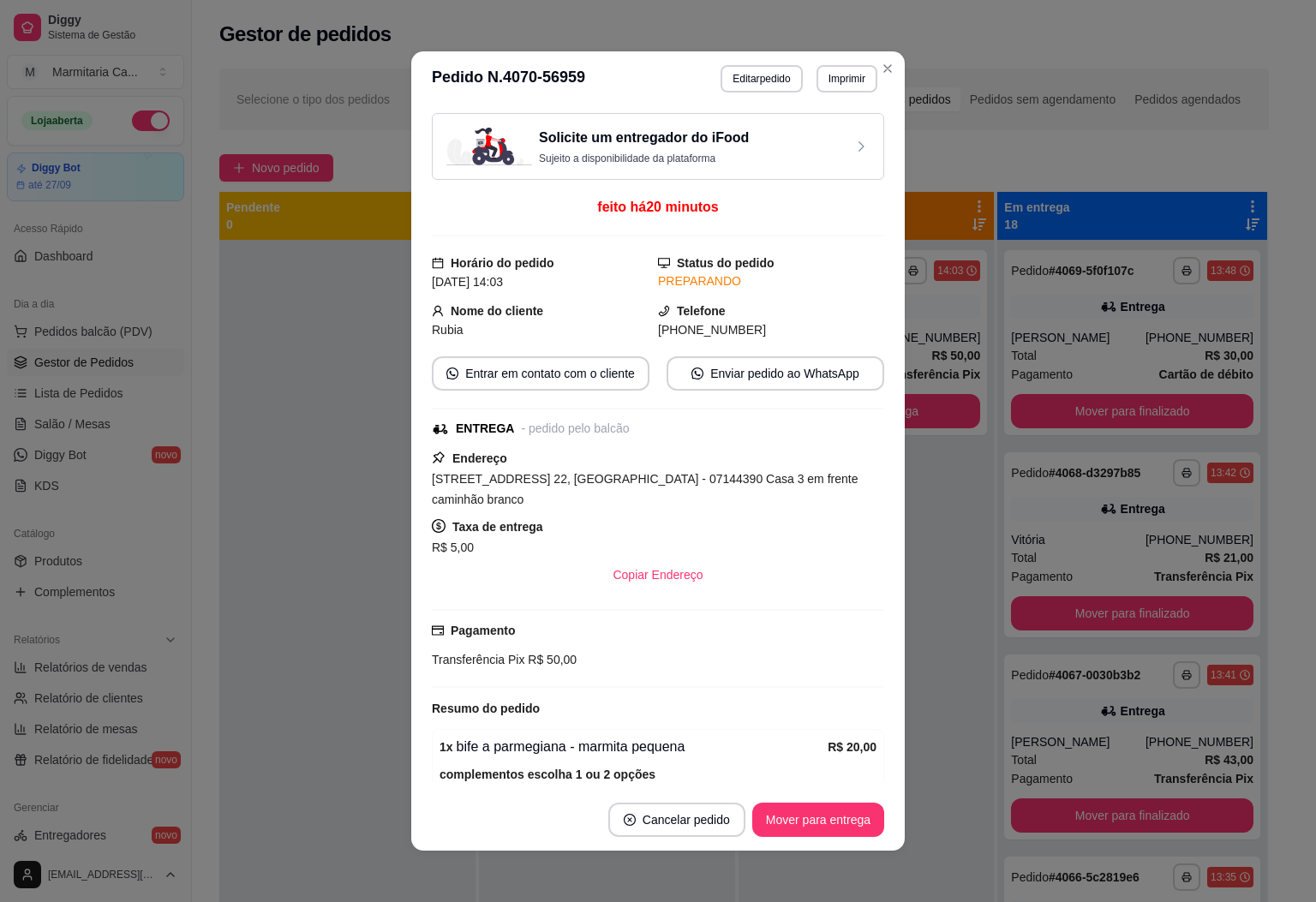
scroll to position [255, 0]
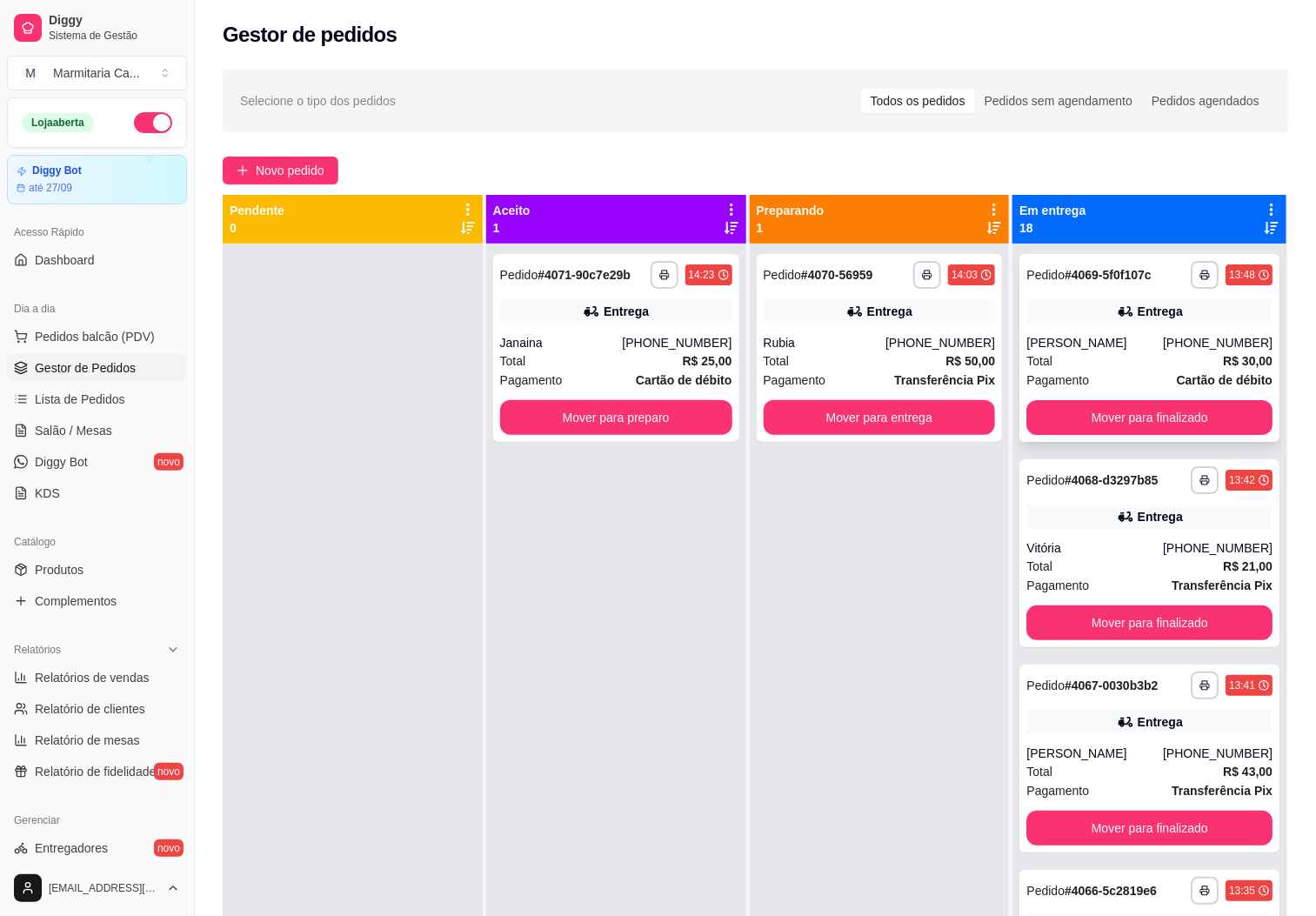
click at [919, 329] on div "**********" at bounding box center [1149, 348] width 260 height 188
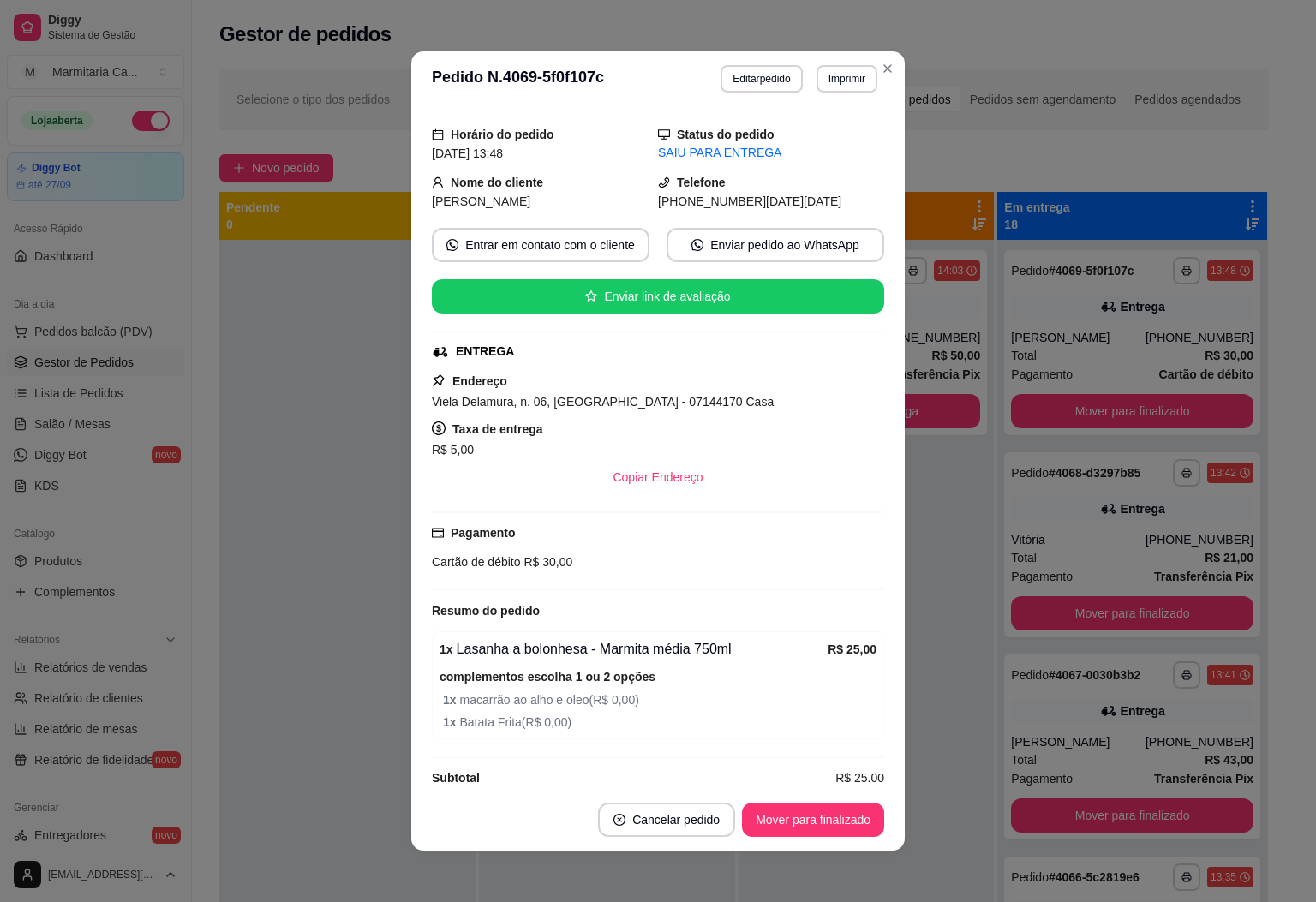
scroll to position [160, 0]
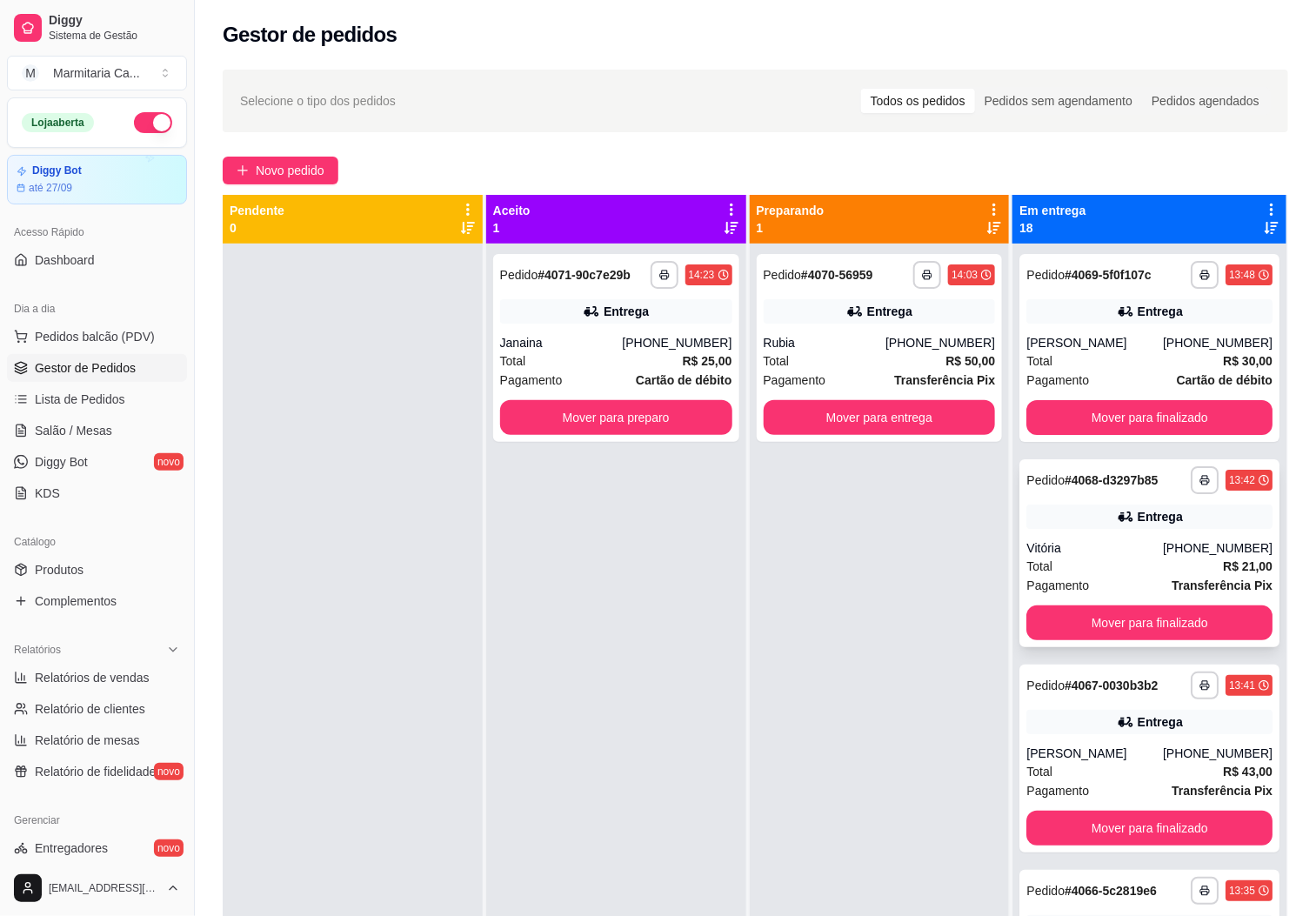
click at [919, 548] on div "**********" at bounding box center [1149, 553] width 260 height 188
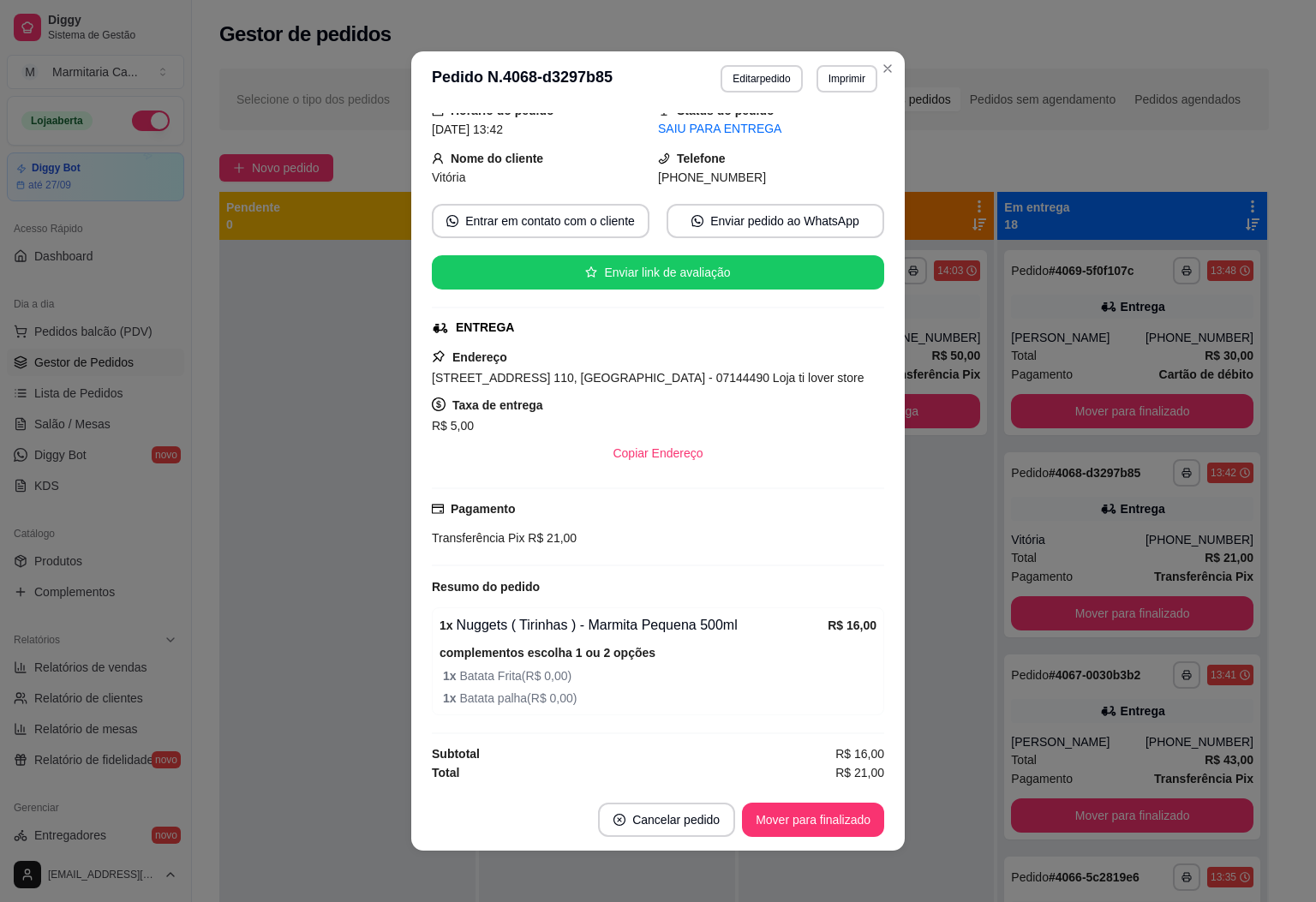
scroll to position [3, 0]
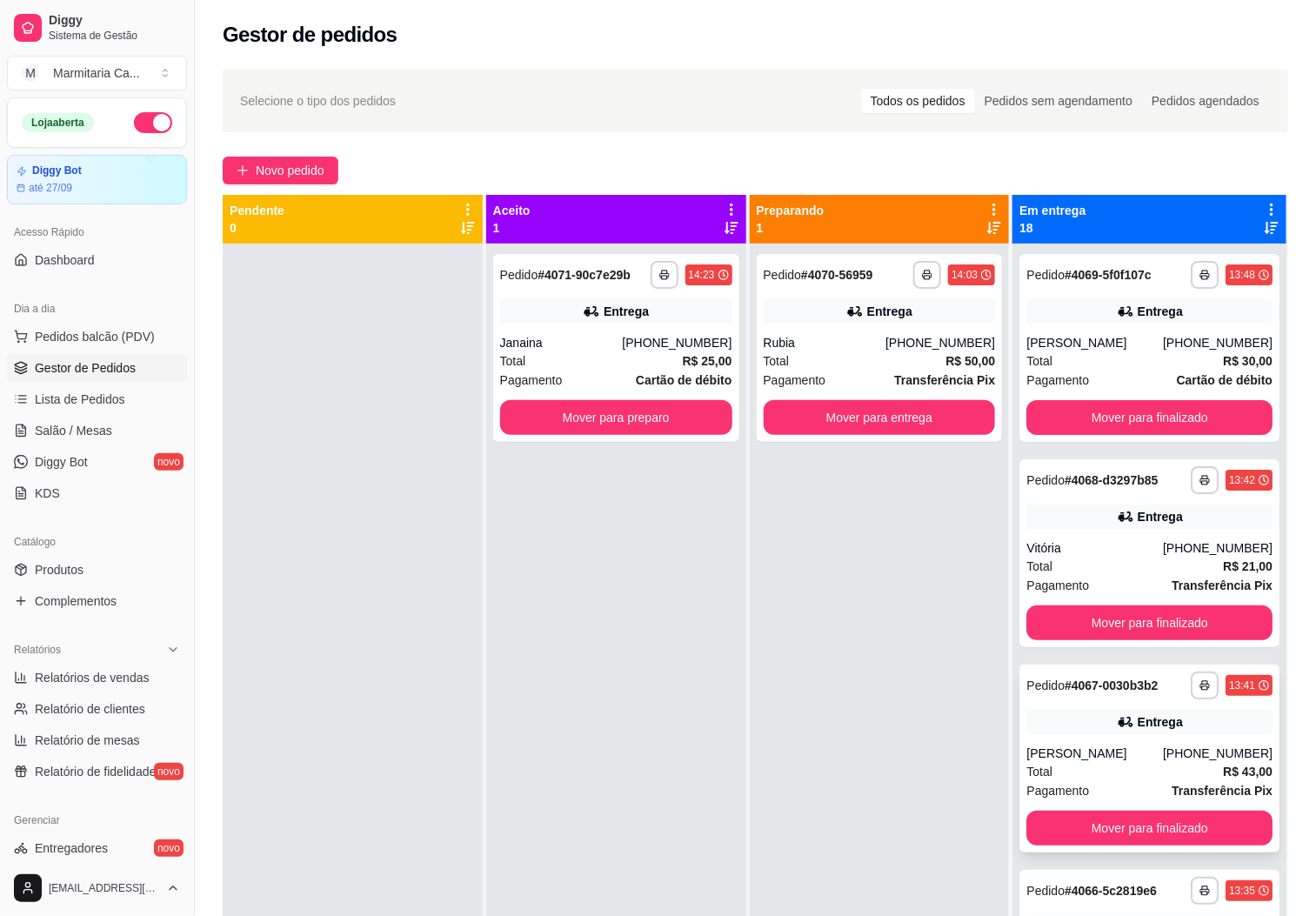
click at [919, 762] on div "**********" at bounding box center [1149, 758] width 260 height 188
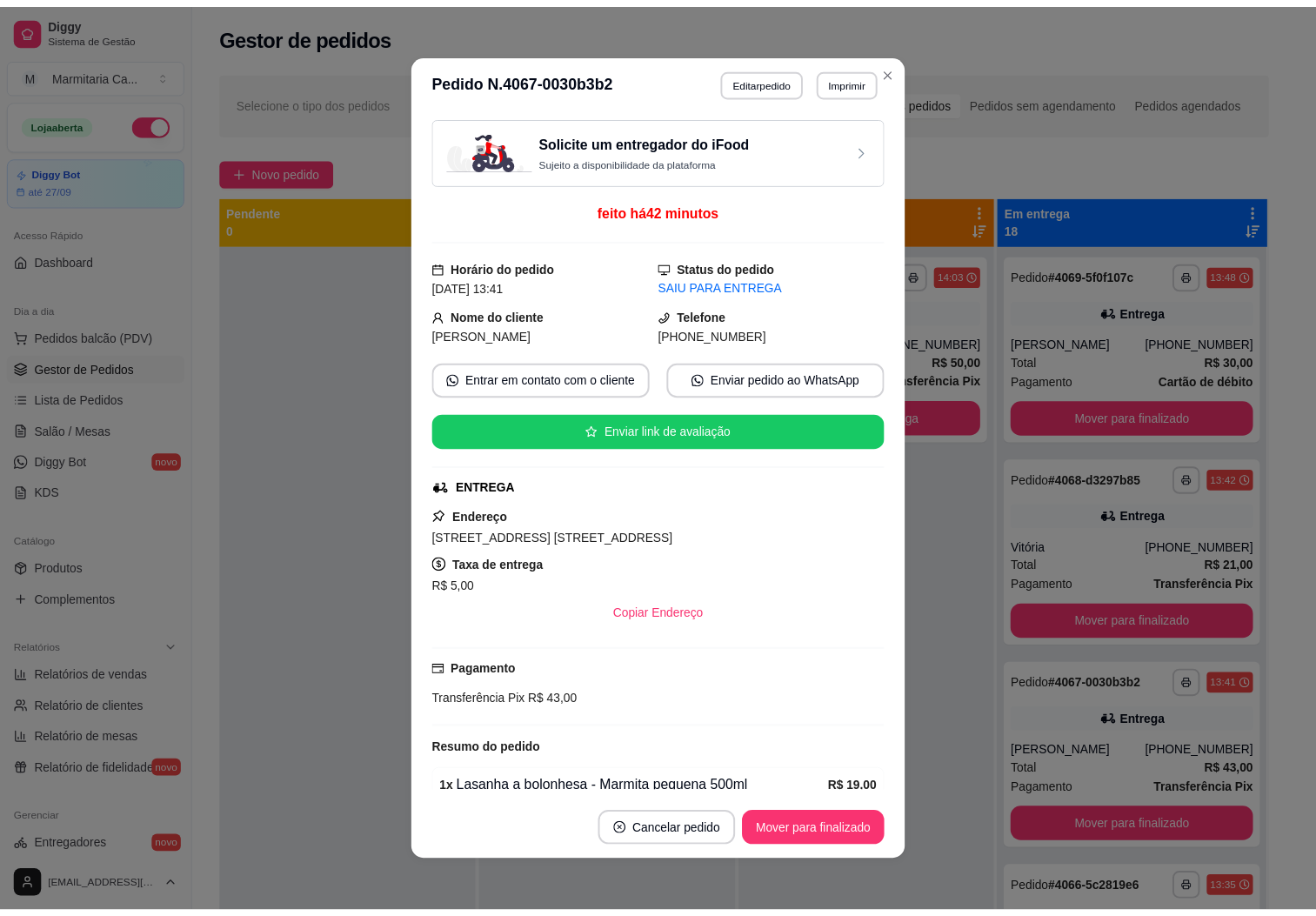
scroll to position [261, 0]
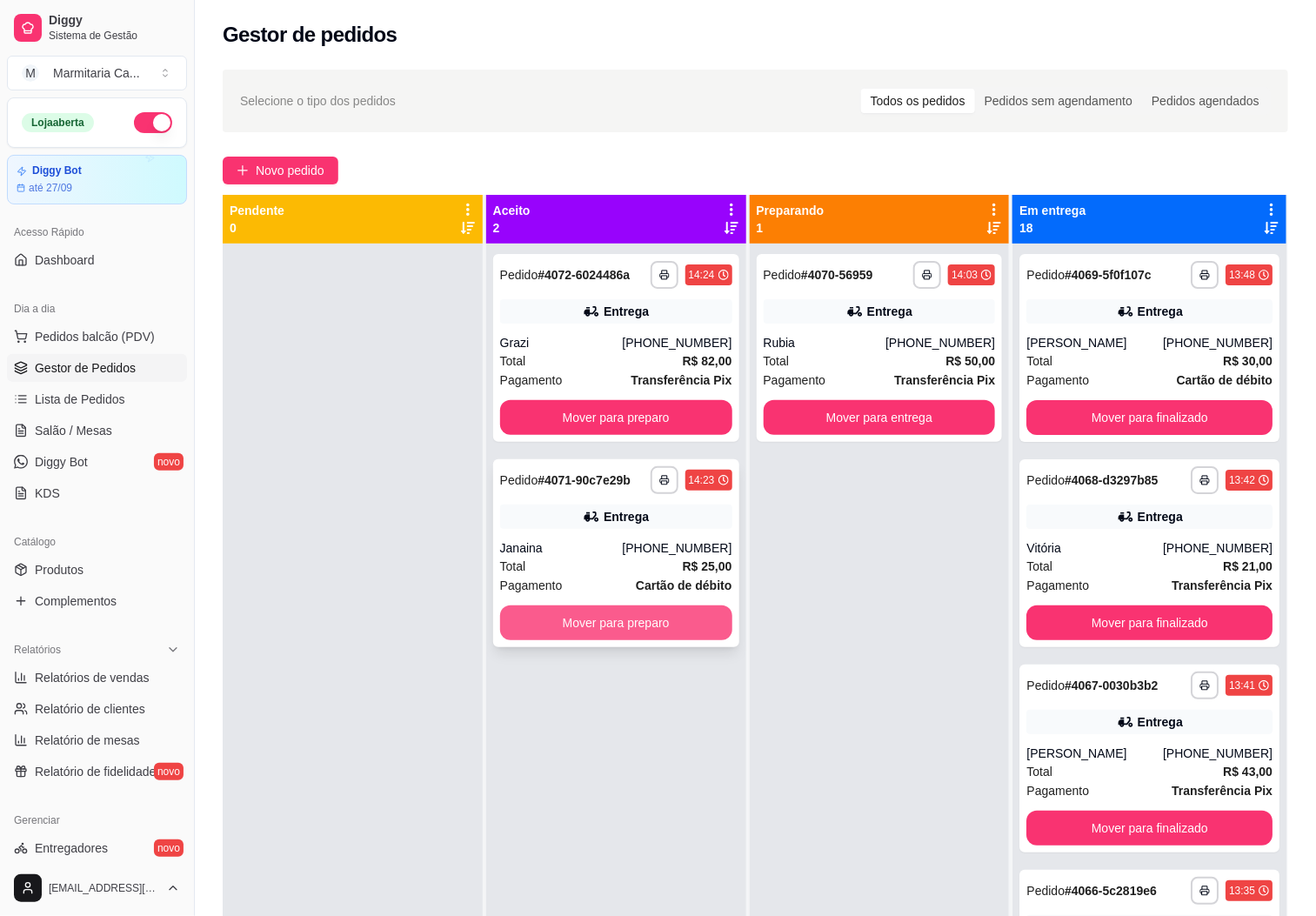
click at [607, 622] on button "Mover para preparo" at bounding box center [616, 623] width 232 height 35
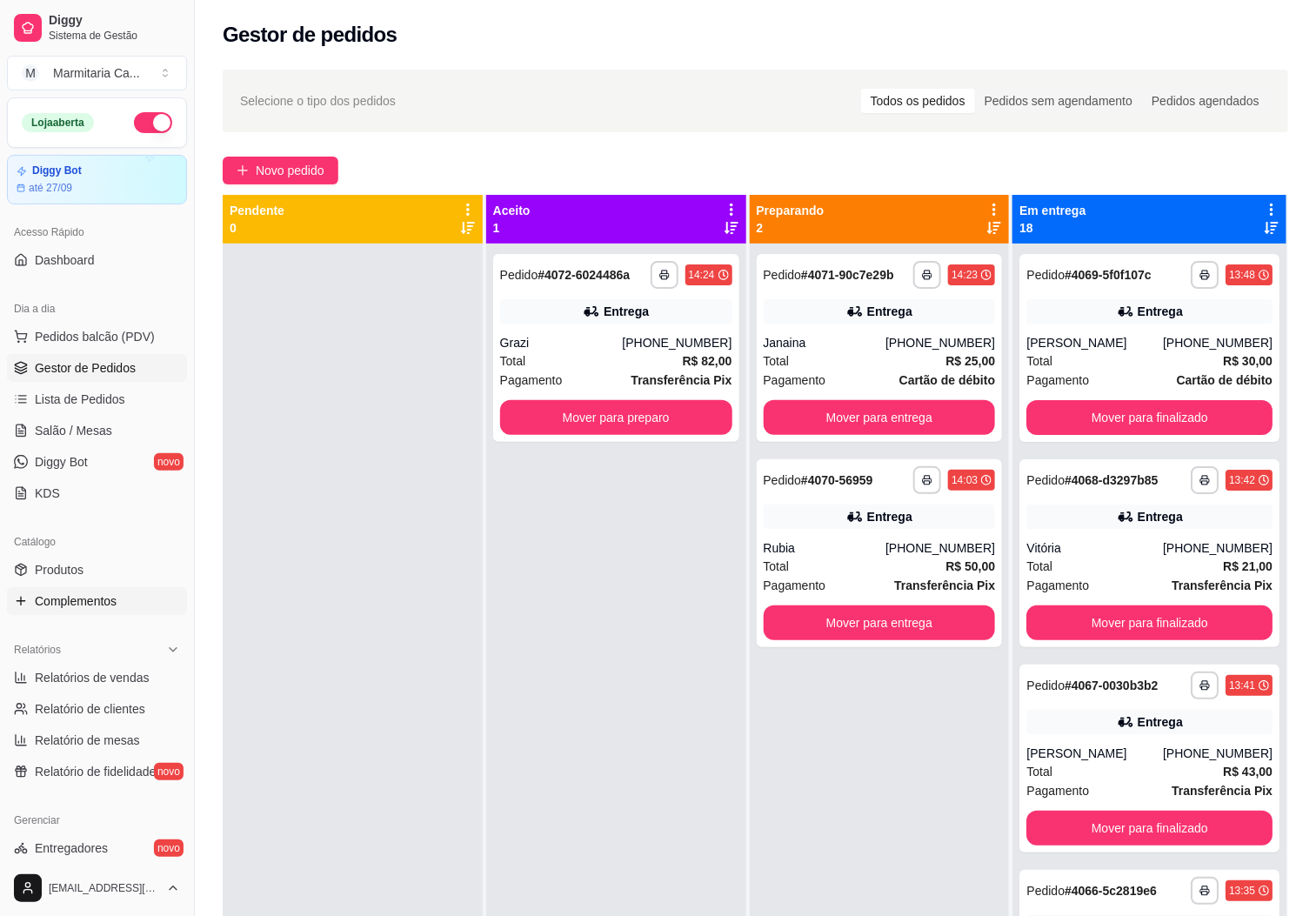
click at [119, 590] on link "Complementos" at bounding box center [97, 601] width 180 height 28
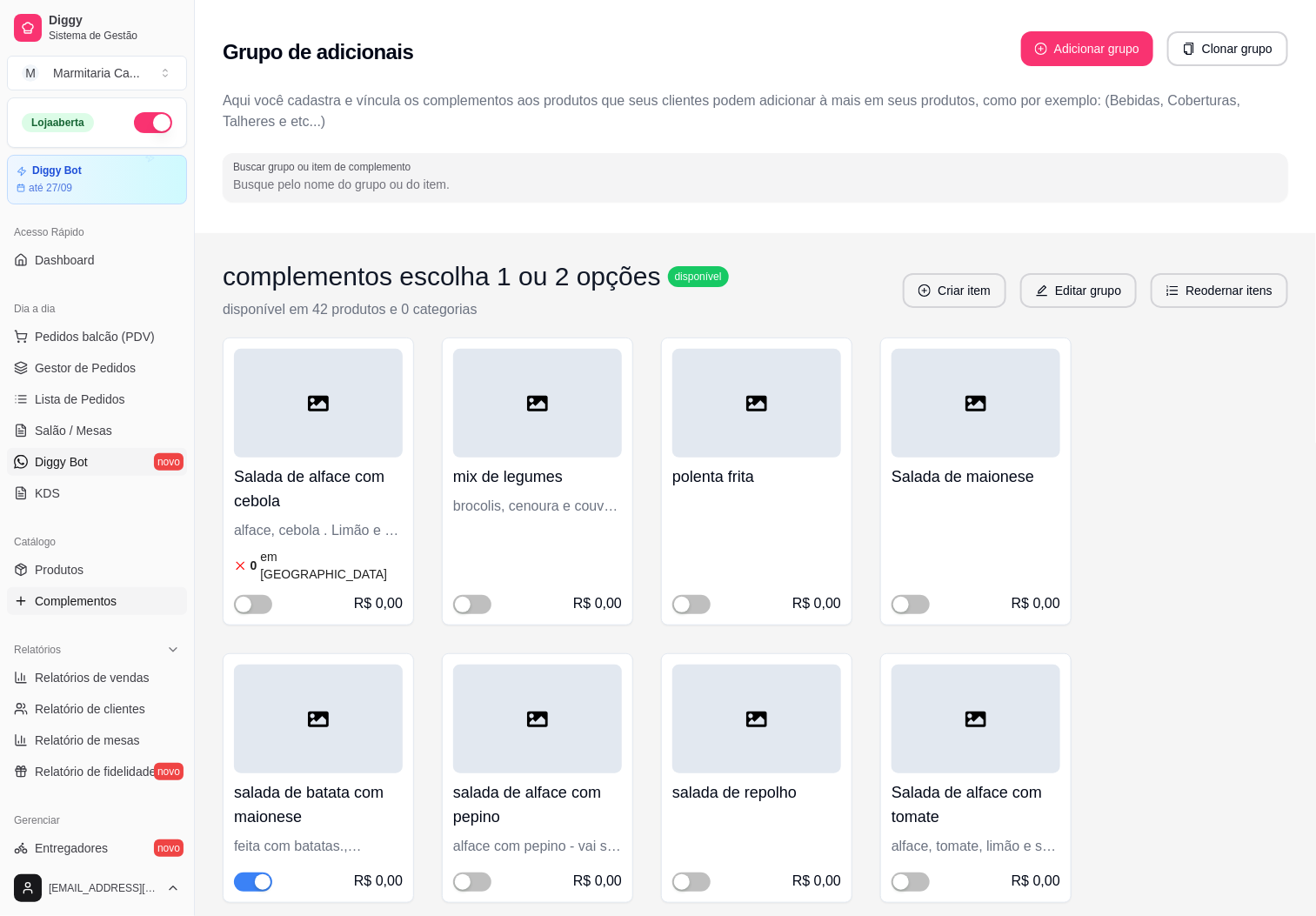
click at [69, 465] on span "Diggy Bot" at bounding box center [61, 461] width 53 height 17
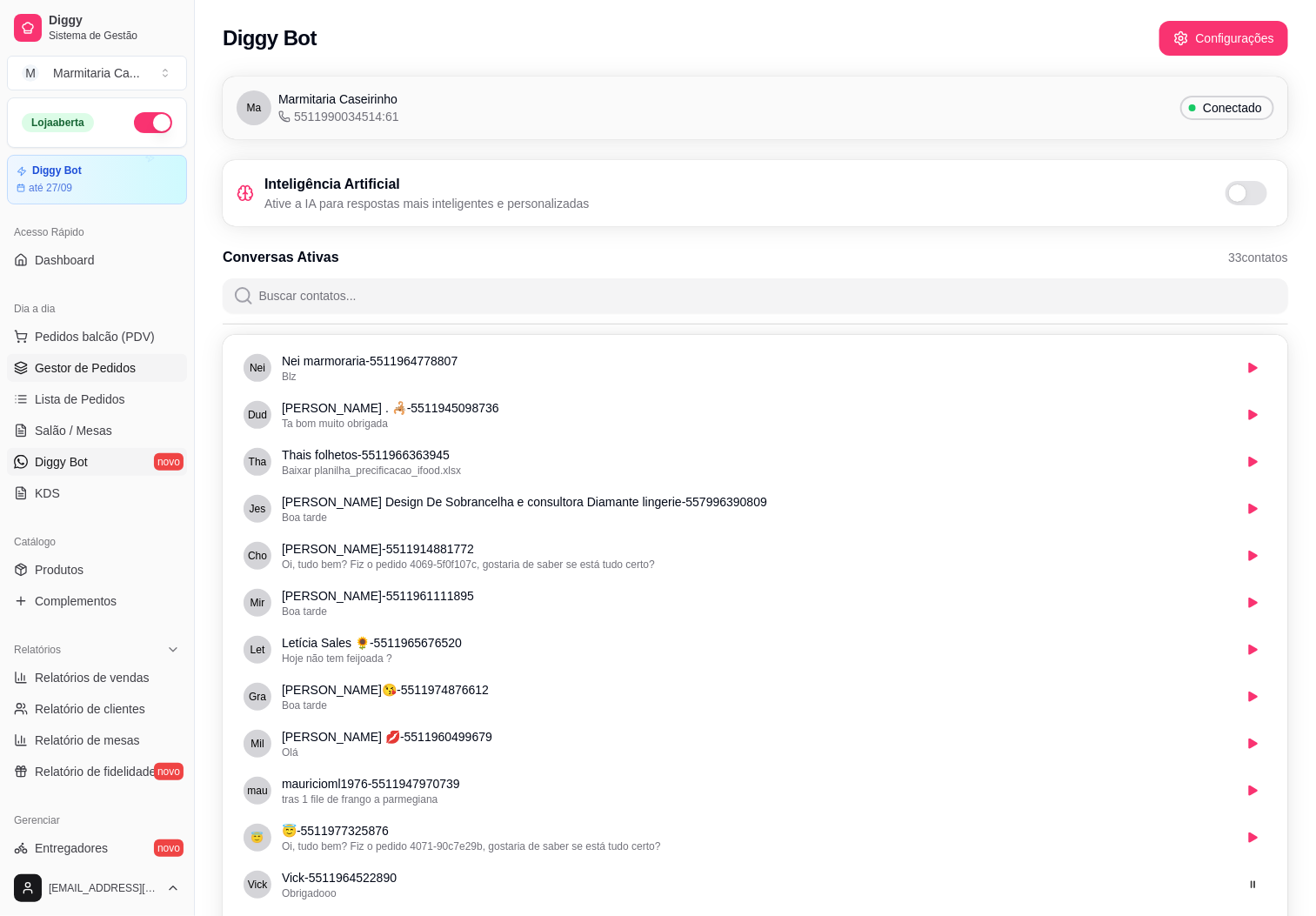
click at [105, 376] on span "Gestor de Pedidos" at bounding box center [85, 367] width 101 height 17
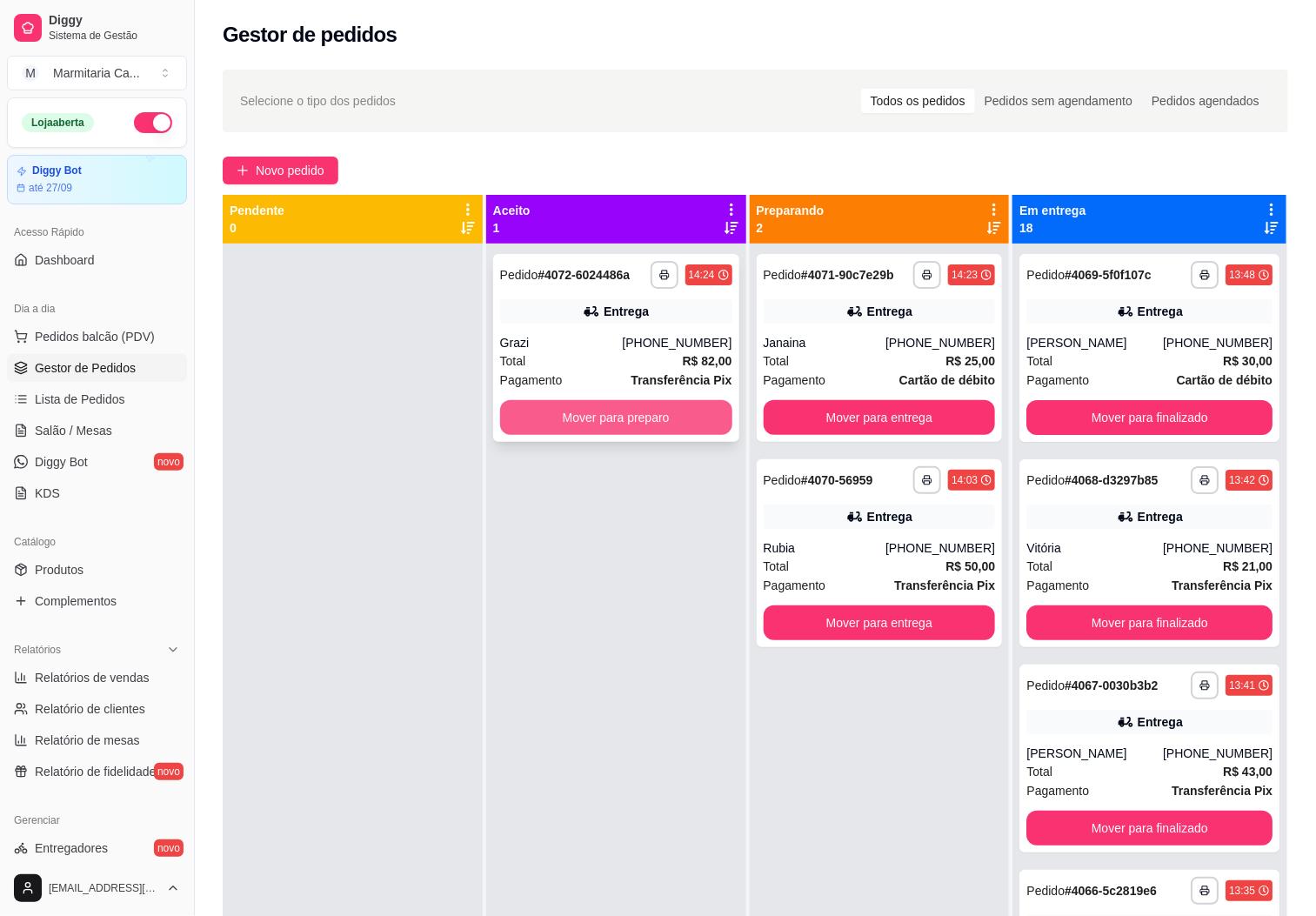
click at [687, 418] on button "Mover para preparo" at bounding box center [616, 417] width 232 height 35
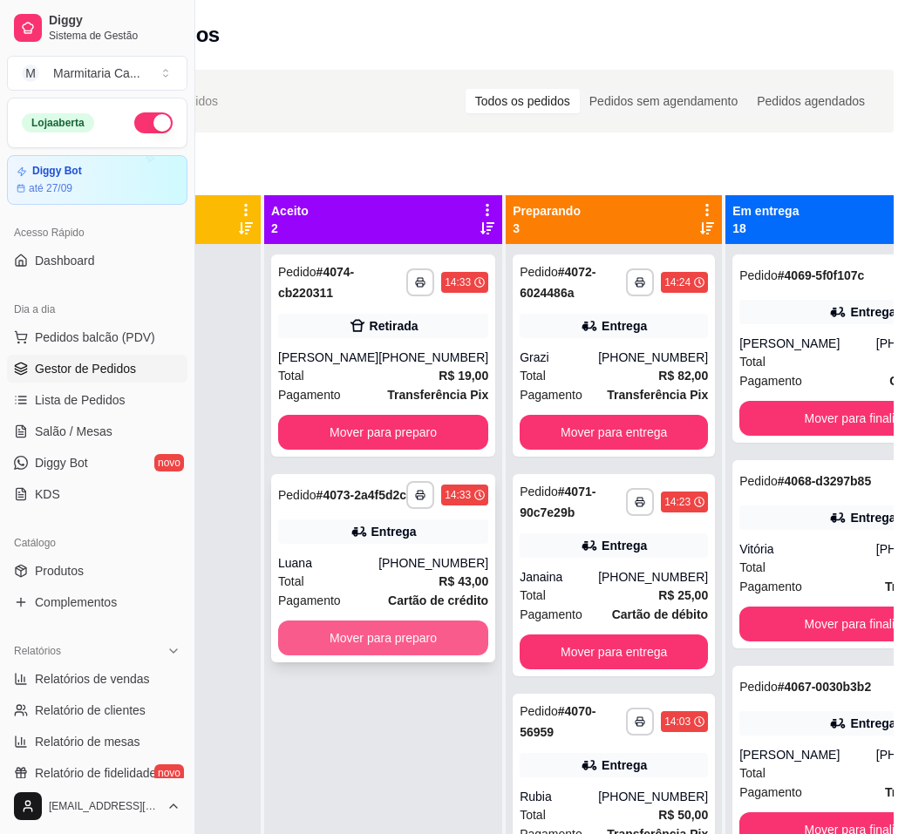
click at [440, 639] on button "Mover para preparo" at bounding box center [383, 638] width 210 height 35
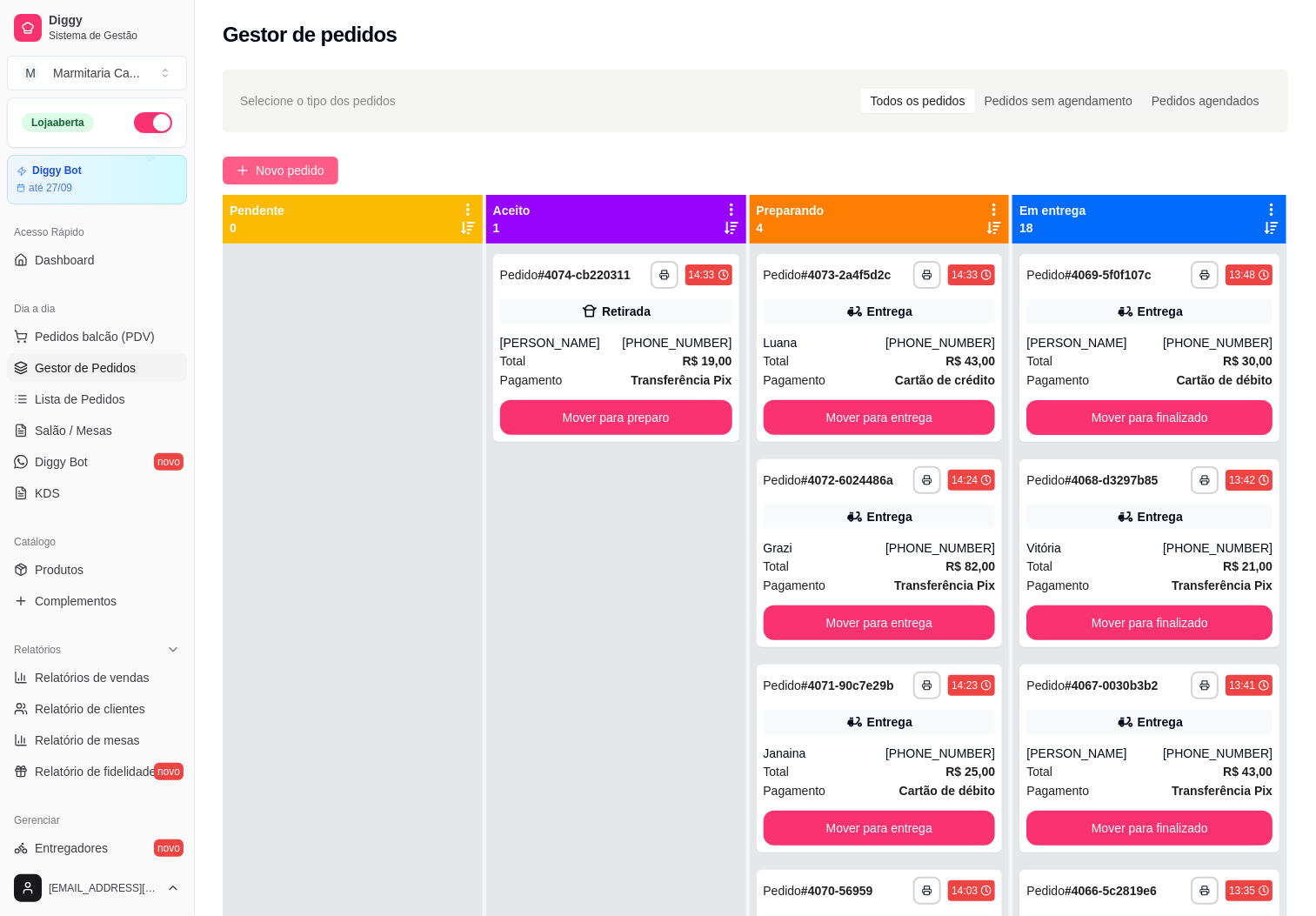
click at [287, 161] on span "Novo pedido" at bounding box center [289, 170] width 69 height 19
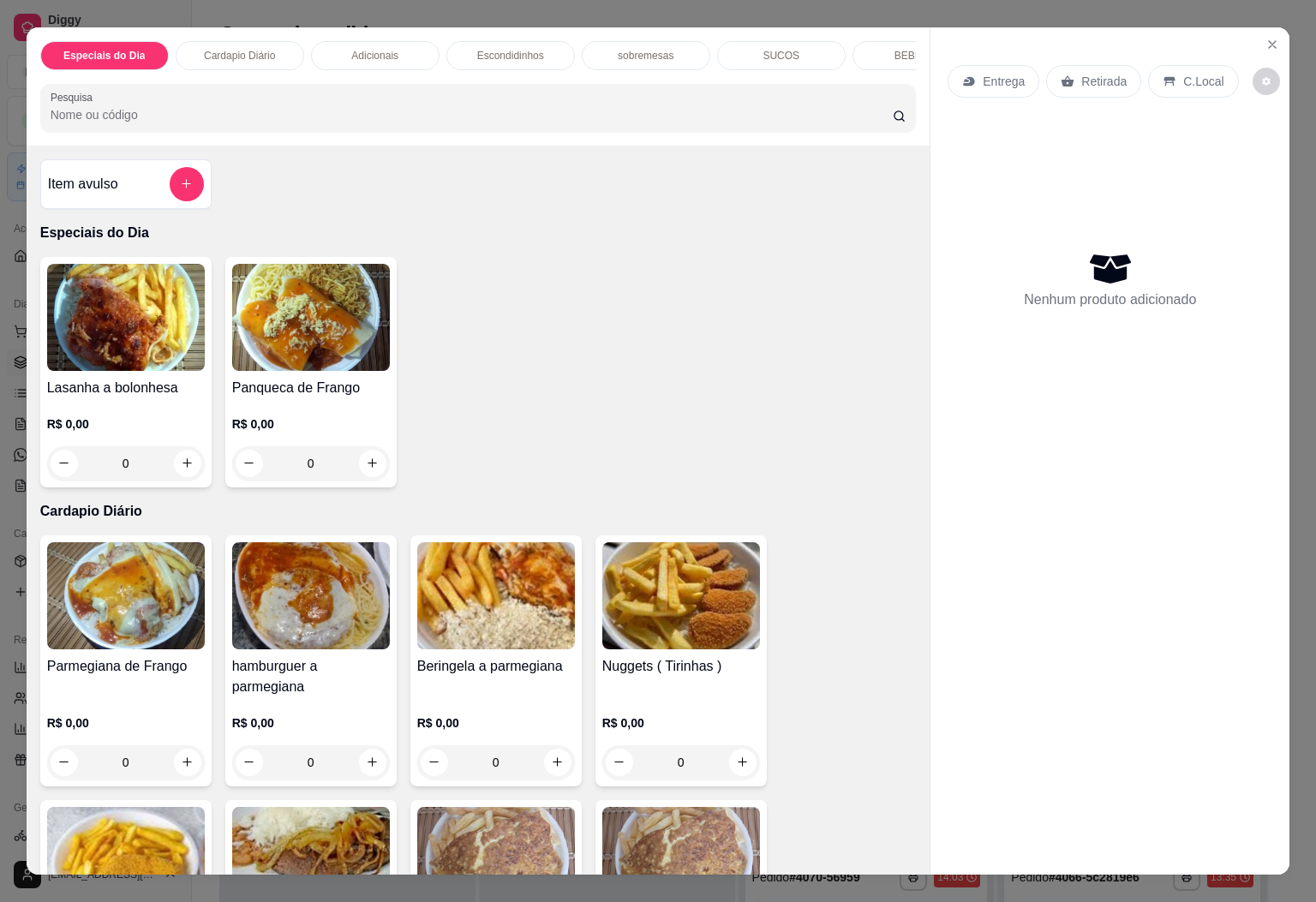
click at [178, 677] on h4 "Parmegiana de Frango" at bounding box center [126, 666] width 157 height 21
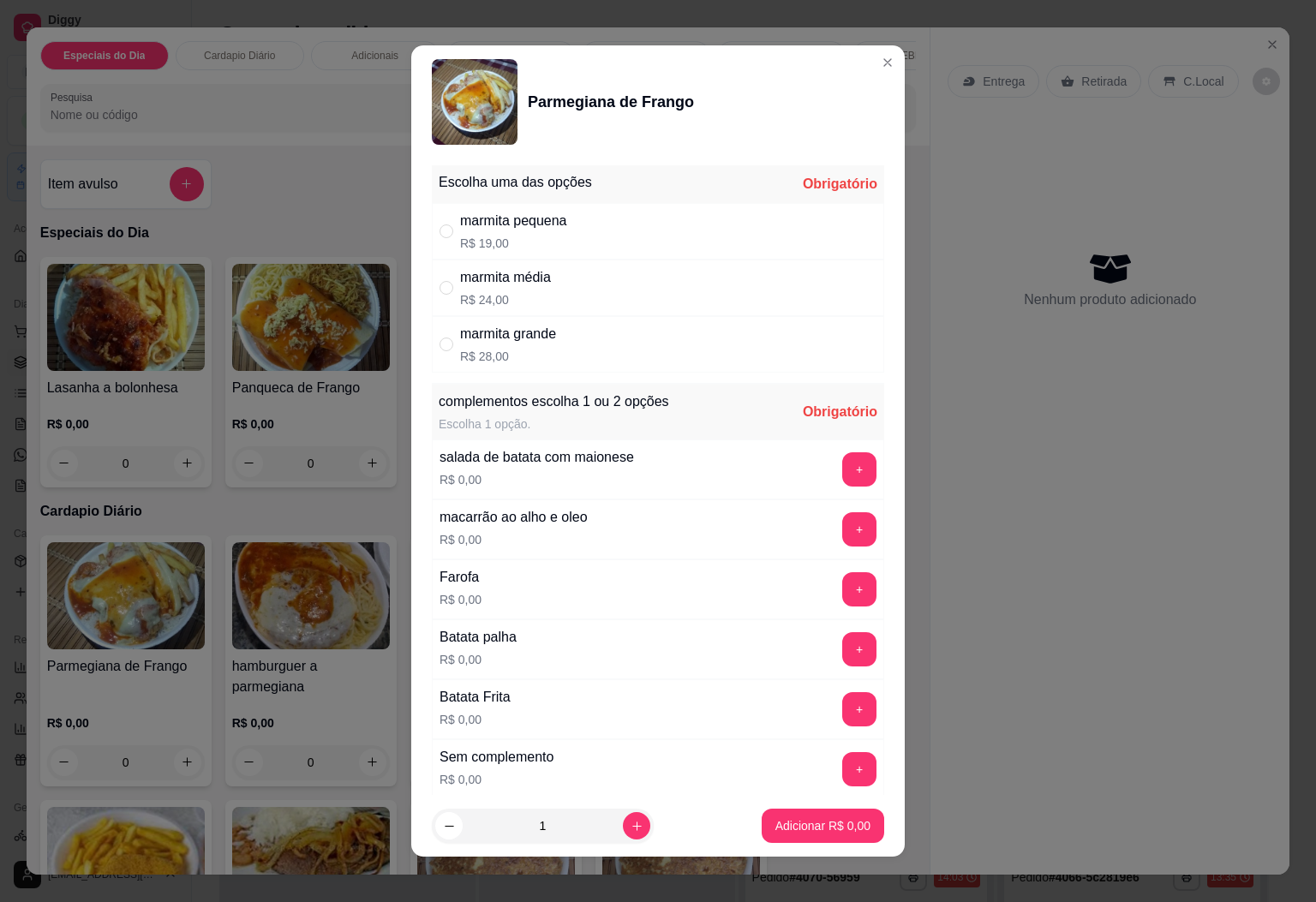
click at [579, 234] on div "marmita pequena R$ 19,00" at bounding box center [658, 232] width 452 height 57
radio input "true"
click at [842, 532] on button "+" at bounding box center [859, 529] width 34 height 34
click at [842, 709] on button "+" at bounding box center [859, 708] width 34 height 34
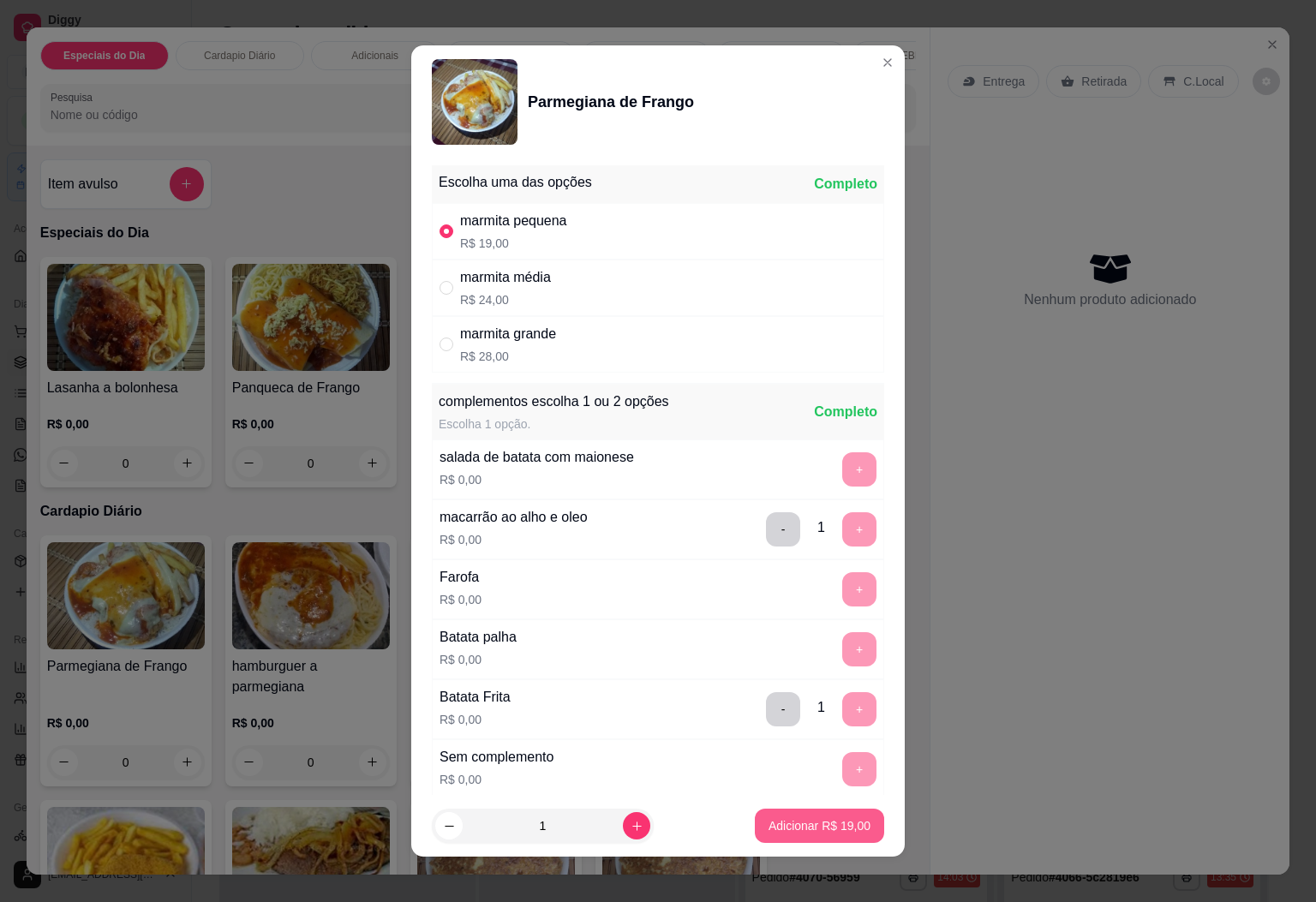
click at [799, 815] on button "Adicionar R$ 19,00" at bounding box center [820, 825] width 130 height 34
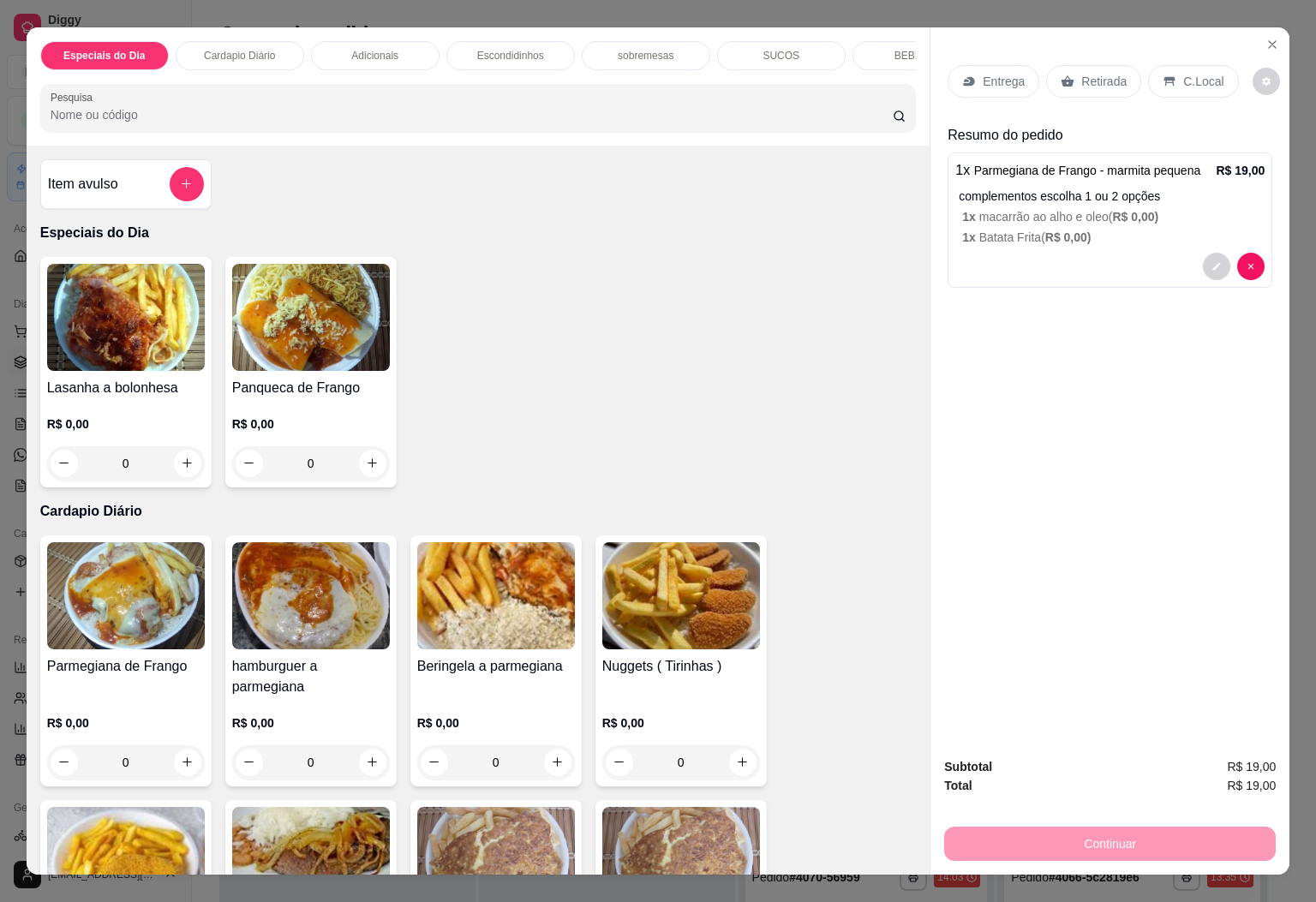
click at [905, 65] on div "Retirada" at bounding box center [1093, 81] width 95 height 32
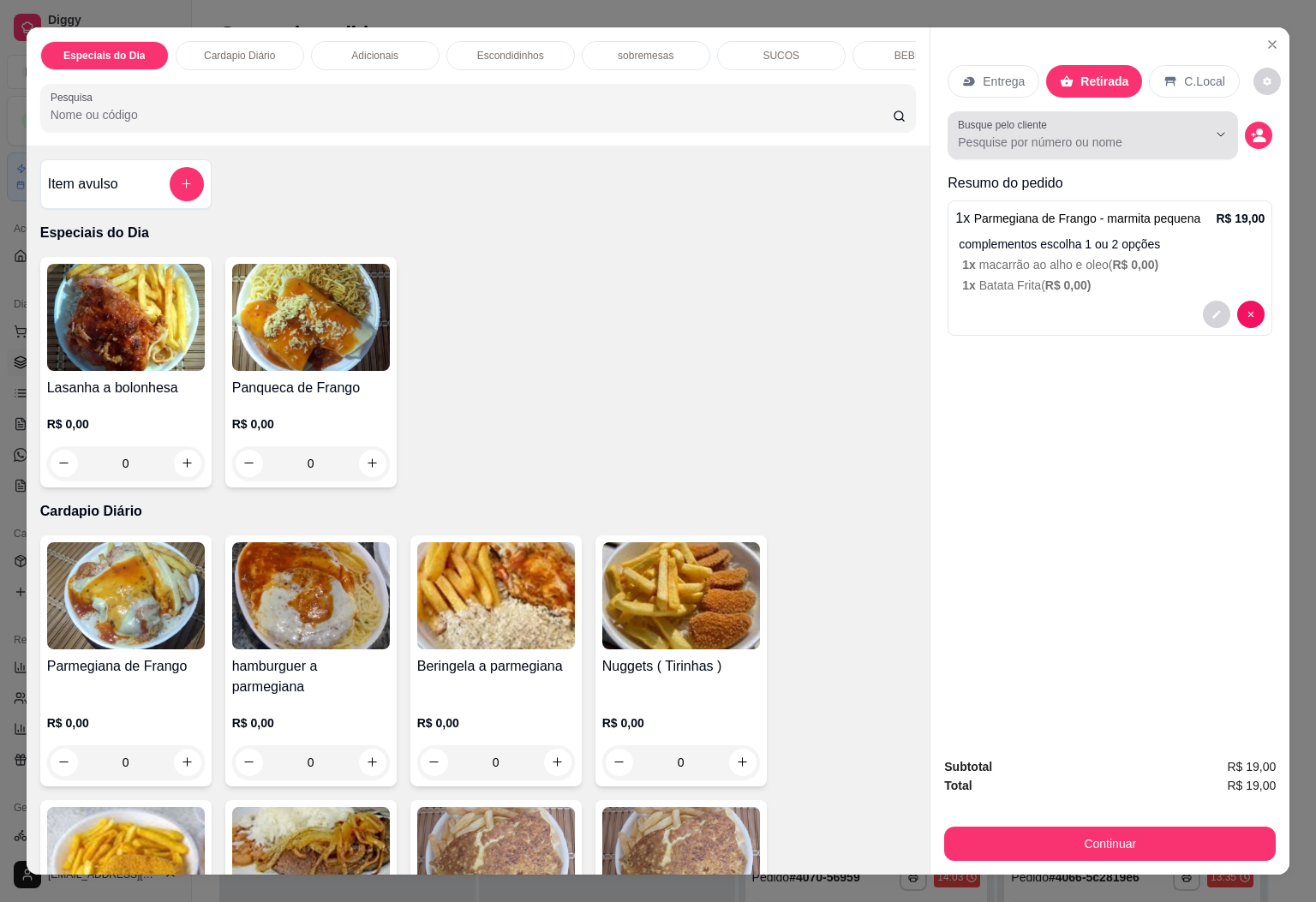
click at [905, 139] on input "Busque pelo cliente" at bounding box center [1069, 141] width 222 height 17
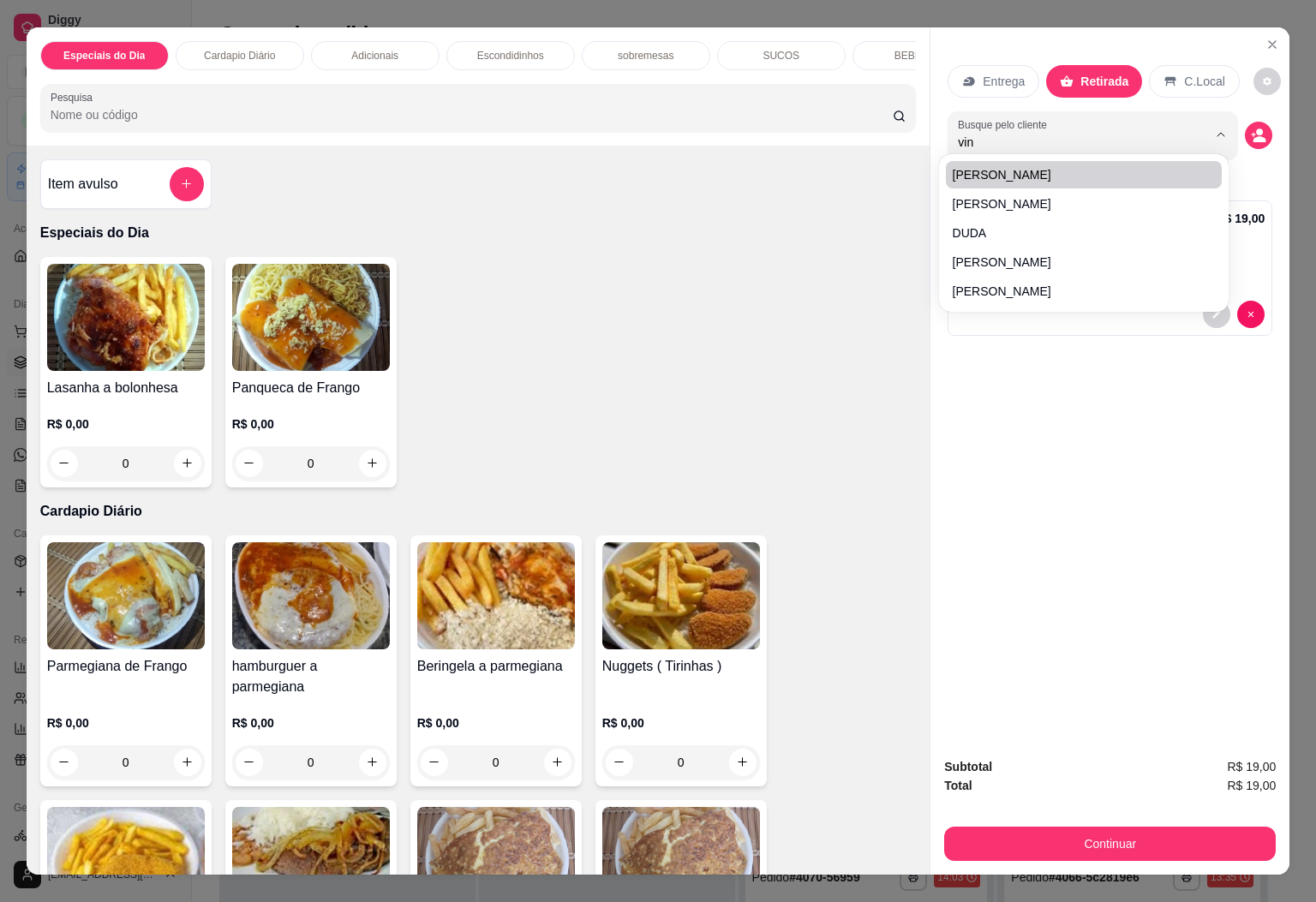
type input "vini"
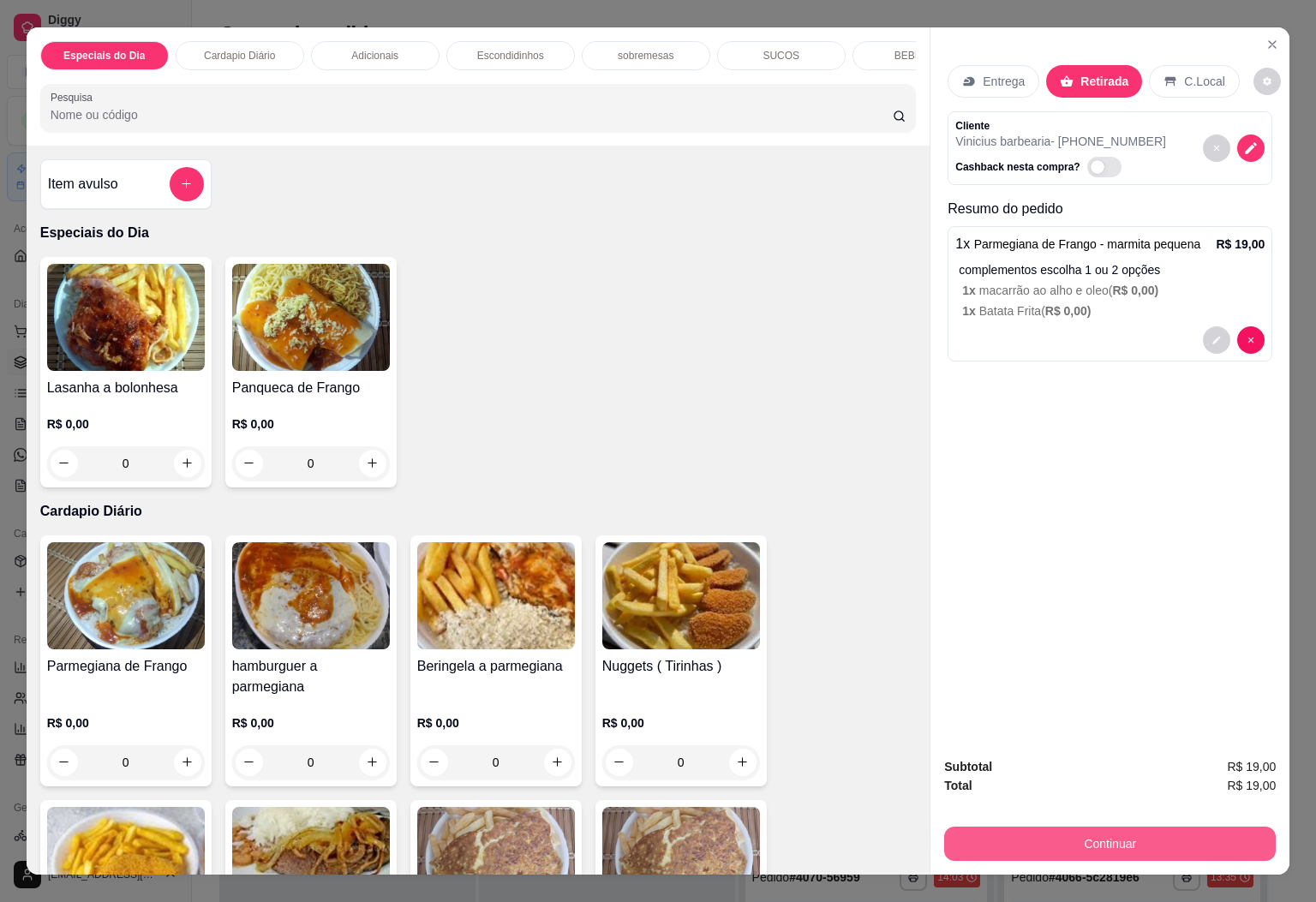
click at [905, 828] on button "Continuar" at bounding box center [1110, 843] width 331 height 34
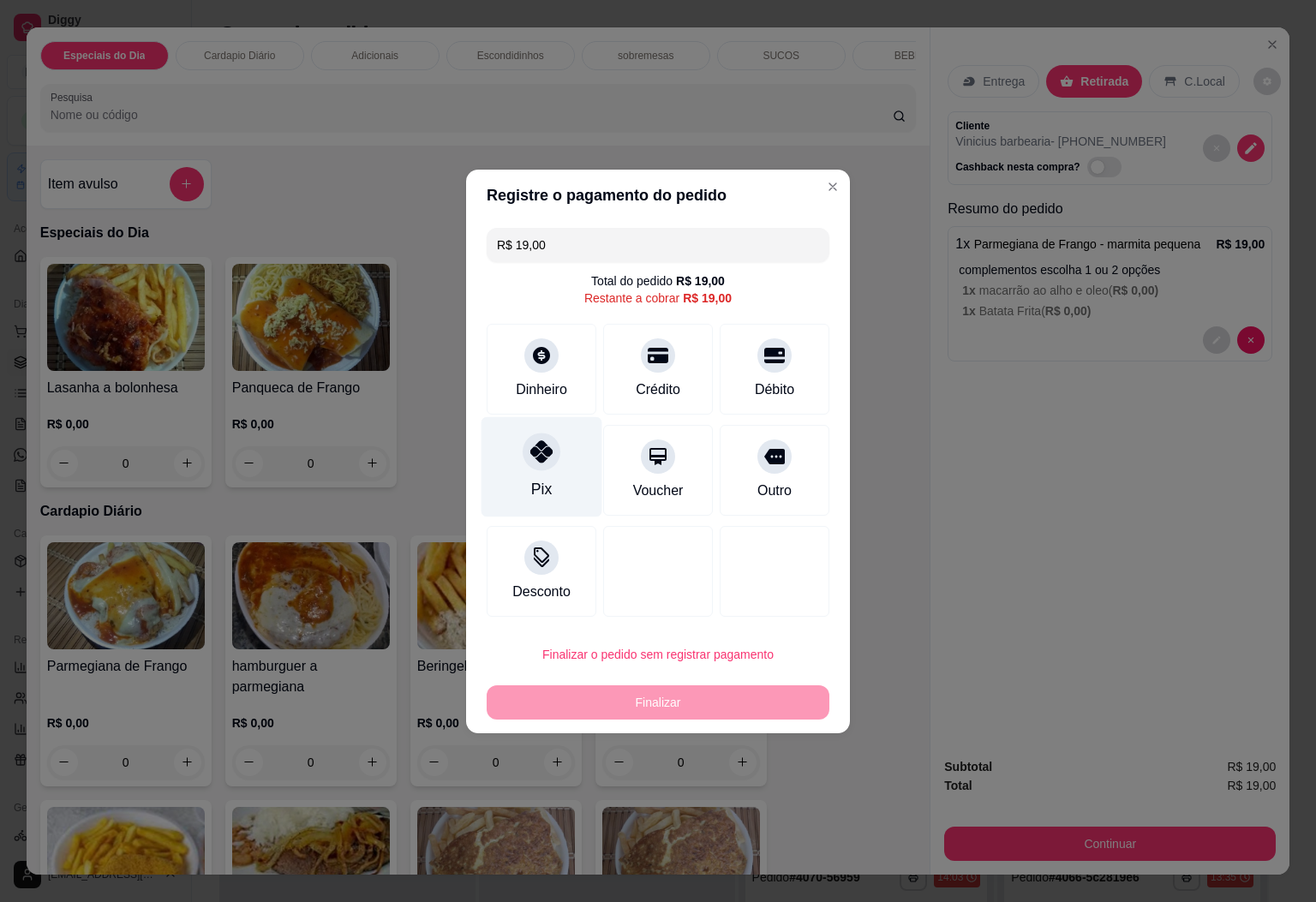
click at [576, 452] on div "Pix" at bounding box center [542, 467] width 121 height 100
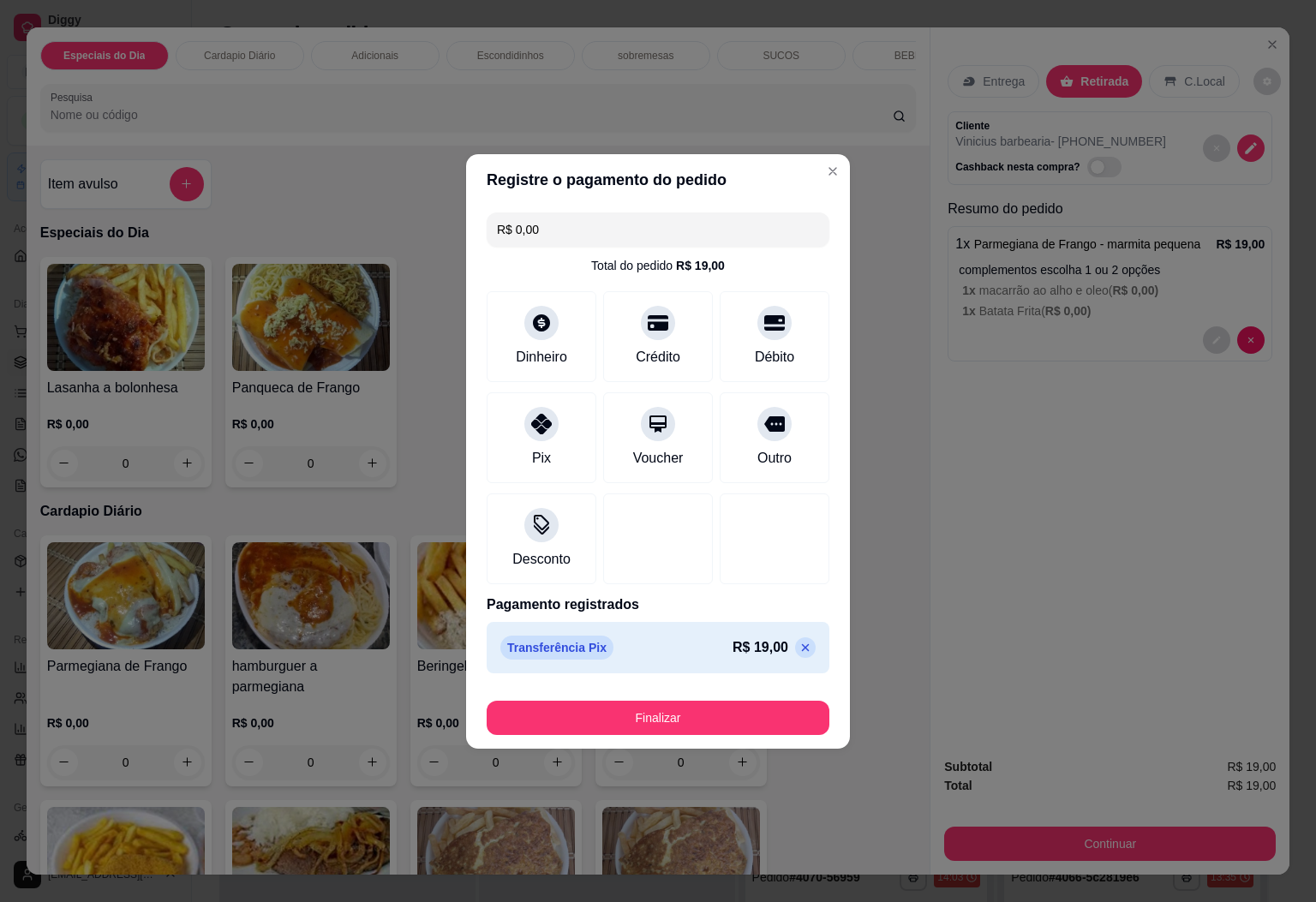
drag, startPoint x: 698, startPoint y: 699, endPoint x: 700, endPoint y: 748, distance: 49.0
click at [699, 702] on div "Finalizar" at bounding box center [658, 714] width 343 height 41
click at [700, 748] on footer "Finalizar" at bounding box center [658, 714] width 384 height 69
click at [708, 730] on button "Finalizar" at bounding box center [658, 717] width 332 height 33
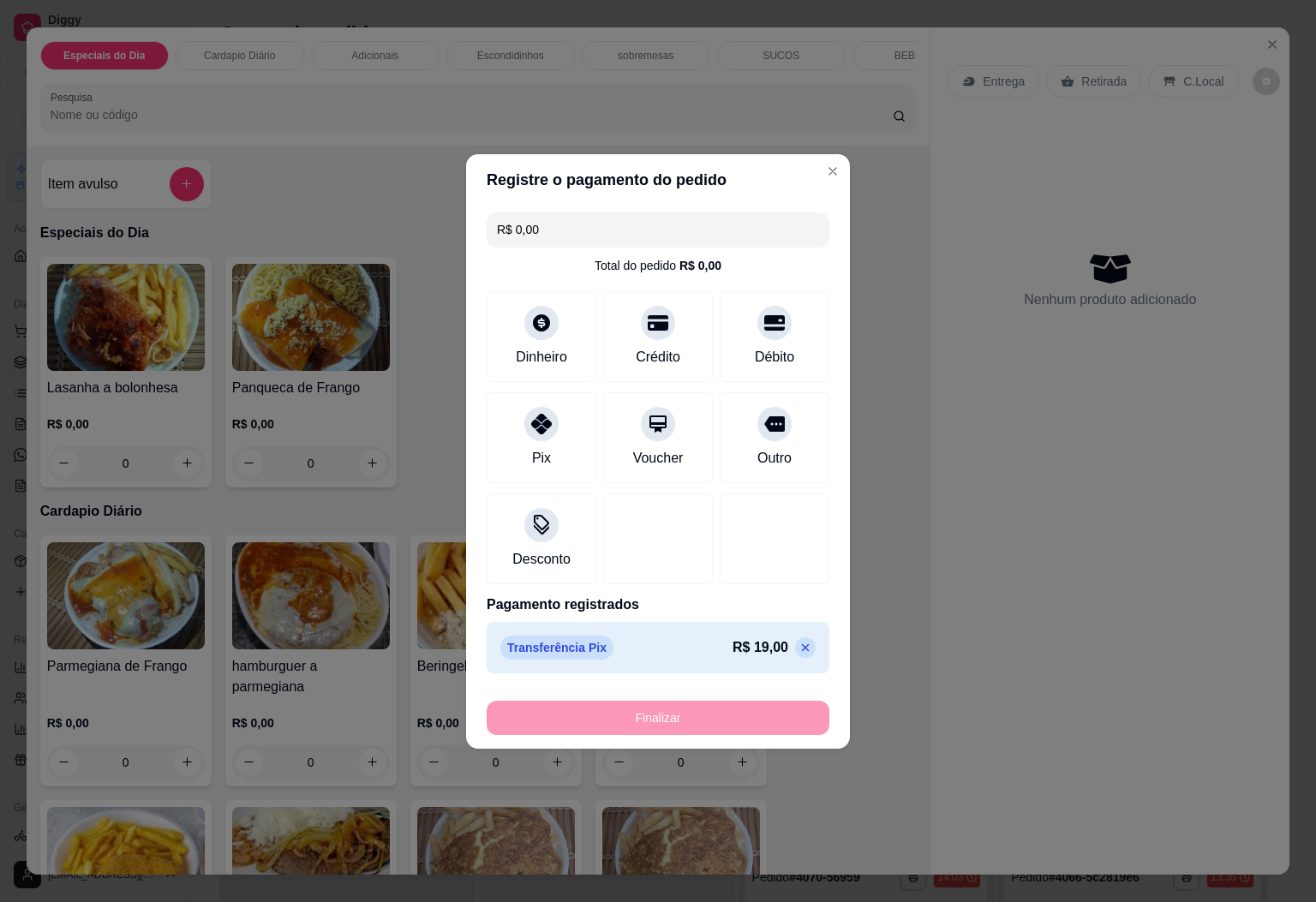
type input "-R$ 19,00"
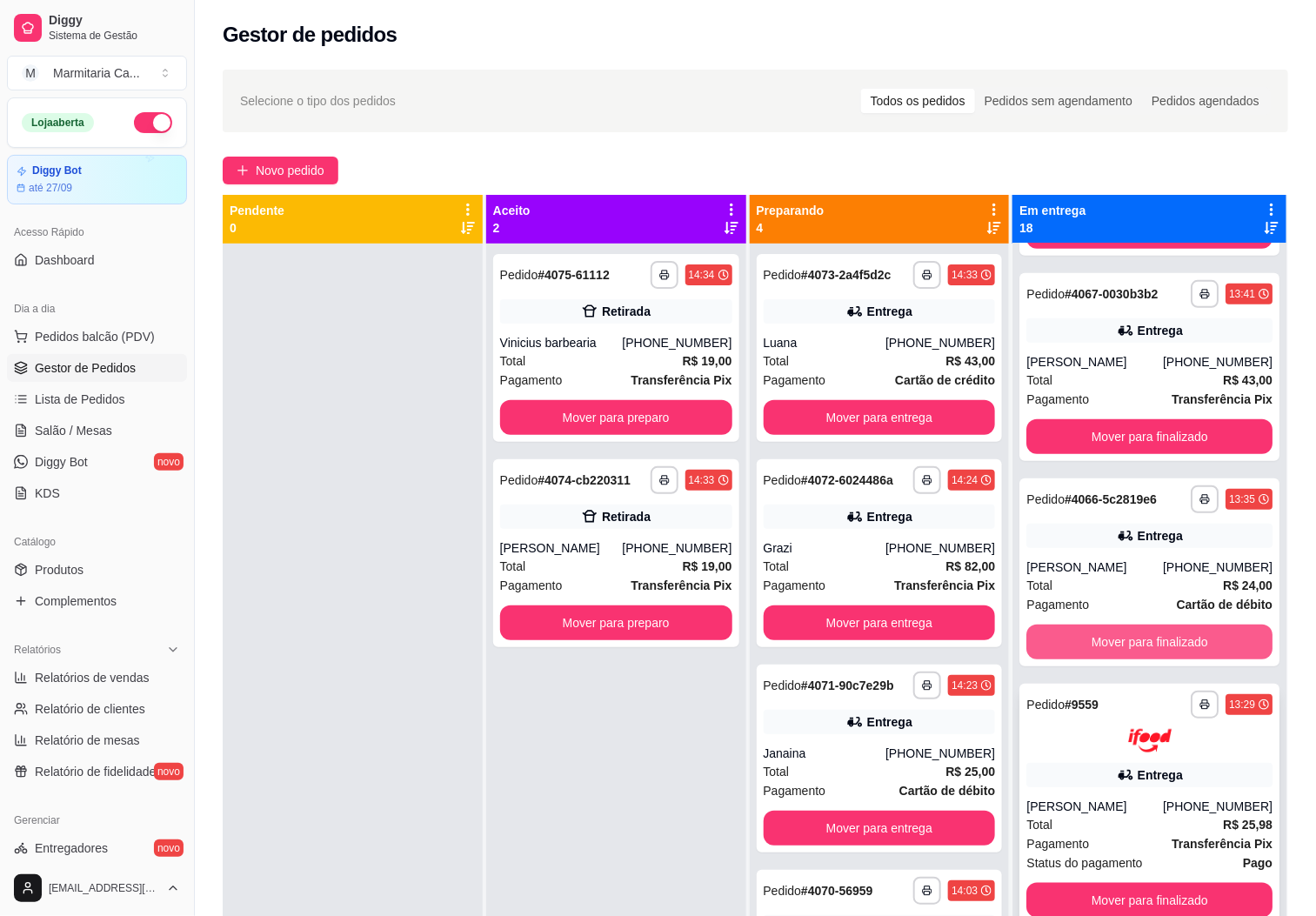
scroll to position [522, 0]
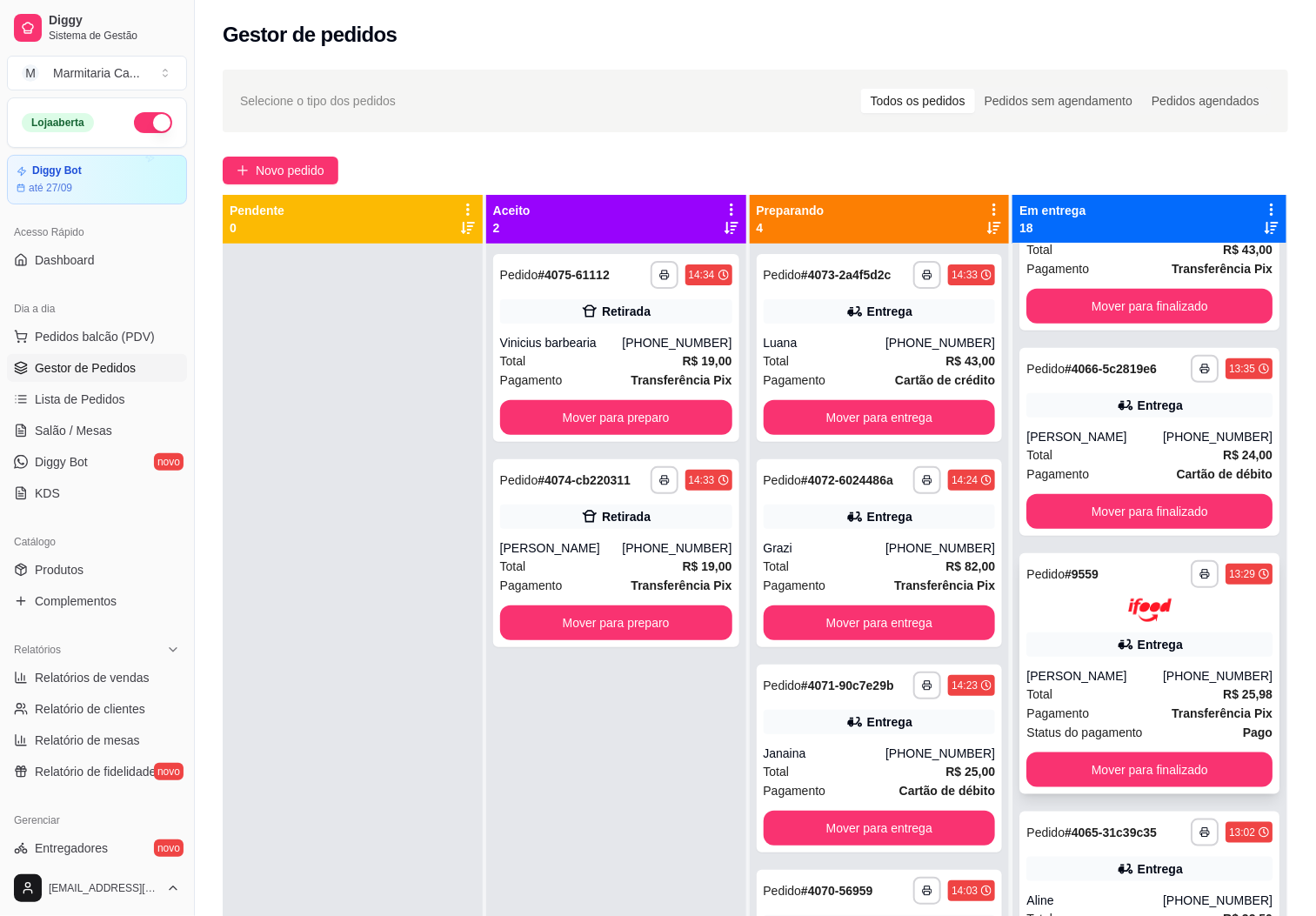
click at [919, 685] on div "[PERSON_NAME]" at bounding box center [1095, 676] width 137 height 17
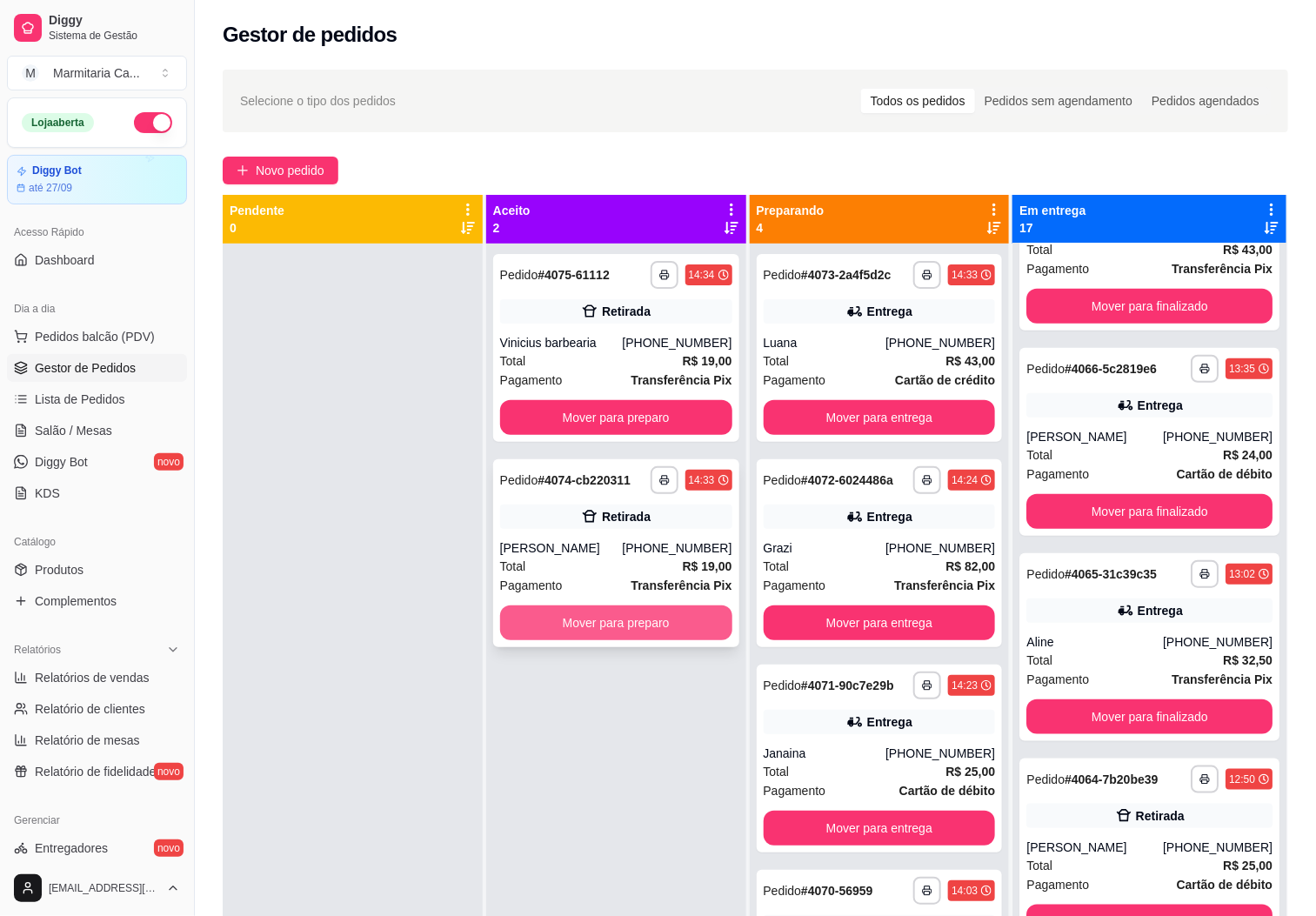
click at [665, 620] on button "Mover para preparo" at bounding box center [616, 623] width 232 height 35
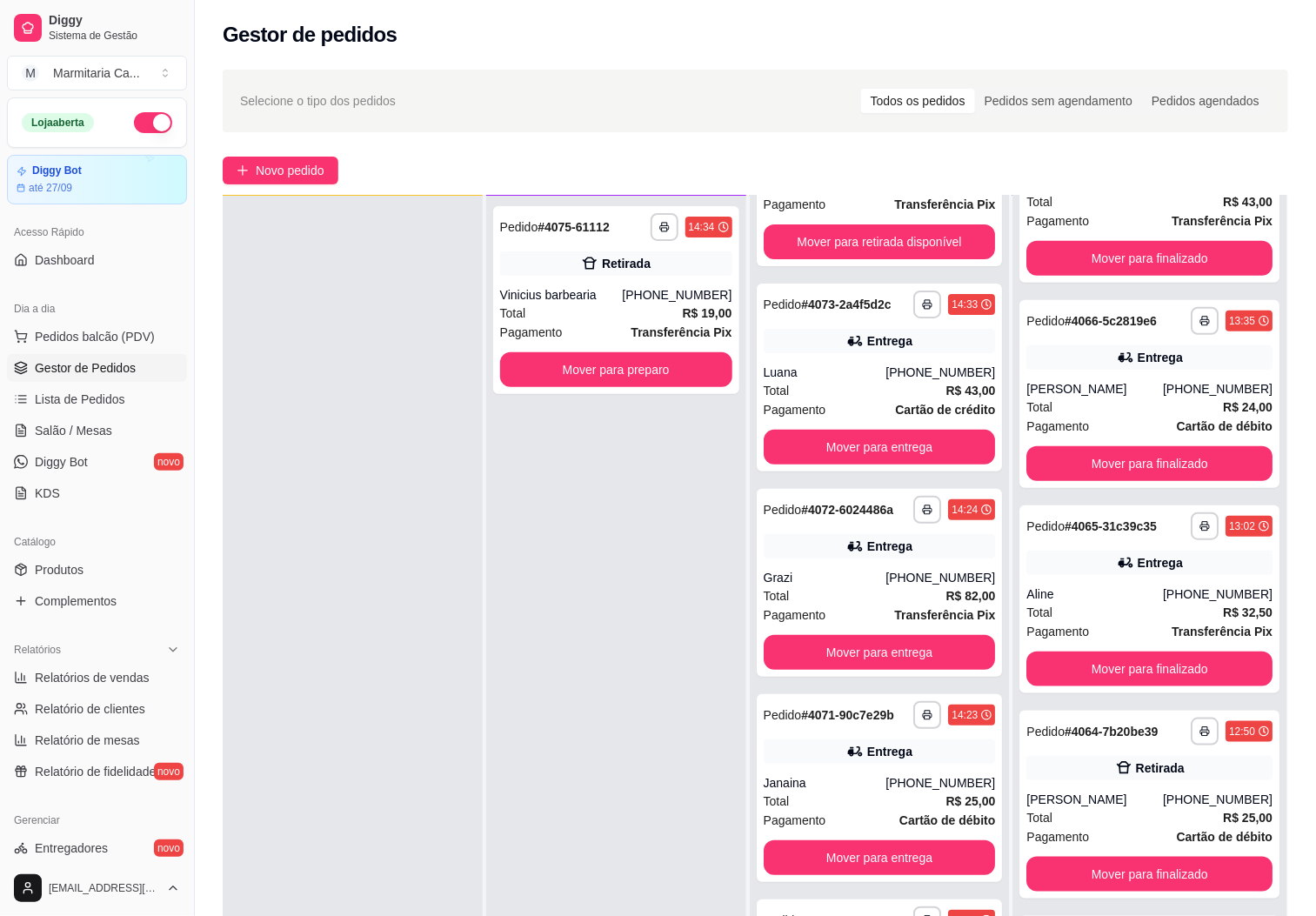
scroll to position [136, 0]
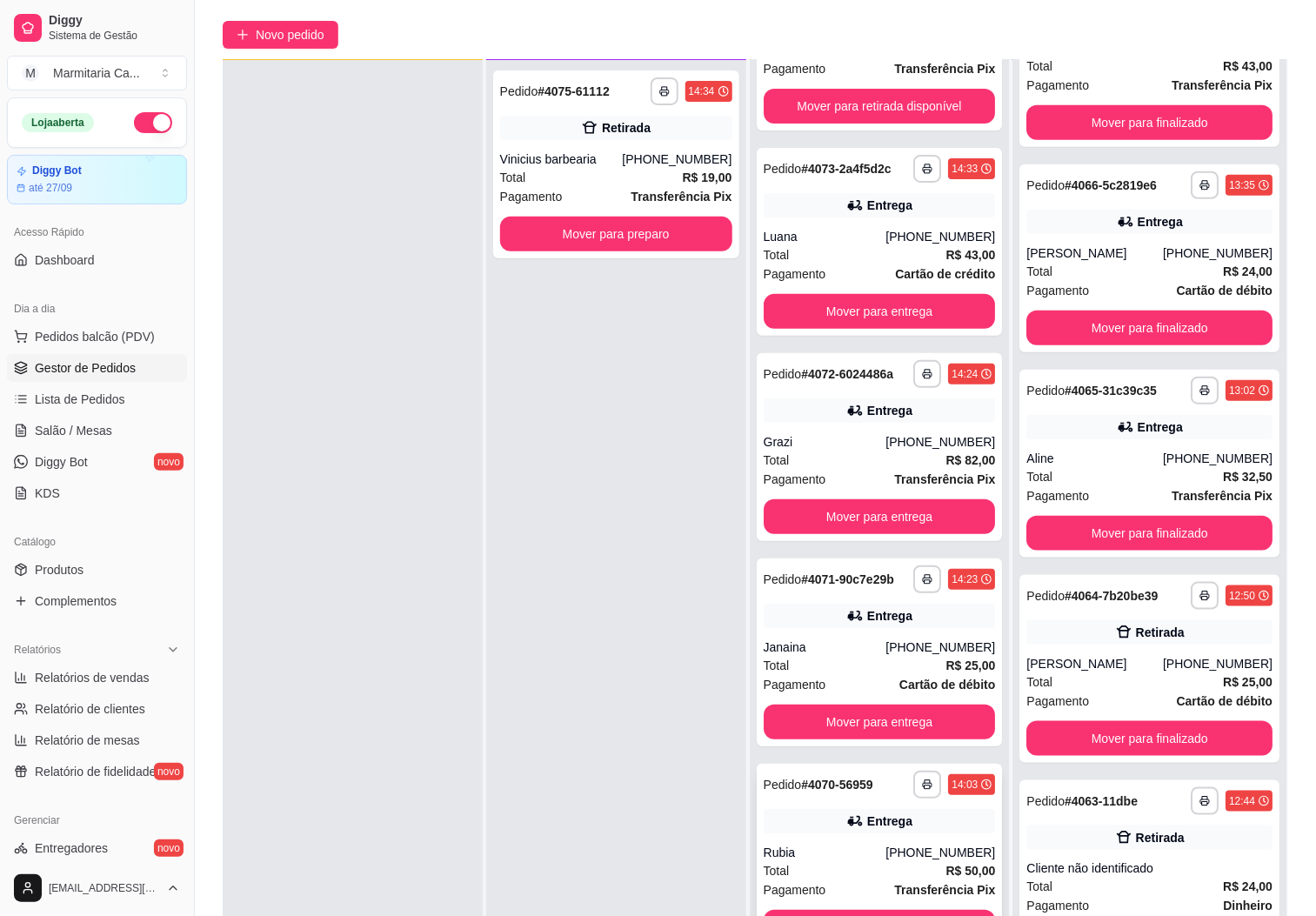
click at [919, 844] on div "[PHONE_NUMBER]" at bounding box center [940, 852] width 110 height 17
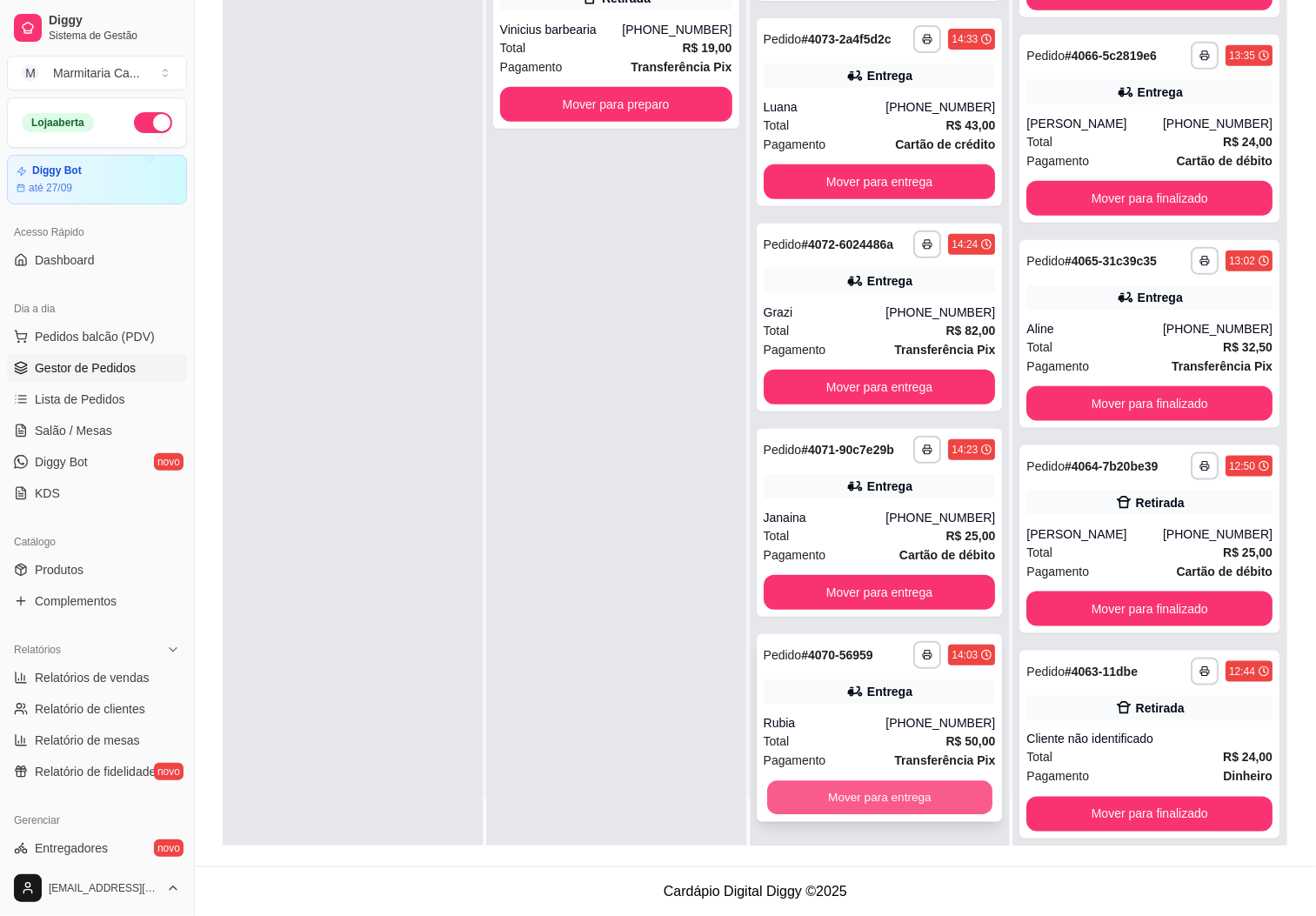
click at [919, 790] on button "Mover para entrega" at bounding box center [880, 798] width 225 height 34
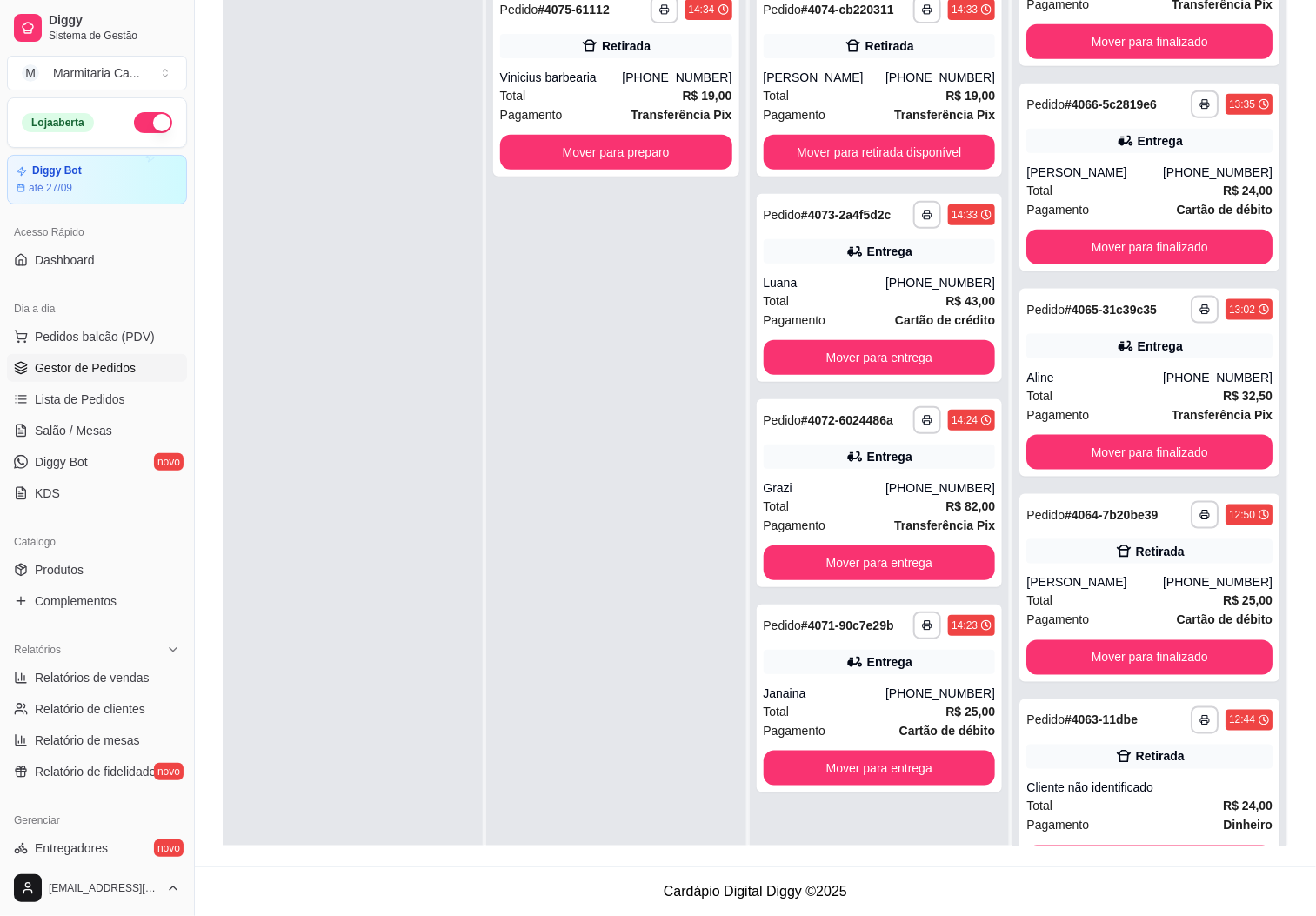
scroll to position [0, 0]
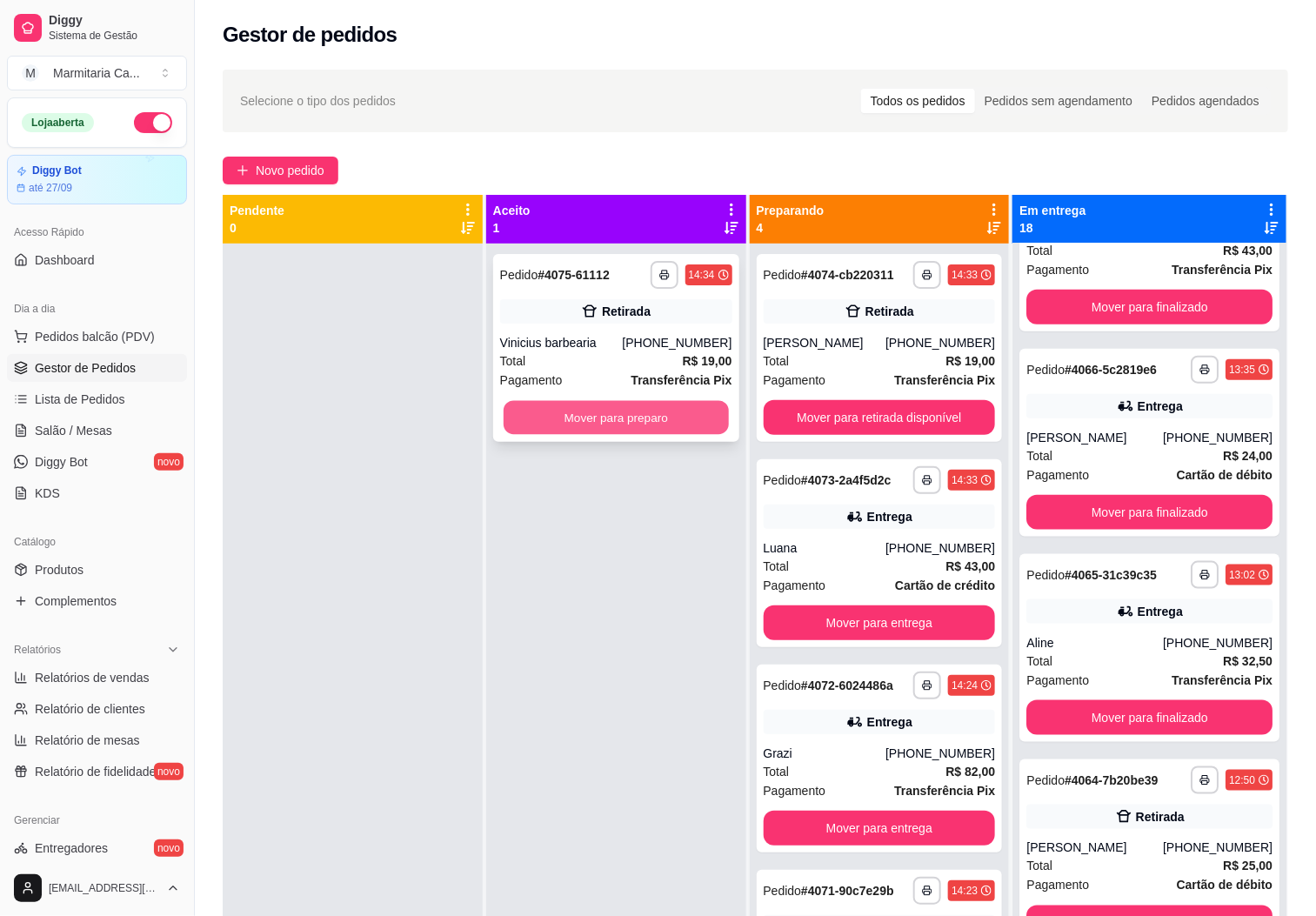
click at [640, 410] on button "Mover para preparo" at bounding box center [617, 418] width 225 height 34
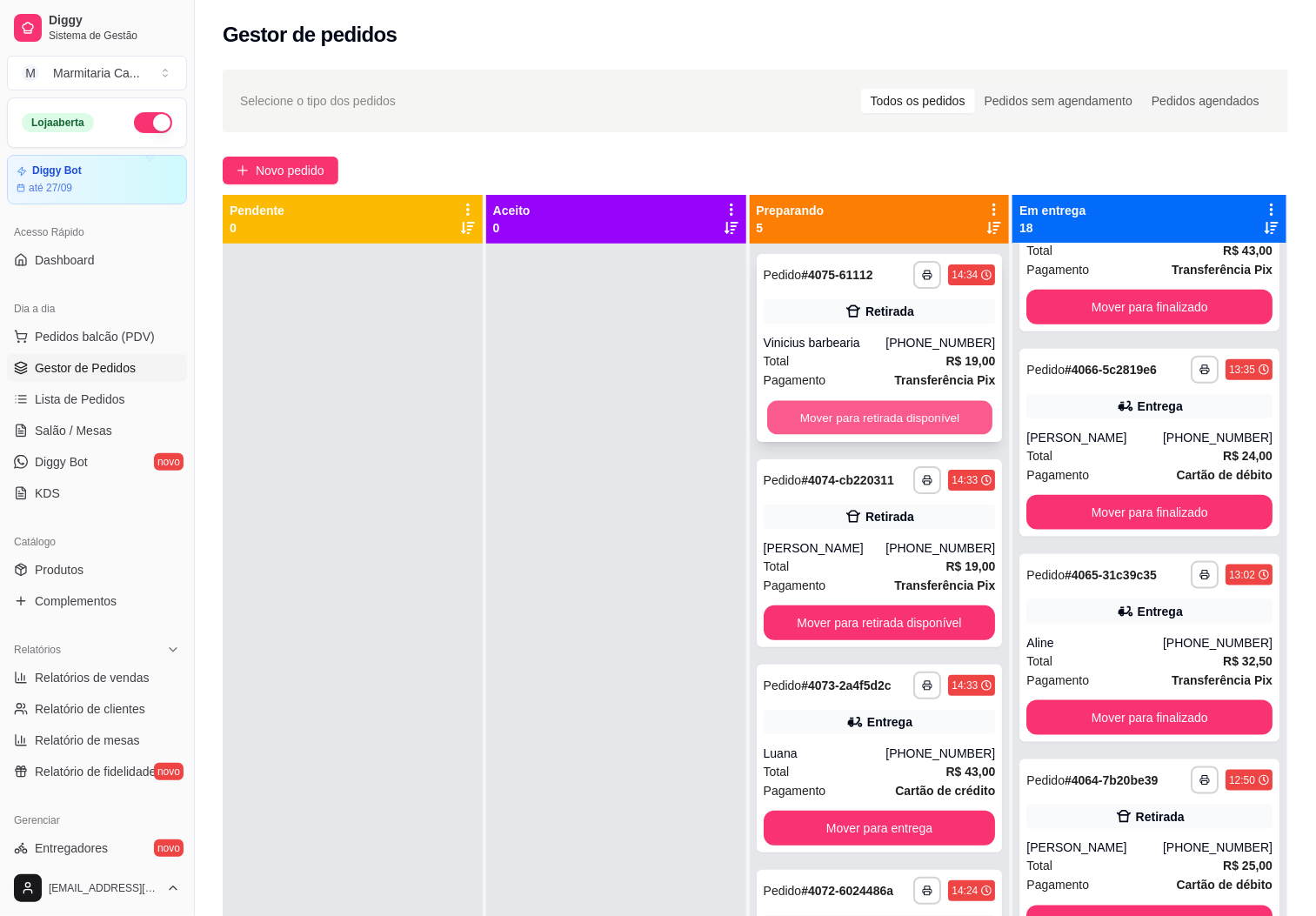
click at [803, 413] on button "Mover para retirada disponível" at bounding box center [880, 418] width 225 height 34
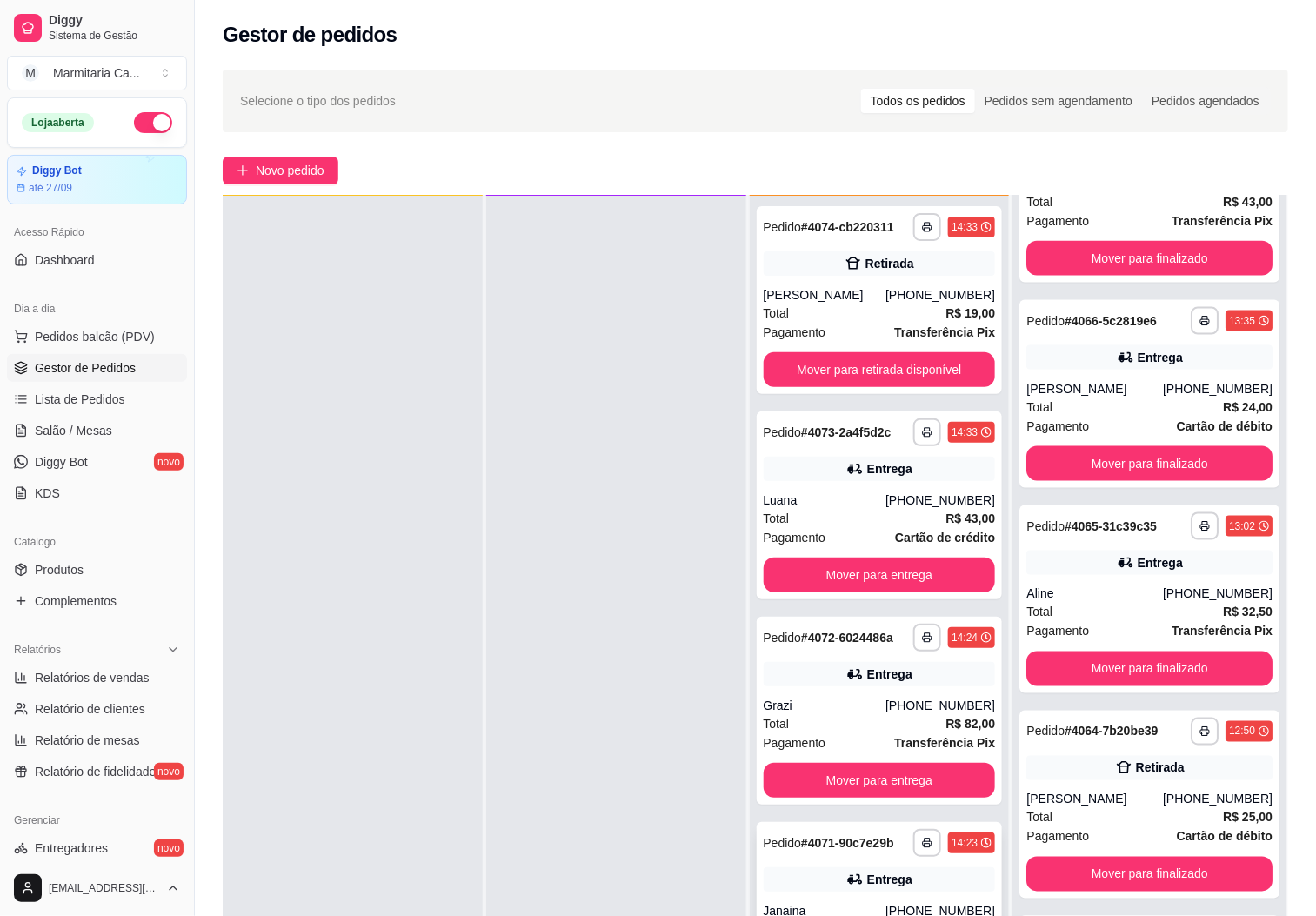
scroll to position [131, 0]
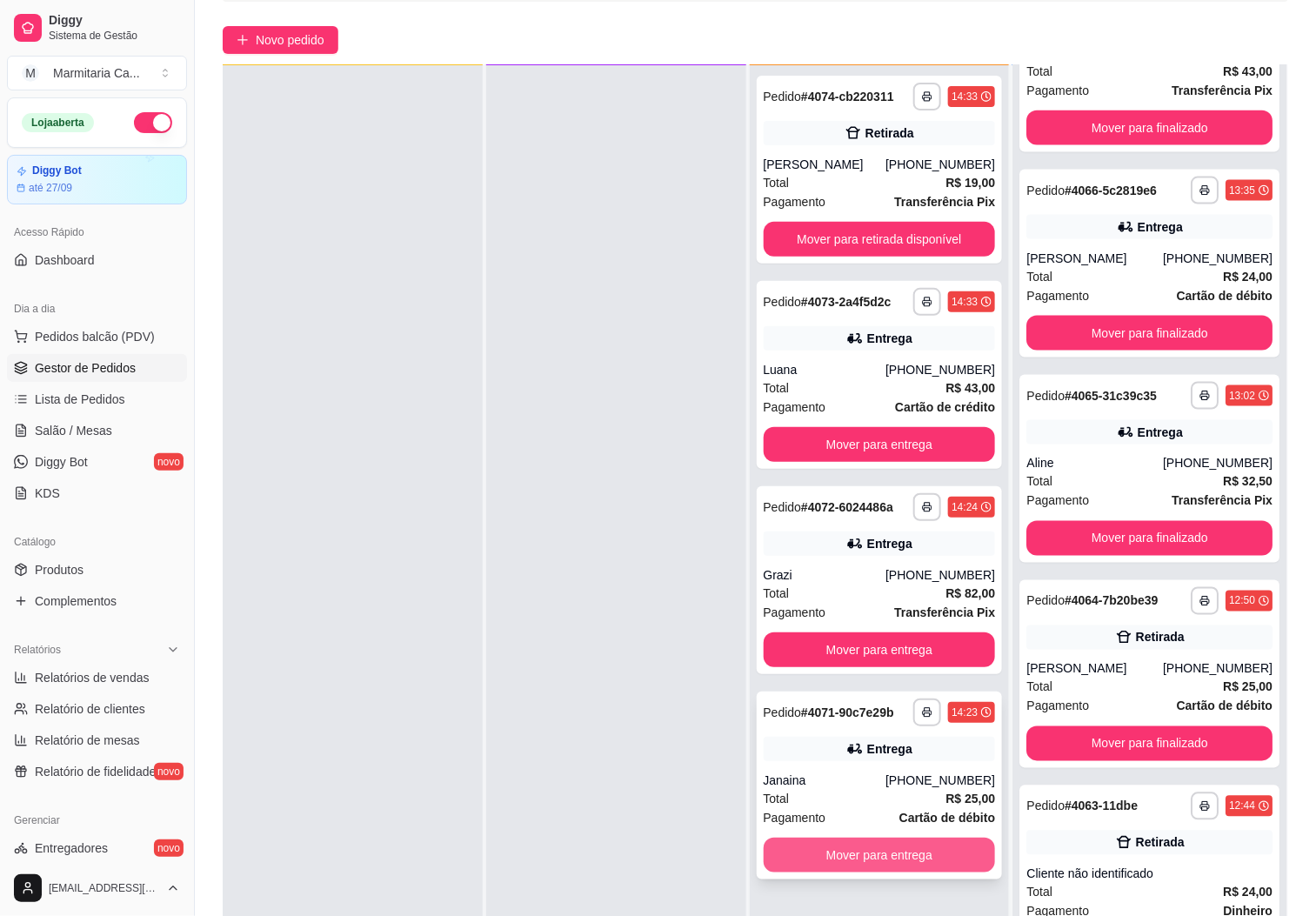
click at [904, 851] on button "Mover para entrega" at bounding box center [879, 854] width 232 height 35
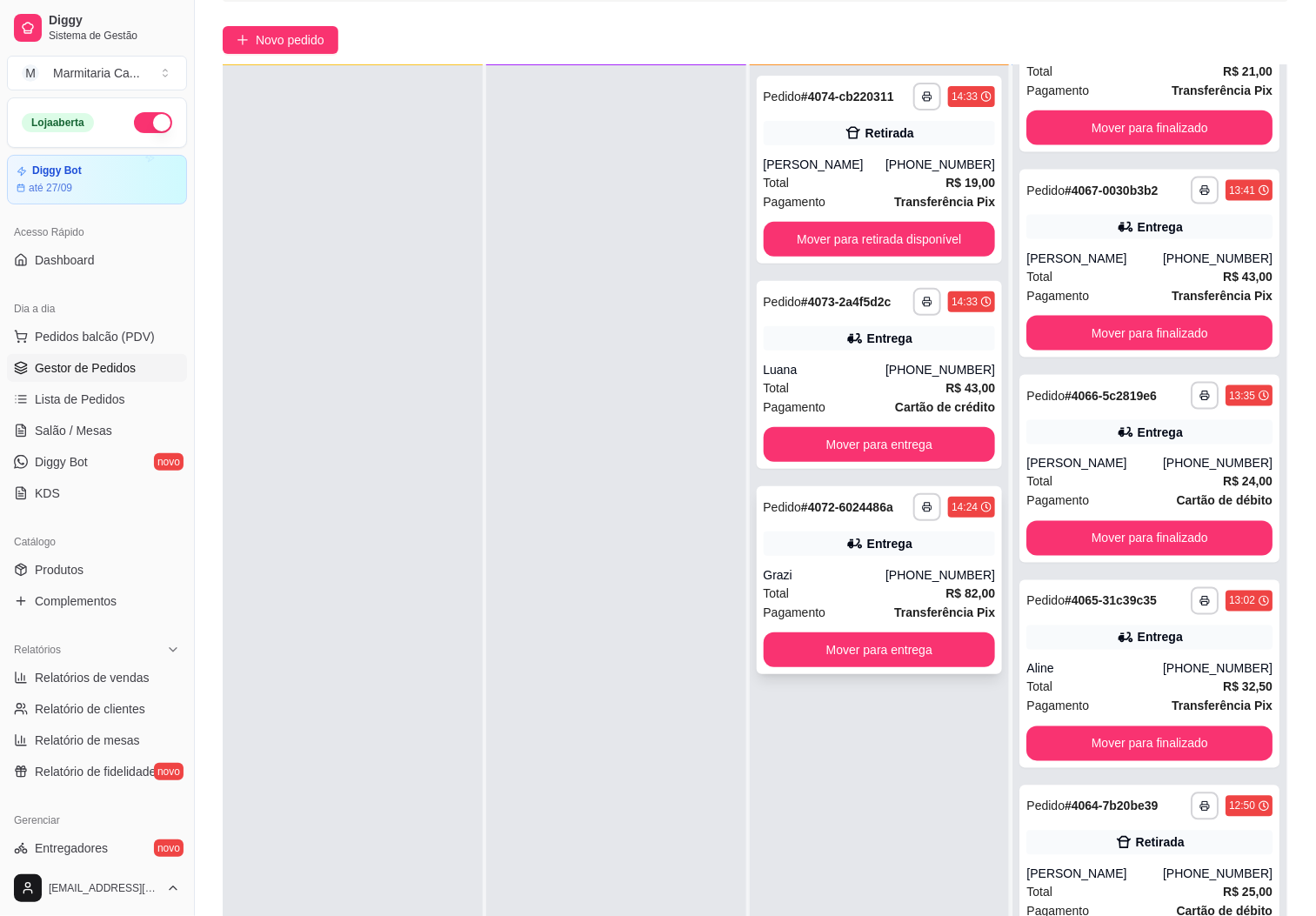
scroll to position [1138, 0]
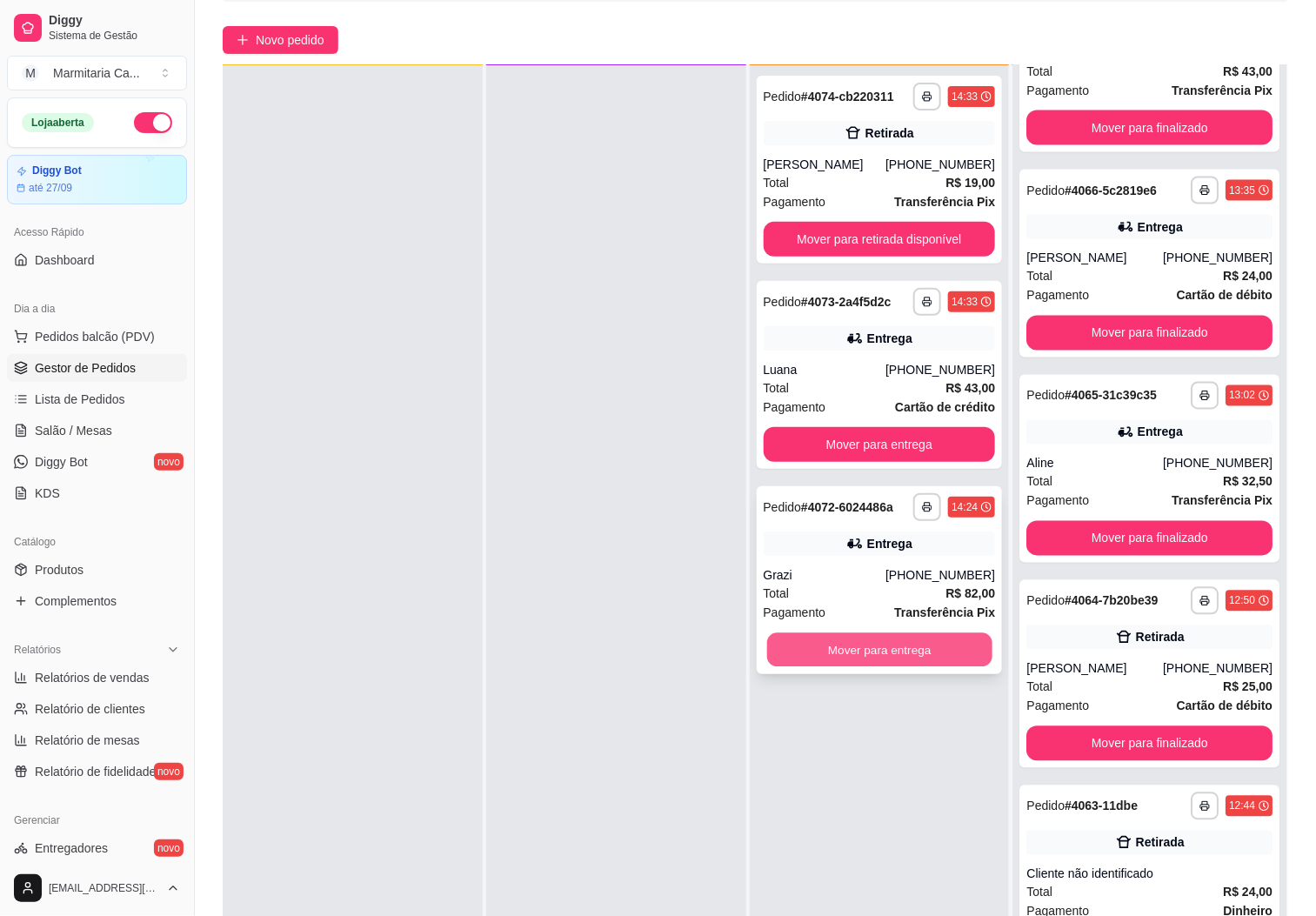
click at [851, 640] on button "Mover para entrega" at bounding box center [880, 651] width 225 height 34
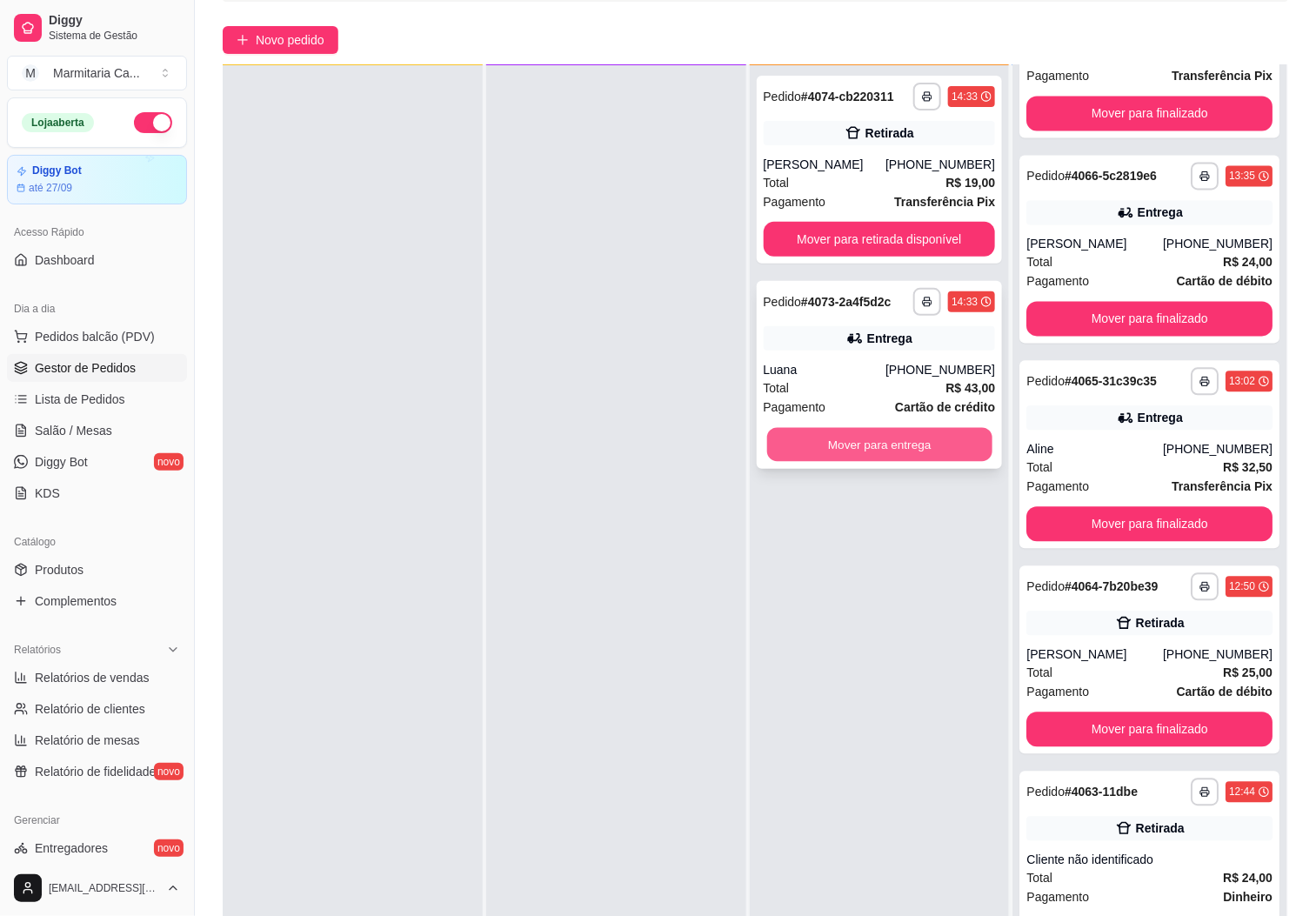
click at [883, 449] on button "Mover para entrega" at bounding box center [880, 445] width 225 height 34
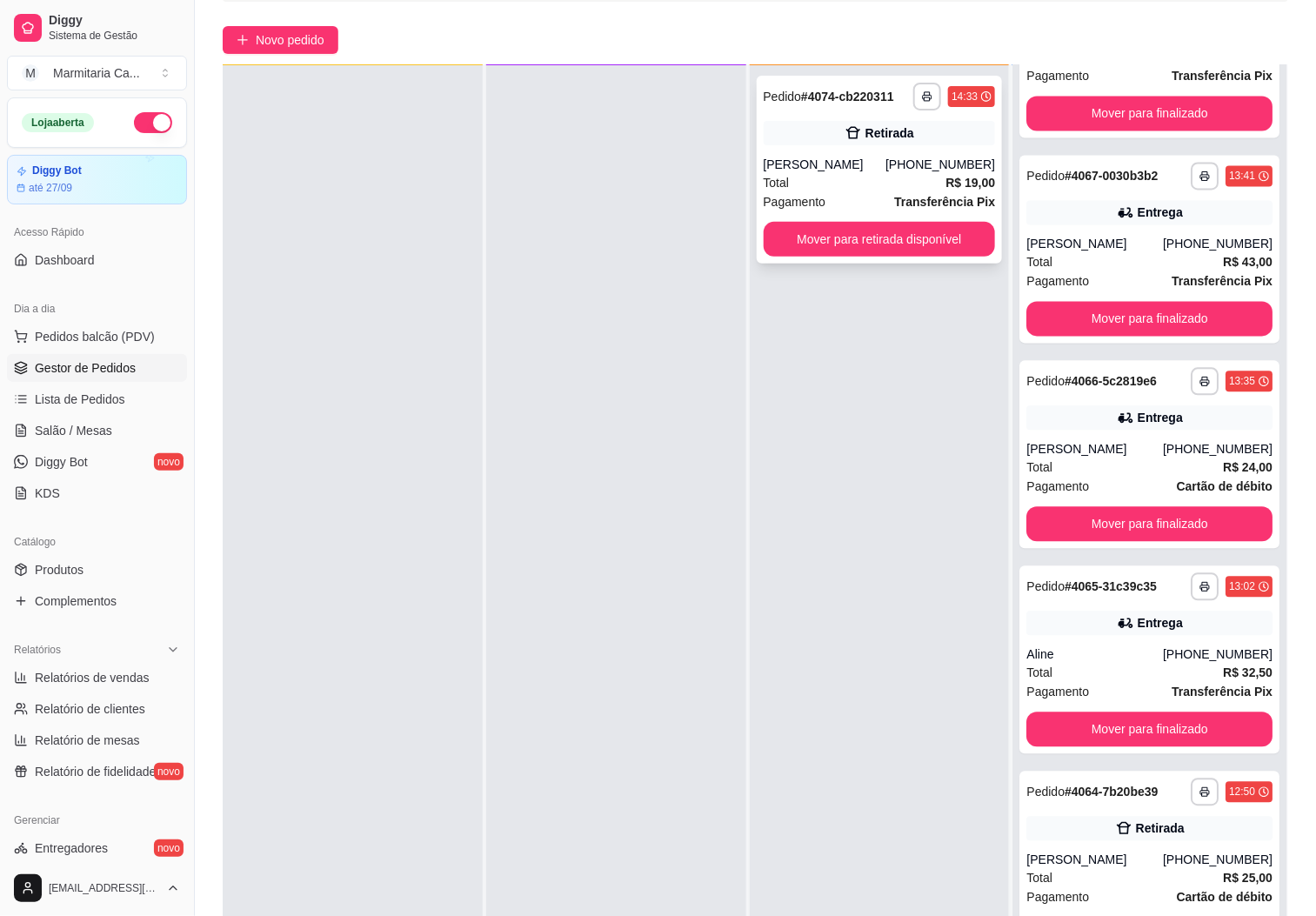
scroll to position [1562, 0]
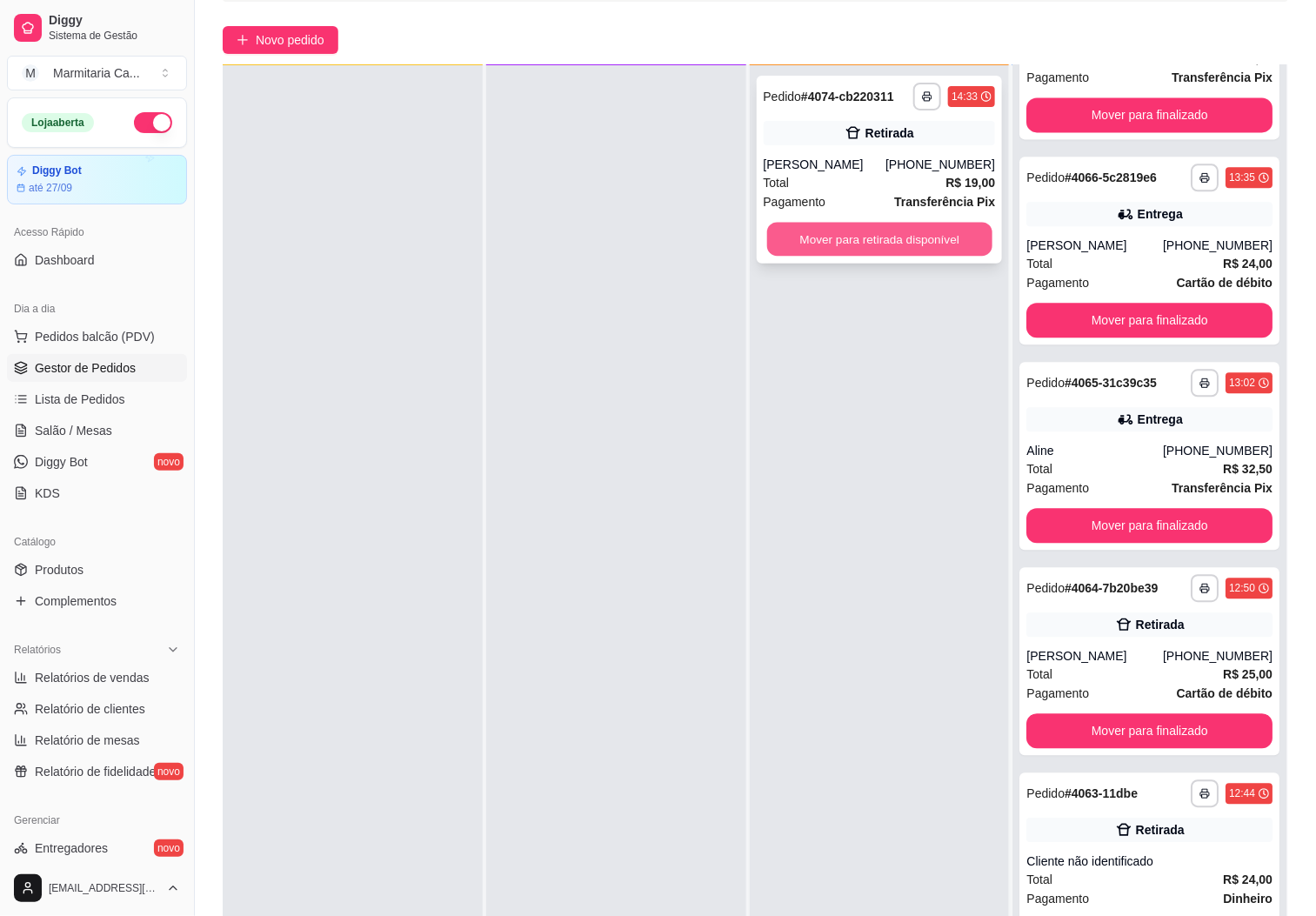
click at [838, 240] on button "Mover para retirada disponível" at bounding box center [880, 239] width 225 height 34
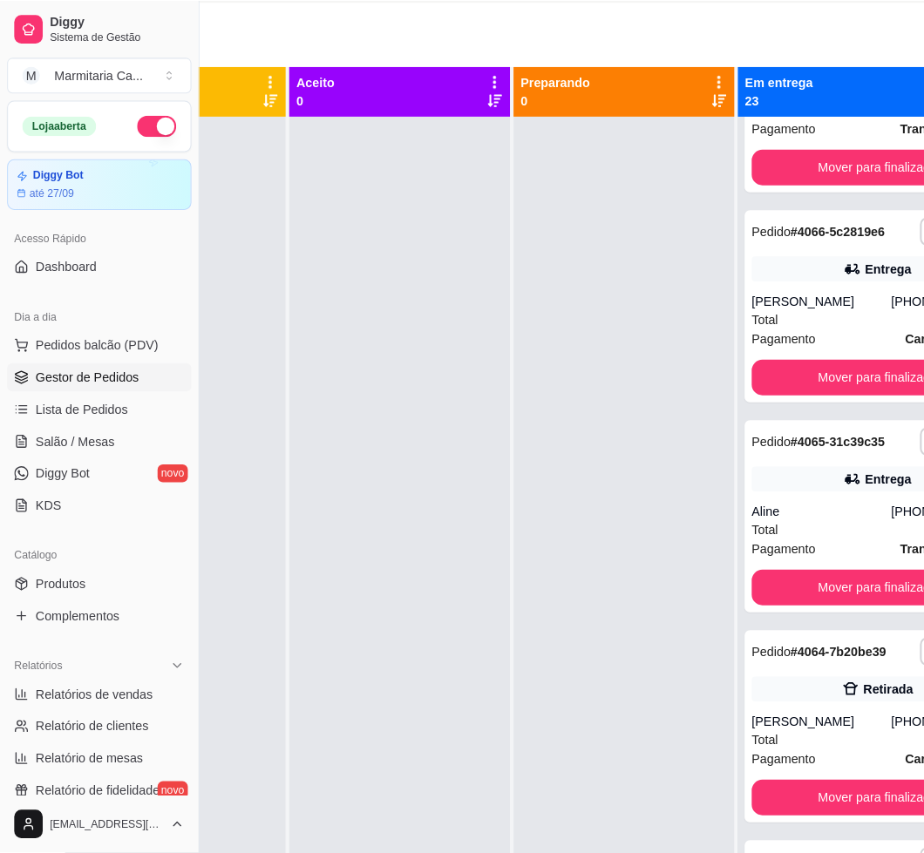
scroll to position [131, 0]
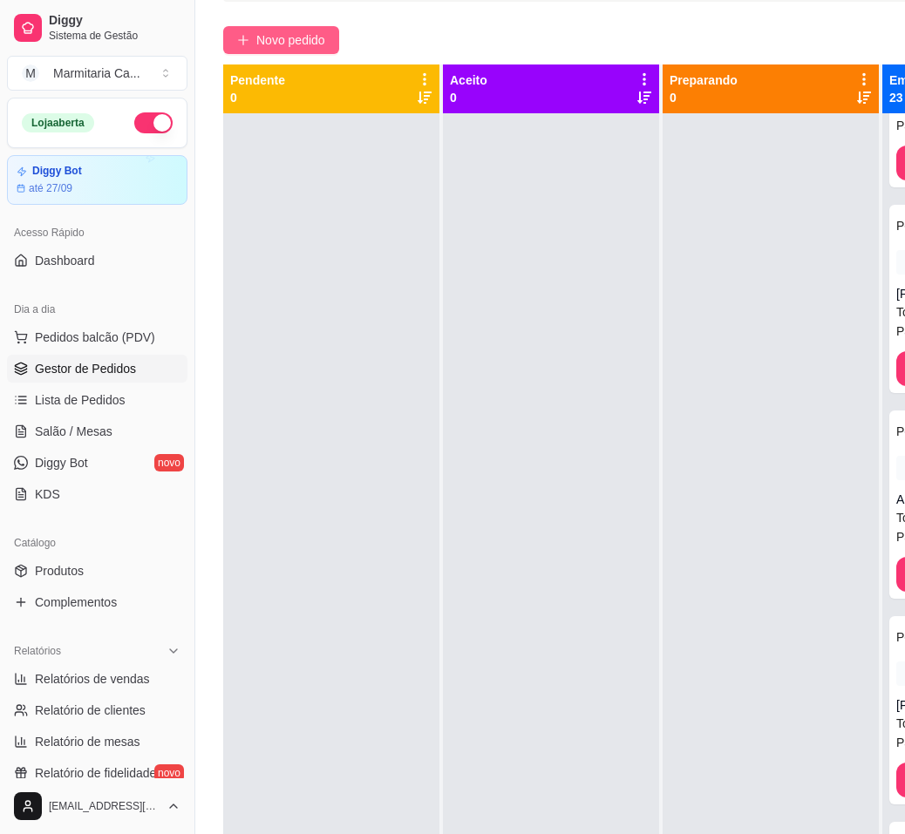
click at [246, 47] on button "Novo pedido" at bounding box center [281, 40] width 116 height 28
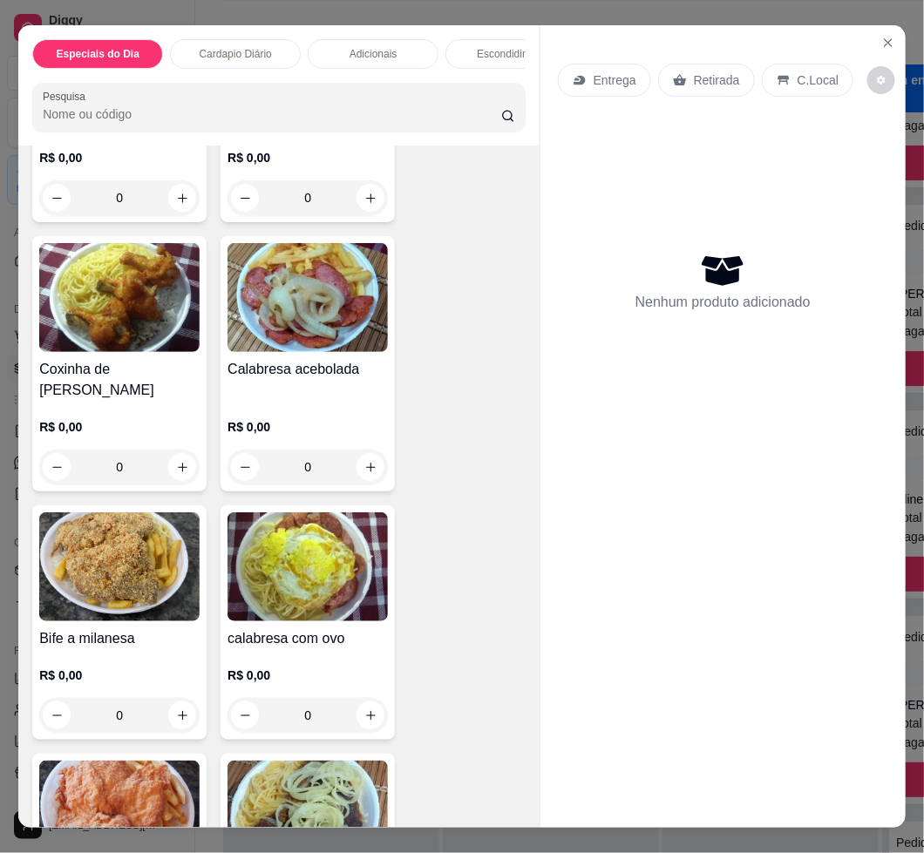
scroll to position [1831, 0]
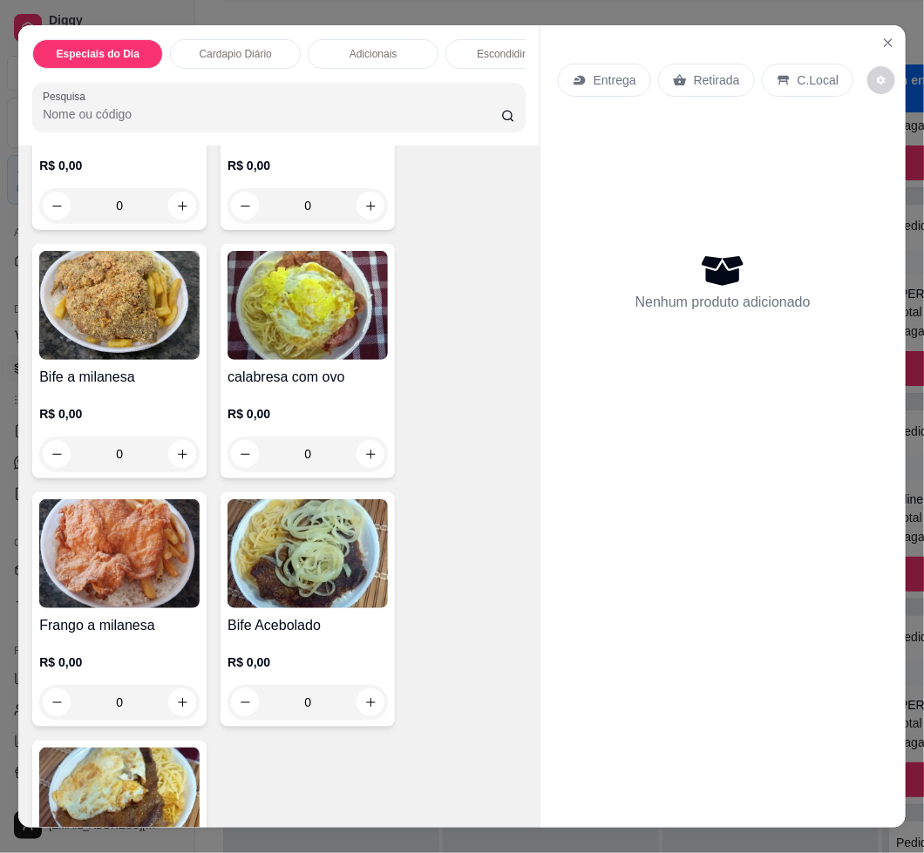
click at [296, 600] on div "Bife Acebolado R$ 0,00 0" at bounding box center [308, 610] width 174 height 235
click at [150, 804] on img at bounding box center [119, 802] width 160 height 109
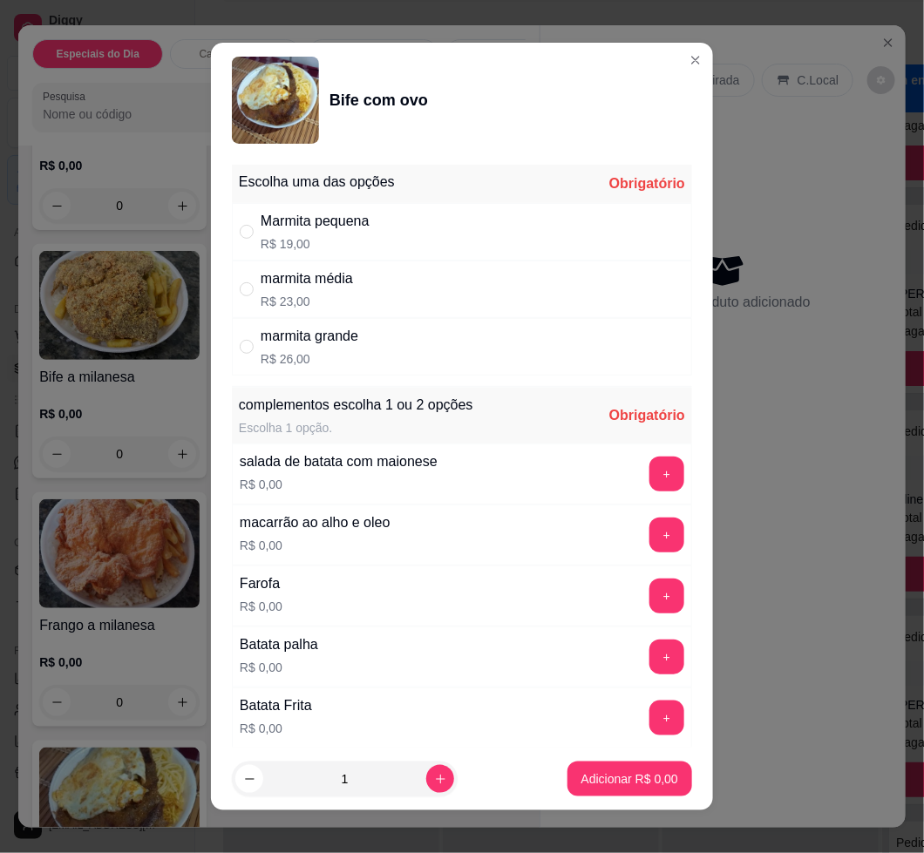
click at [382, 228] on div "Marmita pequena R$ 19,00" at bounding box center [462, 232] width 460 height 58
radio input "true"
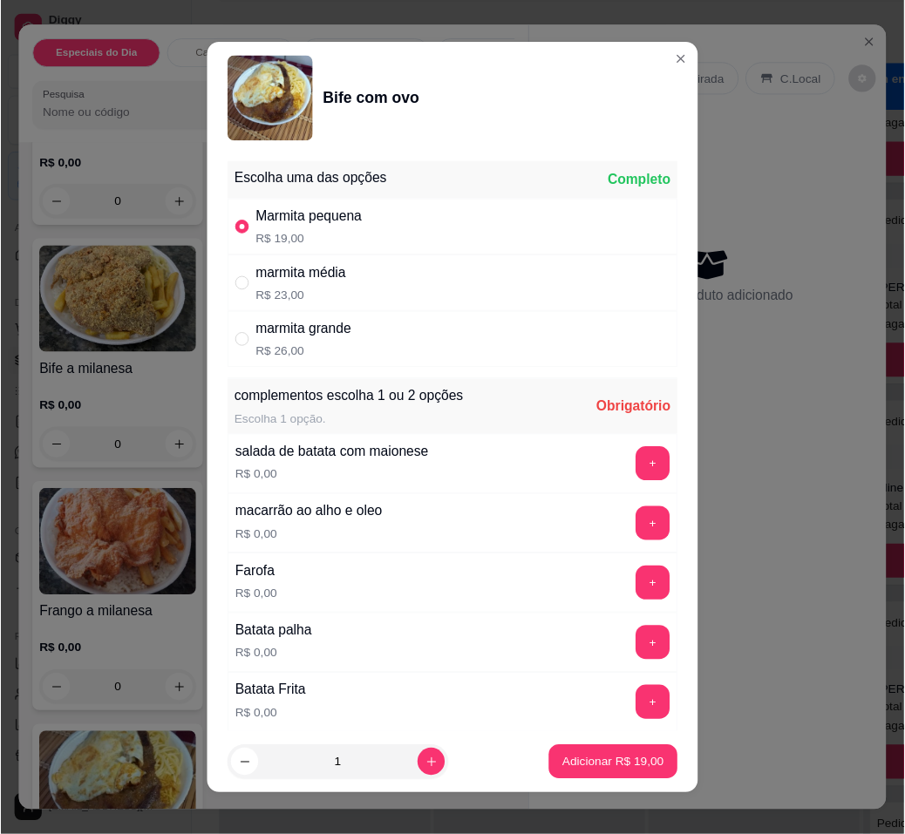
scroll to position [201, 0]
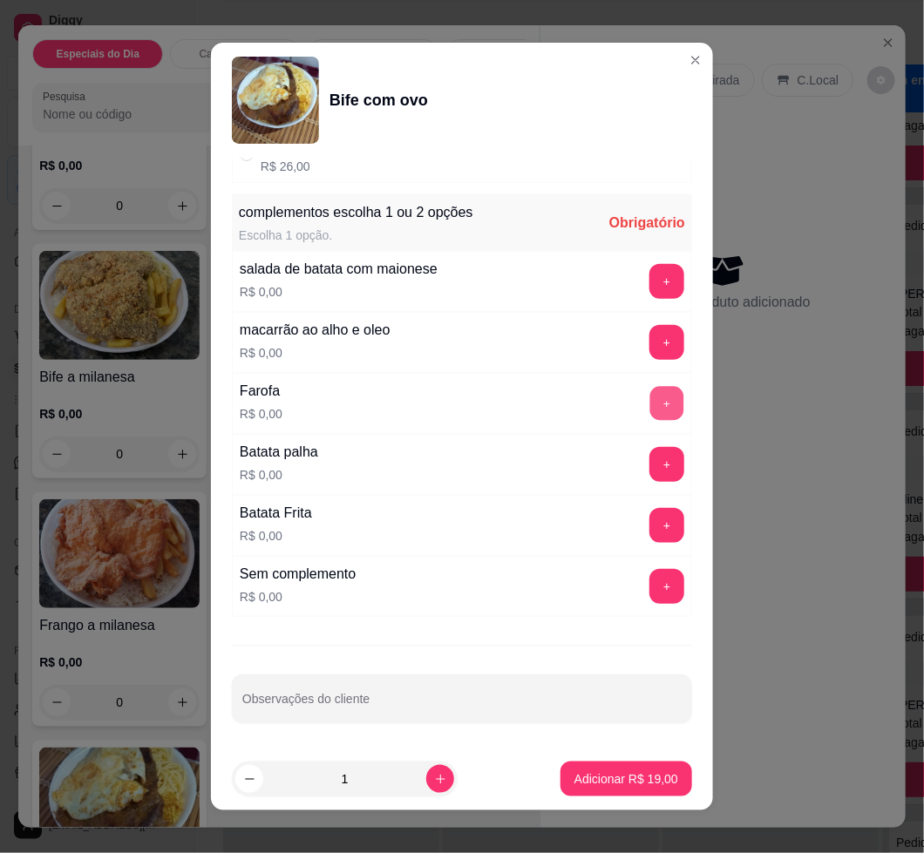
click at [650, 393] on button "+" at bounding box center [667, 404] width 34 height 34
click at [628, 771] on p "Adicionar R$ 19,00" at bounding box center [626, 779] width 101 height 17
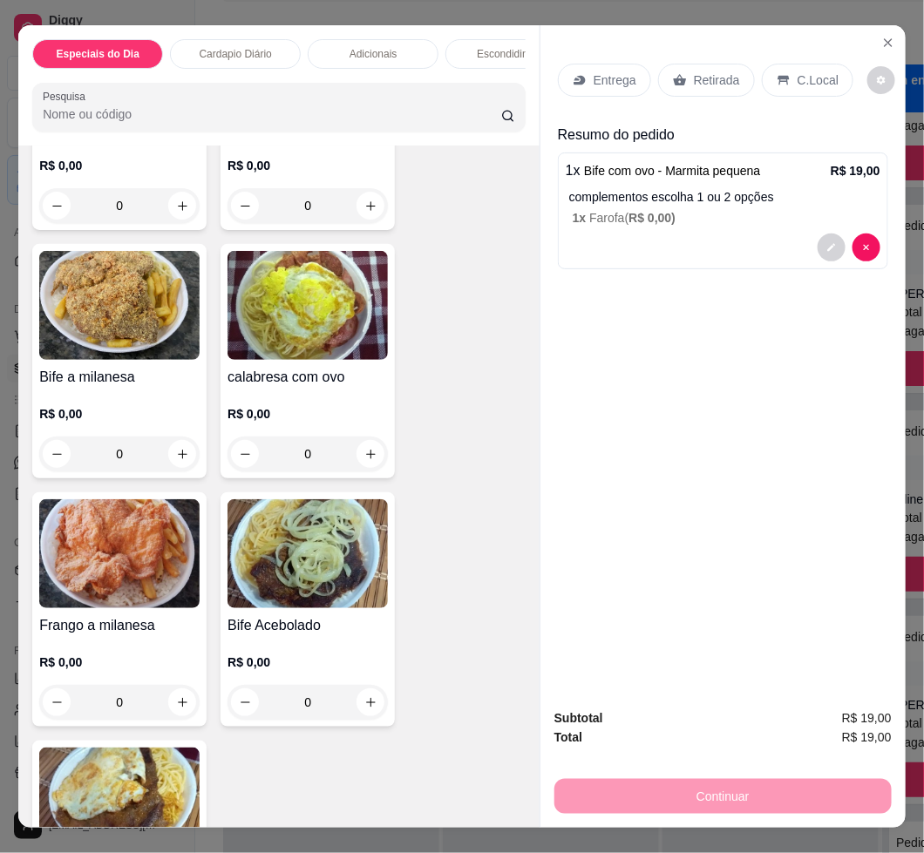
drag, startPoint x: 646, startPoint y: 73, endPoint x: 662, endPoint y: 74, distance: 15.7
click at [657, 73] on div "Entrega Retirada C.Local" at bounding box center [706, 80] width 296 height 33
click at [662, 74] on div "Retirada" at bounding box center [706, 80] width 97 height 33
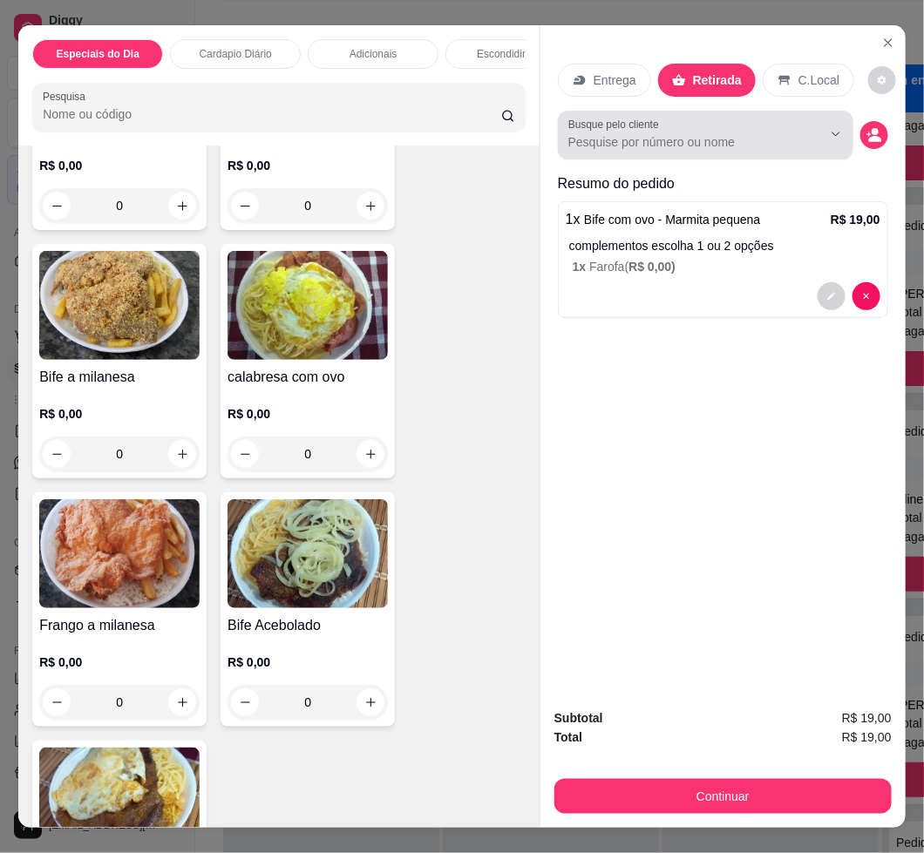
click at [568, 118] on label "Busque pelo cliente" at bounding box center [616, 124] width 97 height 15
click at [568, 133] on input "Busque pelo cliente" at bounding box center [681, 141] width 226 height 17
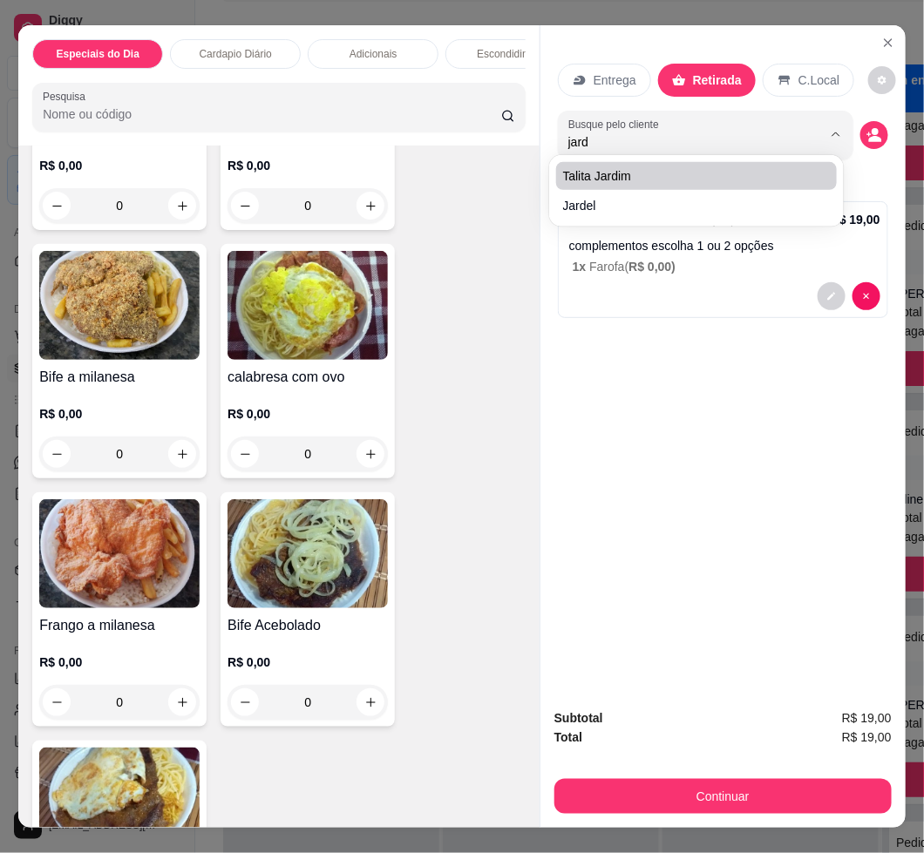
type input "jard"
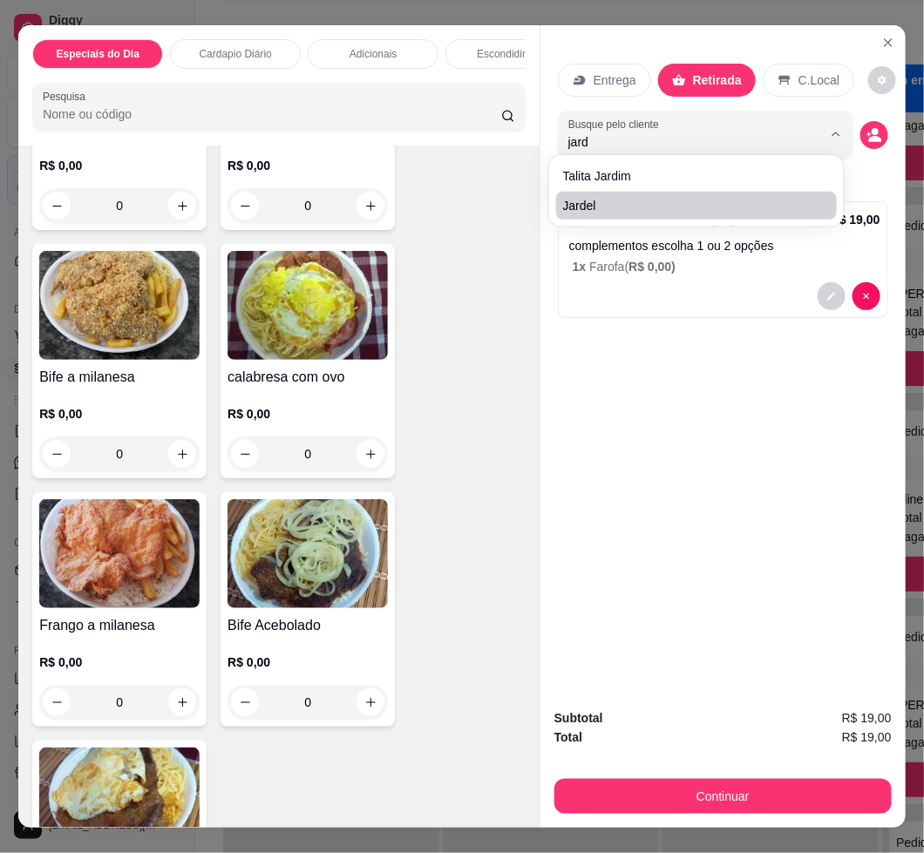
click at [628, 220] on div "Talita jardim Jardel" at bounding box center [697, 191] width 289 height 65
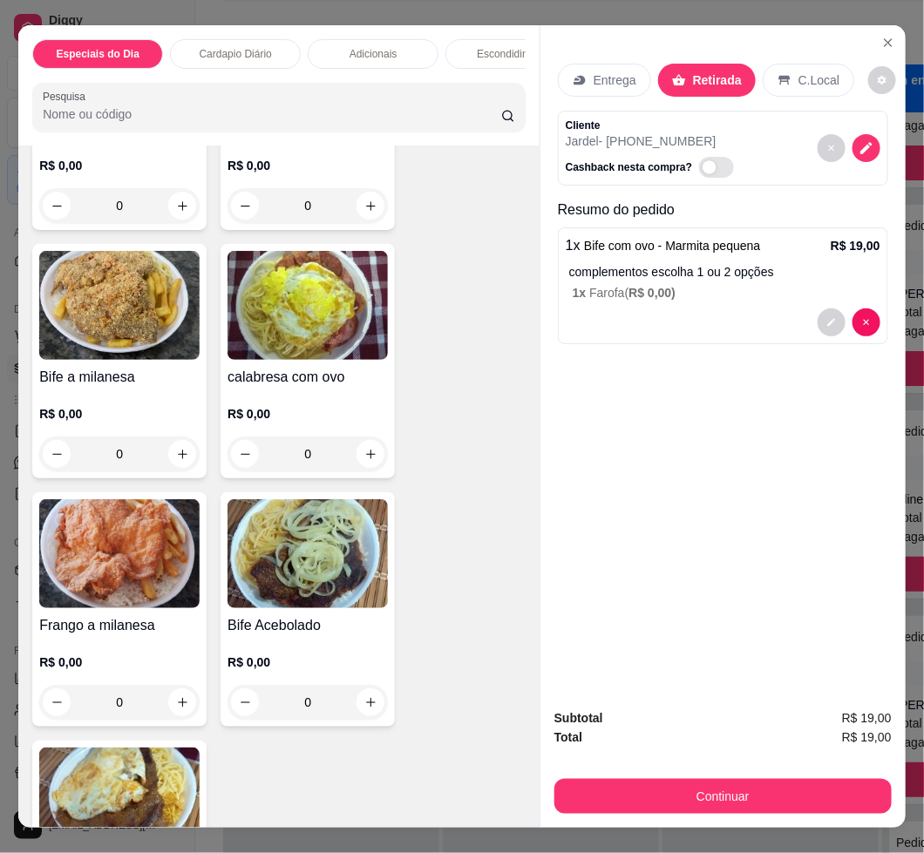
click at [796, 756] on div "Subtotal R$ 19,00 Total R$ 19,00 Continuar" at bounding box center [722, 761] width 337 height 105
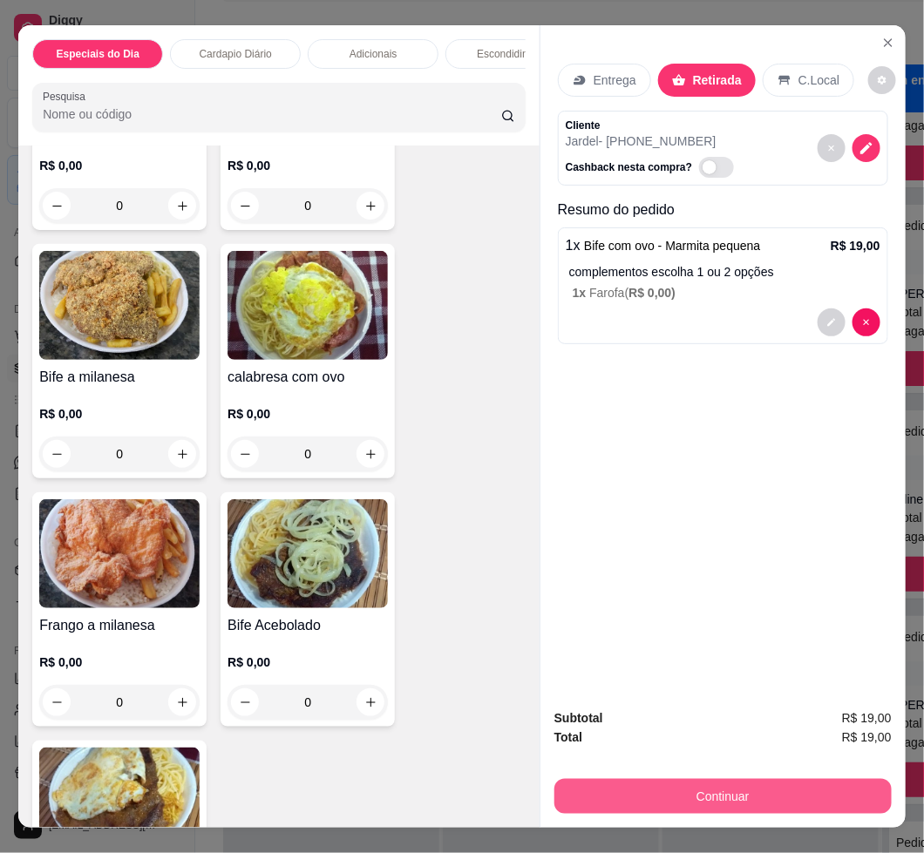
click at [806, 775] on div "Continuar" at bounding box center [722, 794] width 337 height 39
click at [783, 787] on button "Continuar" at bounding box center [722, 796] width 337 height 35
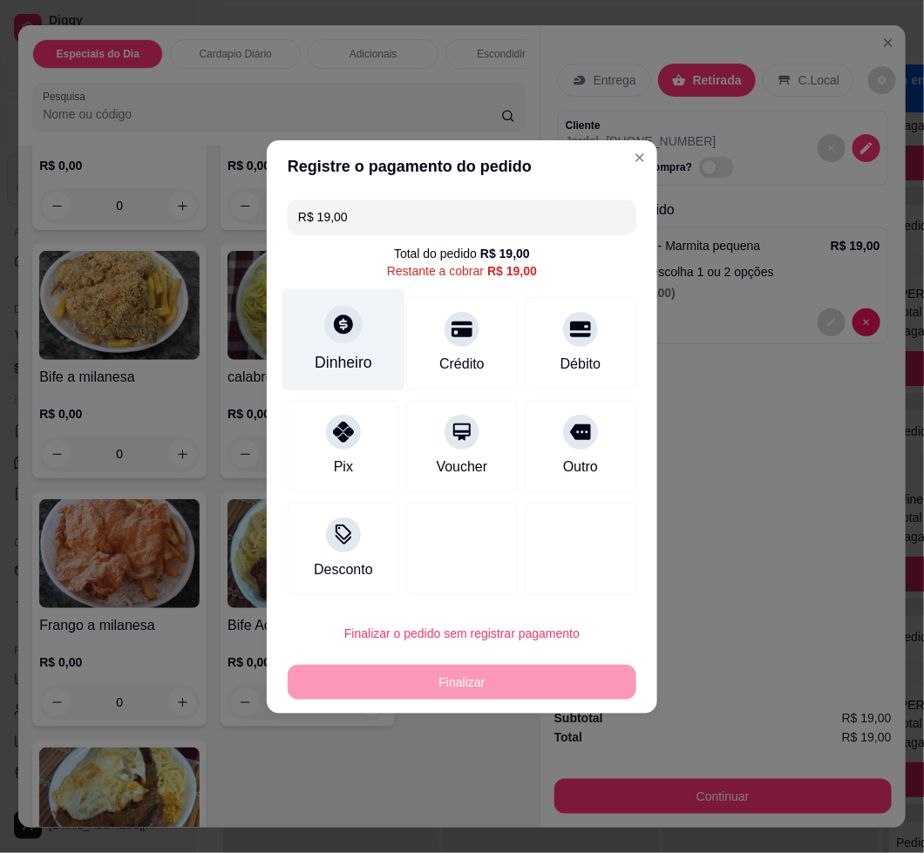
click at [369, 366] on div "Dinheiro" at bounding box center [343, 340] width 123 height 102
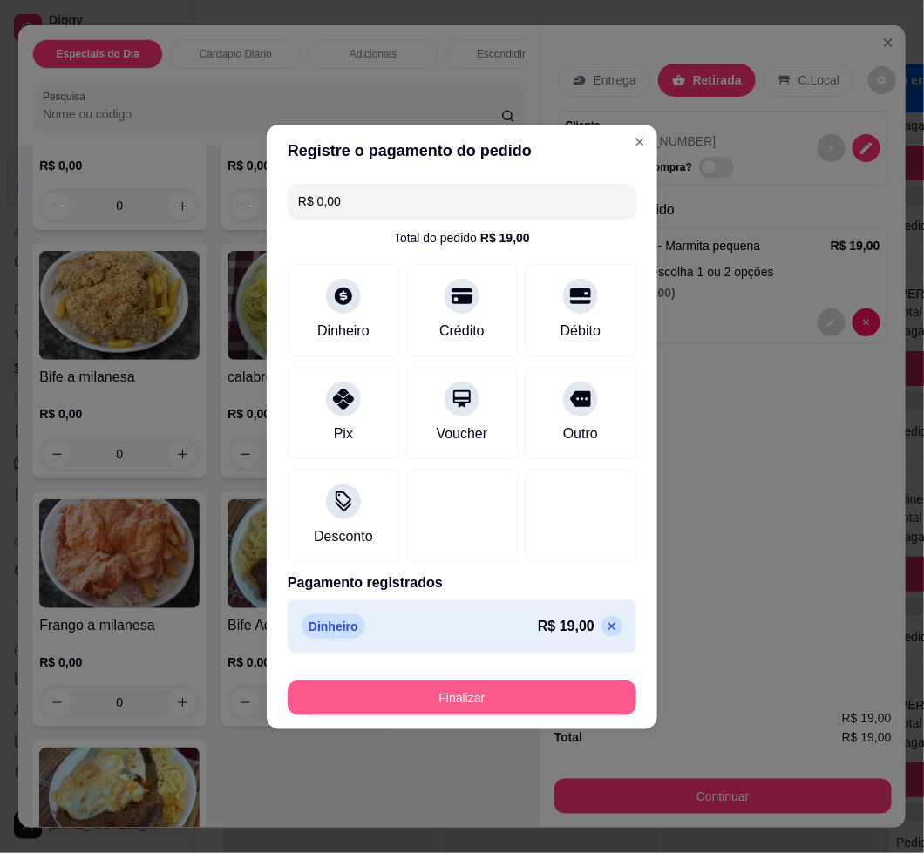
click at [558, 702] on button "Finalizar" at bounding box center [462, 698] width 349 height 35
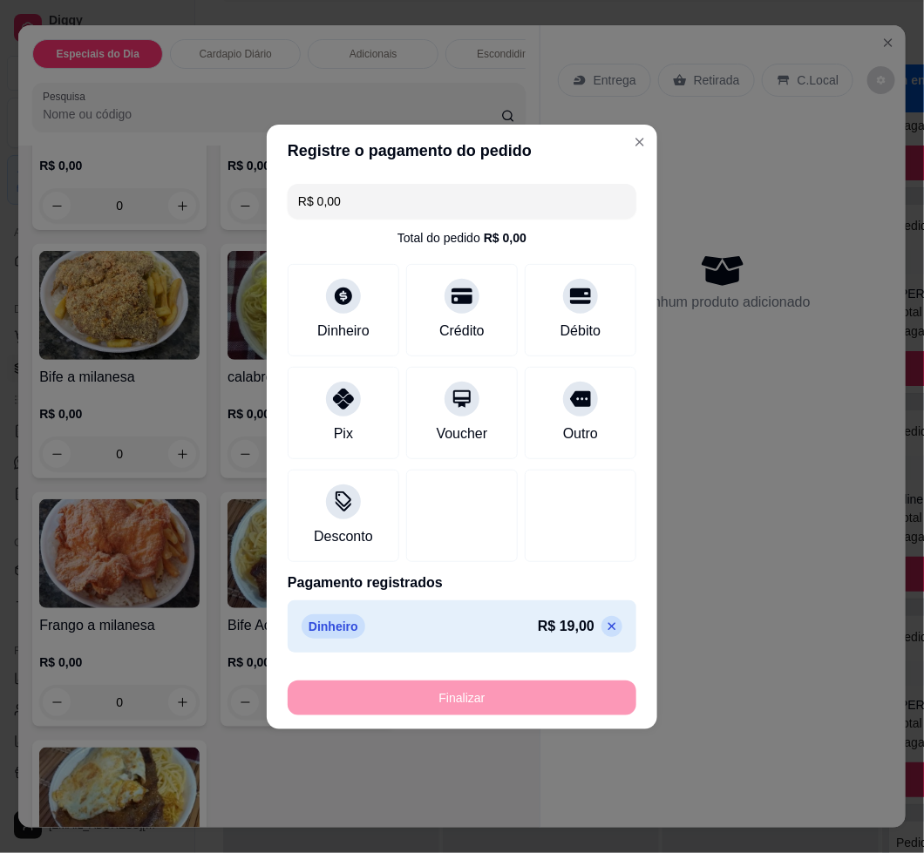
type input "-R$ 19,00"
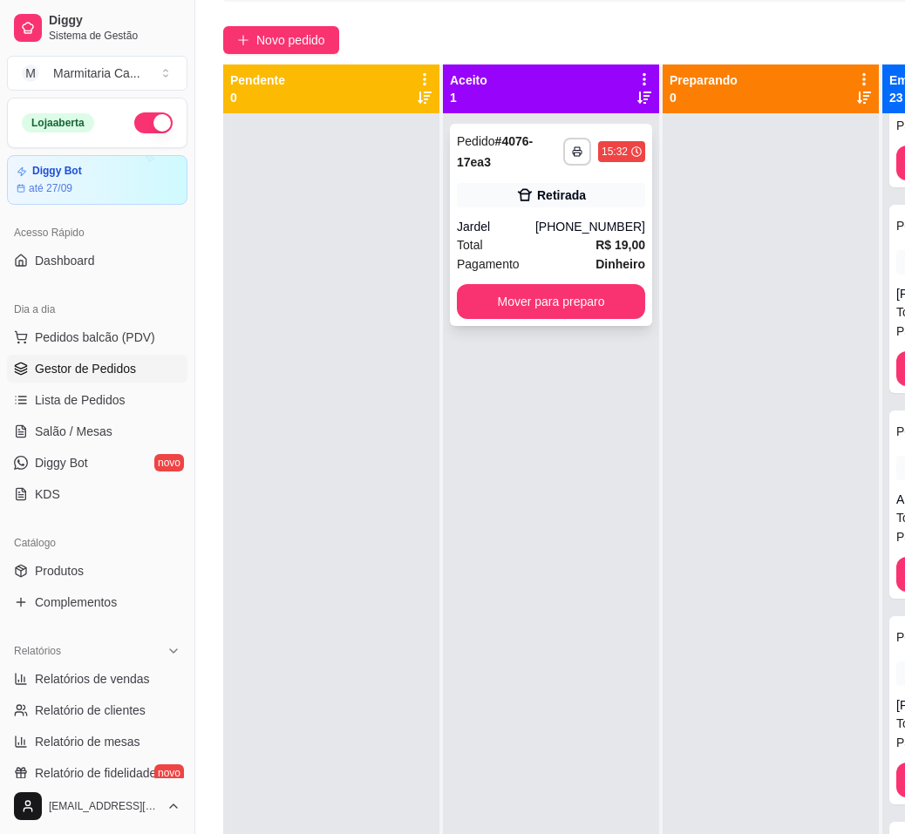
click at [557, 265] on div "Pagamento Dinheiro" at bounding box center [551, 264] width 188 height 19
click at [584, 303] on button "Mover para preparo" at bounding box center [551, 301] width 188 height 35
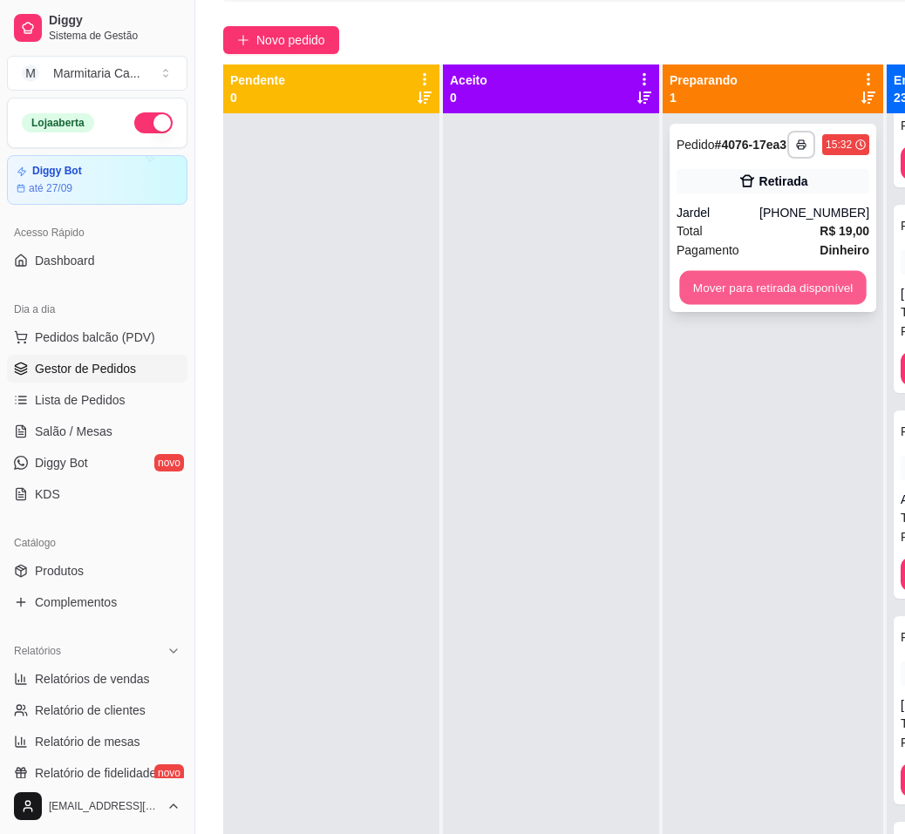
click at [730, 288] on button "Mover para retirada disponível" at bounding box center [772, 288] width 187 height 34
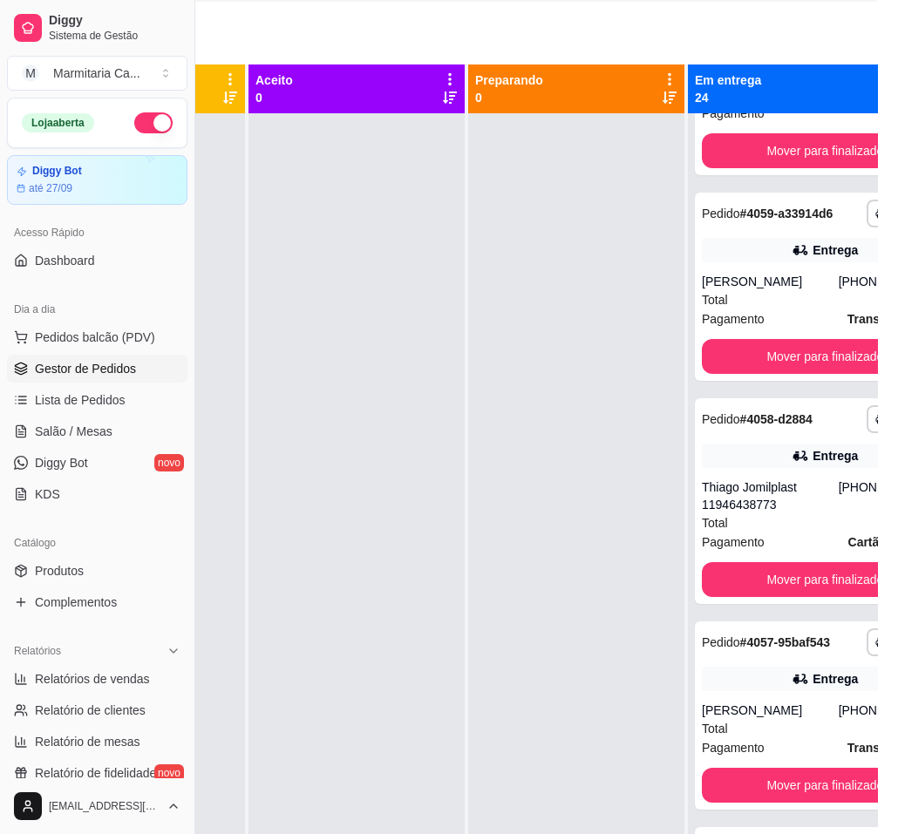
scroll to position [286, 194]
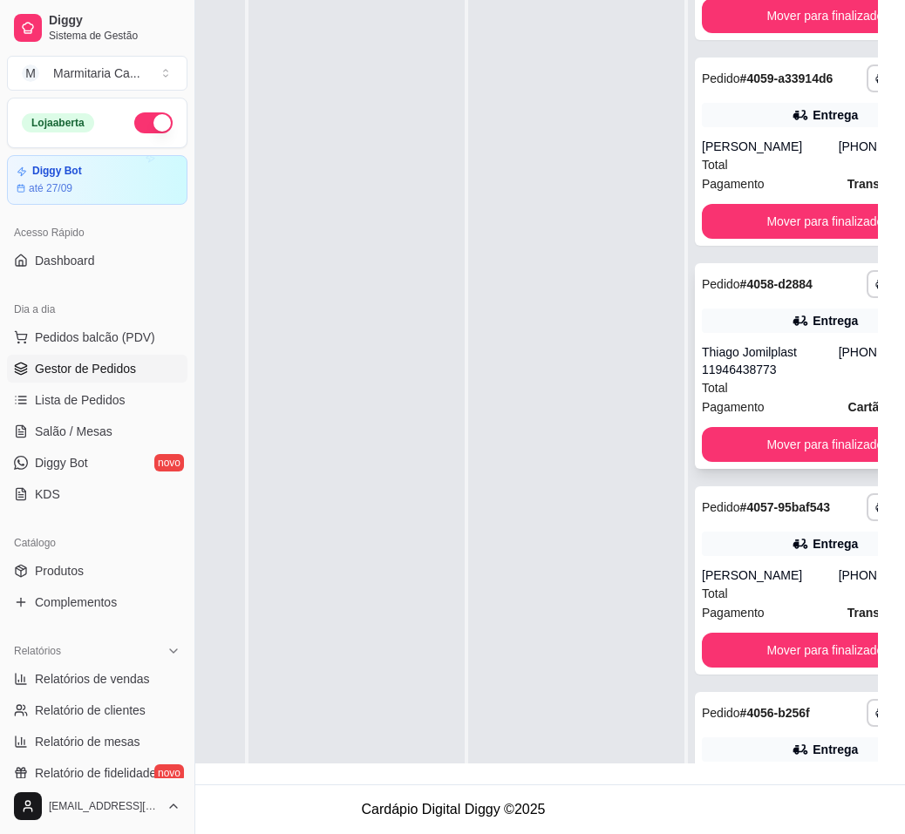
drag, startPoint x: 683, startPoint y: 738, endPoint x: 834, endPoint y: 731, distance: 151.8
click at [893, 754] on div "**********" at bounding box center [453, 288] width 905 height 991
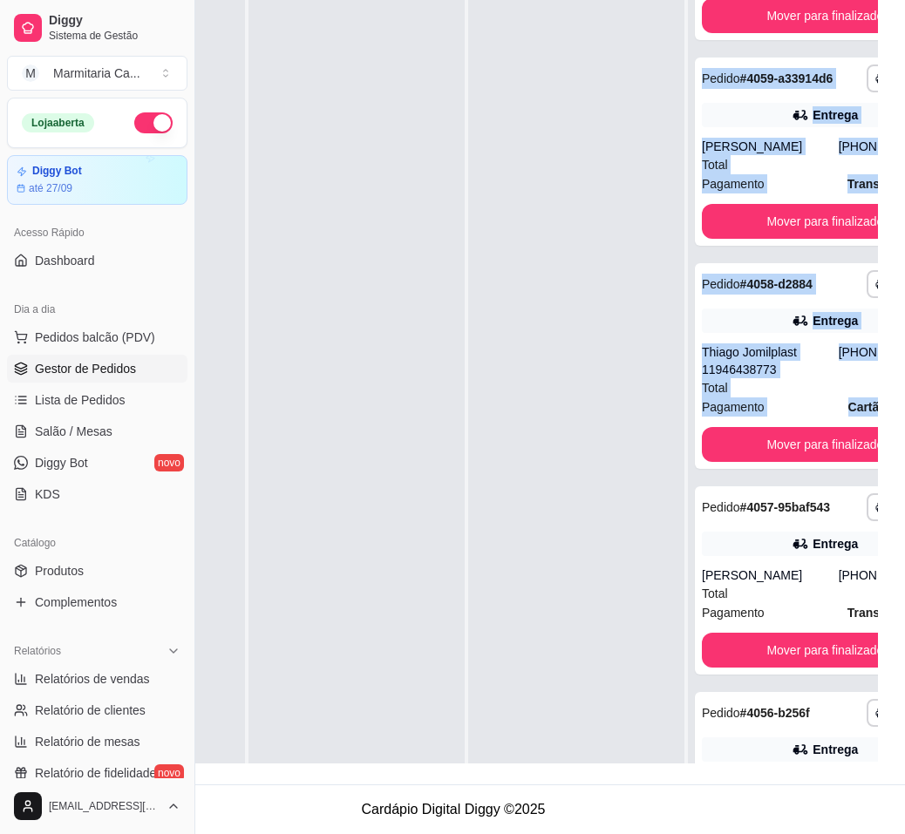
click at [832, 764] on div "**********" at bounding box center [453, 288] width 905 height 991
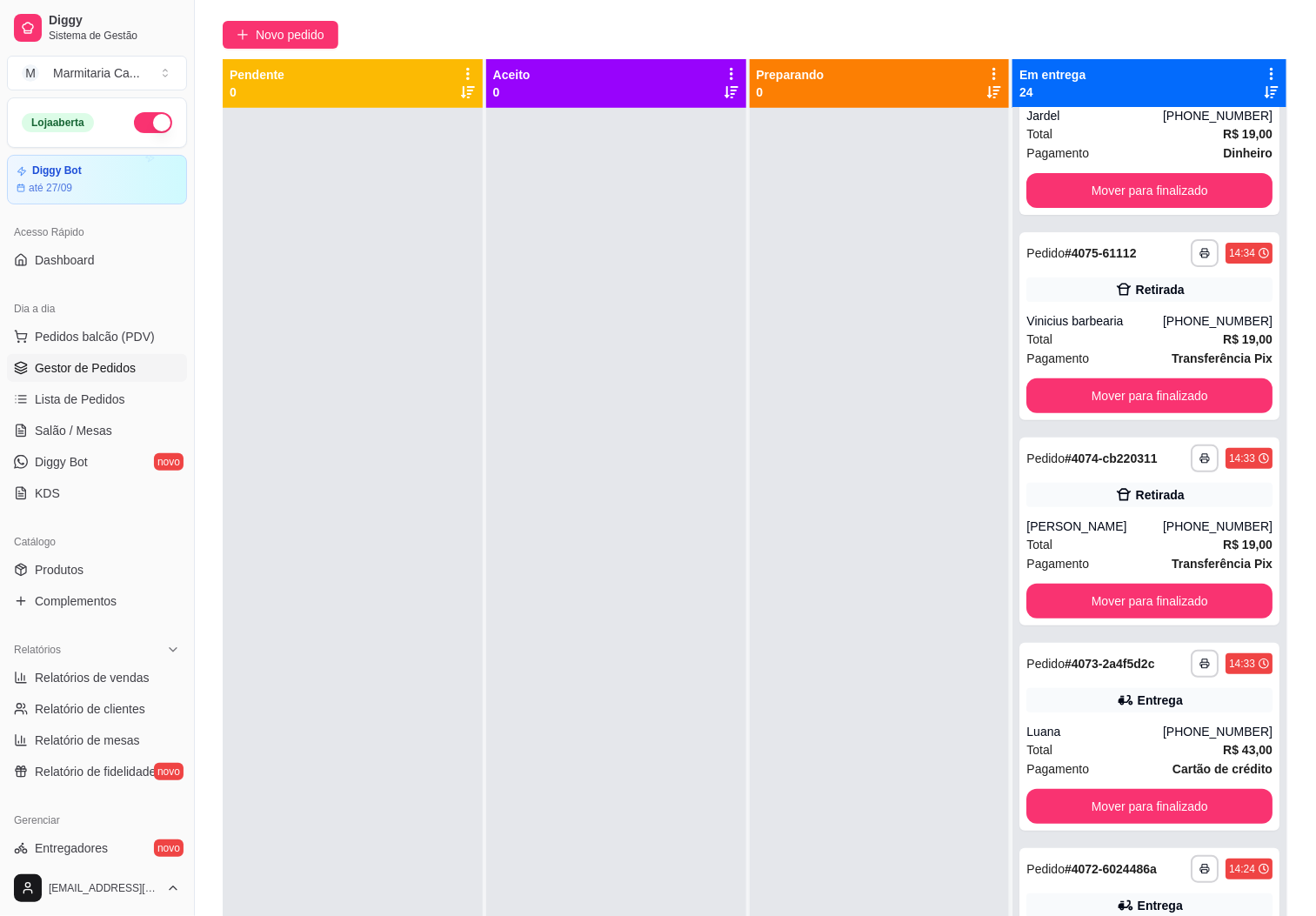
scroll to position [0, 0]
